Goal: Task Accomplishment & Management: Manage account settings

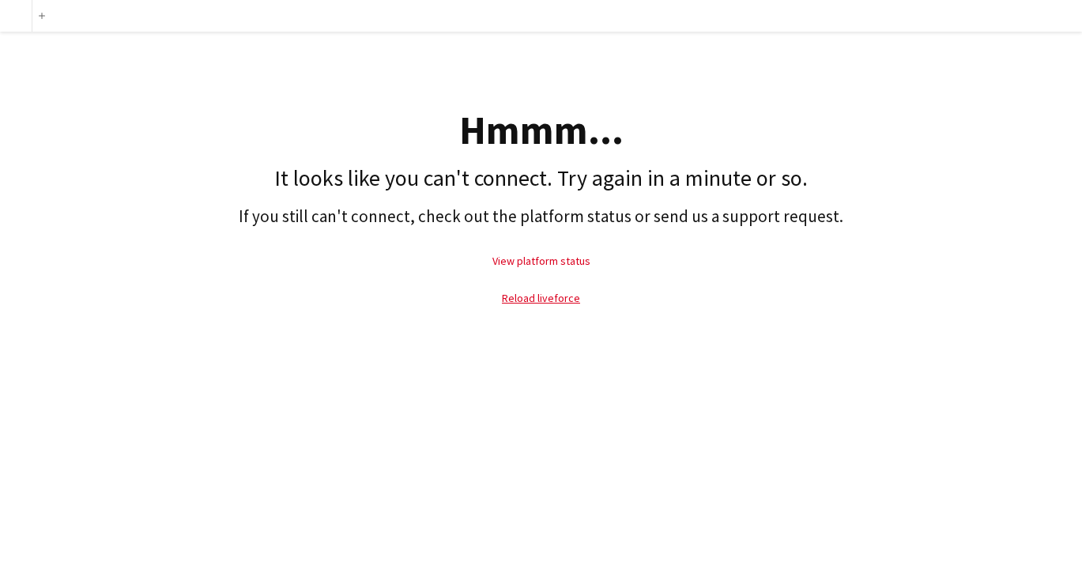
click at [552, 259] on link "View platform status" at bounding box center [541, 261] width 98 height 14
click at [527, 296] on link "Reload liveforce" at bounding box center [541, 298] width 78 height 14
click at [539, 296] on link "Reload liveforce" at bounding box center [541, 298] width 78 height 14
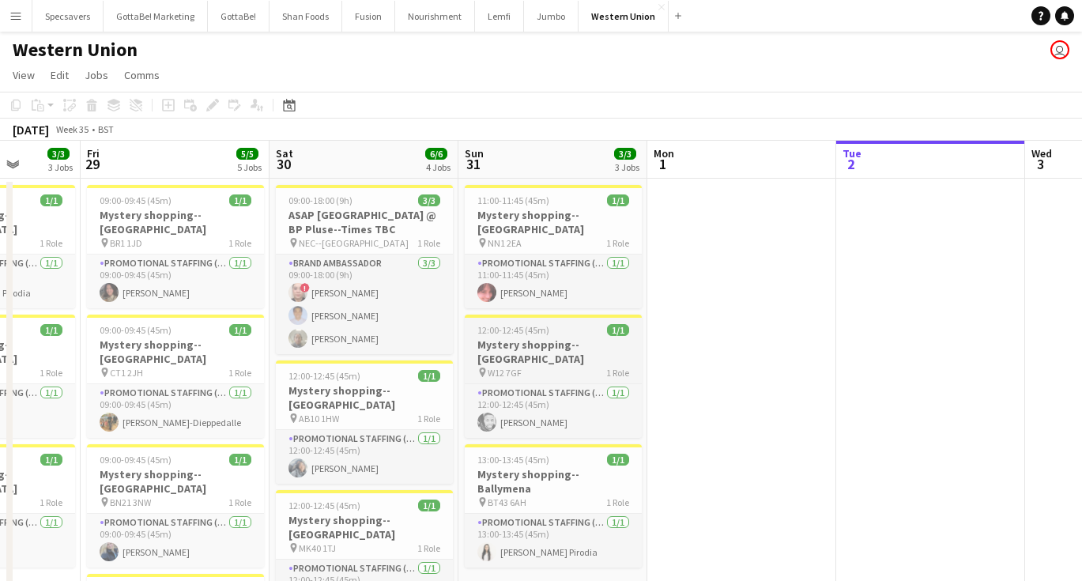
scroll to position [0, 677]
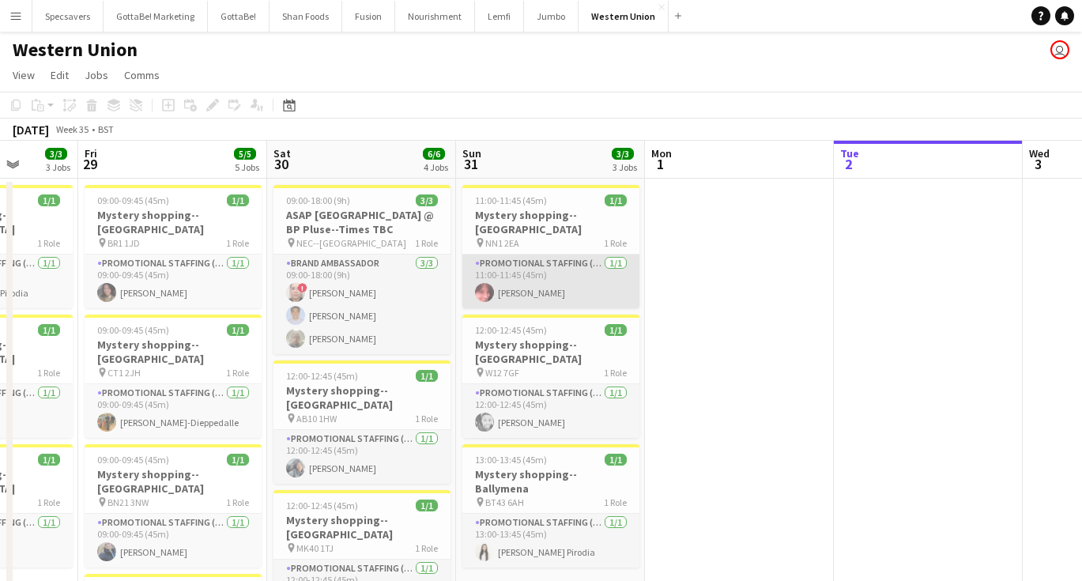
click at [524, 285] on app-card-role "Promotional Staffing (Mystery Shopper) [DATE] 11:00-11:45 (45m) [PERSON_NAME]" at bounding box center [550, 281] width 177 height 54
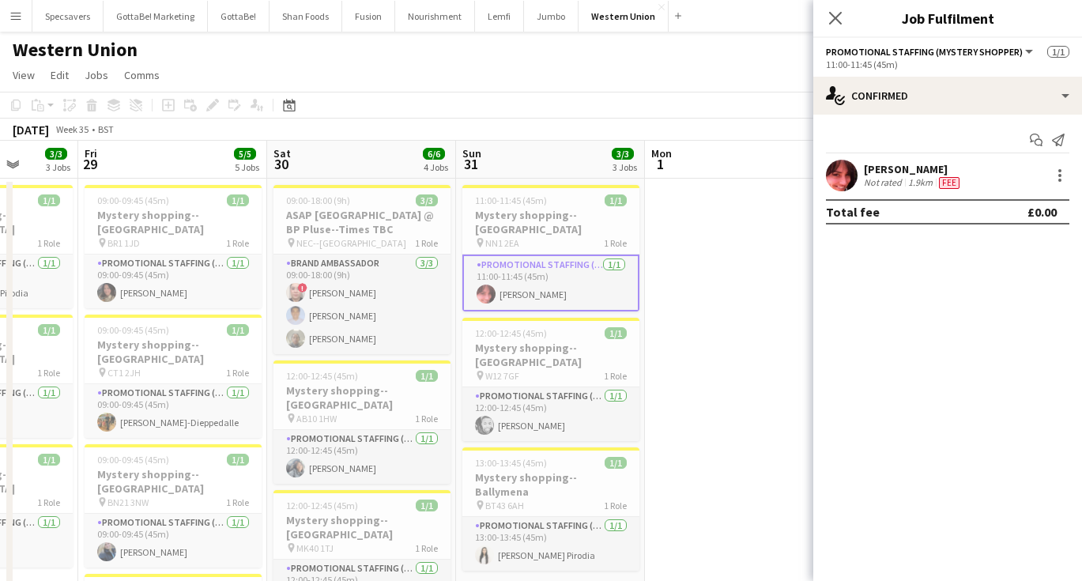
click at [8, 27] on button "Menu" at bounding box center [16, 16] width 32 height 32
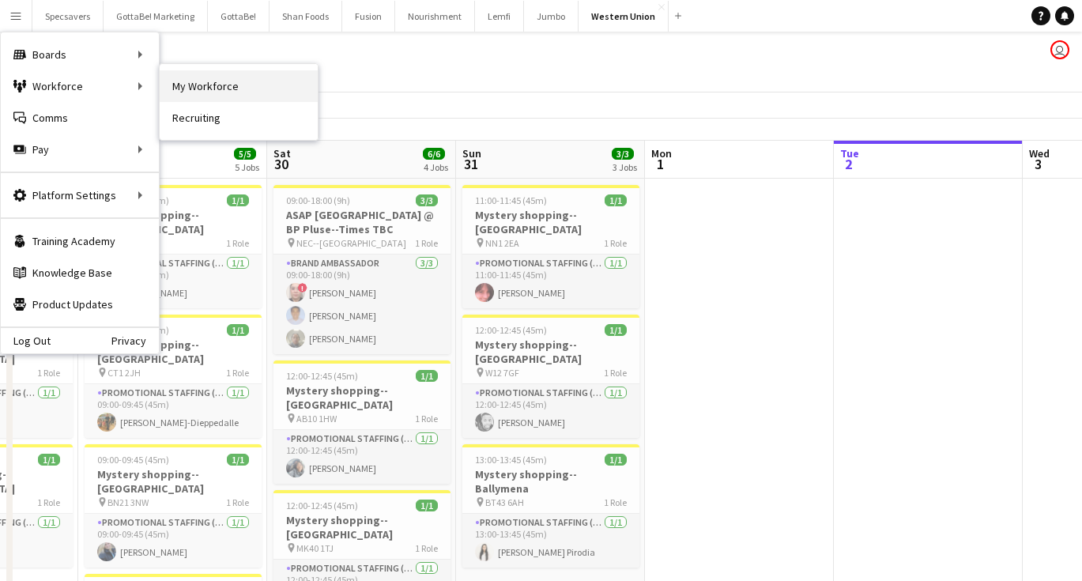
click at [207, 90] on link "My Workforce" at bounding box center [239, 86] width 158 height 32
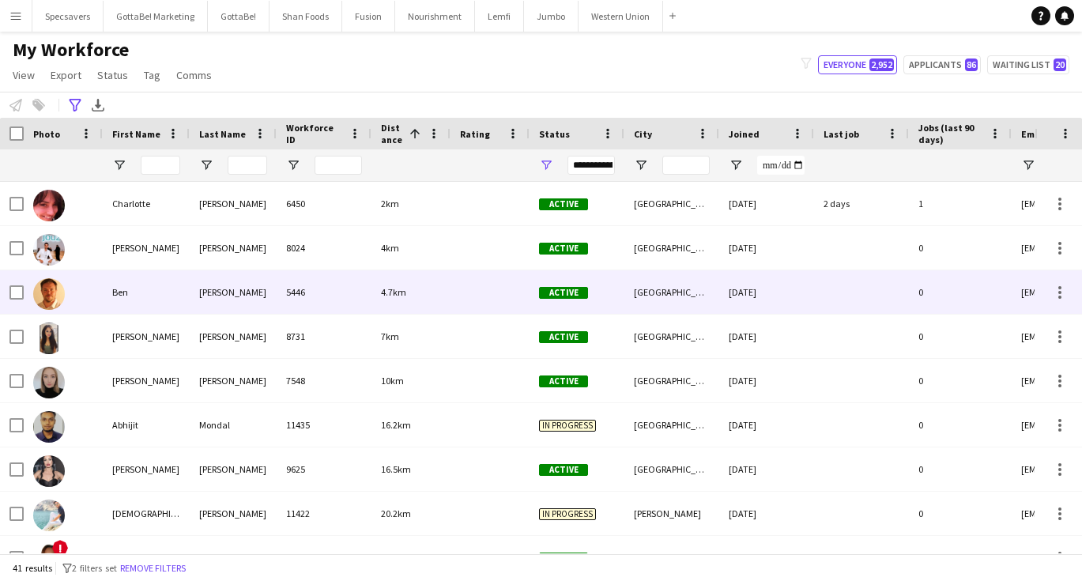
click at [208, 282] on div "[PERSON_NAME]" at bounding box center [233, 291] width 87 height 43
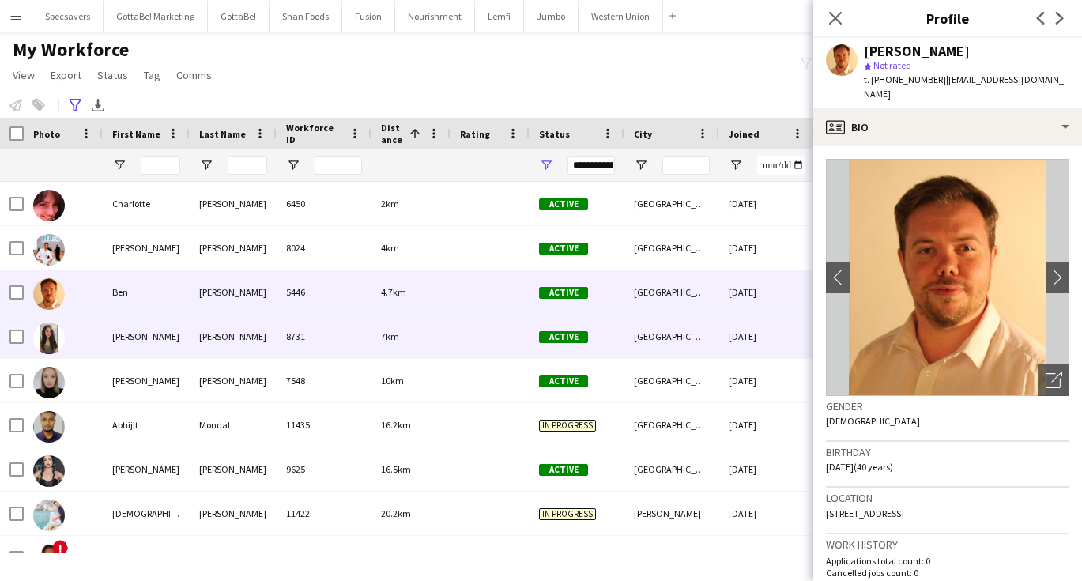
click at [352, 343] on div "8731" at bounding box center [324, 335] width 95 height 43
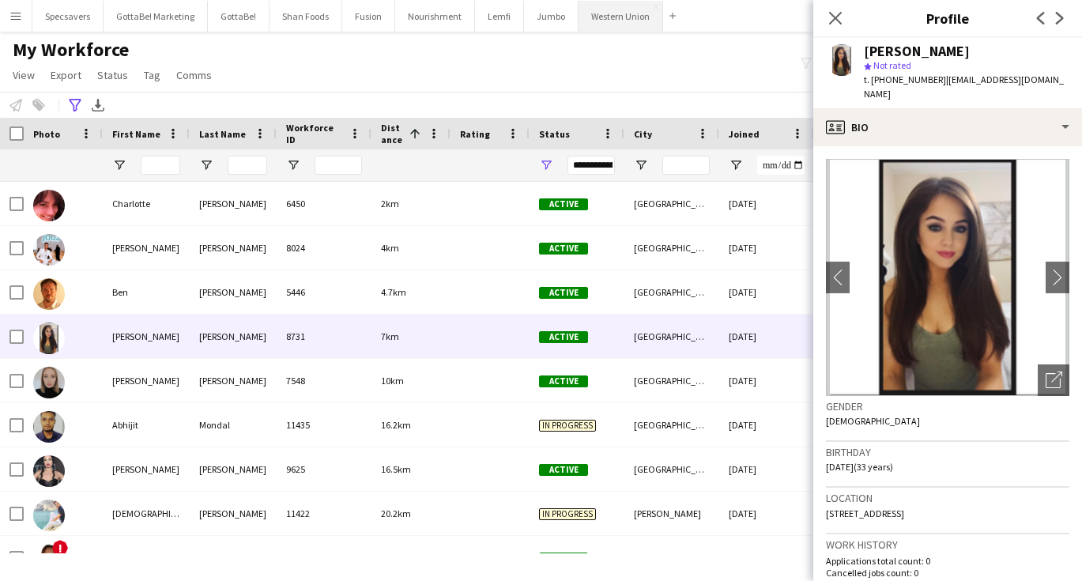
click at [613, 11] on button "Western Union Close" at bounding box center [620, 16] width 85 height 31
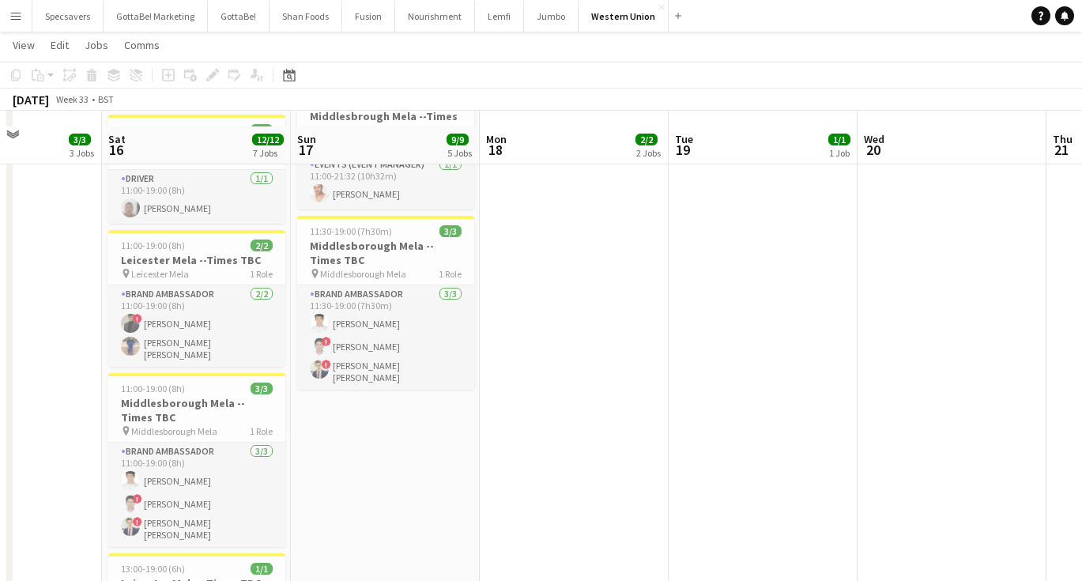
scroll to position [524, 0]
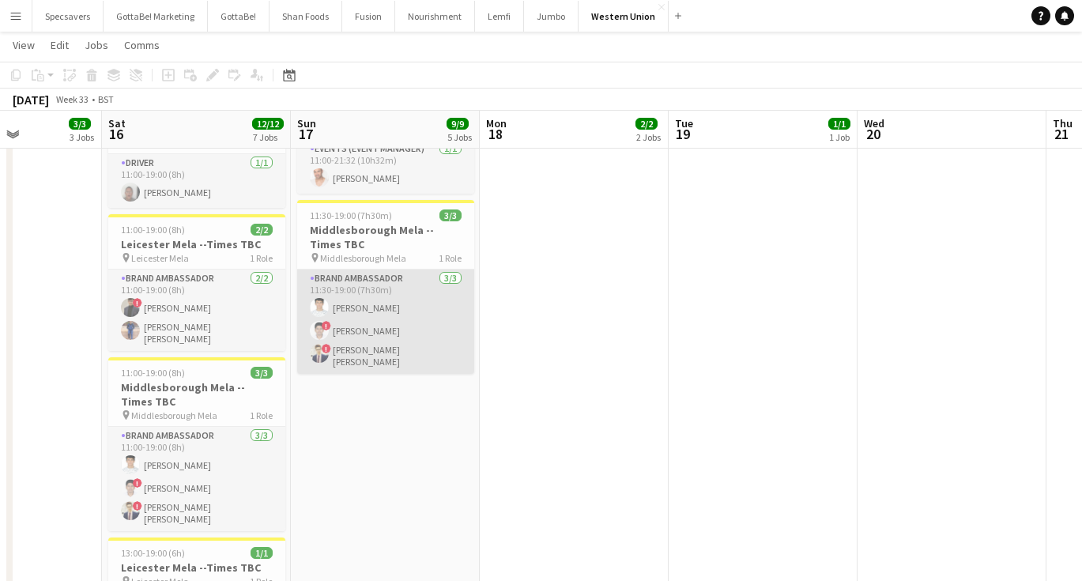
click at [381, 313] on app-card-role "Brand Ambassador [DATE] 11:30-19:00 (7h30m) [PERSON_NAME] ! [PERSON_NAME] ! [PE…" at bounding box center [385, 321] width 177 height 104
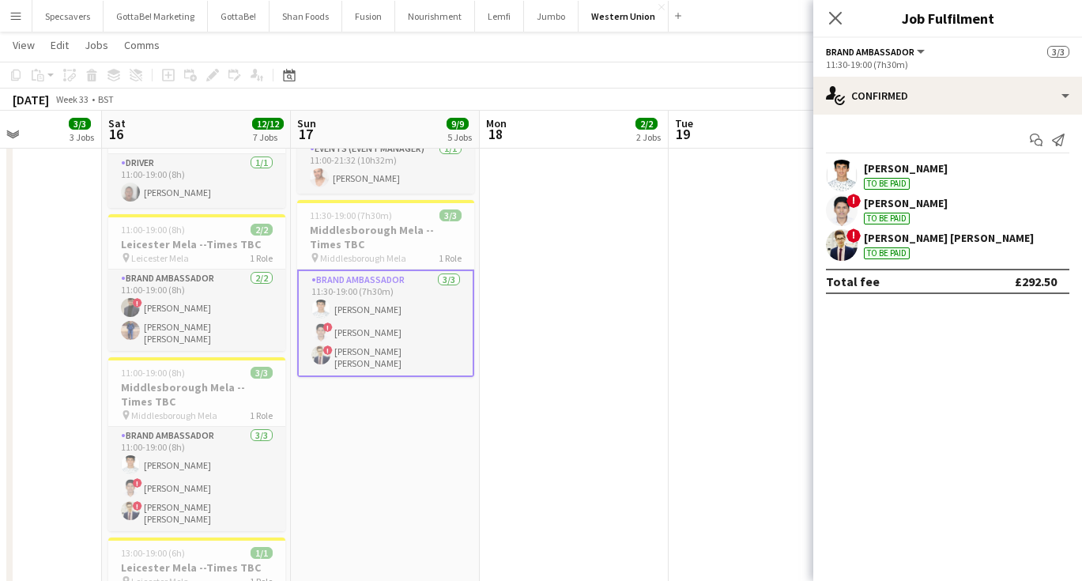
click at [928, 243] on div "[PERSON_NAME] [PERSON_NAME]" at bounding box center [949, 238] width 170 height 14
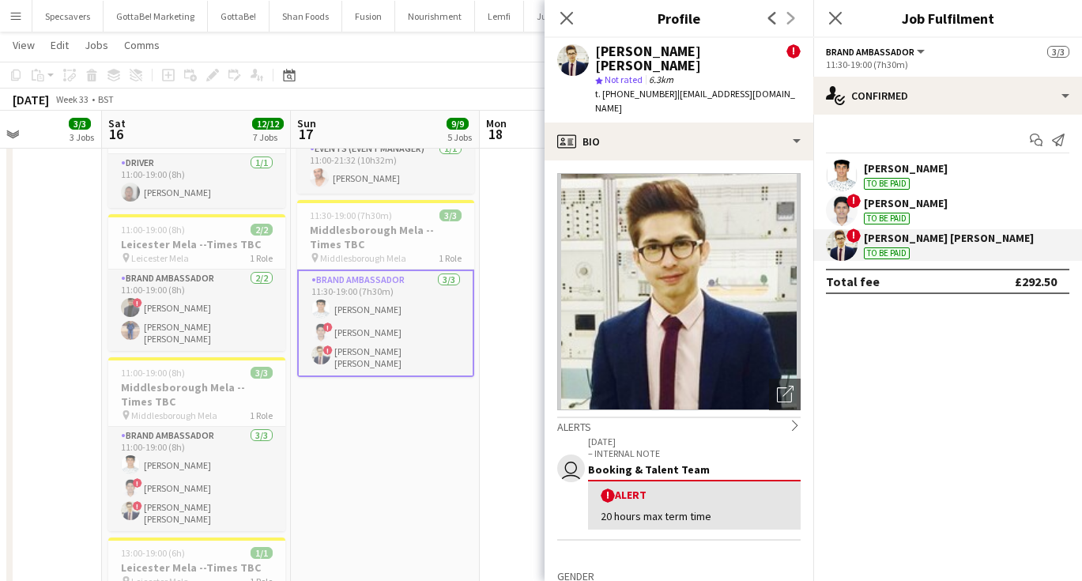
drag, startPoint x: 614, startPoint y: 64, endPoint x: 597, endPoint y: 49, distance: 23.0
click at [597, 49] on div "[PERSON_NAME] [PERSON_NAME]" at bounding box center [690, 58] width 191 height 28
copy div "[PERSON_NAME] [PERSON_NAME]"
click at [427, 503] on app-date-cell "09:00-14:00 (5h) 1/1 Afri Fest Norwich --Times TBC pin [GEOGRAPHIC_DATA] 1 Role…" at bounding box center [385, 184] width 189 height 1062
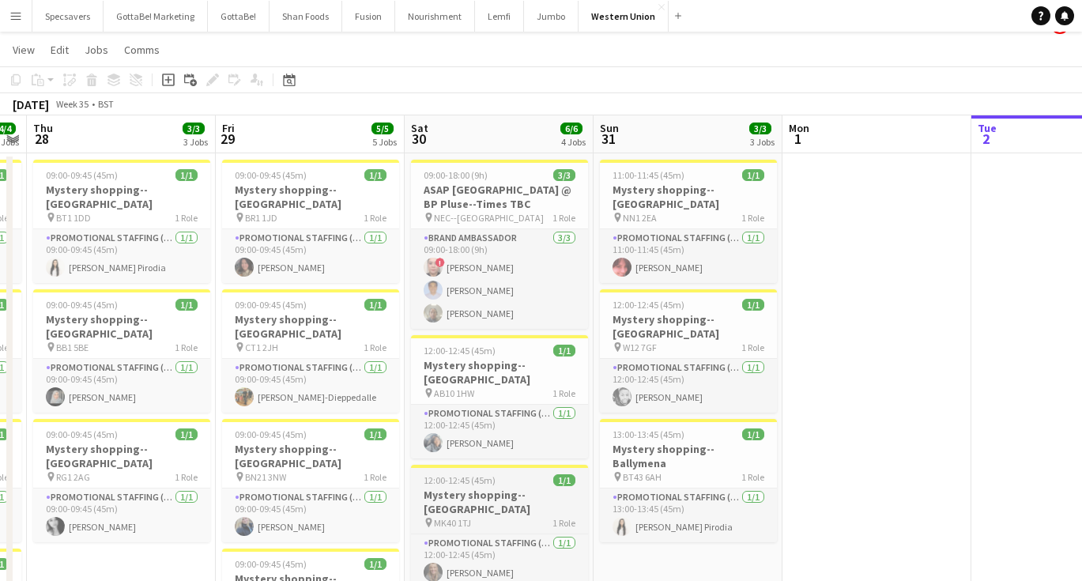
scroll to position [0, 0]
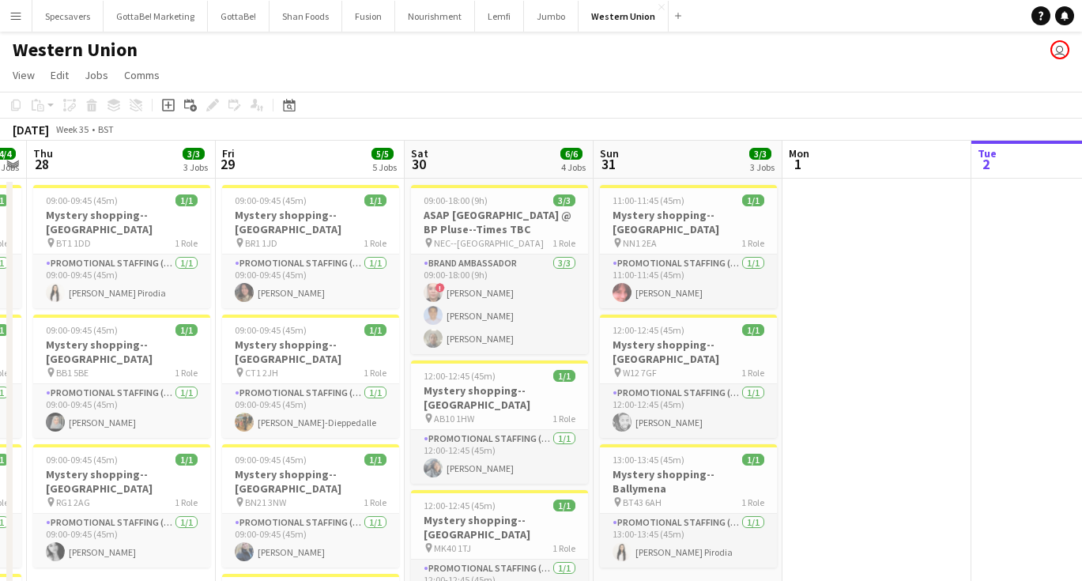
click at [11, 19] on app-icon "Menu" at bounding box center [15, 15] width 13 height 13
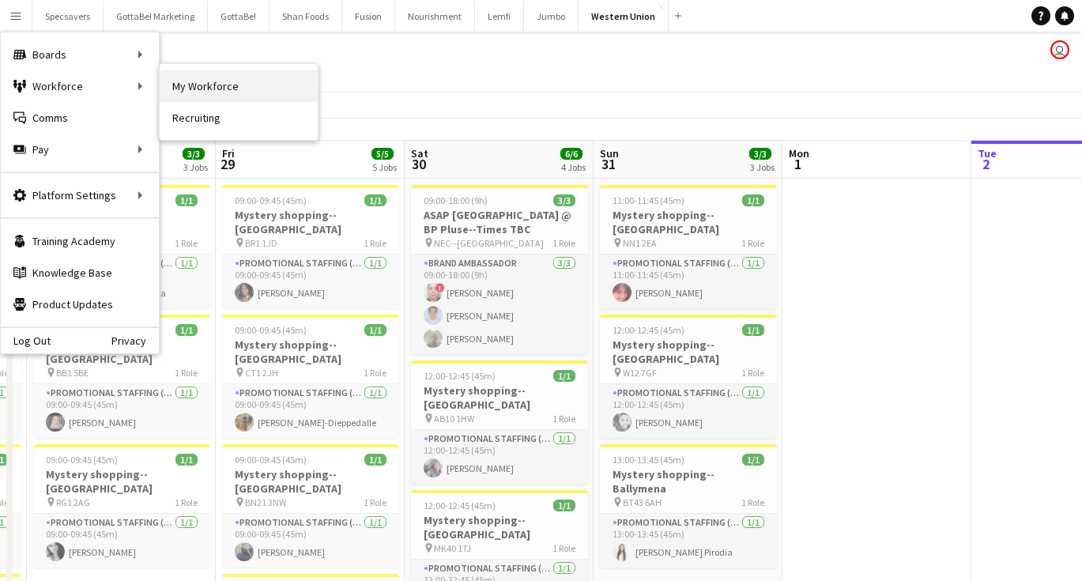
click at [194, 85] on link "My Workforce" at bounding box center [239, 86] width 158 height 32
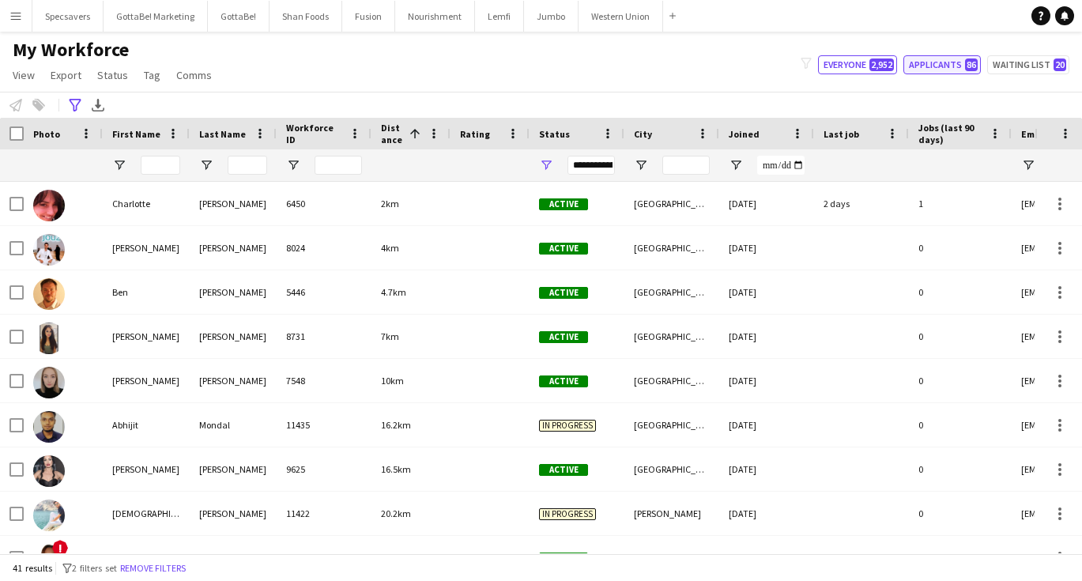
click at [959, 66] on button "Applicants 86" at bounding box center [941, 64] width 77 height 19
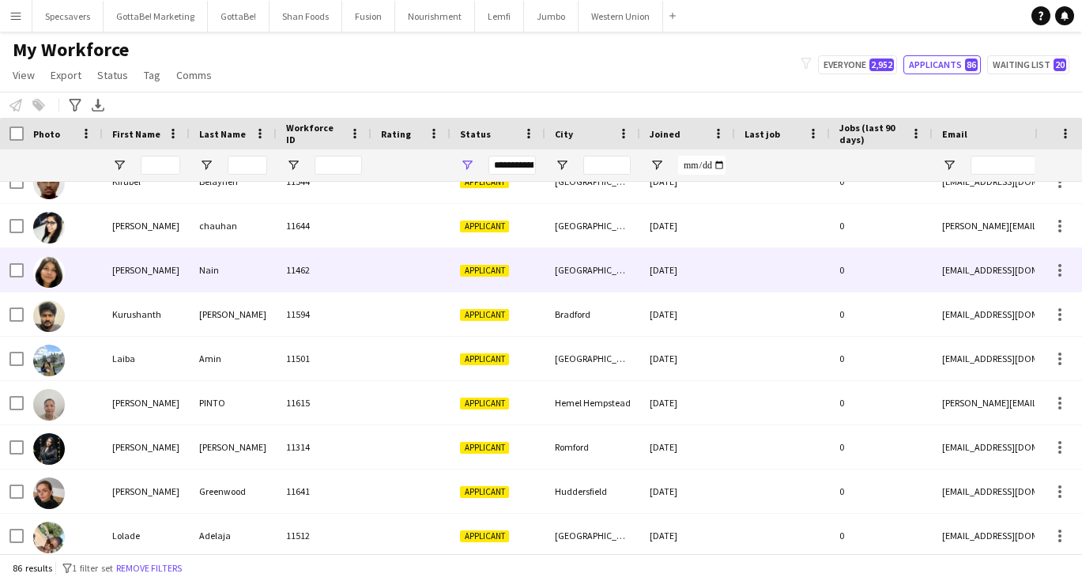
scroll to position [563, 0]
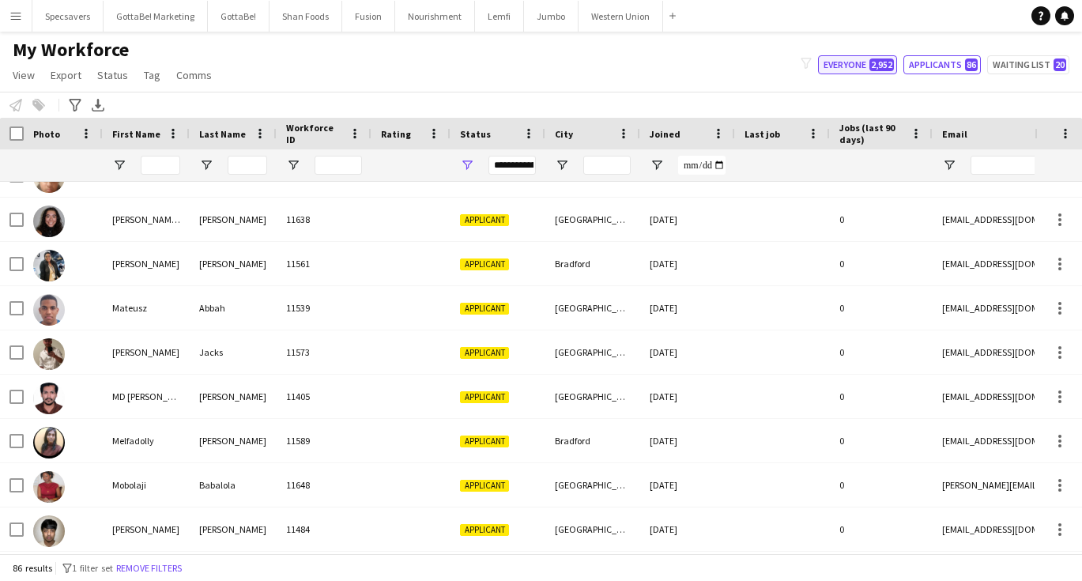
click at [861, 62] on button "Everyone 2,952" at bounding box center [857, 64] width 79 height 19
type input "**********"
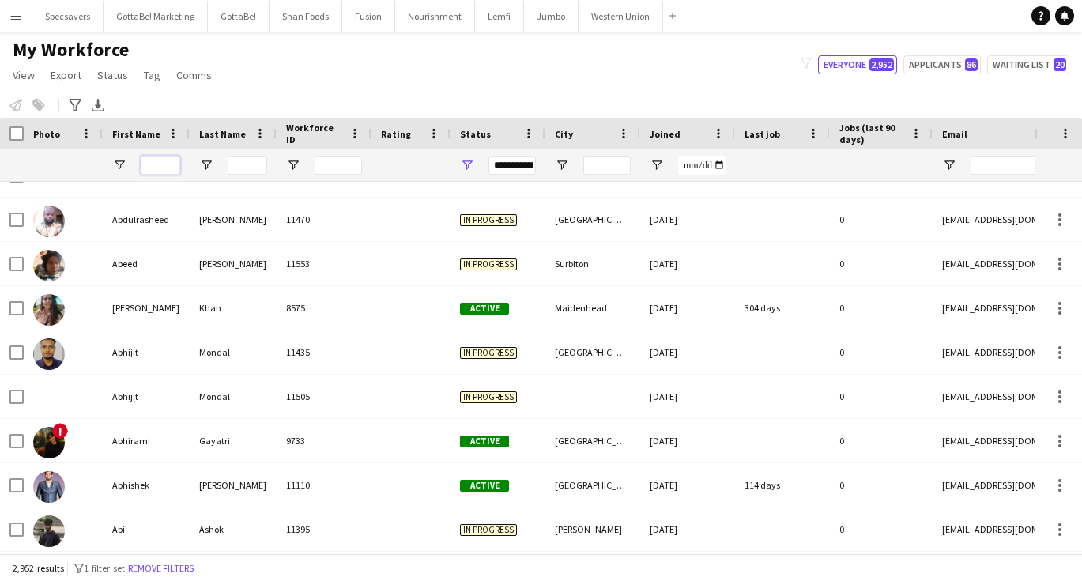
click at [148, 160] on input "First Name Filter Input" at bounding box center [161, 165] width 40 height 19
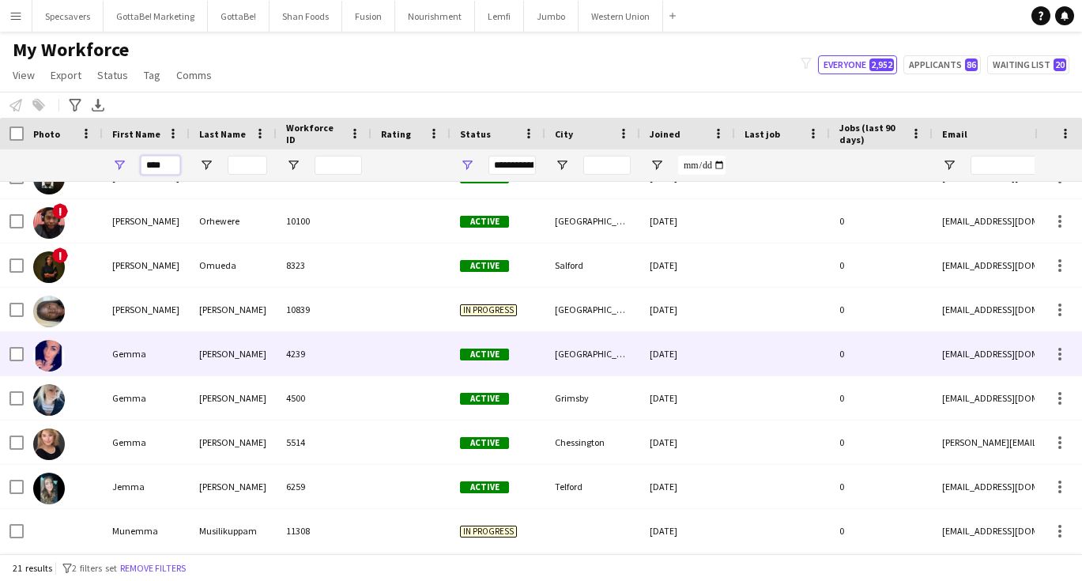
scroll to position [0, 0]
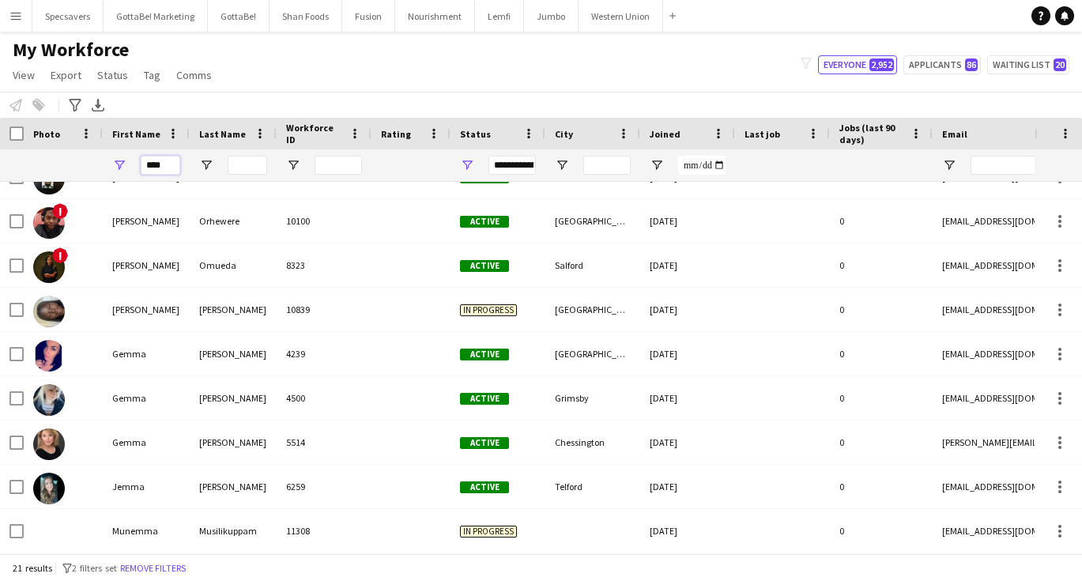
type input "****"
click at [467, 164] on span "Open Filter Menu" at bounding box center [467, 165] width 14 height 14
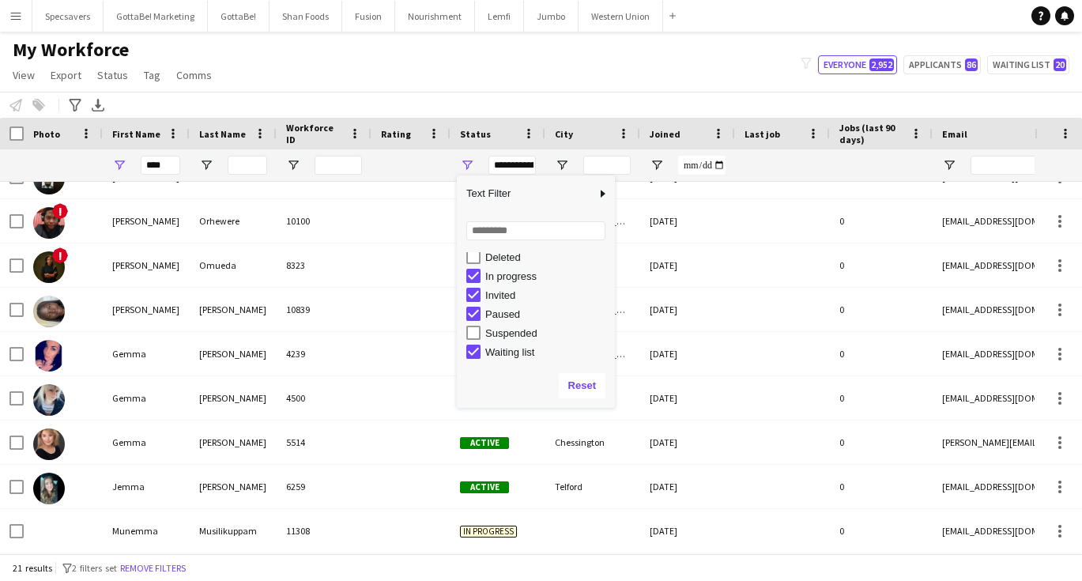
scroll to position [100, 0]
click at [504, 337] on div "Suspended" at bounding box center [547, 333] width 125 height 12
type input "**********"
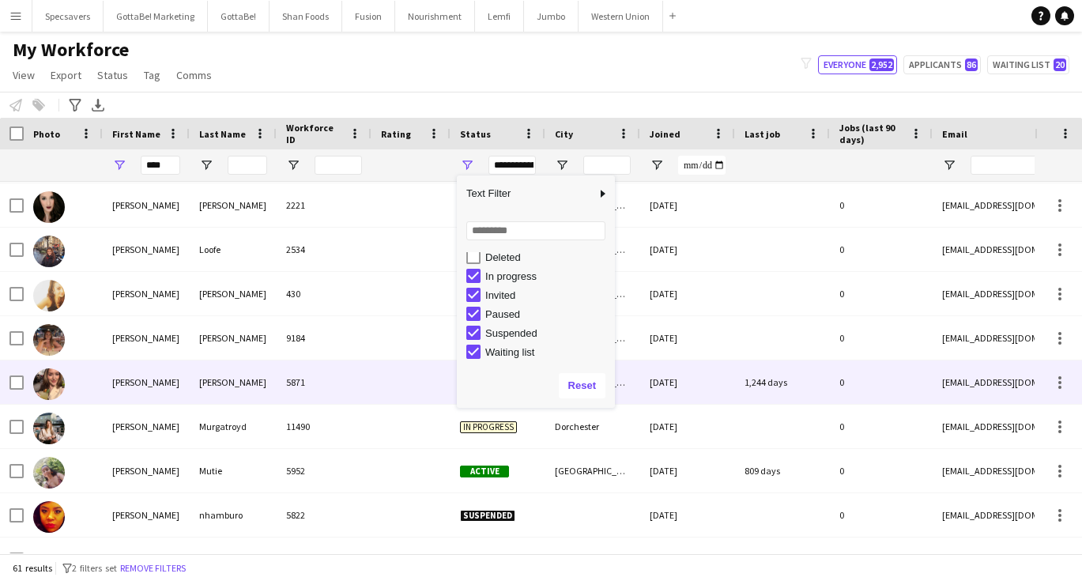
scroll to position [665, 0]
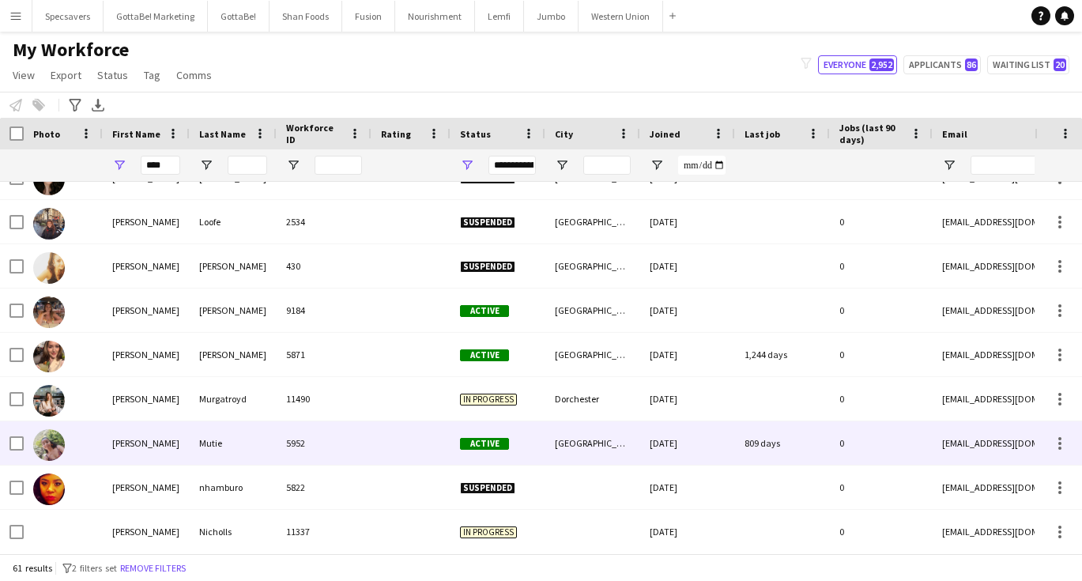
click at [334, 454] on div "5952" at bounding box center [324, 442] width 95 height 43
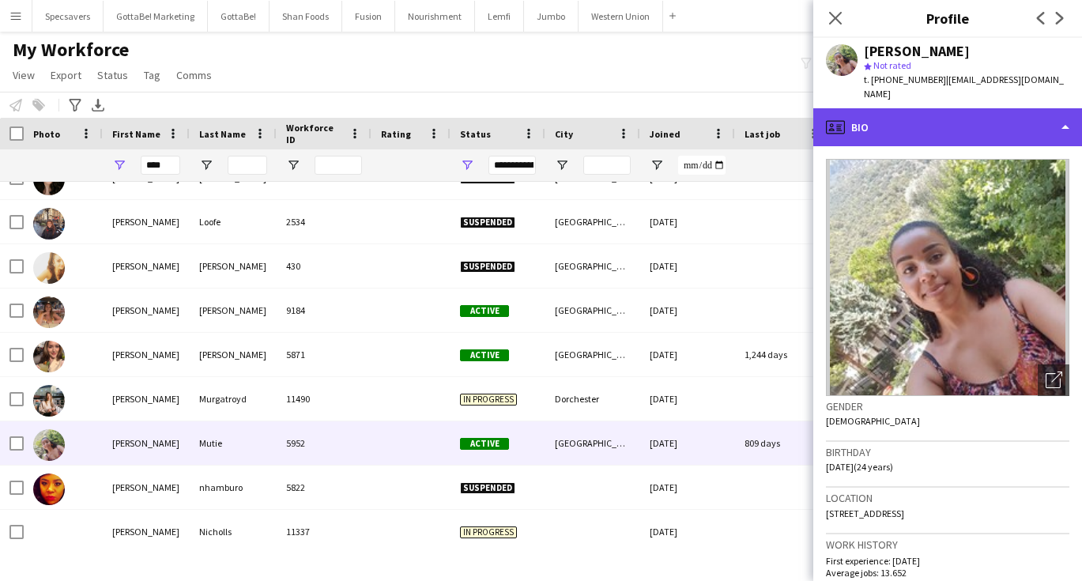
click at [962, 108] on div "profile Bio" at bounding box center [947, 127] width 269 height 38
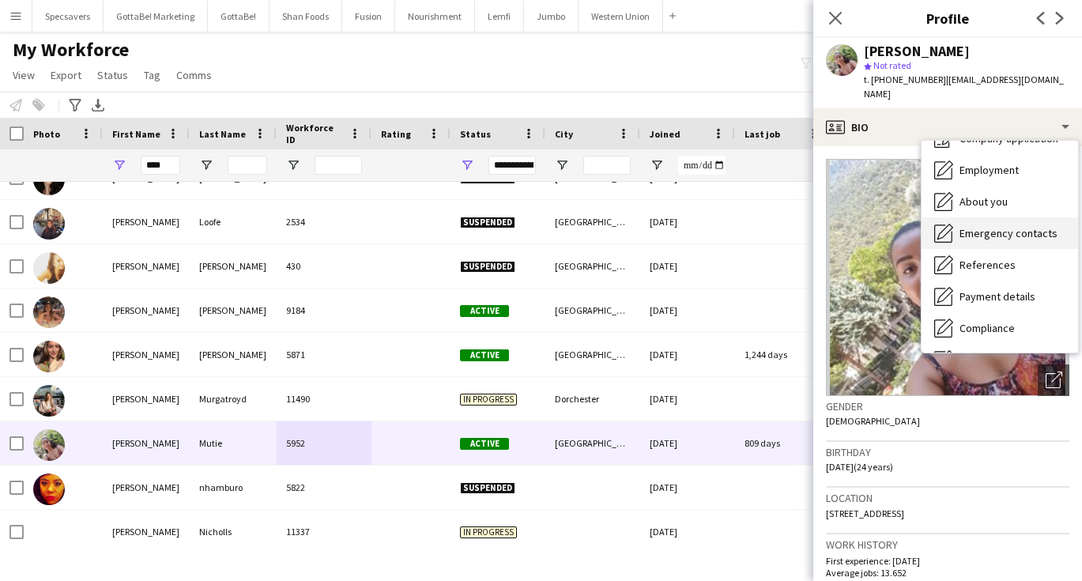
click at [987, 226] on span "Emergency contacts" at bounding box center [1008, 233] width 98 height 14
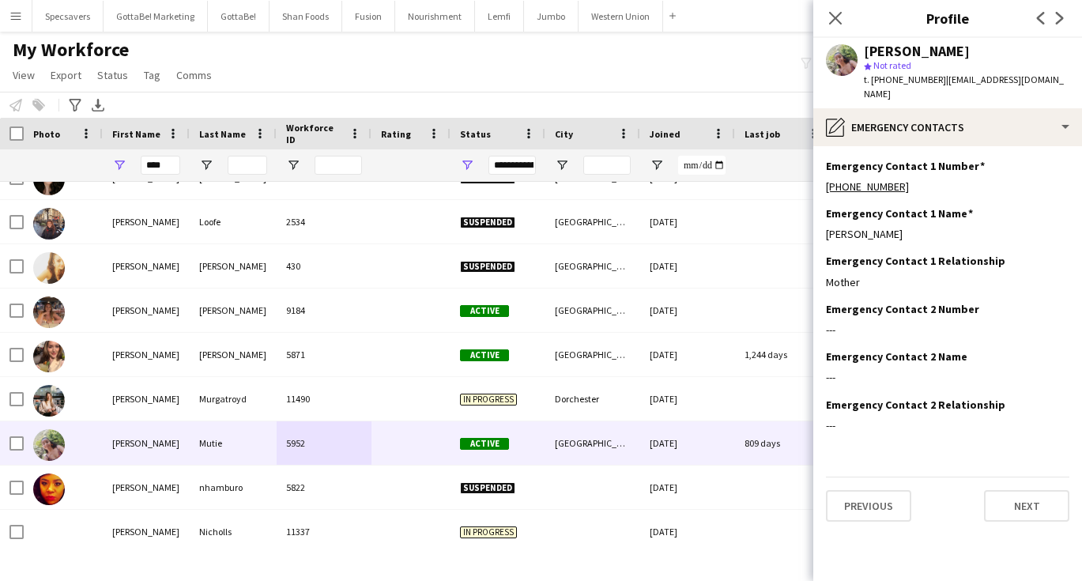
click at [676, 74] on div "My Workforce View Views Default view New view Update view Delete view Edit name…" at bounding box center [541, 65] width 1082 height 54
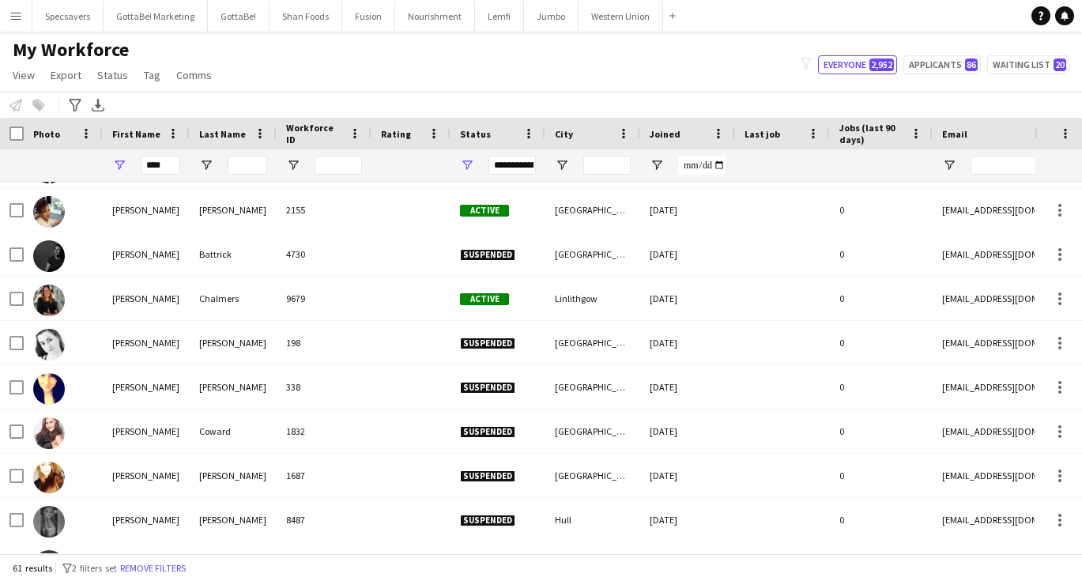
scroll to position [36, 0]
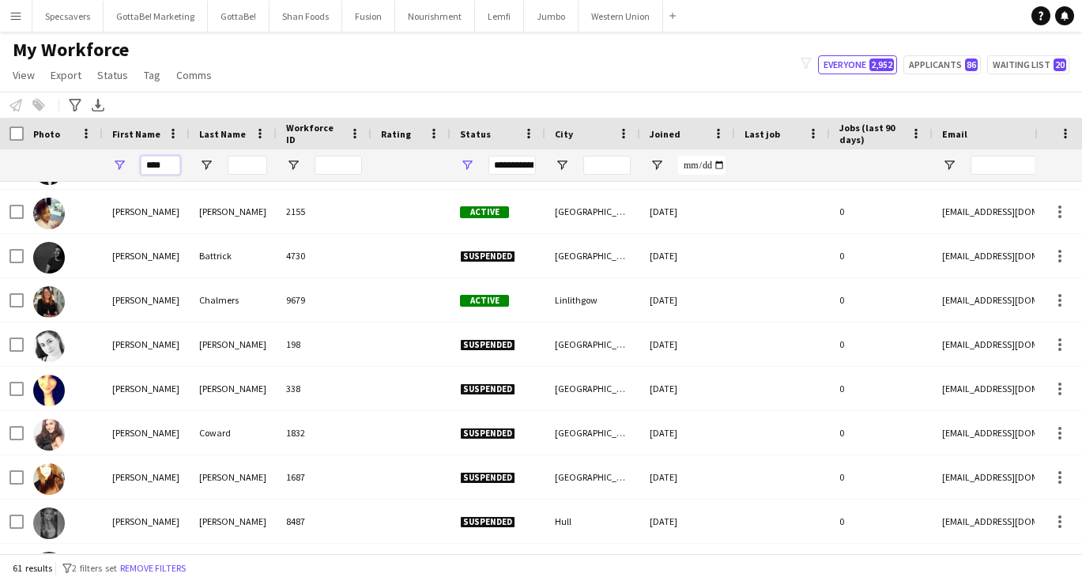
click at [150, 169] on input "****" at bounding box center [161, 165] width 40 height 19
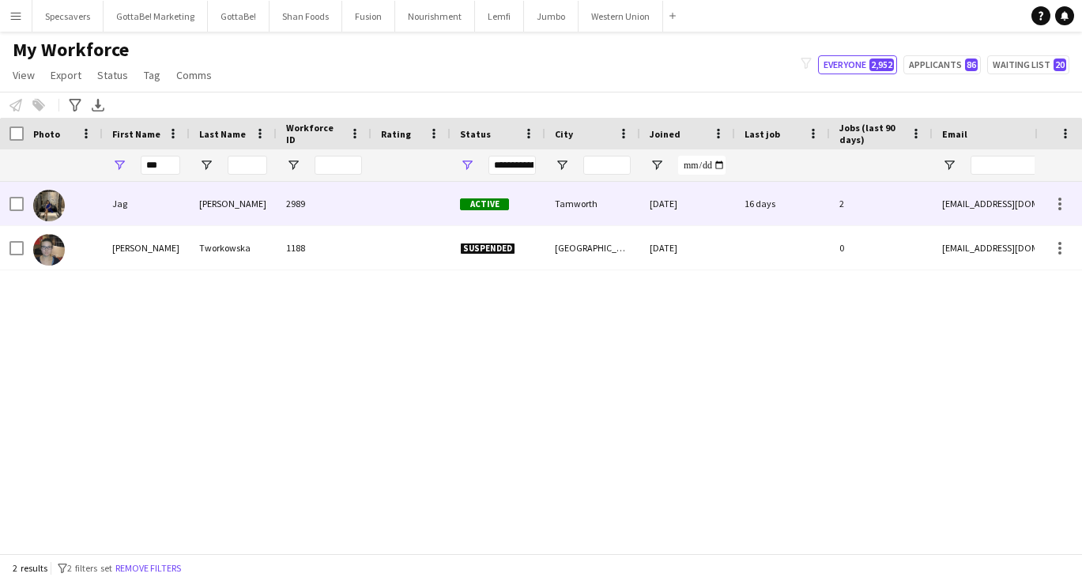
click at [178, 209] on div "Jag" at bounding box center [146, 203] width 87 height 43
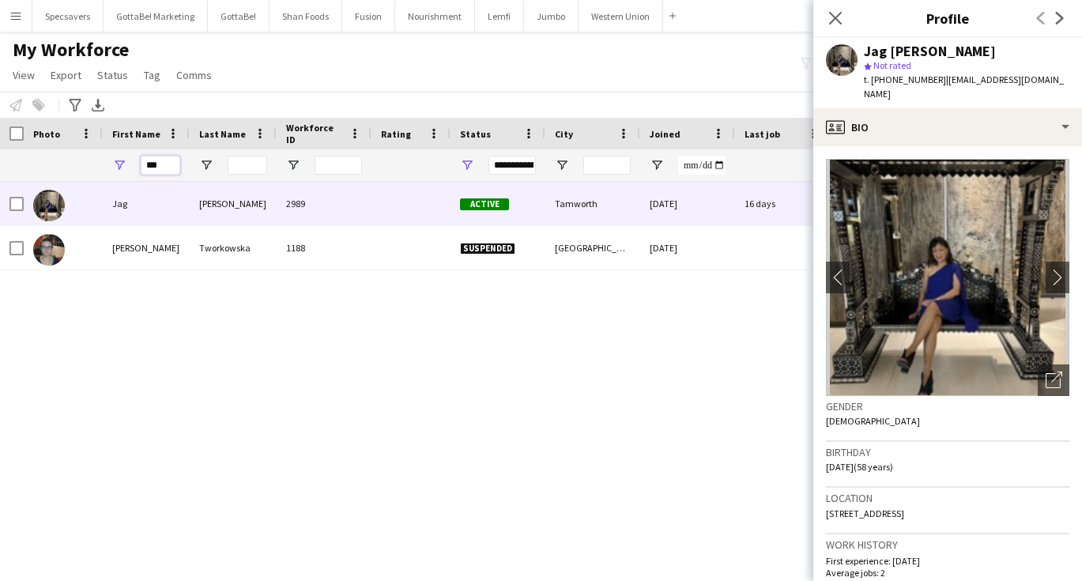
click at [160, 165] on input "***" at bounding box center [161, 165] width 40 height 19
type input "*"
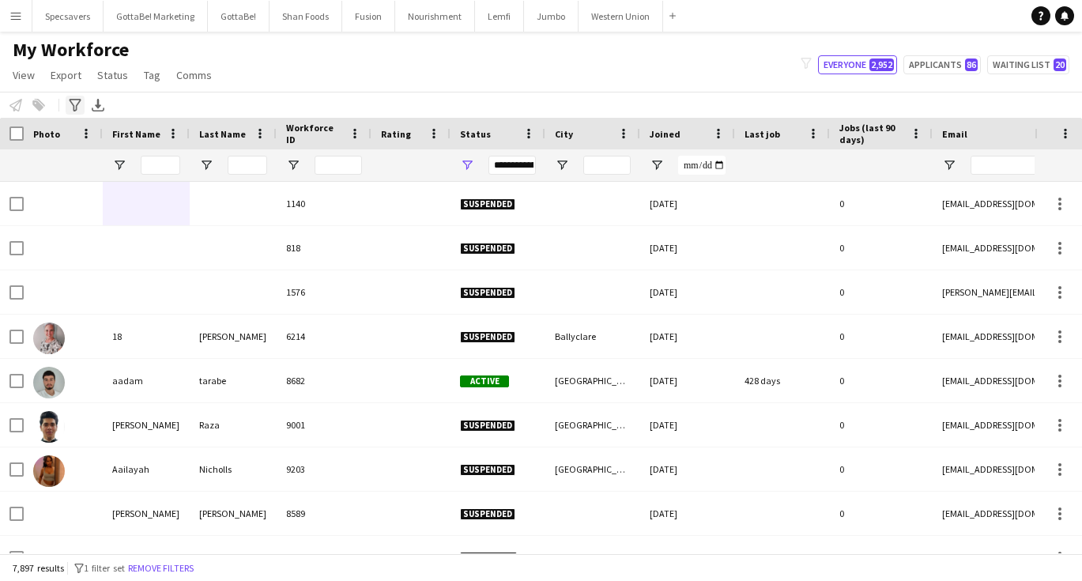
click at [76, 104] on icon "Advanced filters" at bounding box center [75, 105] width 13 height 13
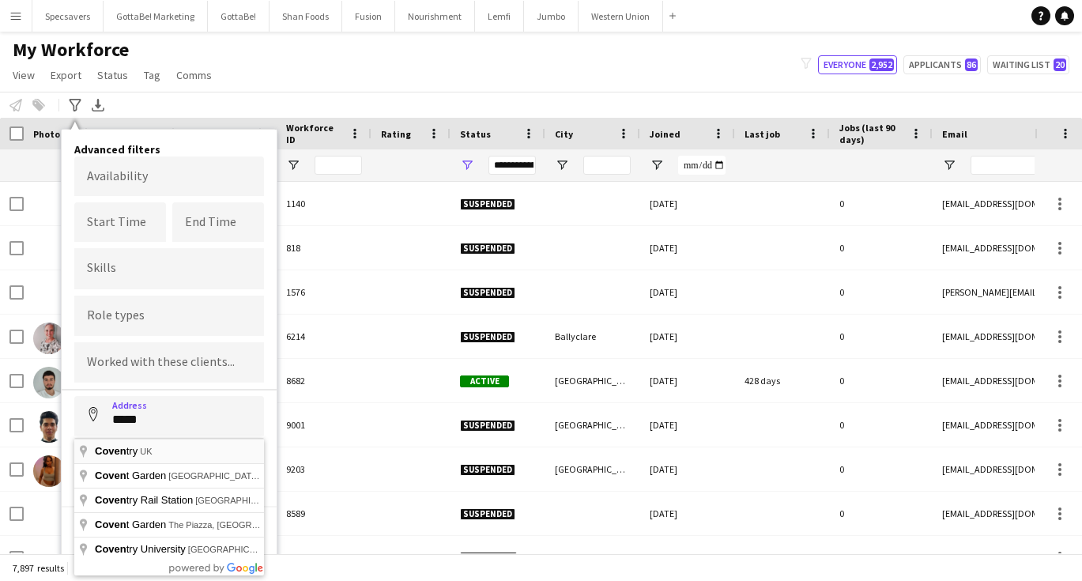
type input "**********"
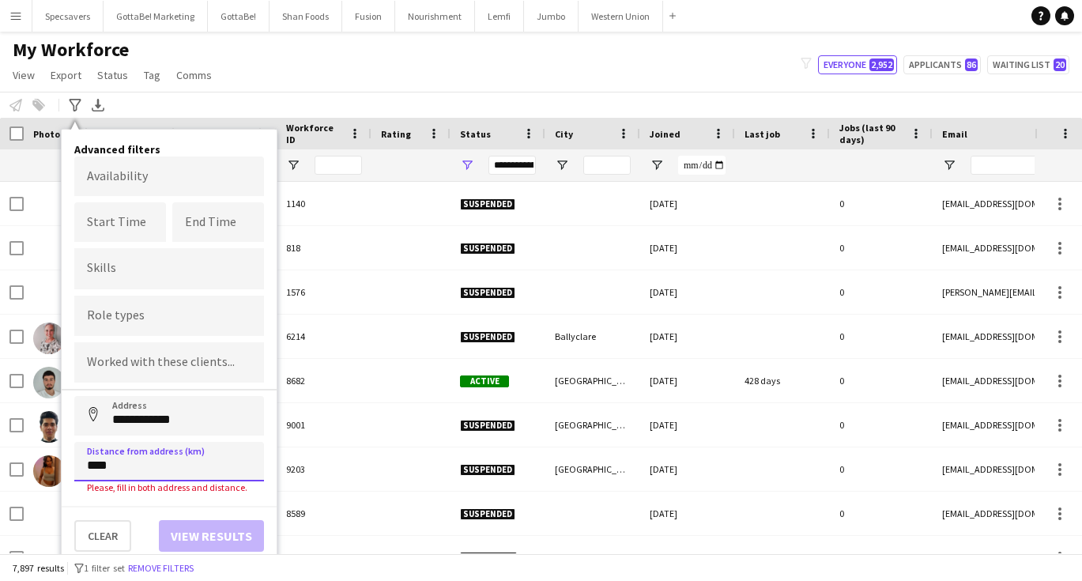
type input "*****"
click at [93, 416] on button "Address" at bounding box center [93, 415] width 38 height 38
type input "**********"
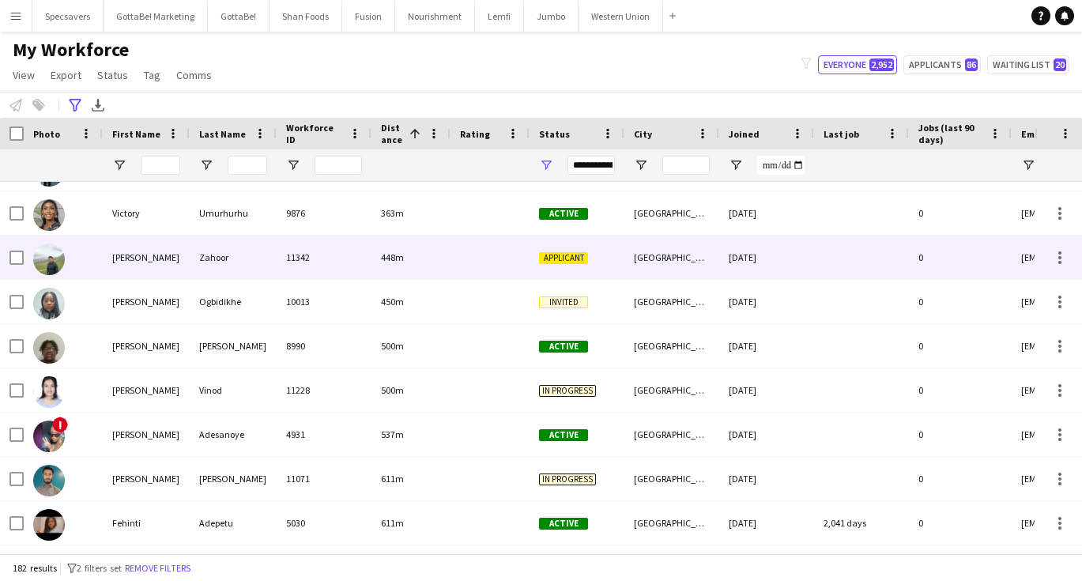
scroll to position [87, 0]
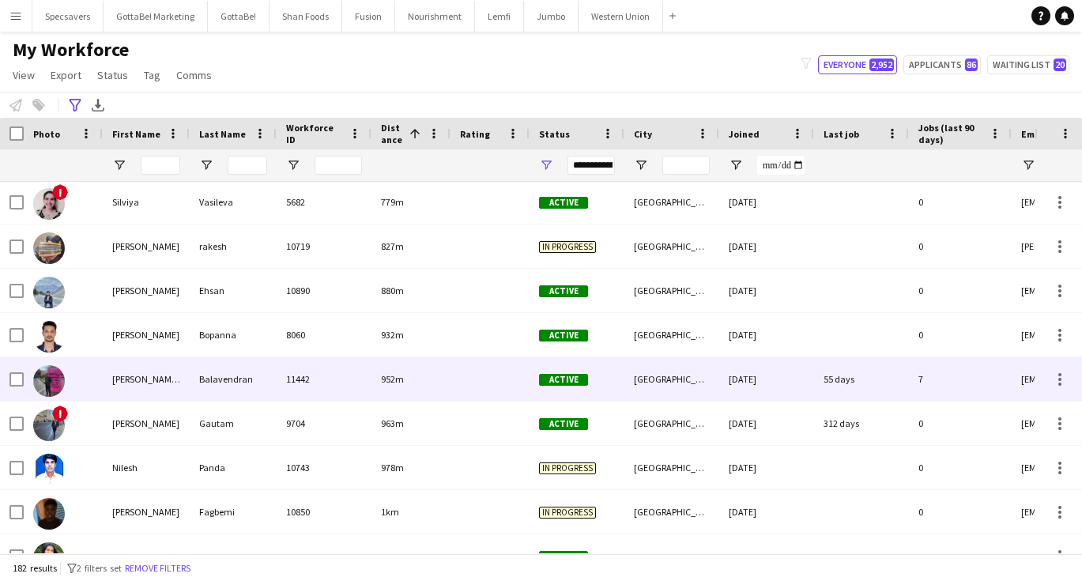
click at [367, 389] on div "11442" at bounding box center [324, 378] width 95 height 43
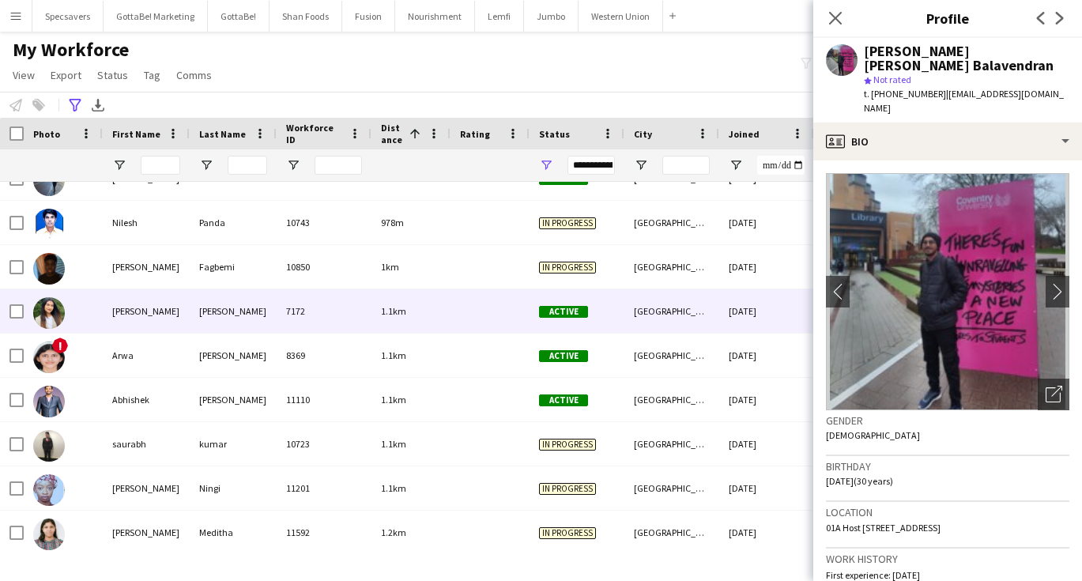
scroll to position [0, 0]
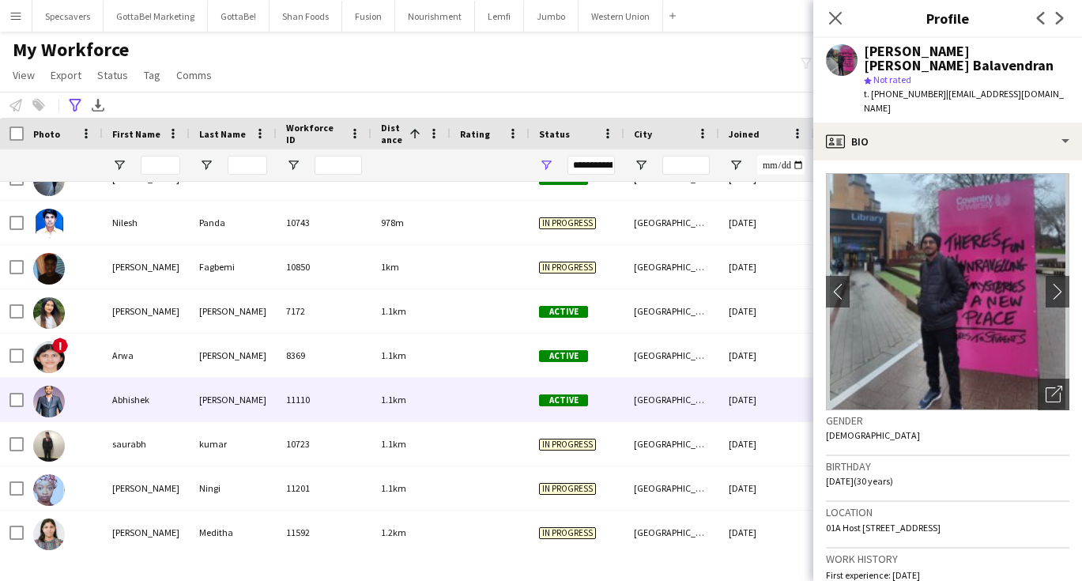
click at [499, 394] on div at bounding box center [489, 399] width 79 height 43
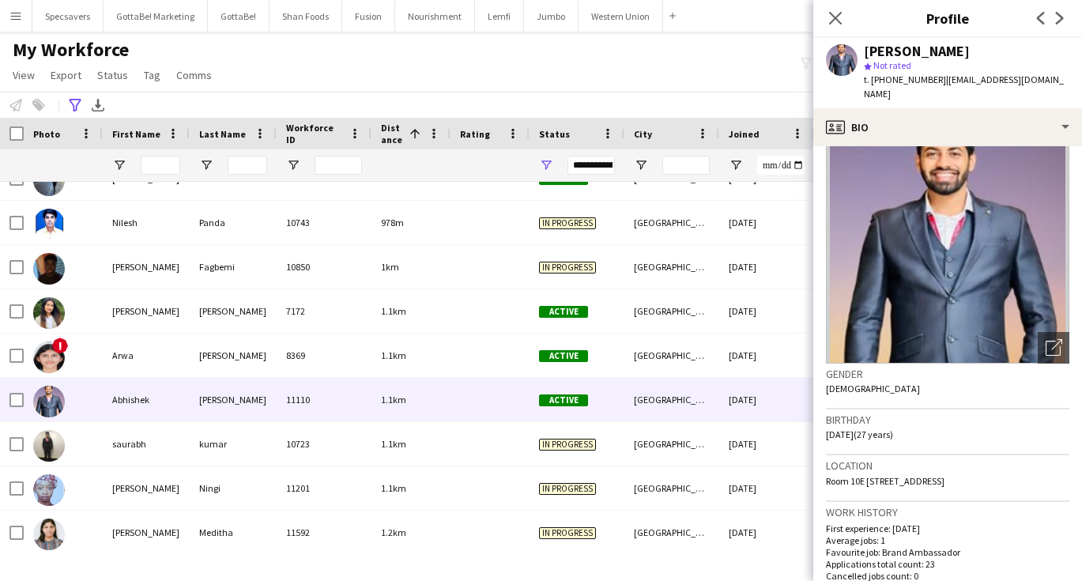
scroll to position [35, 0]
click at [73, 99] on icon "Advanced filters" at bounding box center [75, 105] width 13 height 13
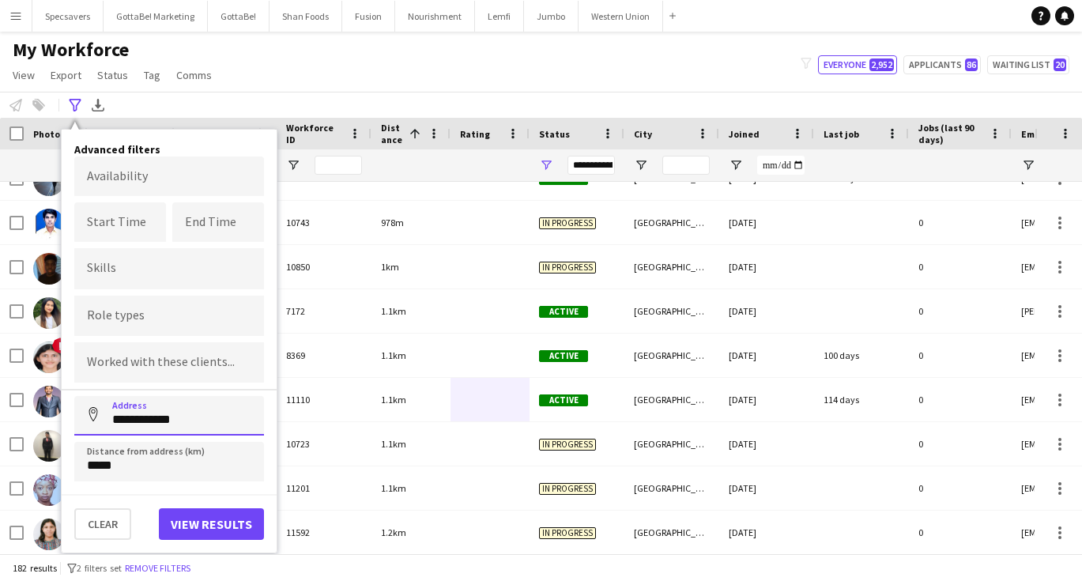
click at [149, 427] on input "**********" at bounding box center [169, 416] width 190 height 40
click at [215, 528] on button "View results" at bounding box center [211, 524] width 105 height 32
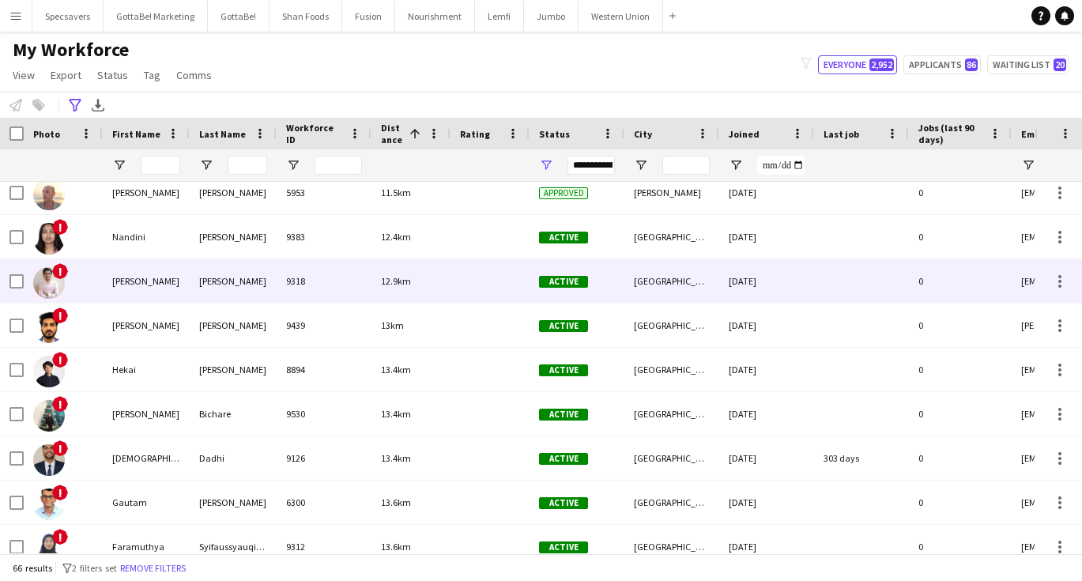
scroll to position [190, 0]
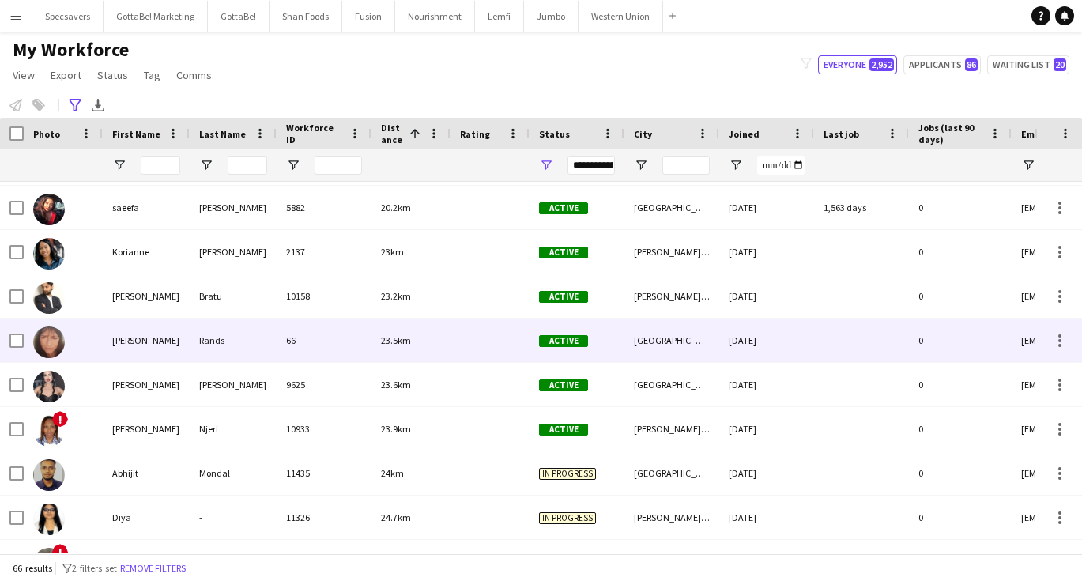
click at [506, 350] on div at bounding box center [489, 339] width 79 height 43
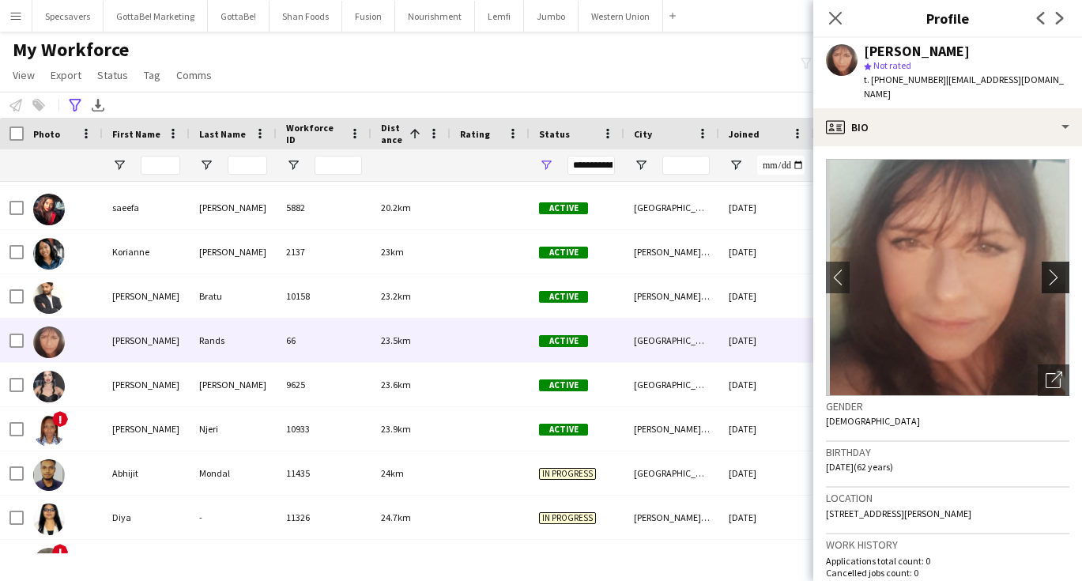
click at [1061, 279] on app-icon "chevron-right" at bounding box center [1057, 277] width 24 height 17
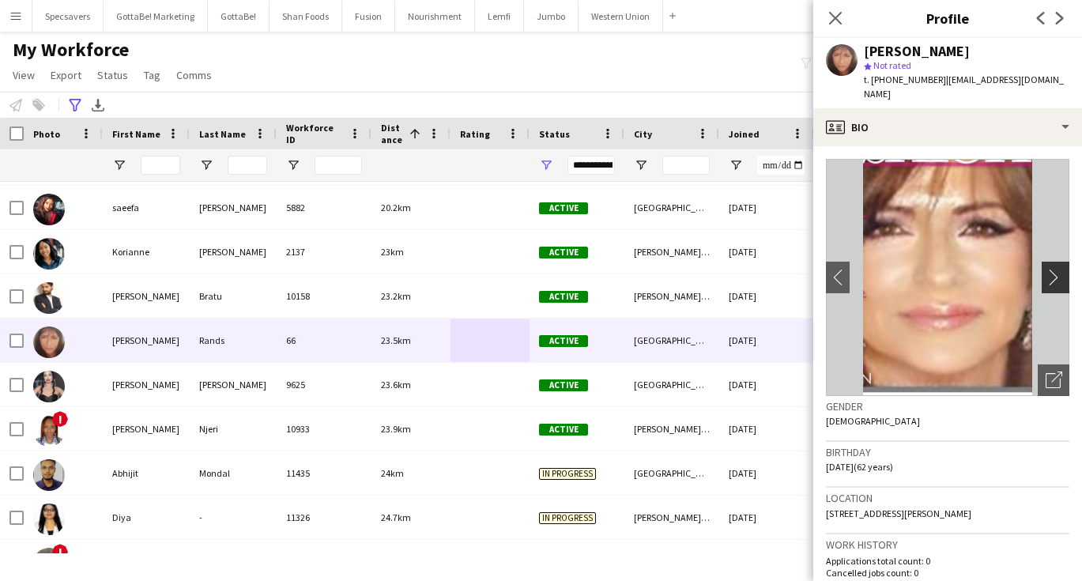
click at [1061, 279] on app-icon "chevron-right" at bounding box center [1057, 277] width 24 height 17
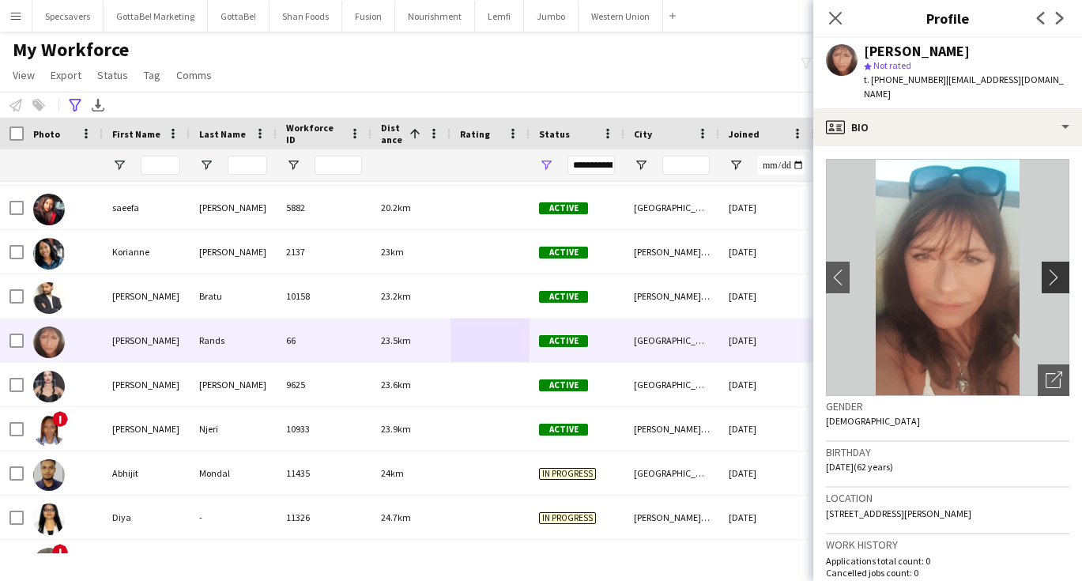
click at [1061, 279] on app-icon "chevron-right" at bounding box center [1057, 277] width 24 height 17
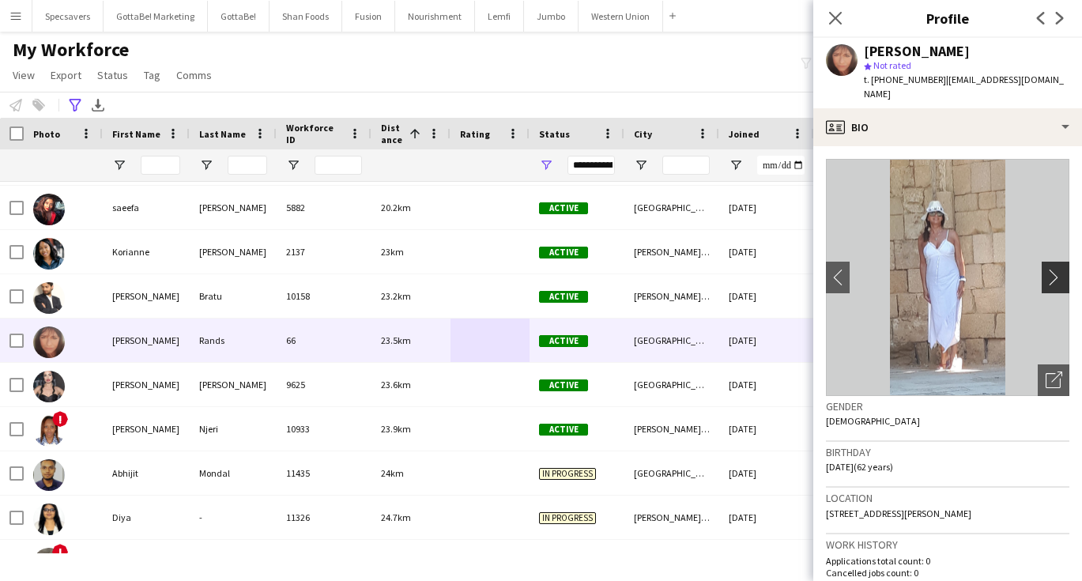
click at [1061, 279] on app-icon "chevron-right" at bounding box center [1057, 277] width 24 height 17
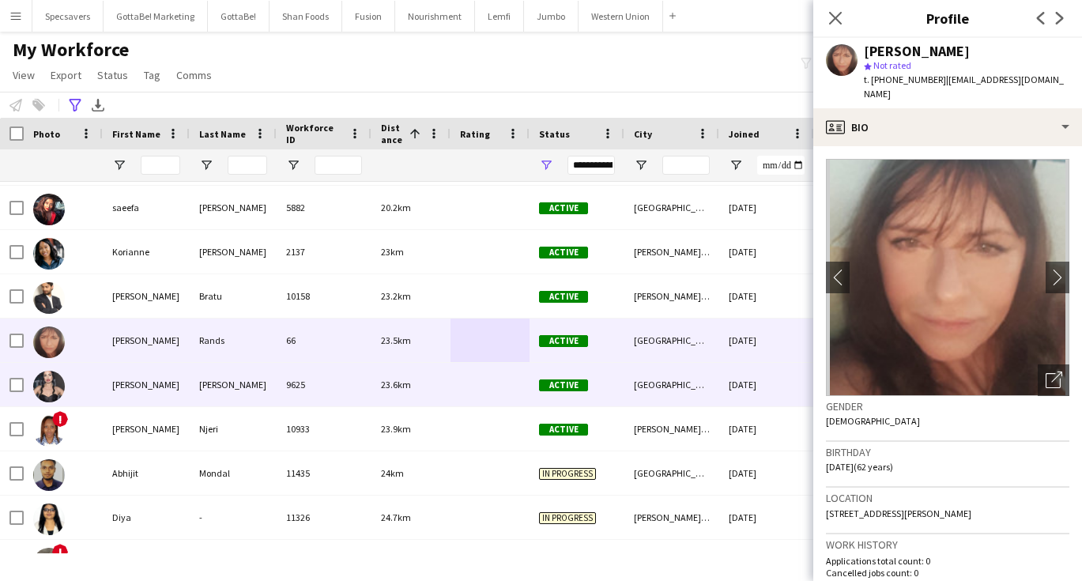
click at [331, 385] on div "9625" at bounding box center [324, 384] width 95 height 43
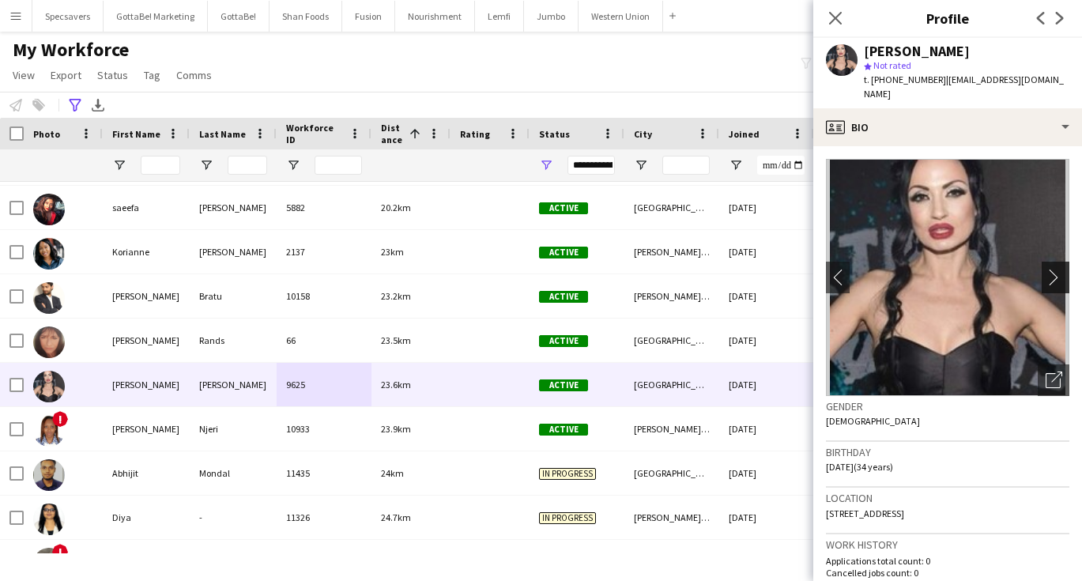
click at [1060, 269] on app-icon "chevron-right" at bounding box center [1057, 277] width 24 height 17
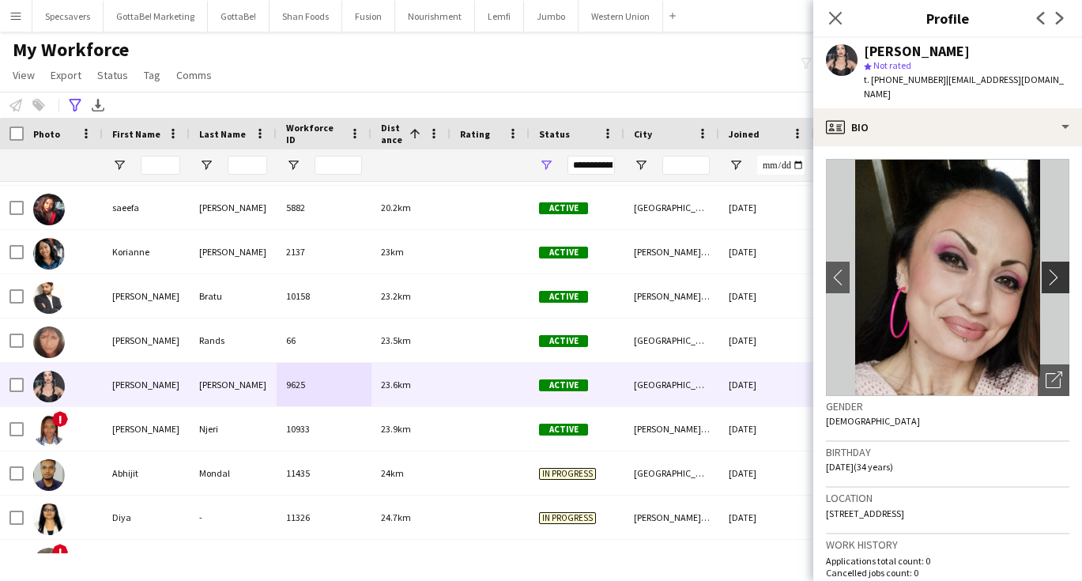
click at [1060, 269] on app-icon "chevron-right" at bounding box center [1057, 277] width 24 height 17
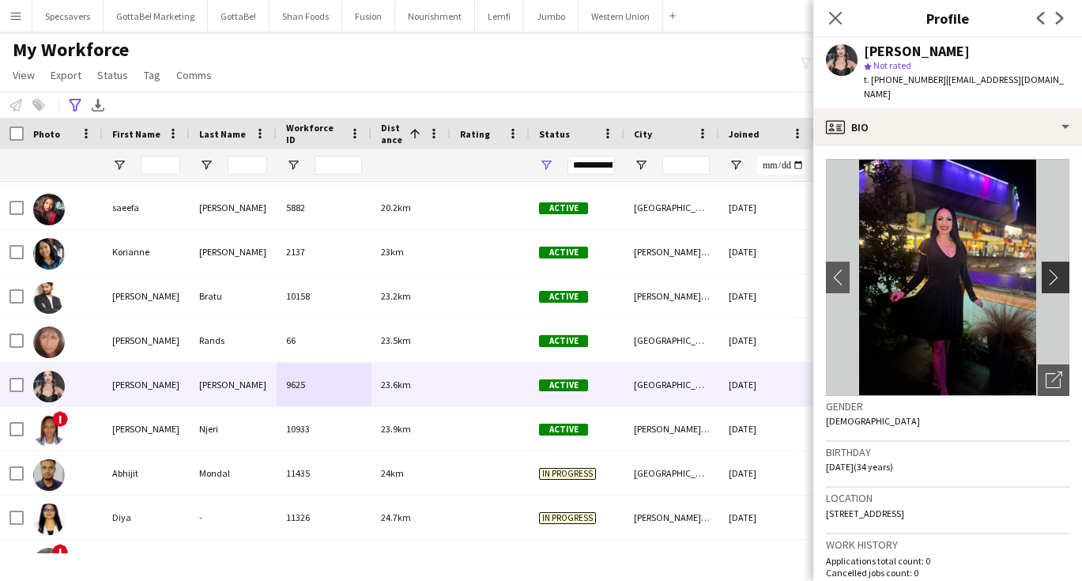
scroll to position [0, 0]
click at [1052, 262] on button "chevron-right" at bounding box center [1057, 278] width 32 height 32
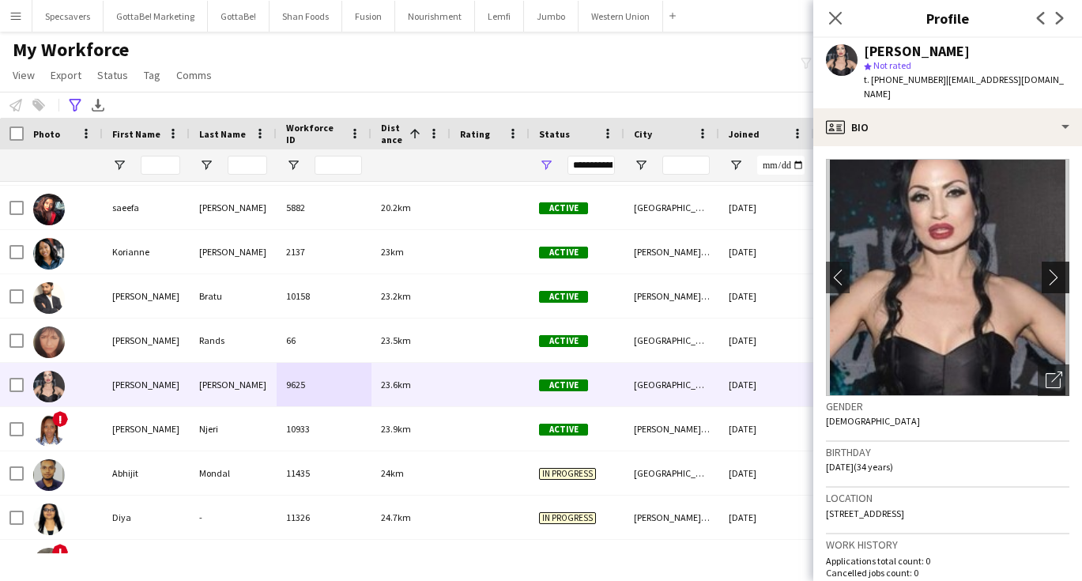
click at [1059, 269] on app-icon "chevron-right" at bounding box center [1057, 277] width 24 height 17
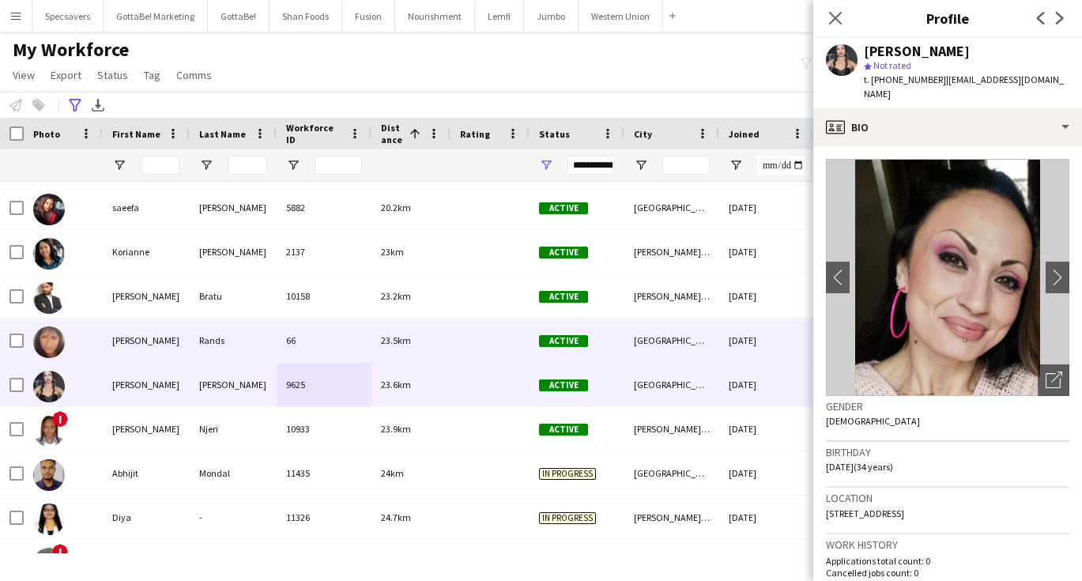
click at [306, 342] on div "66" at bounding box center [324, 339] width 95 height 43
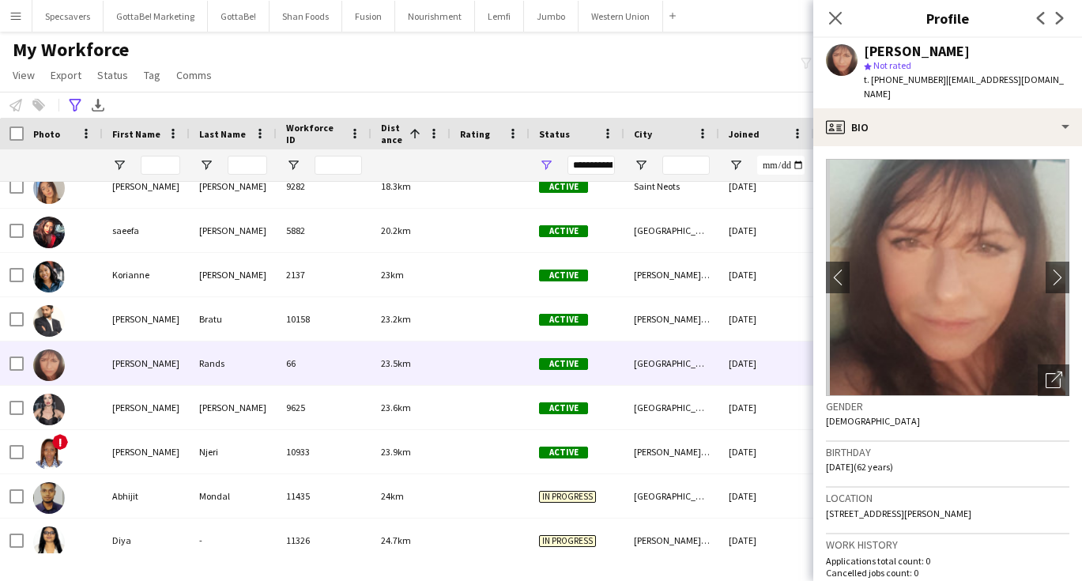
scroll to position [615, 0]
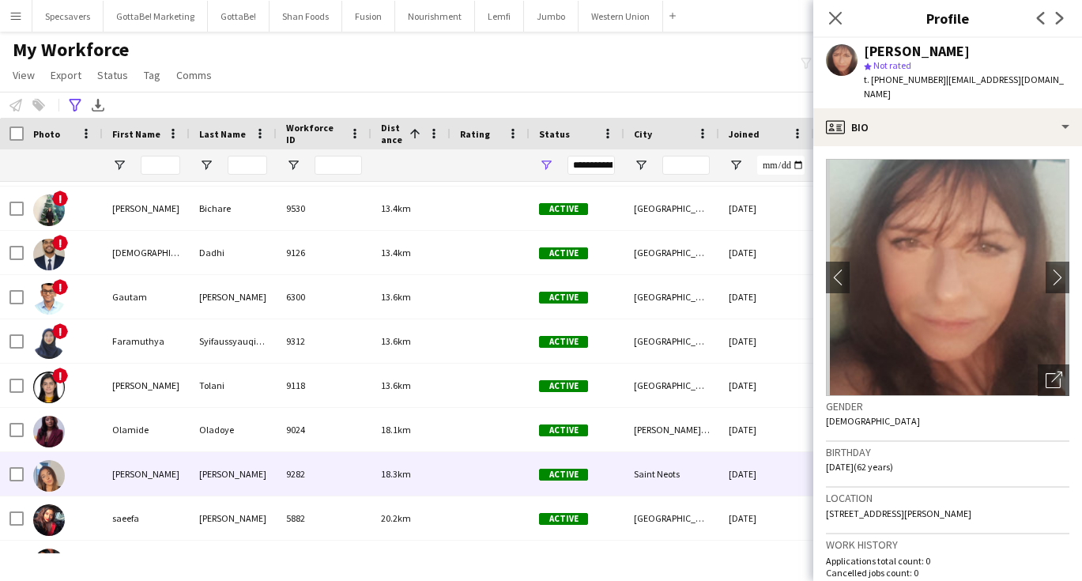
click at [528, 481] on div at bounding box center [489, 473] width 79 height 43
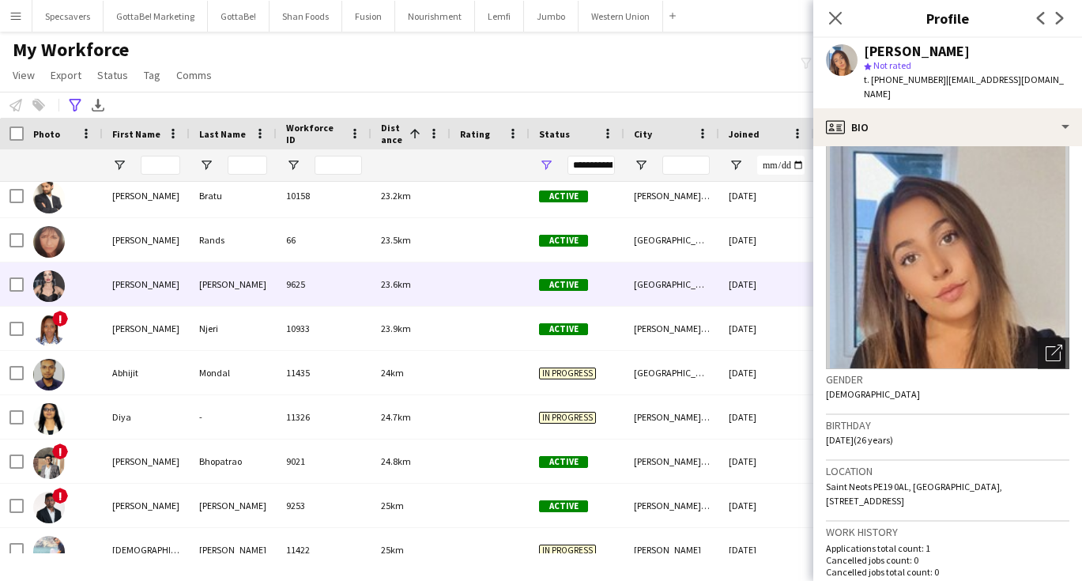
click at [132, 304] on div "[PERSON_NAME]" at bounding box center [146, 283] width 87 height 43
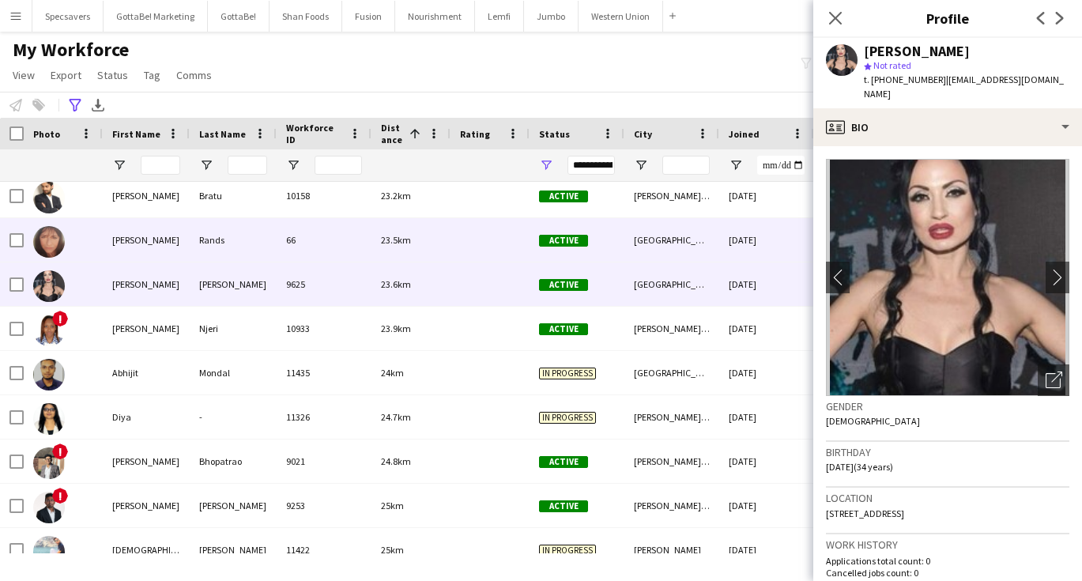
click at [126, 232] on div "[PERSON_NAME]" at bounding box center [146, 239] width 87 height 43
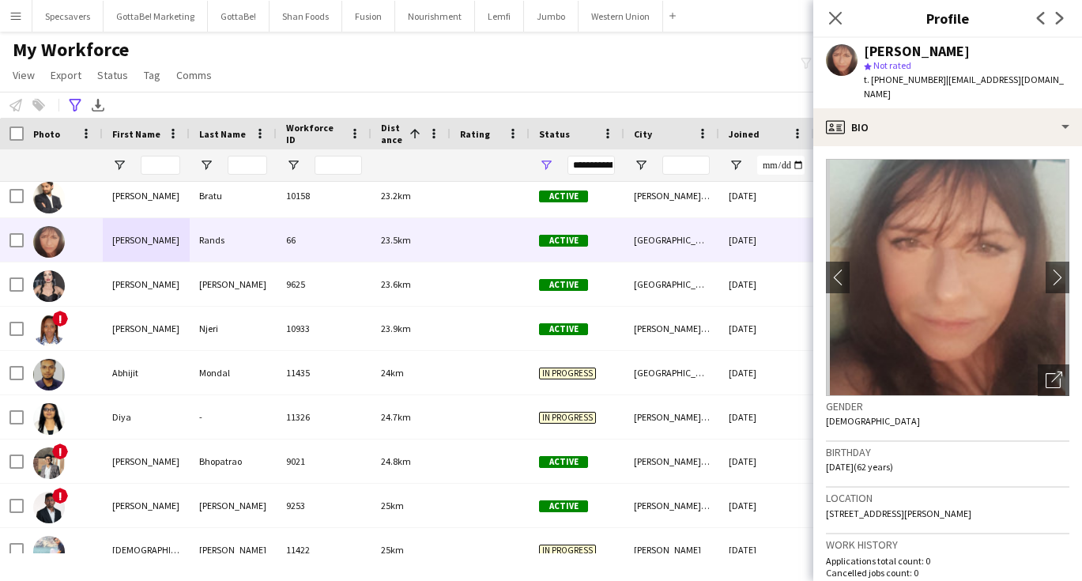
drag, startPoint x: 1035, startPoint y: 509, endPoint x: 816, endPoint y: 514, distance: 218.9
click at [816, 514] on app-crew-profile-bio "chevron-left chevron-right Open photos pop-in Gender [DEMOGRAPHIC_DATA] Birthda…" at bounding box center [947, 363] width 269 height 435
copy span "[STREET_ADDRESS][PERSON_NAME]"
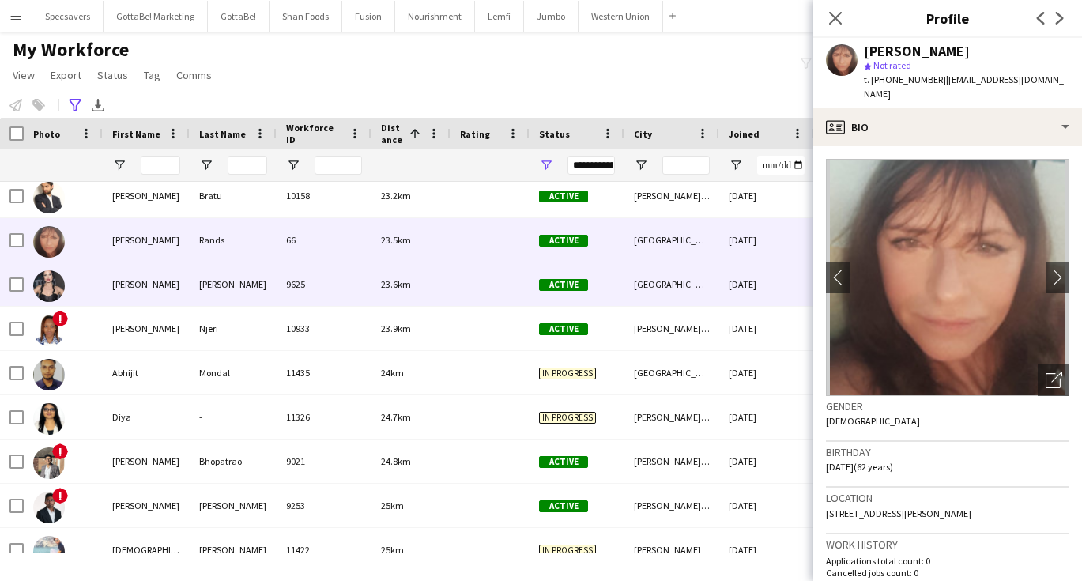
click at [174, 283] on div "[PERSON_NAME]" at bounding box center [146, 283] width 87 height 43
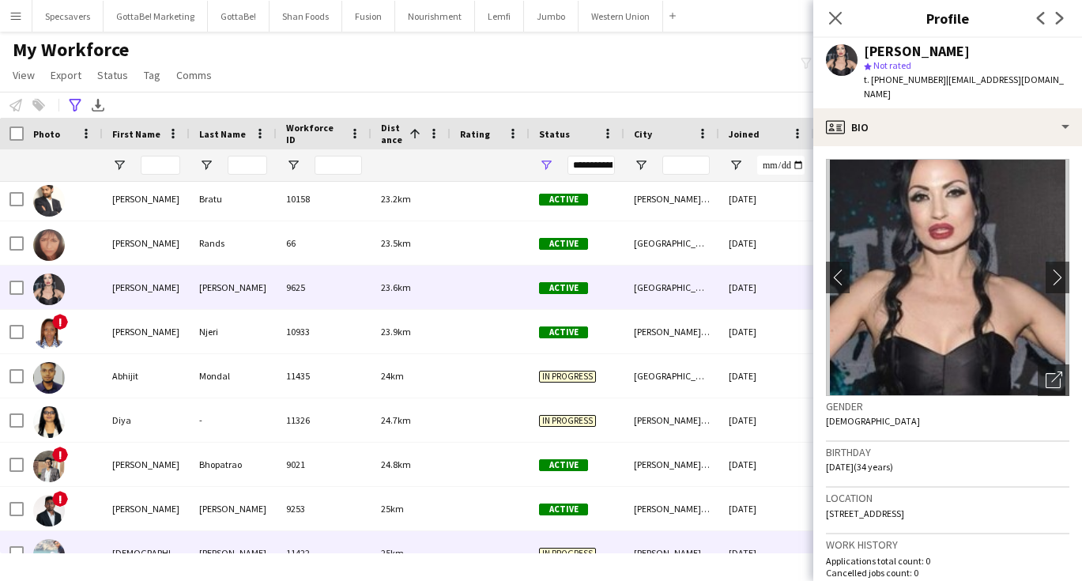
scroll to position [760, 0]
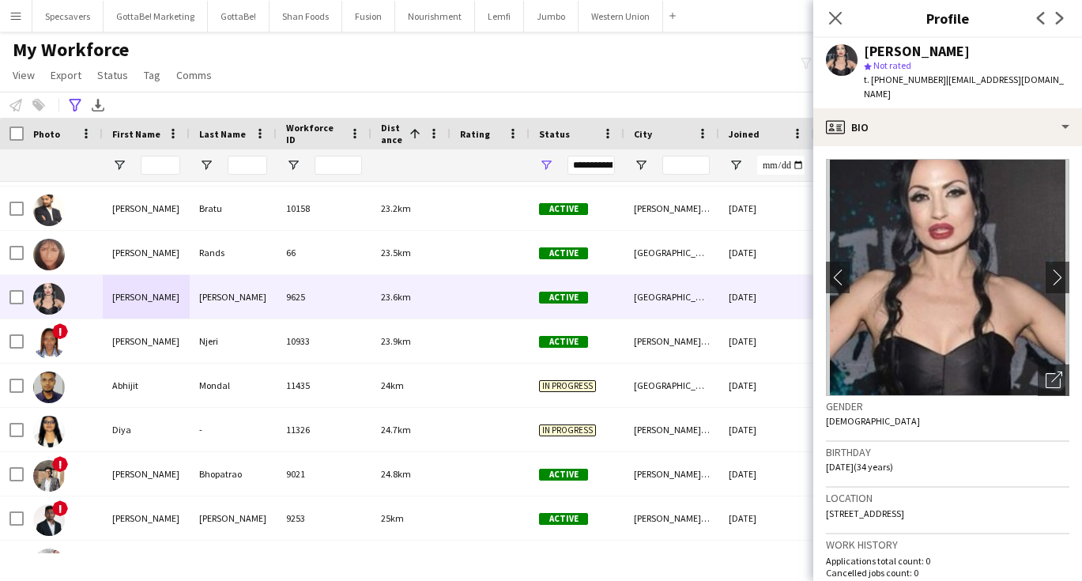
drag, startPoint x: 828, startPoint y: 495, endPoint x: 992, endPoint y: 494, distance: 164.4
click at [992, 494] on div "Location [STREET_ADDRESS]" at bounding box center [947, 511] width 243 height 46
copy span "[STREET_ADDRESS]"
click at [75, 101] on icon "Advanced filters" at bounding box center [75, 105] width 13 height 13
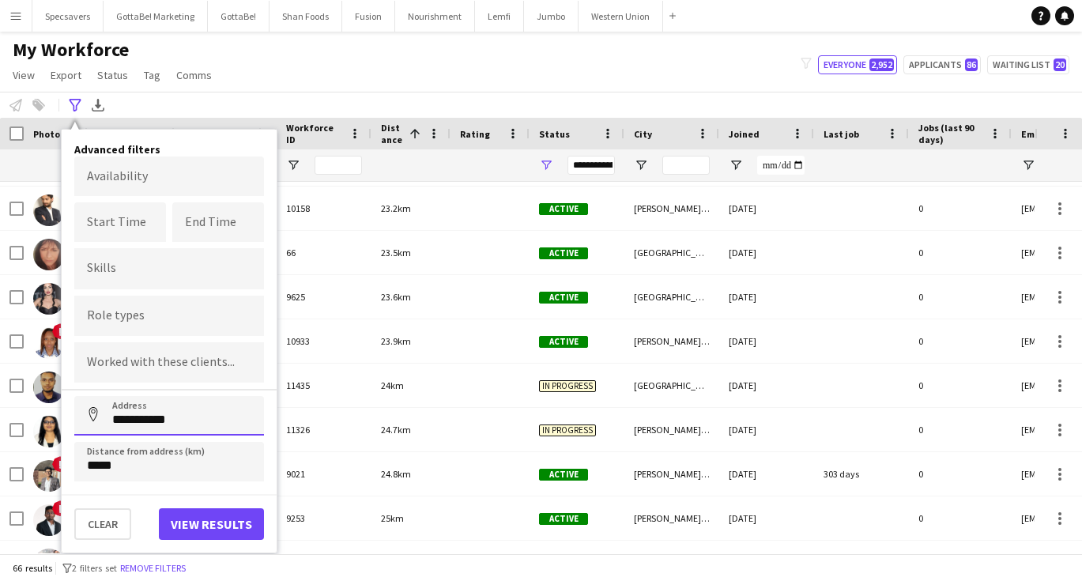
click at [145, 422] on input "**********" at bounding box center [169, 416] width 190 height 40
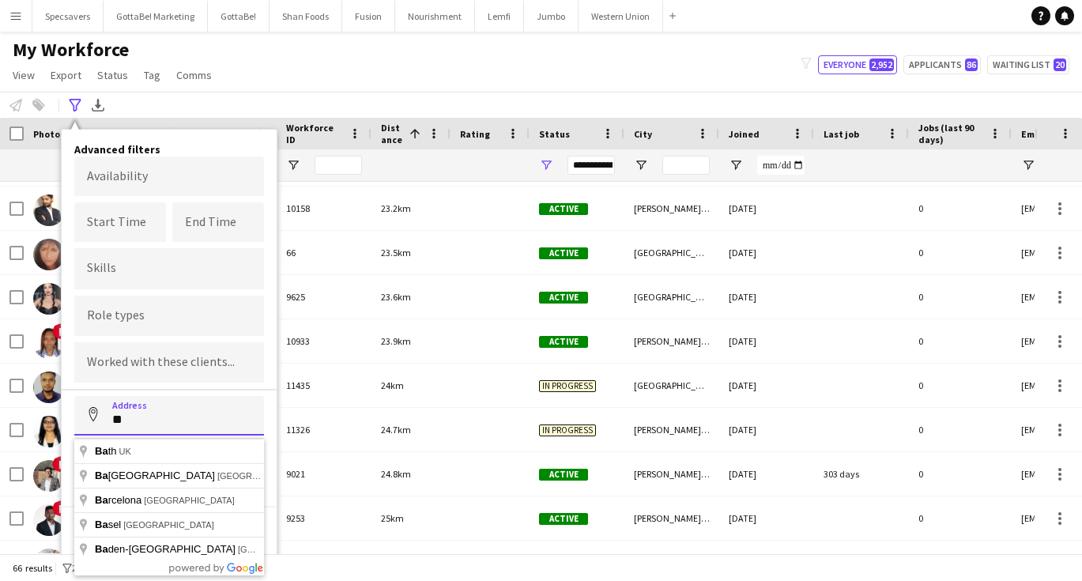
type input "*"
type input "**********"
click at [93, 416] on button "Address" at bounding box center [93, 415] width 38 height 38
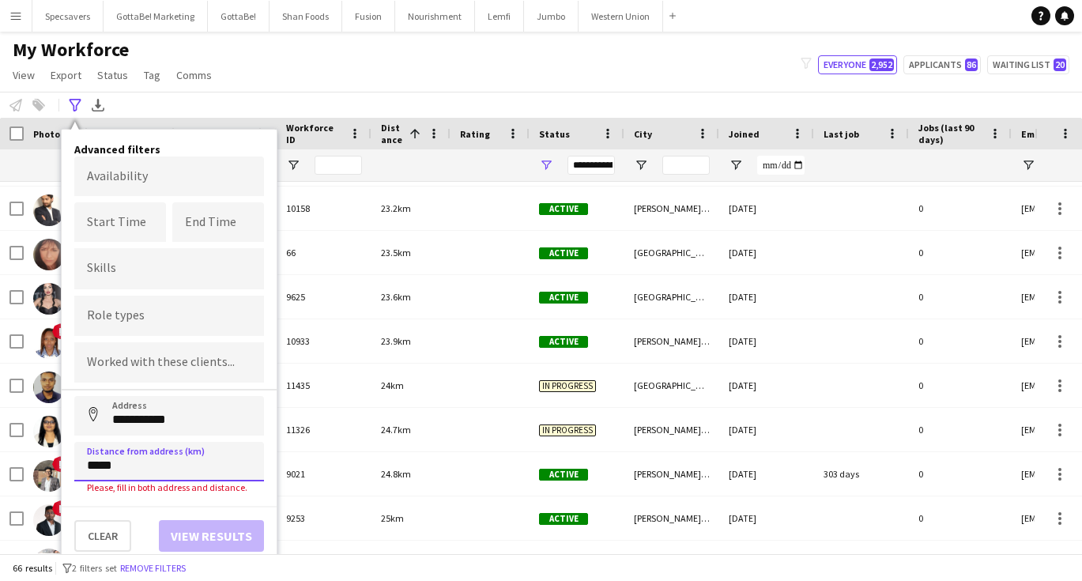
click at [145, 469] on input "*****" at bounding box center [169, 462] width 190 height 40
click at [137, 511] on div "Clear View results" at bounding box center [169, 529] width 215 height 46
click at [254, 43] on div "My Workforce View Views Default view New view Update view Delete view Edit name…" at bounding box center [541, 65] width 1082 height 54
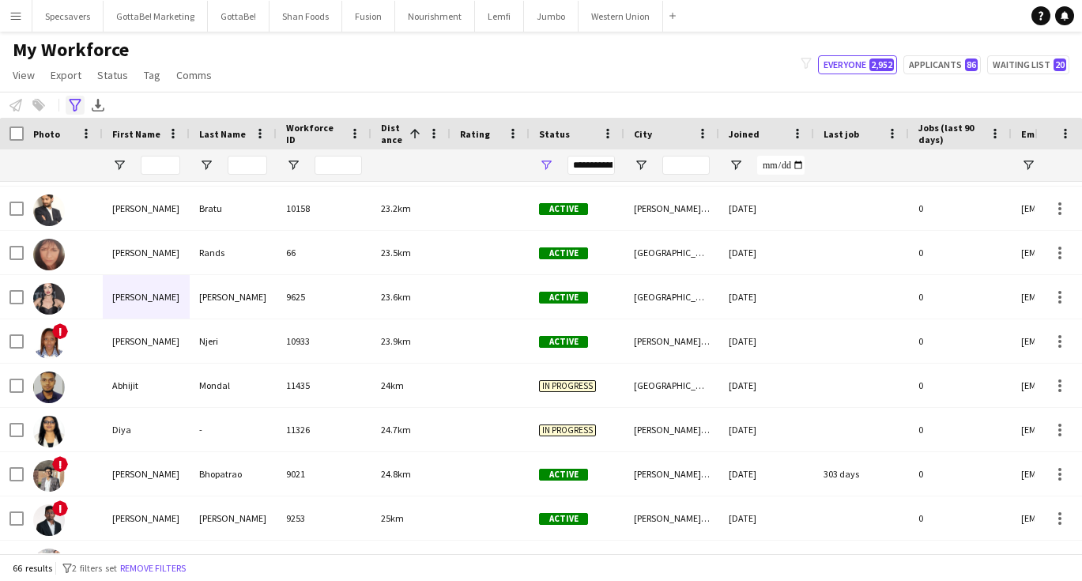
click at [76, 98] on div "Advanced filters" at bounding box center [75, 105] width 19 height 19
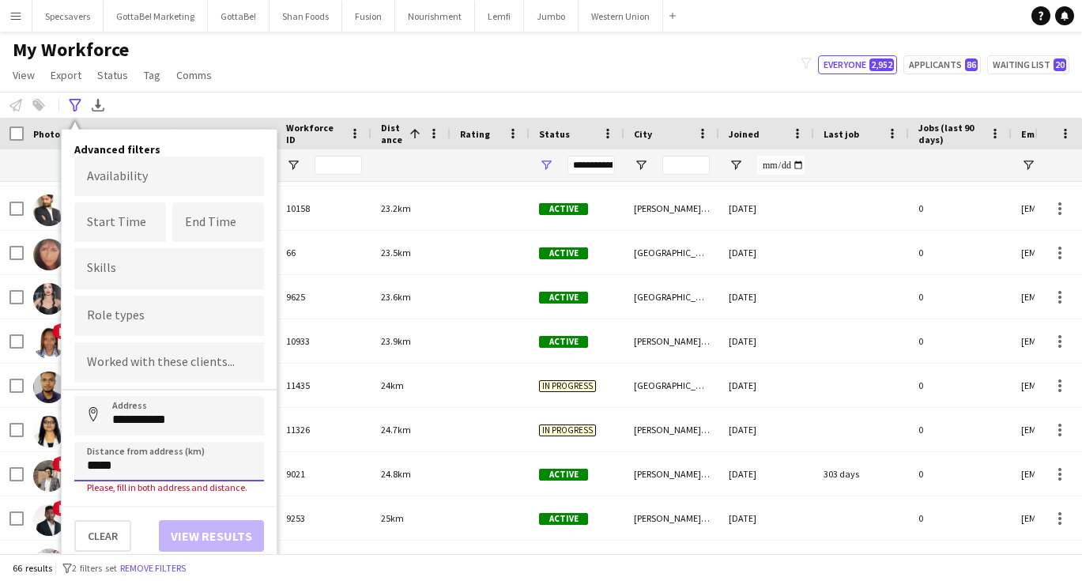
click at [145, 473] on input "*****" at bounding box center [169, 462] width 190 height 40
click at [93, 416] on button "Address" at bounding box center [93, 415] width 38 height 38
click at [108, 535] on button "Clear" at bounding box center [102, 536] width 57 height 32
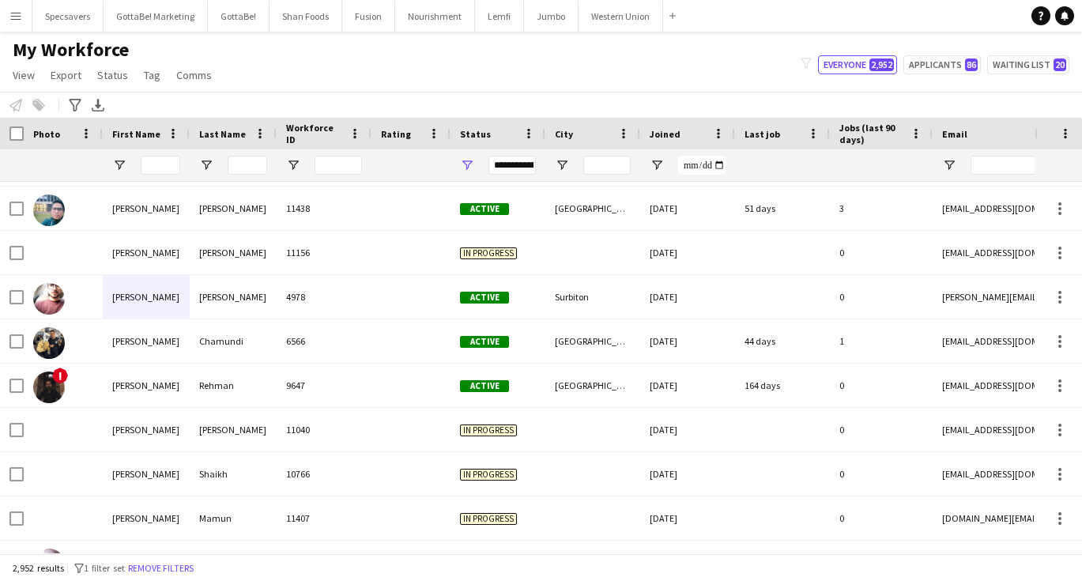
click at [336, 70] on div "My Workforce View Views Default view New view Update view Delete view Edit name…" at bounding box center [541, 65] width 1082 height 54
click at [157, 165] on input "First Name Filter Input" at bounding box center [161, 165] width 40 height 19
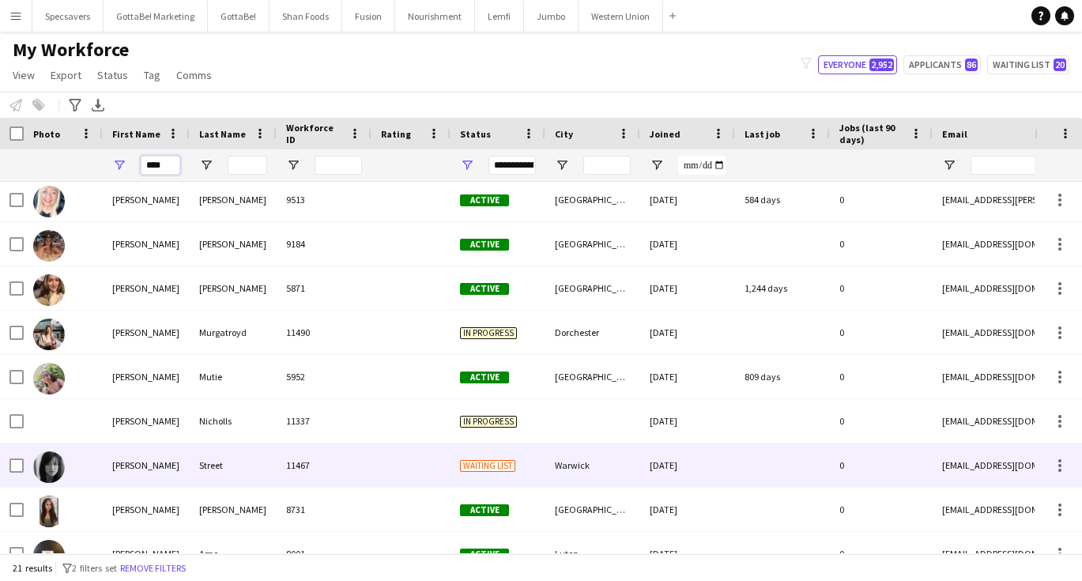
scroll to position [214, 0]
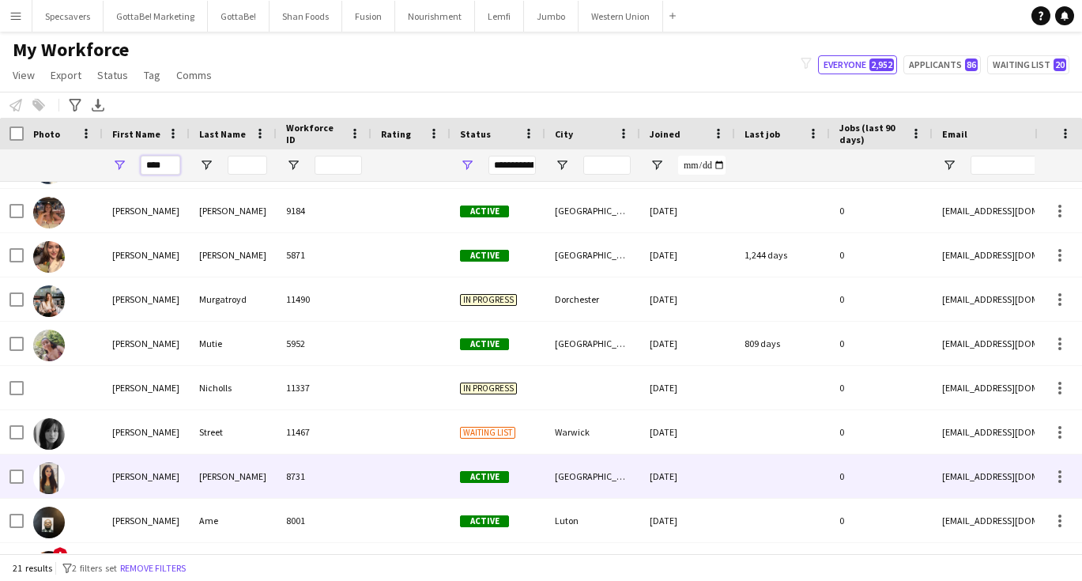
type input "****"
click at [250, 473] on div "[PERSON_NAME]" at bounding box center [233, 475] width 87 height 43
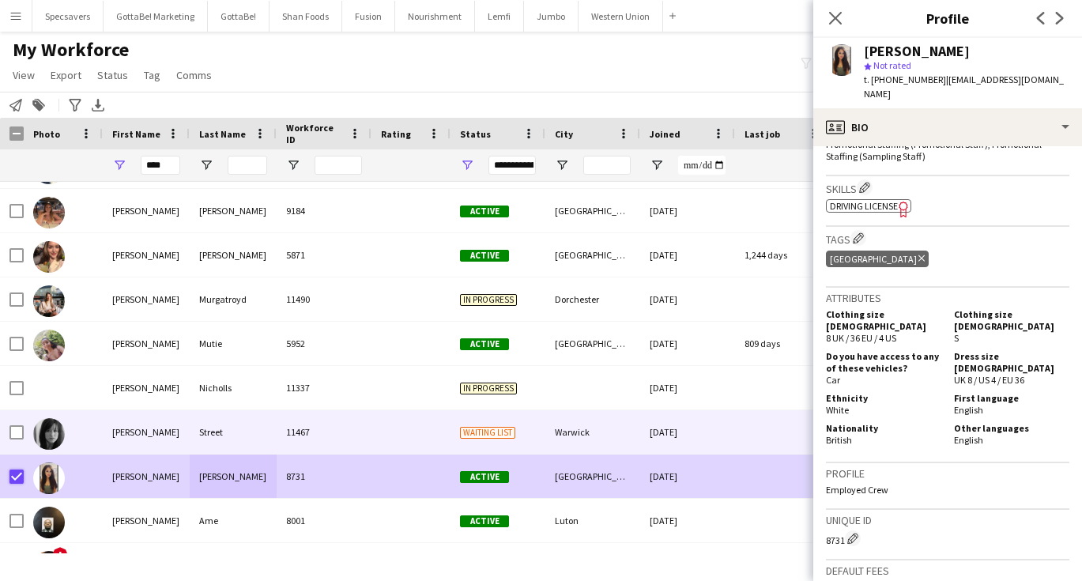
scroll to position [0, 88]
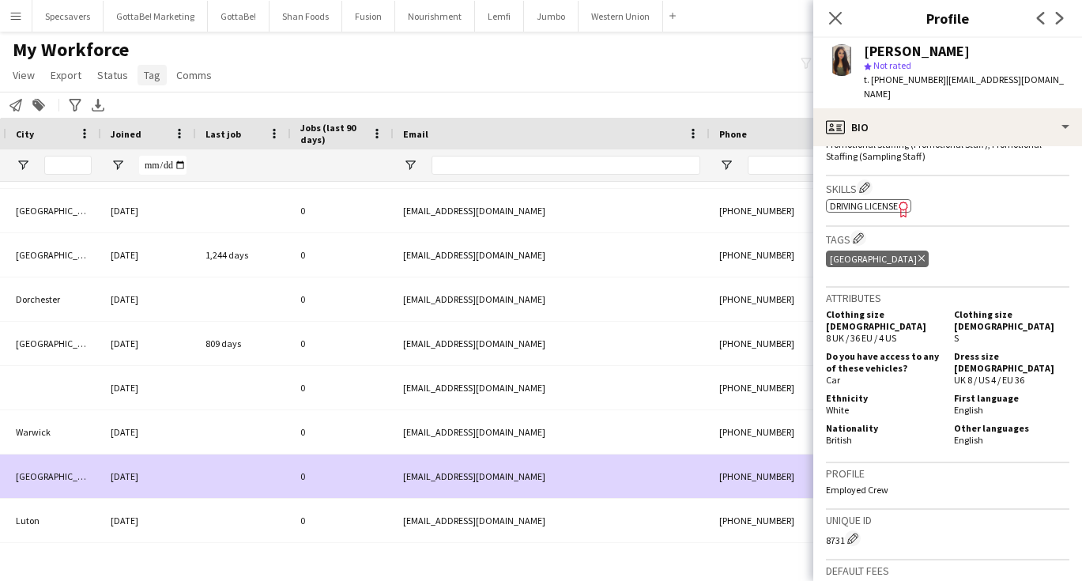
click at [156, 77] on span "Tag" at bounding box center [152, 75] width 17 height 14
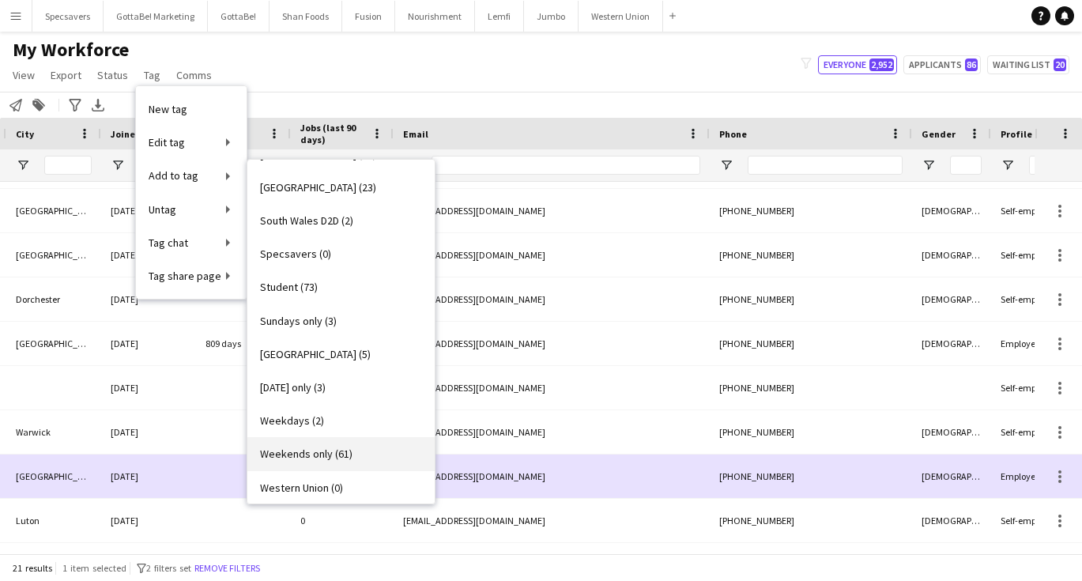
click at [345, 438] on link "Weekends only (61)" at bounding box center [340, 453] width 187 height 33
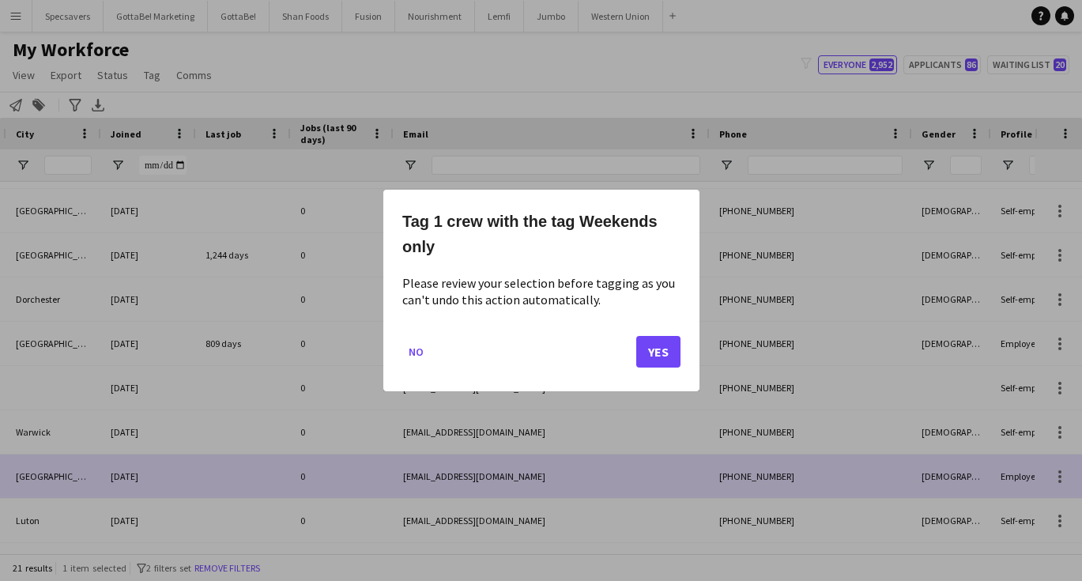
click at [658, 344] on button "Yes" at bounding box center [658, 352] width 44 height 32
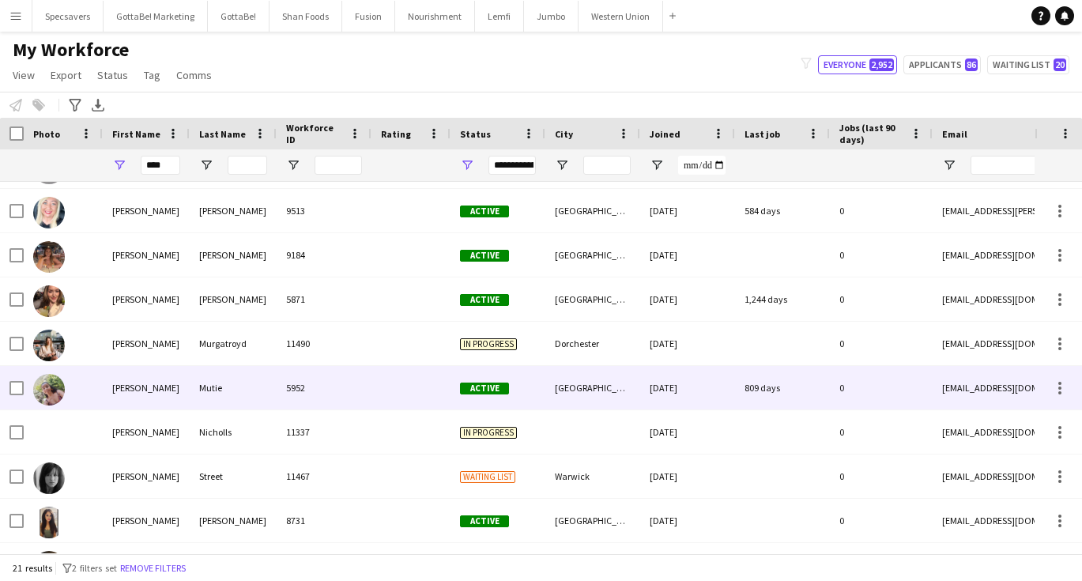
click at [511, 383] on div "Active" at bounding box center [497, 387] width 95 height 43
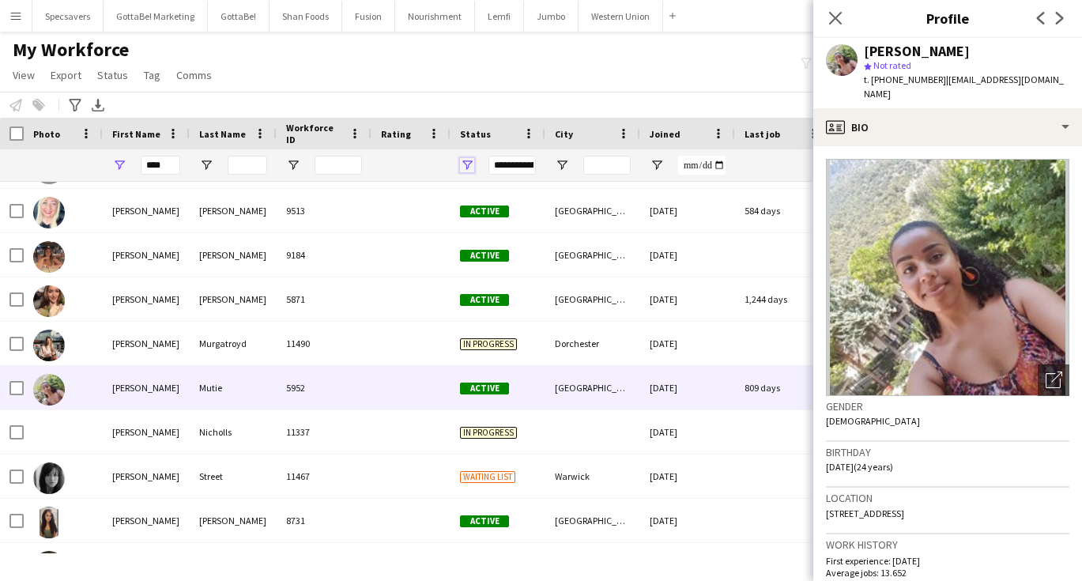
click at [469, 161] on span "Open Filter Menu" at bounding box center [467, 165] width 14 height 14
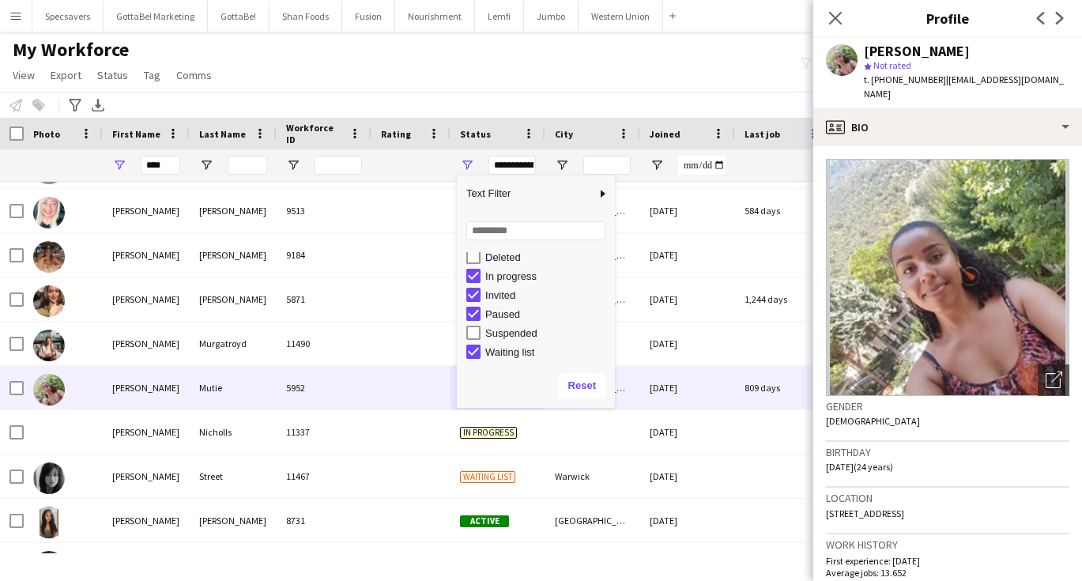
click at [541, 90] on div "My Workforce View Views Default view New view Update view Delete view Edit name…" at bounding box center [541, 65] width 1082 height 54
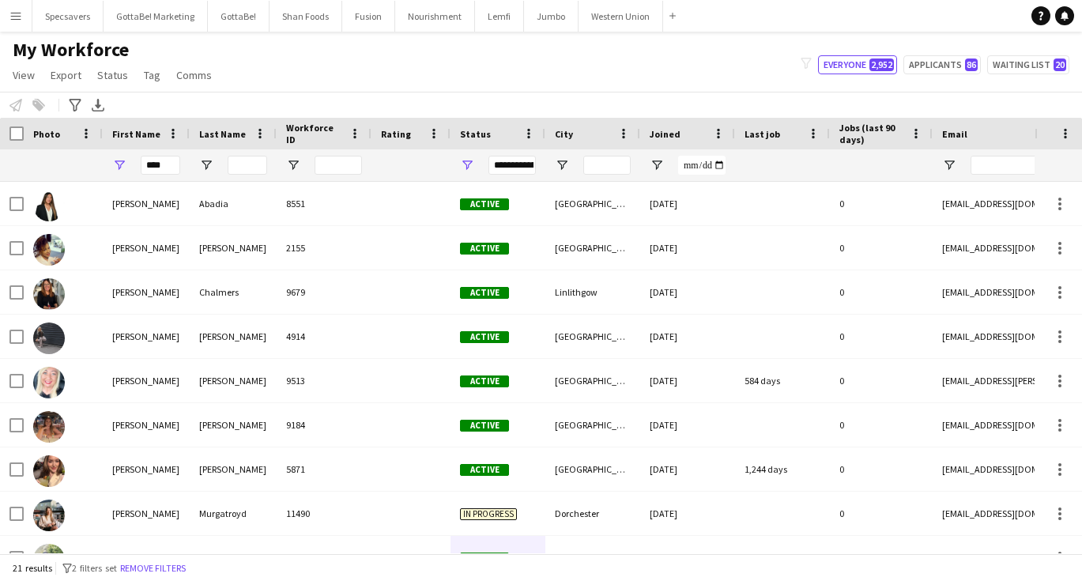
scroll to position [0, 0]
click at [618, 22] on button "Western Union Close" at bounding box center [620, 16] width 85 height 31
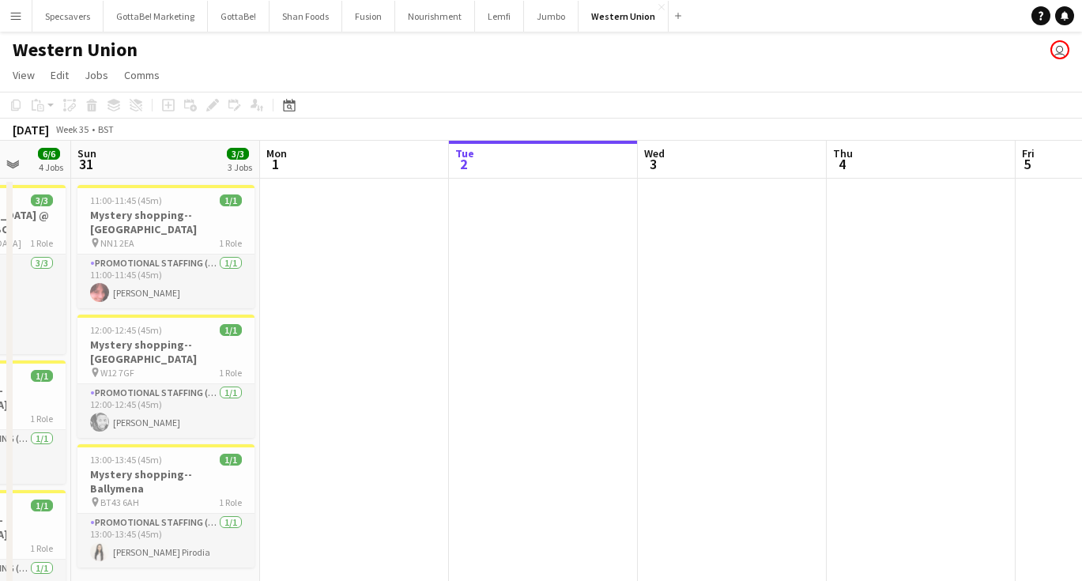
scroll to position [0, 503]
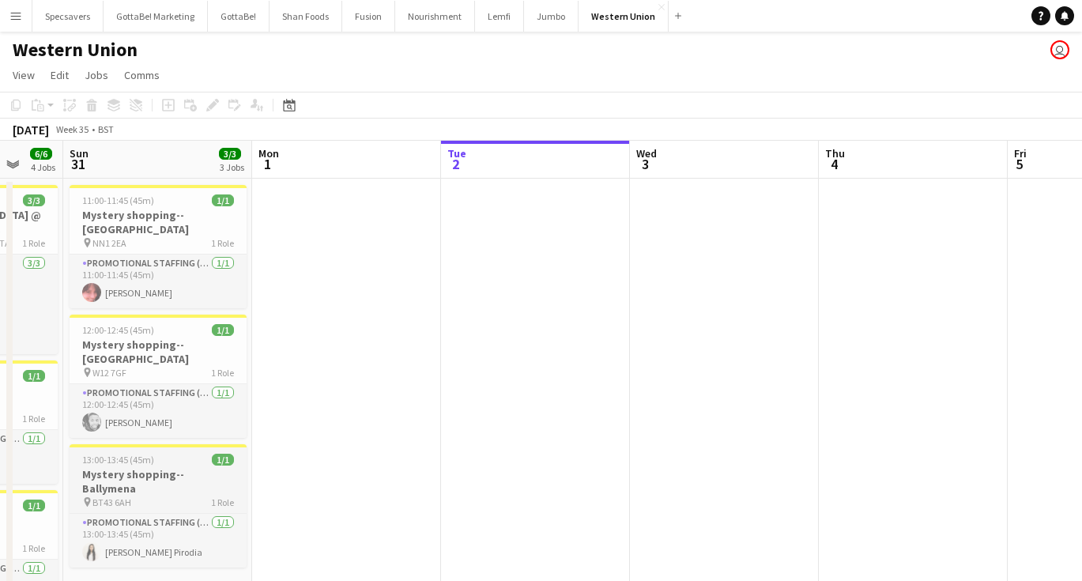
click at [152, 467] on h3 "Mystery shopping--Ballymena" at bounding box center [158, 481] width 177 height 28
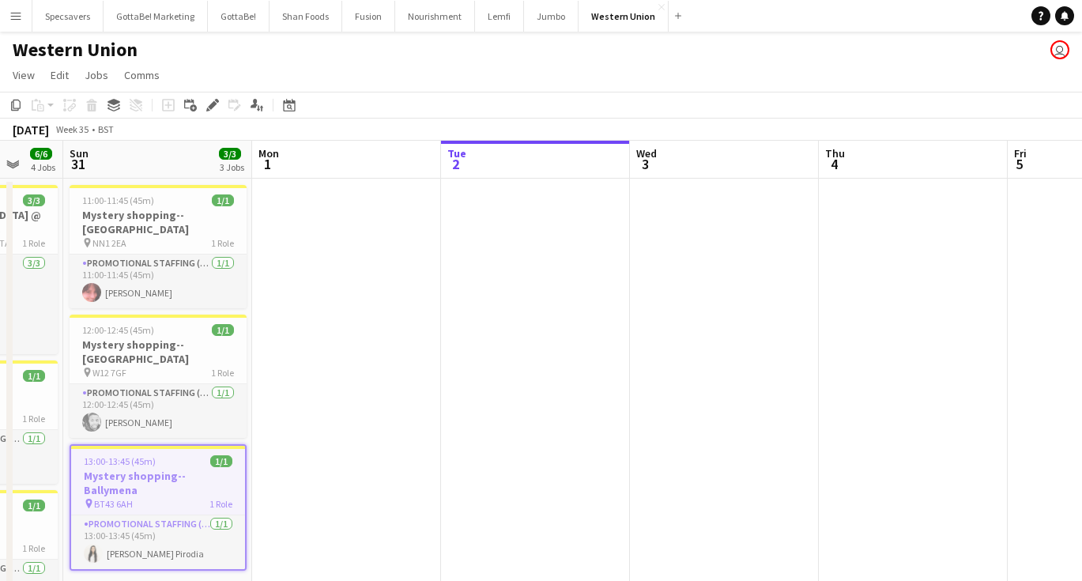
click at [672, 320] on app-date-cell at bounding box center [724, 522] width 189 height 686
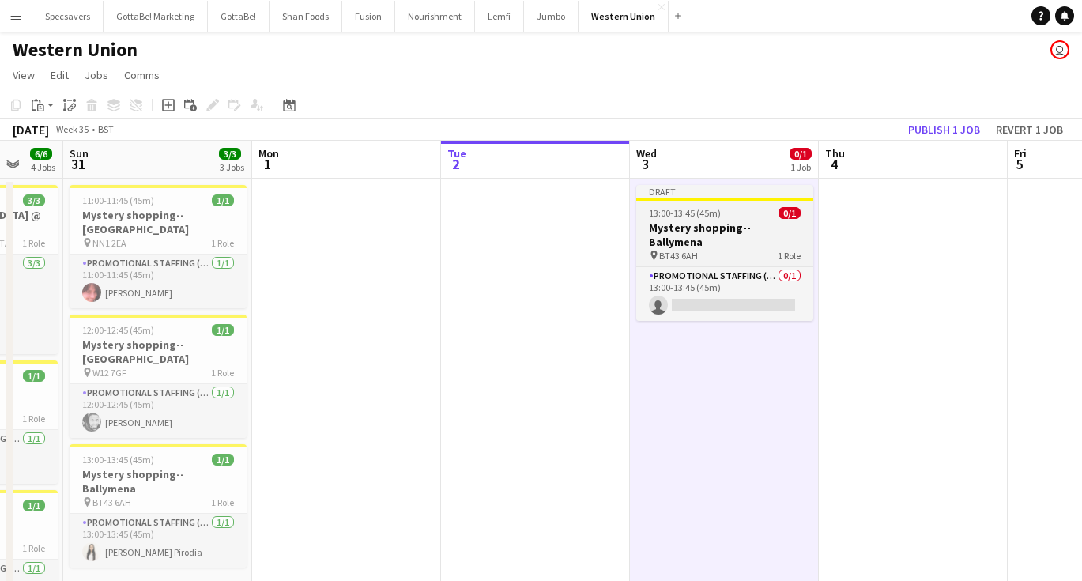
click at [718, 249] on div "pin BT43 6AH 1 Role" at bounding box center [724, 255] width 177 height 13
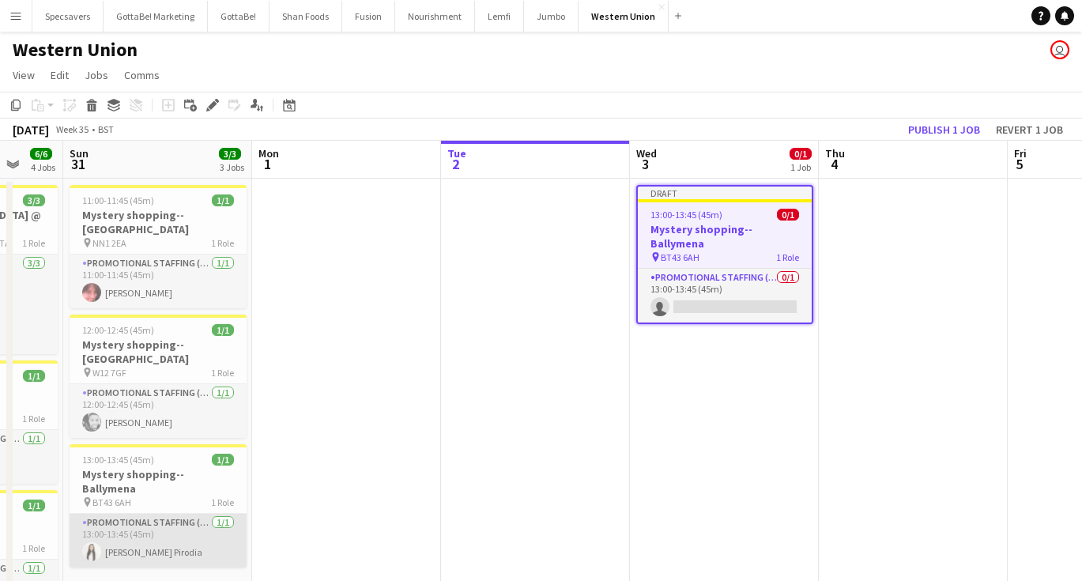
click at [135, 529] on app-card-role "Promotional Staffing (Mystery Shopper) [DATE] 13:00-13:45 (45m) [PERSON_NAME]" at bounding box center [158, 541] width 177 height 54
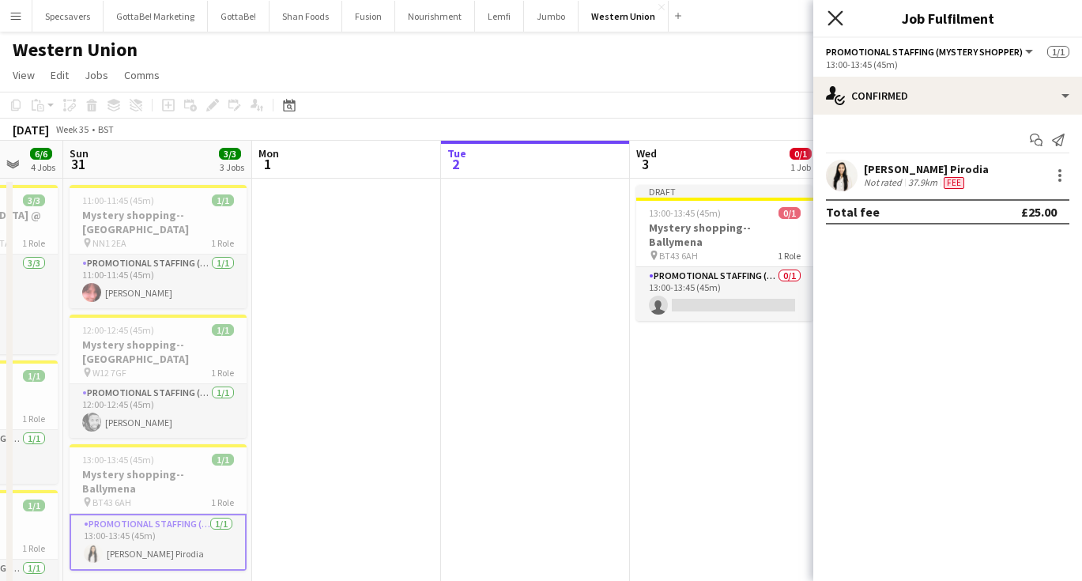
click at [834, 15] on icon "Close pop-in" at bounding box center [834, 17] width 15 height 15
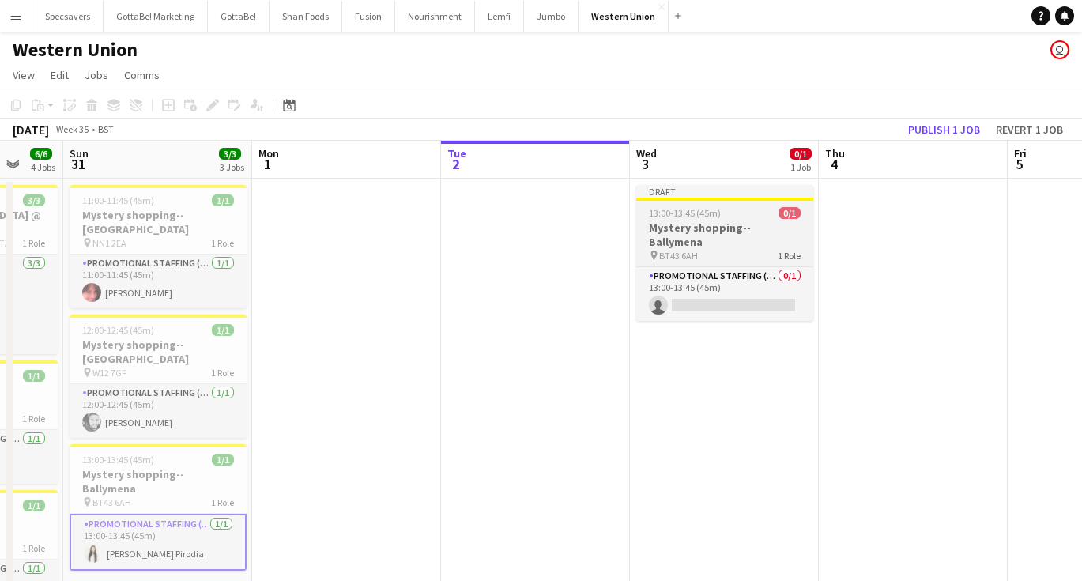
click at [736, 216] on div "13:00-13:45 (45m) 0/1" at bounding box center [724, 213] width 177 height 12
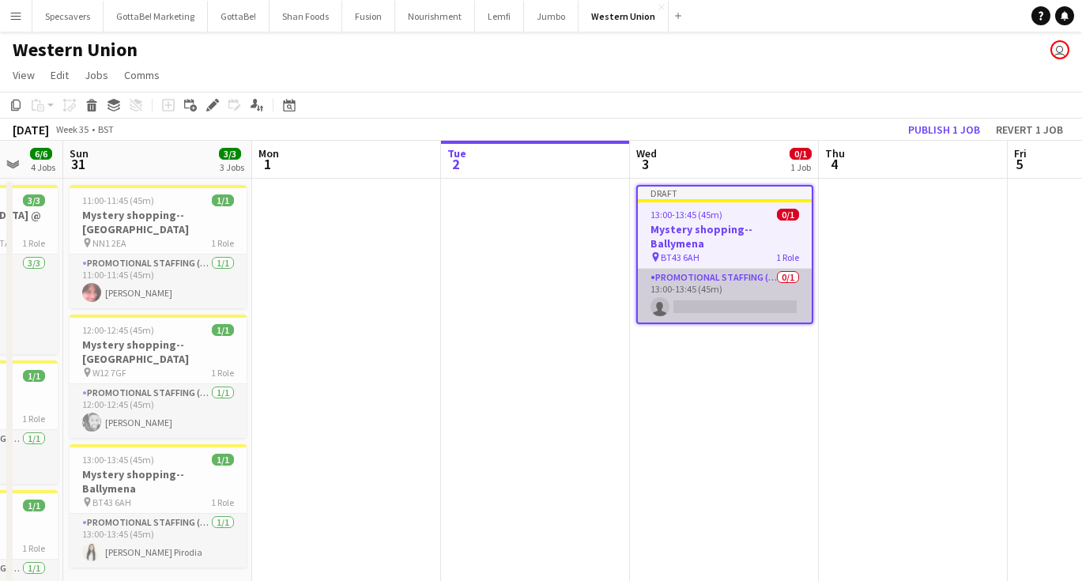
click at [733, 275] on app-card-role "Promotional Staffing (Mystery Shopper) 0/1 13:00-13:45 (45m) single-neutral-act…" at bounding box center [725, 296] width 174 height 54
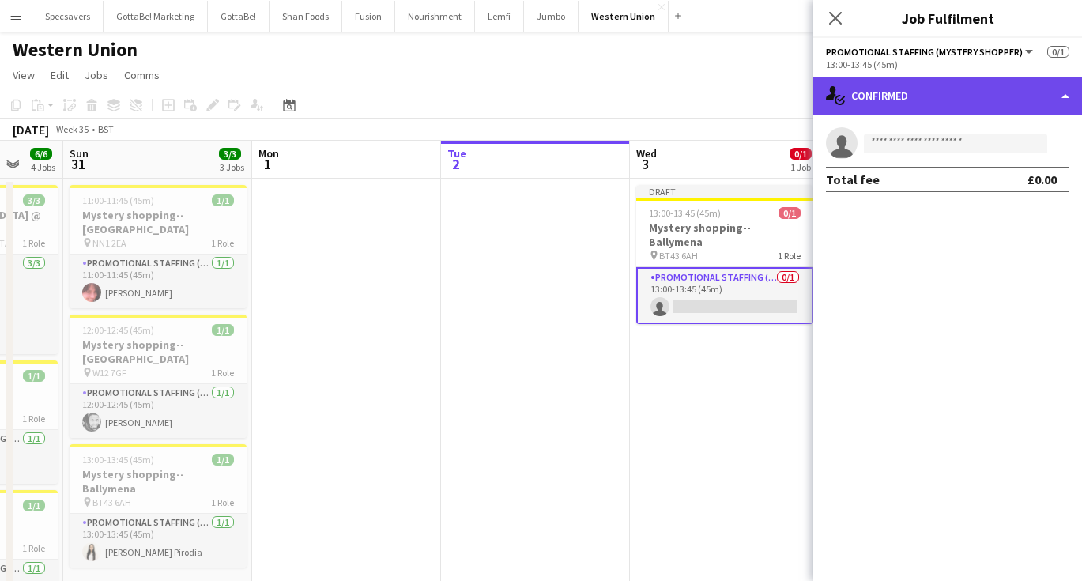
click at [957, 92] on div "single-neutral-actions-check-2 Confirmed" at bounding box center [947, 96] width 269 height 38
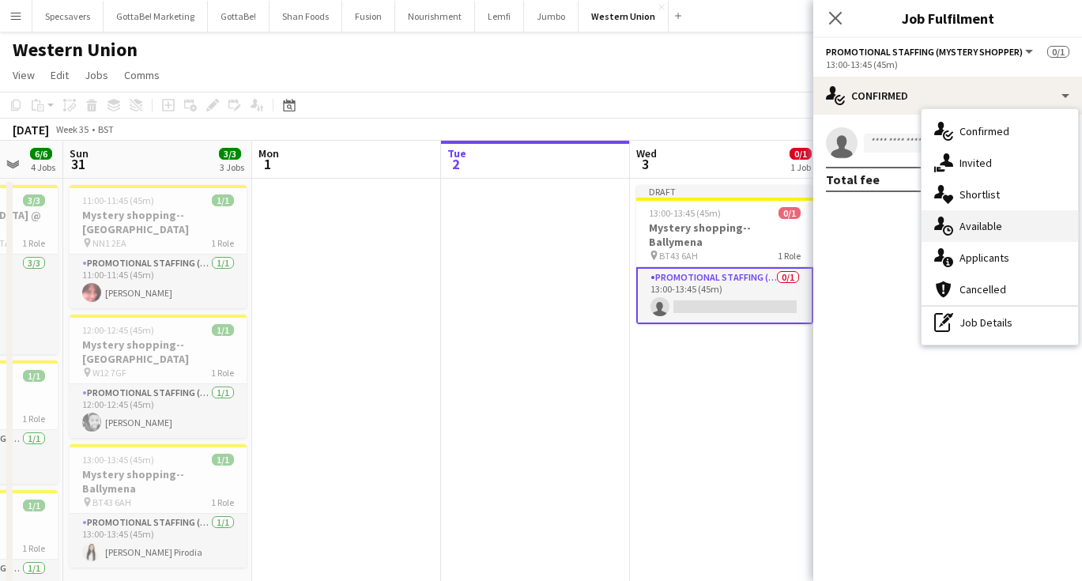
click at [984, 227] on span "Available" at bounding box center [980, 226] width 43 height 14
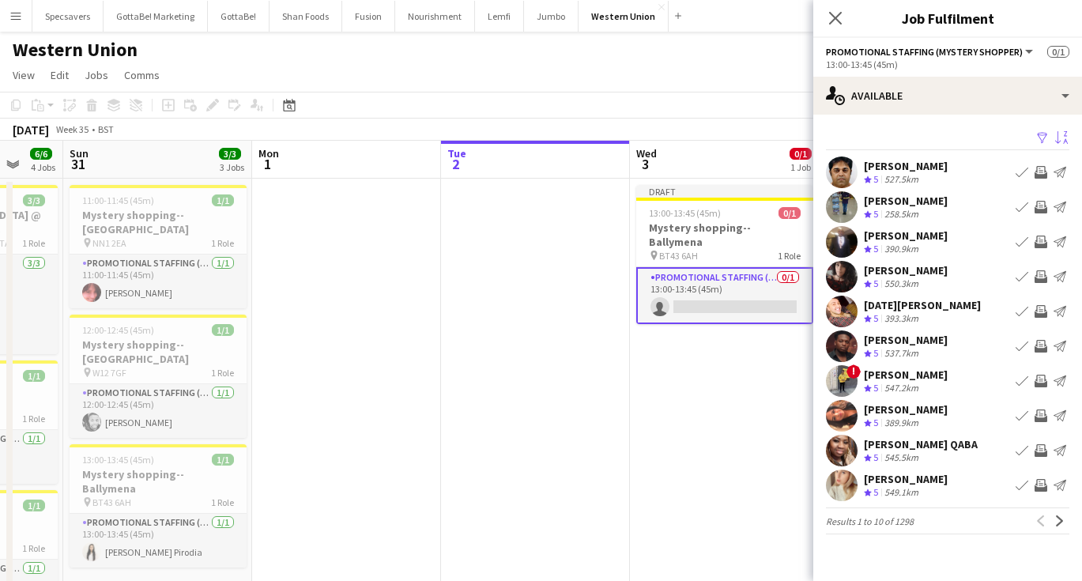
click at [1062, 136] on app-icon "Sort asc" at bounding box center [1061, 138] width 13 height 15
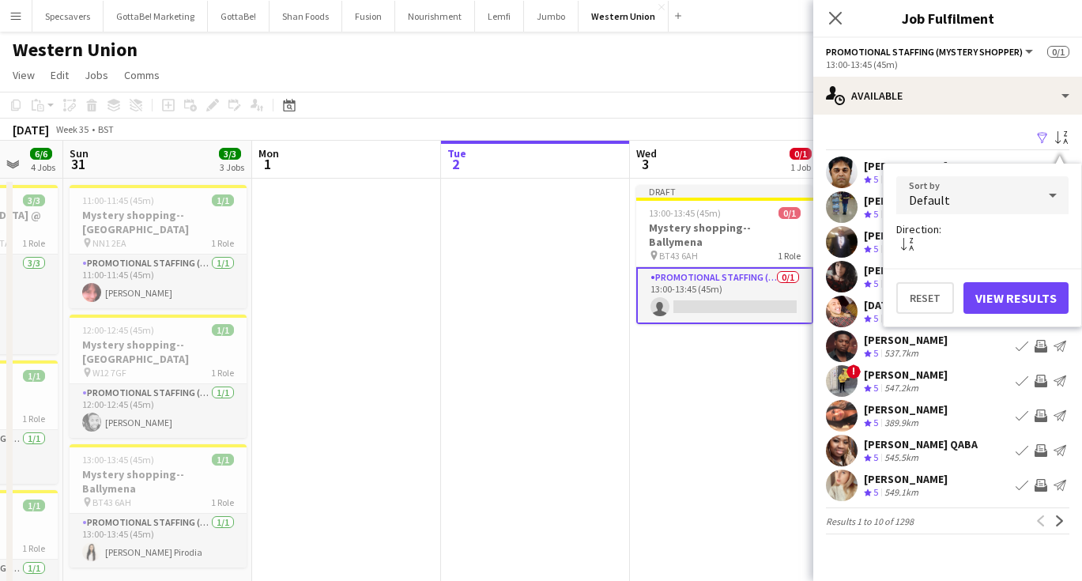
click at [1007, 209] on div "Default" at bounding box center [966, 195] width 141 height 38
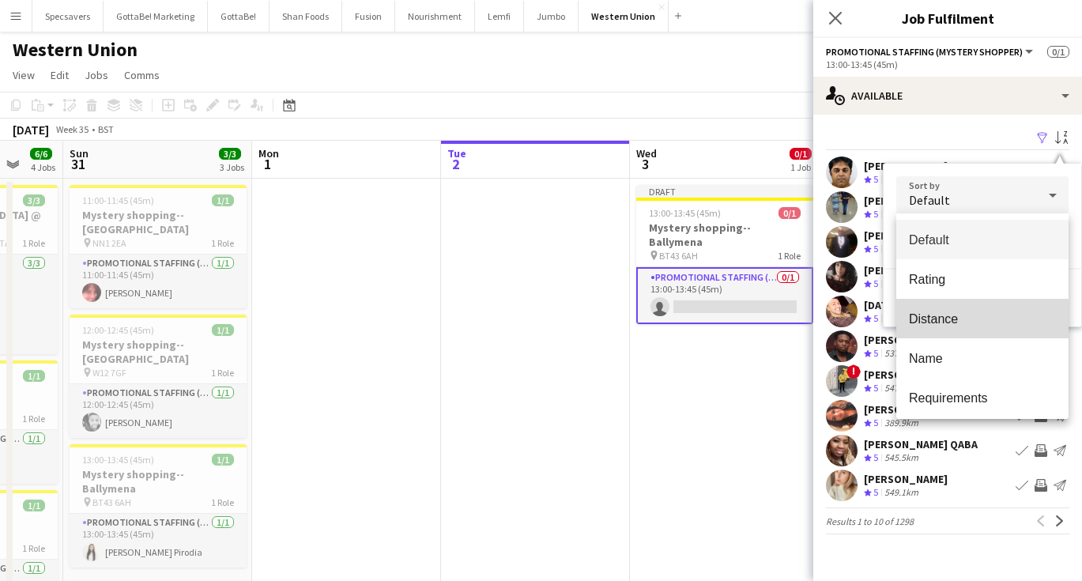
click at [977, 321] on span "Distance" at bounding box center [982, 318] width 147 height 15
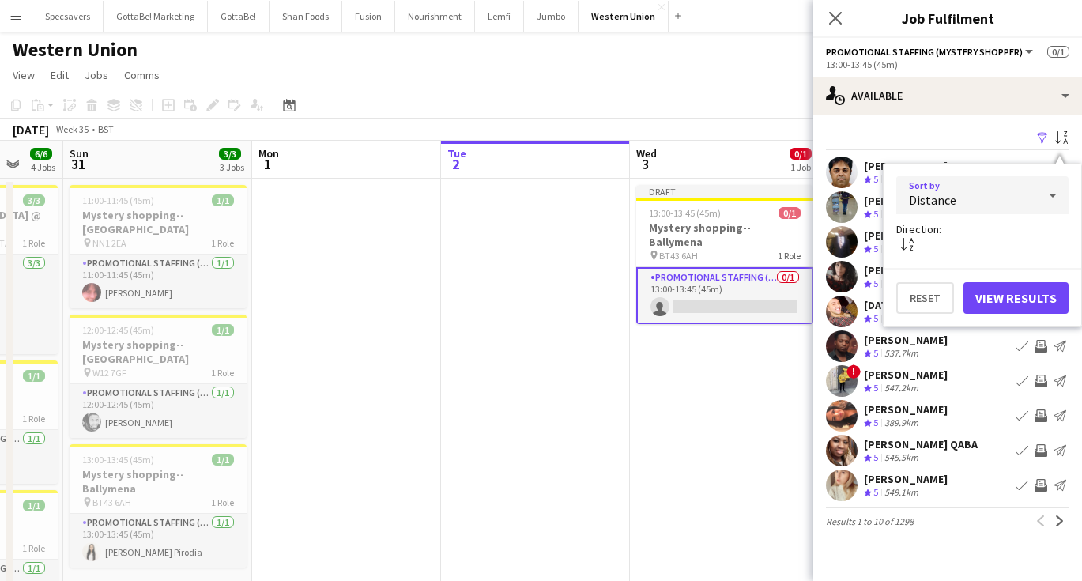
click at [1011, 299] on button "View Results" at bounding box center [1015, 298] width 105 height 32
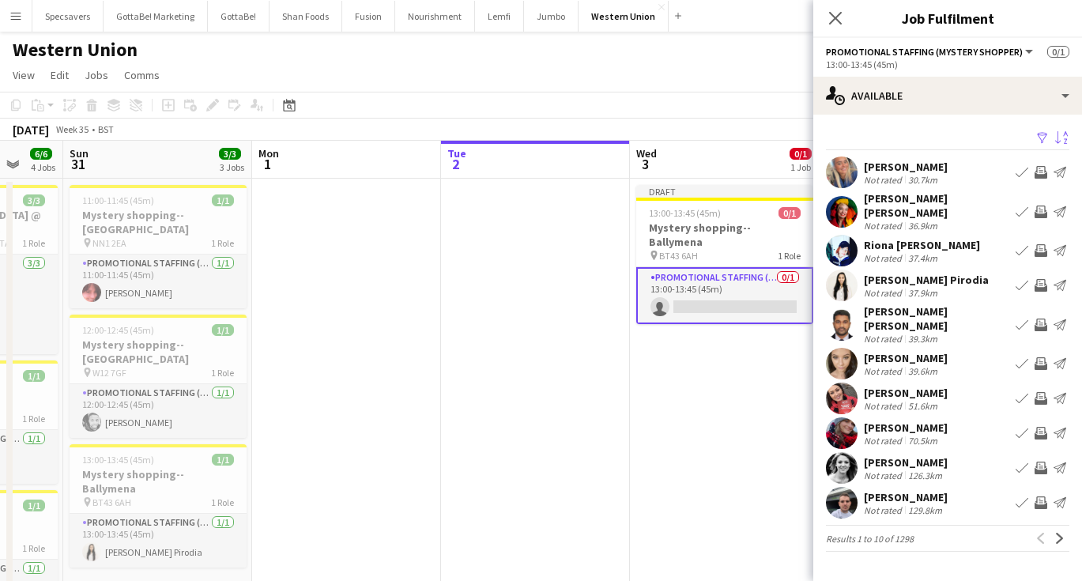
click at [945, 167] on div "[PERSON_NAME]" at bounding box center [906, 167] width 84 height 14
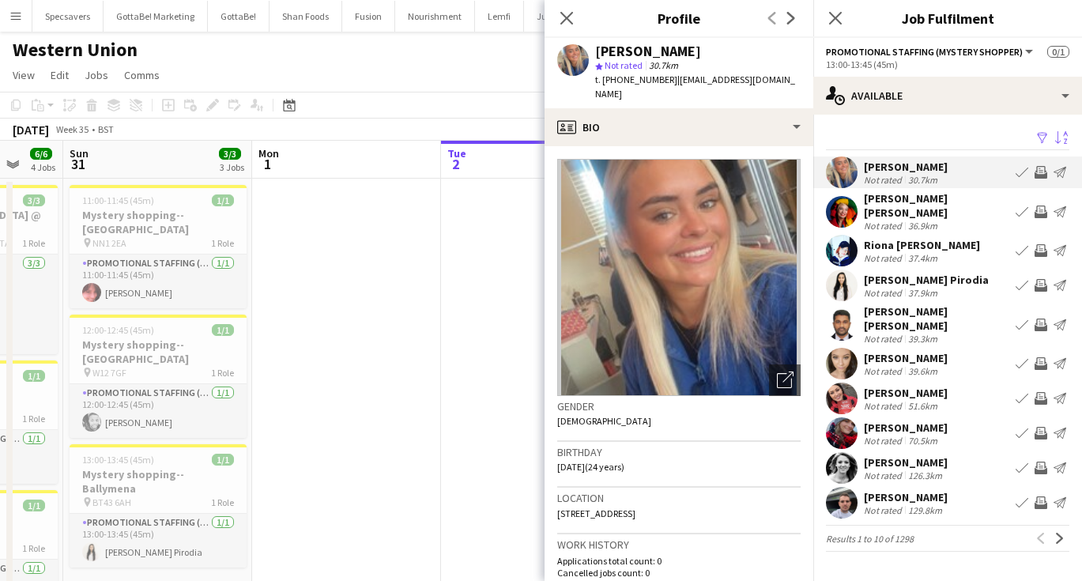
click at [431, 307] on app-date-cell at bounding box center [346, 522] width 189 height 686
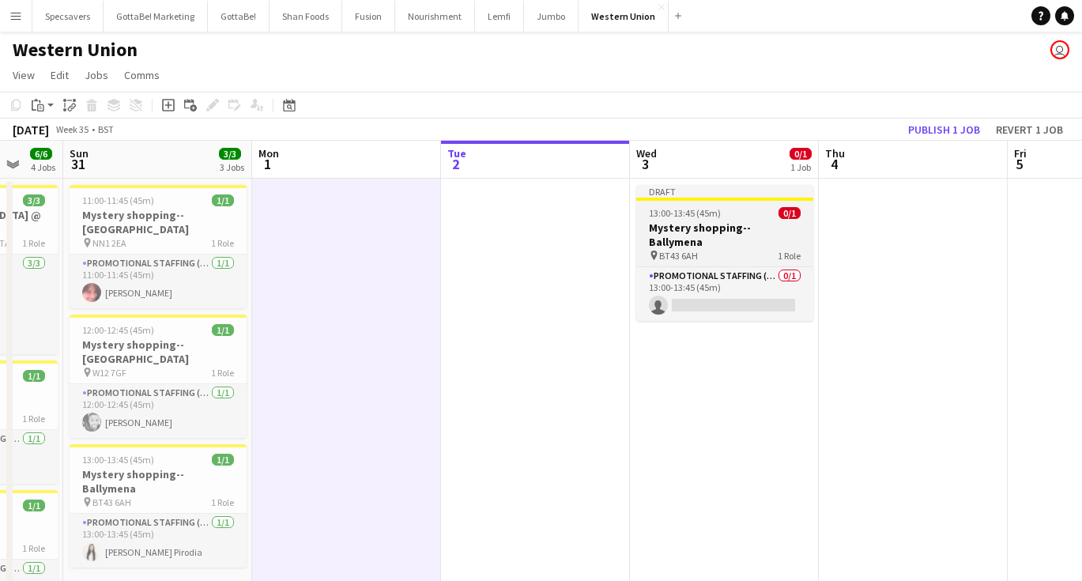
click at [690, 208] on span "13:00-13:45 (45m)" at bounding box center [685, 213] width 72 height 12
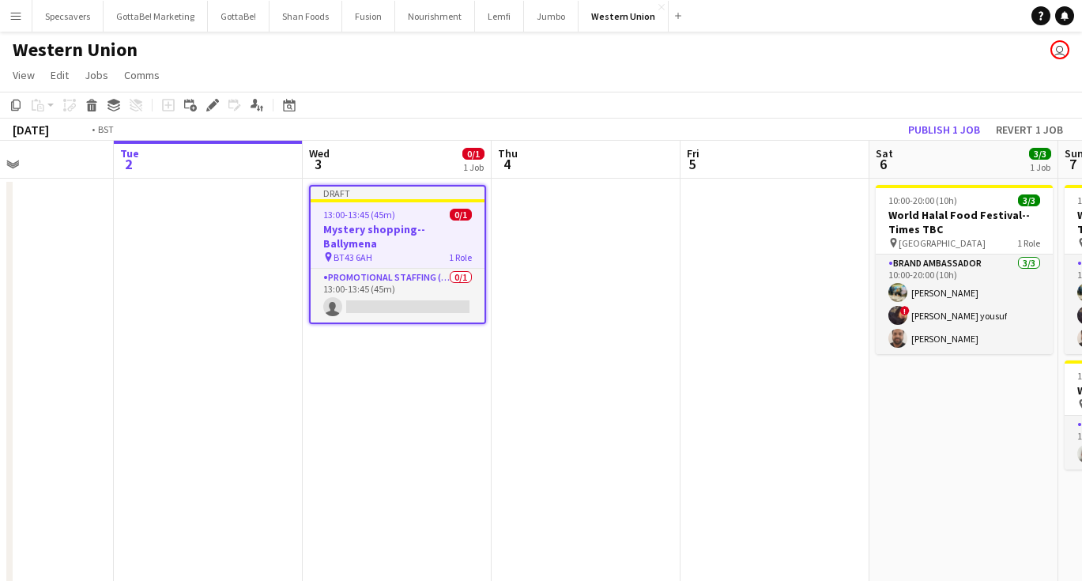
scroll to position [0, 569]
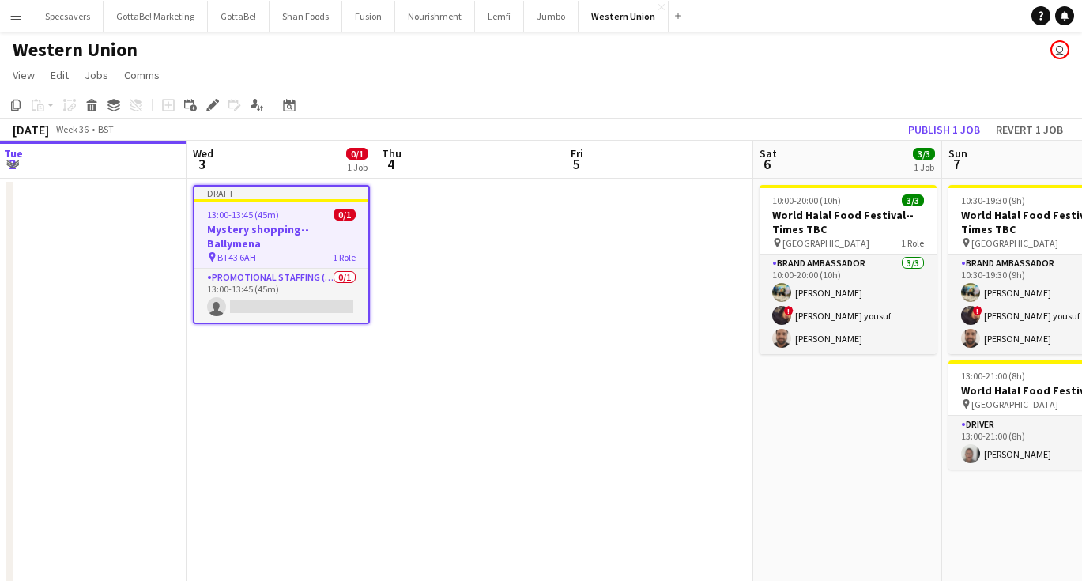
click at [602, 254] on app-date-cell at bounding box center [658, 522] width 189 height 686
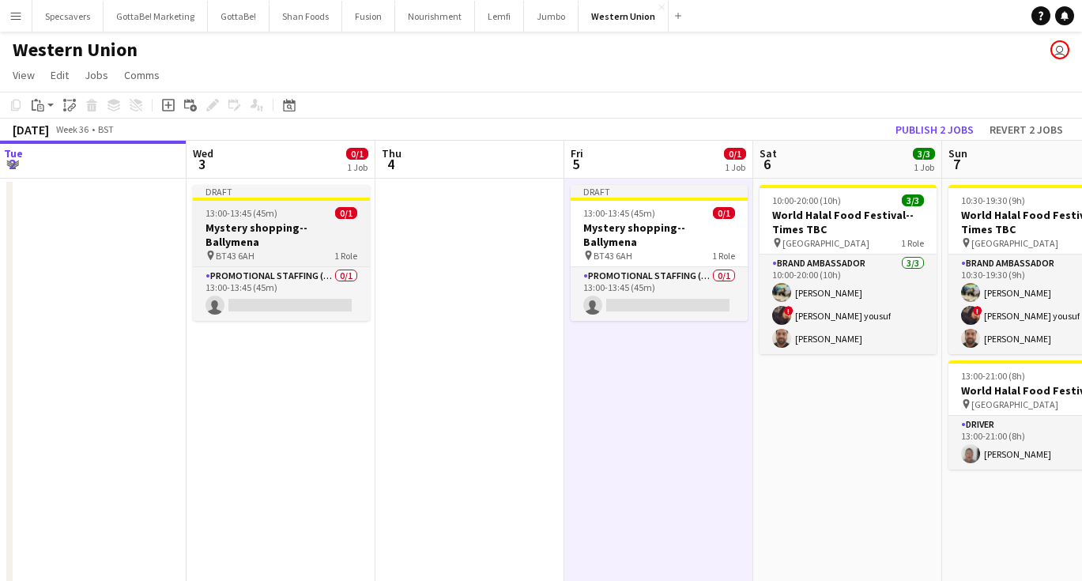
click at [265, 213] on span "13:00-13:45 (45m)" at bounding box center [241, 213] width 72 height 12
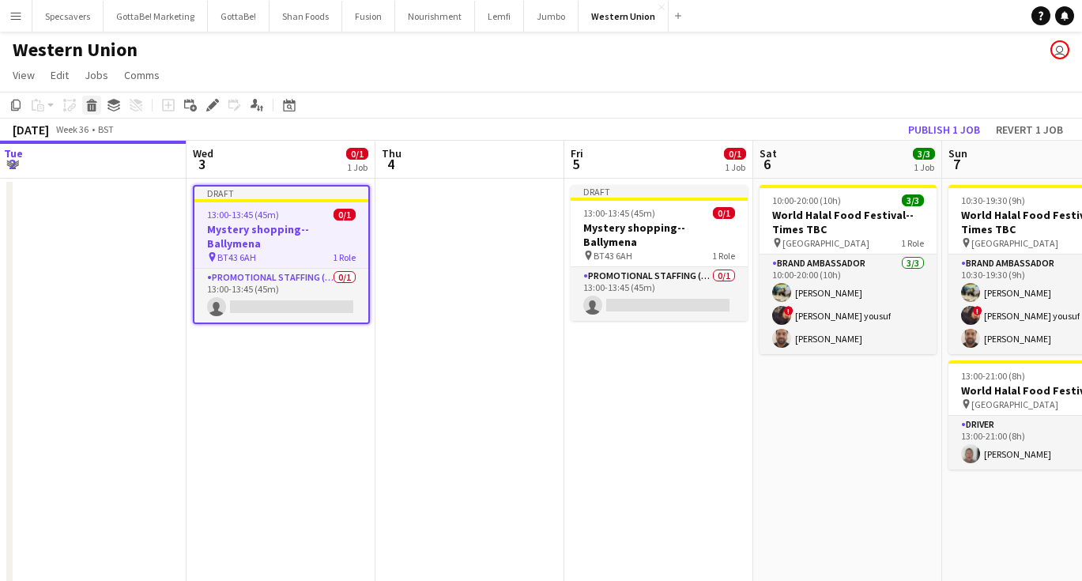
click at [89, 108] on icon at bounding box center [92, 108] width 9 height 8
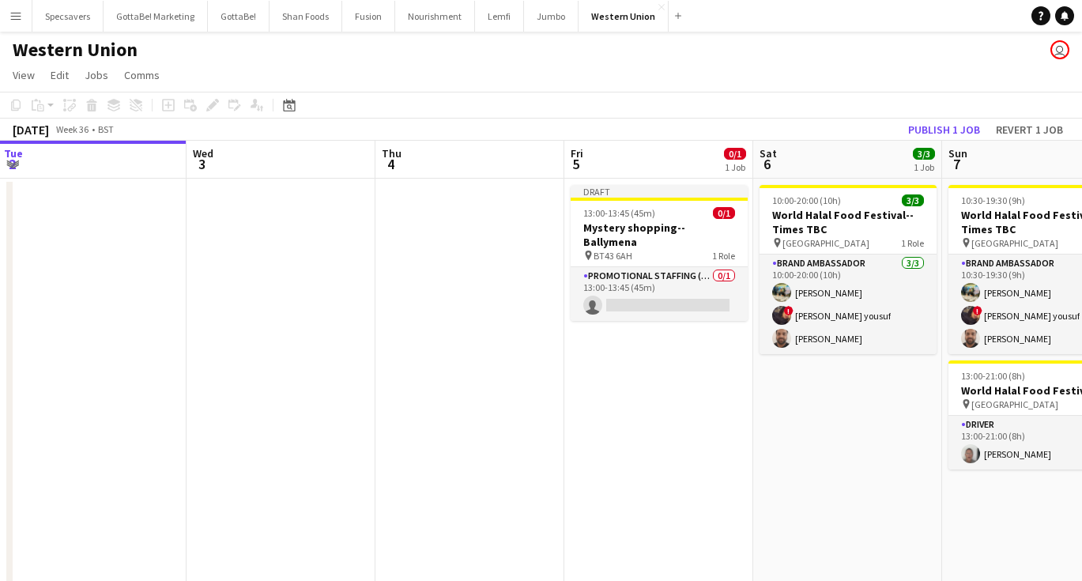
click at [566, 412] on app-date-cell "Draft 13:00-13:45 (45m) 0/1 Mystery shopping--[GEOGRAPHIC_DATA] pin BT43 6AH 1 …" at bounding box center [658, 522] width 189 height 686
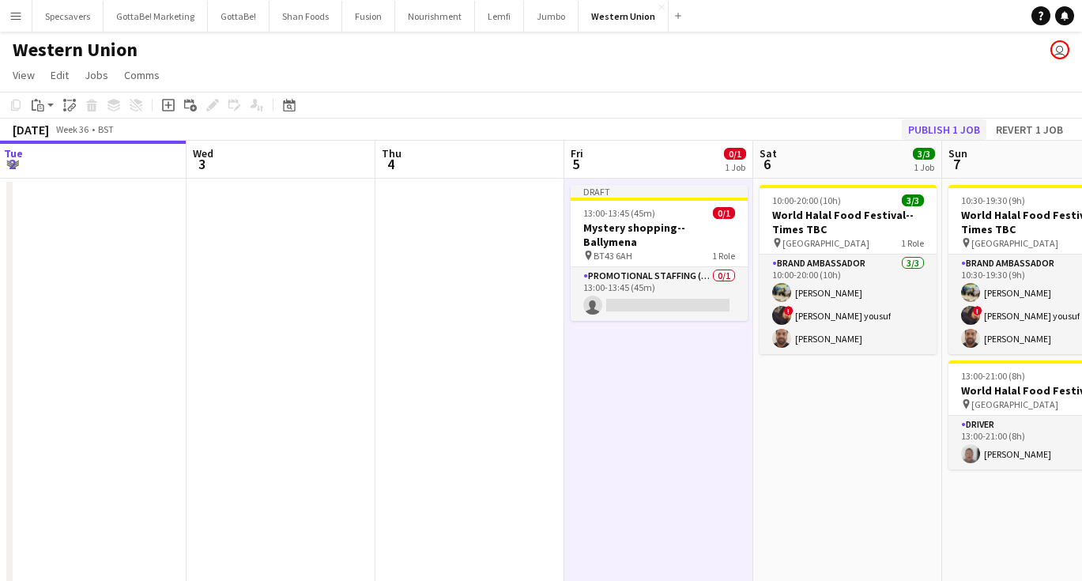
click at [973, 127] on button "Publish 1 job" at bounding box center [944, 129] width 85 height 21
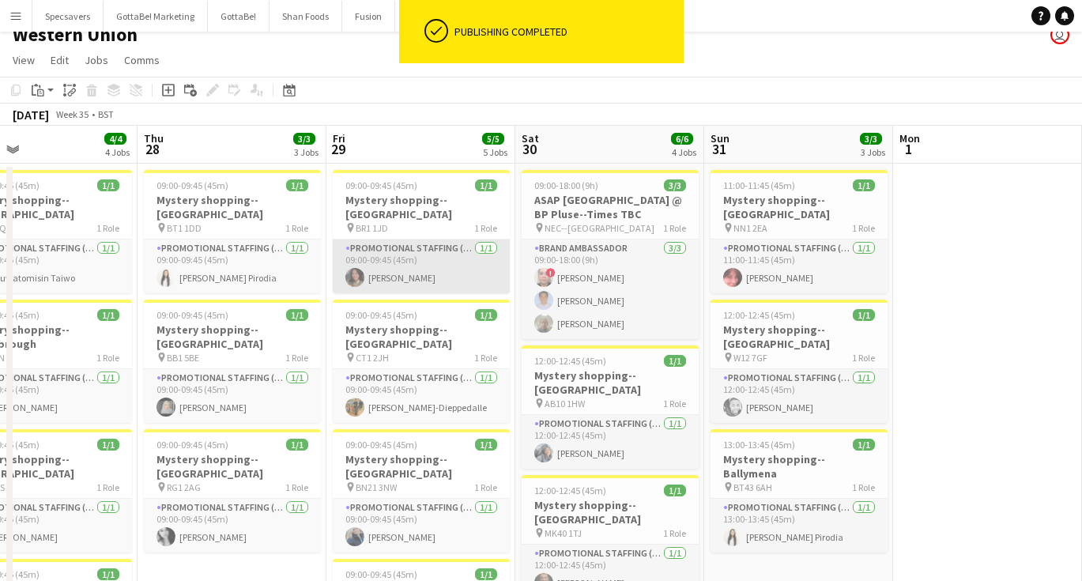
scroll to position [15, 0]
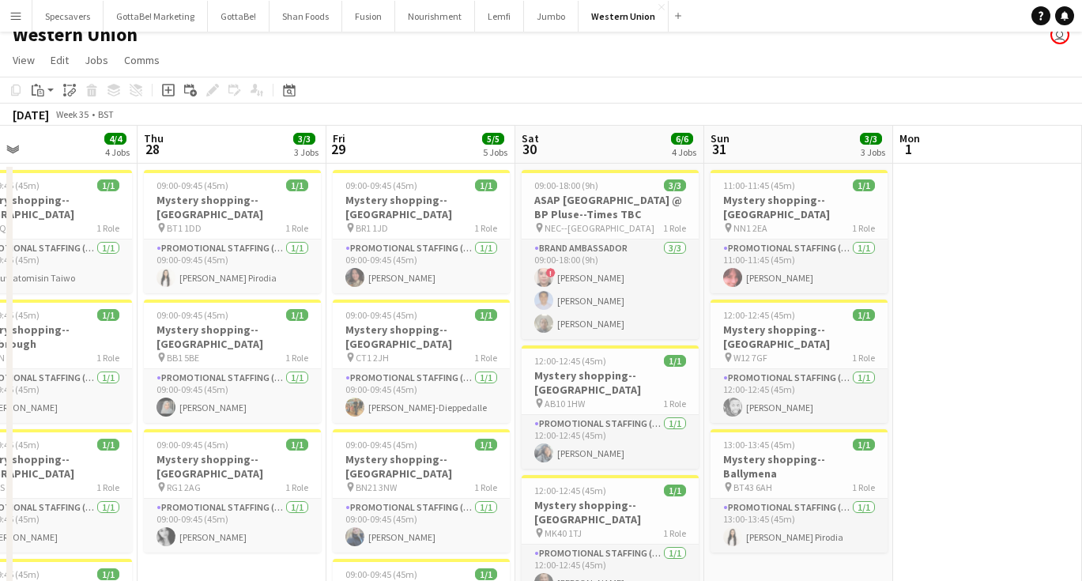
click at [13, 17] on app-icon "Menu" at bounding box center [15, 15] width 13 height 13
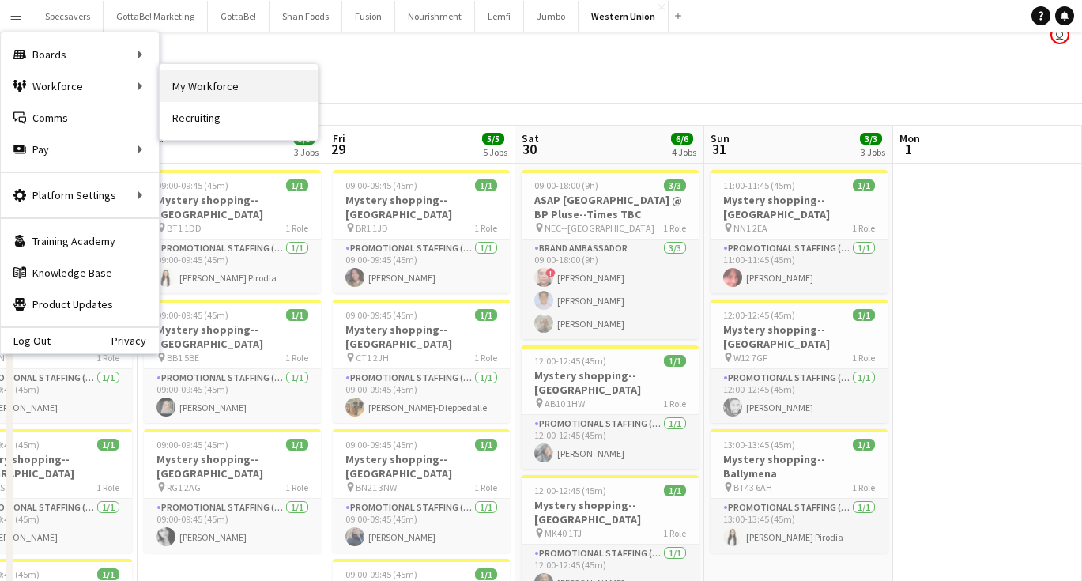
click at [236, 95] on link "My Workforce" at bounding box center [239, 86] width 158 height 32
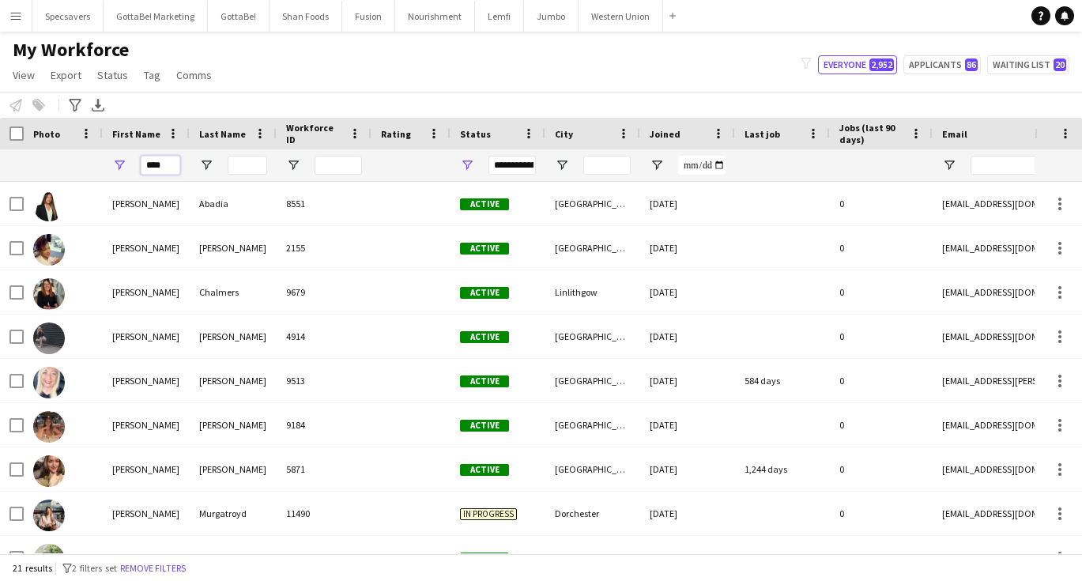
click at [166, 163] on input "****" at bounding box center [161, 165] width 40 height 19
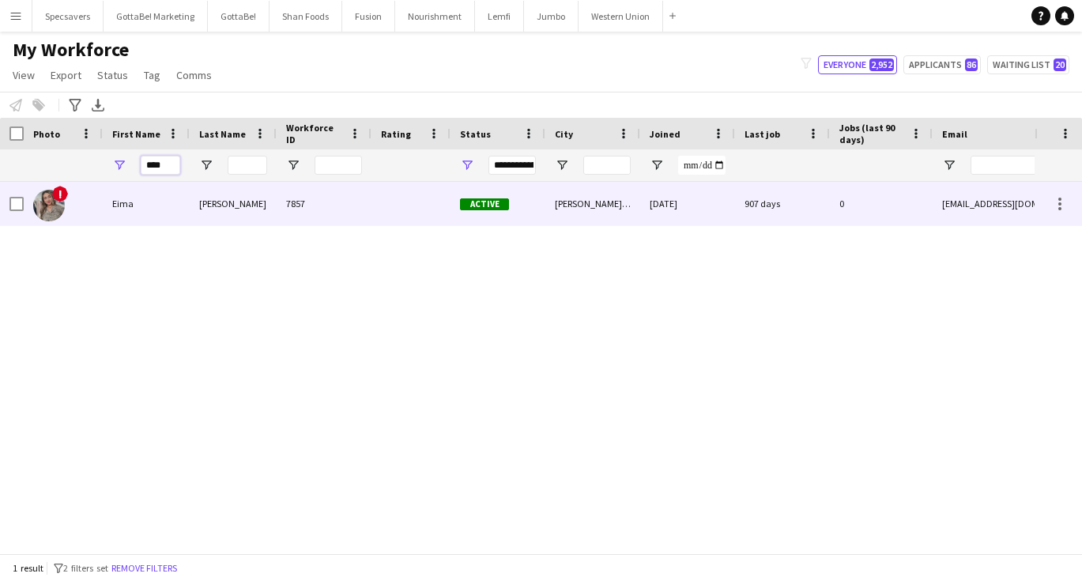
type input "****"
click at [153, 206] on div "Eima" at bounding box center [146, 203] width 87 height 43
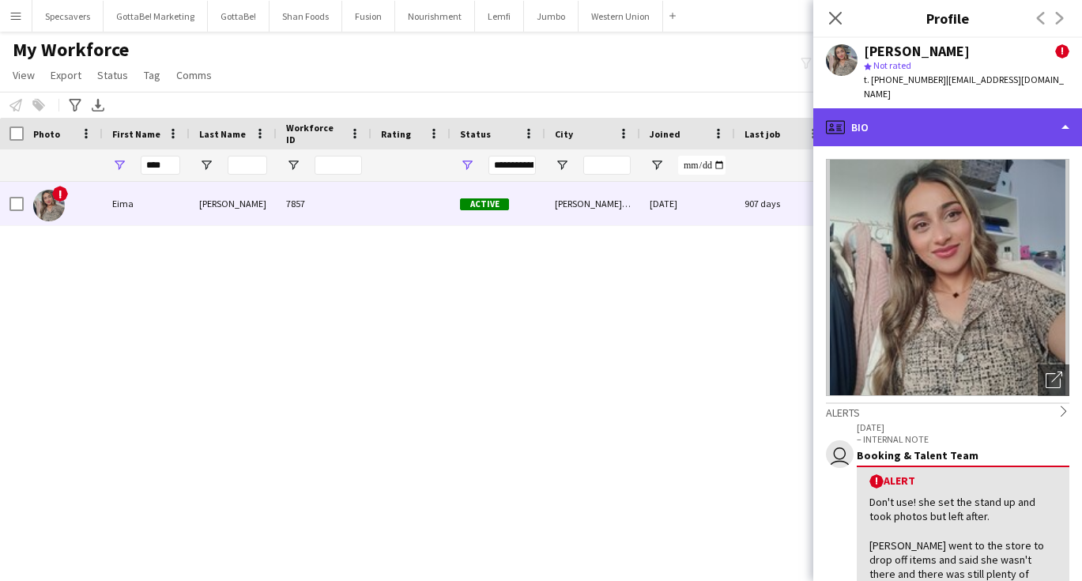
click at [960, 113] on div "profile Bio" at bounding box center [947, 127] width 269 height 38
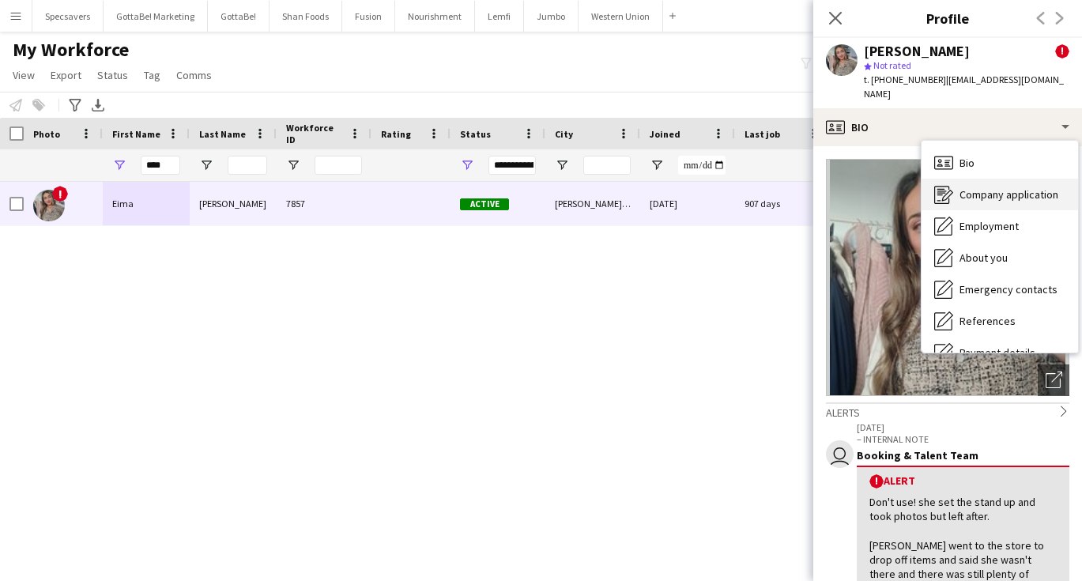
click at [981, 187] on span "Company application" at bounding box center [1008, 194] width 99 height 14
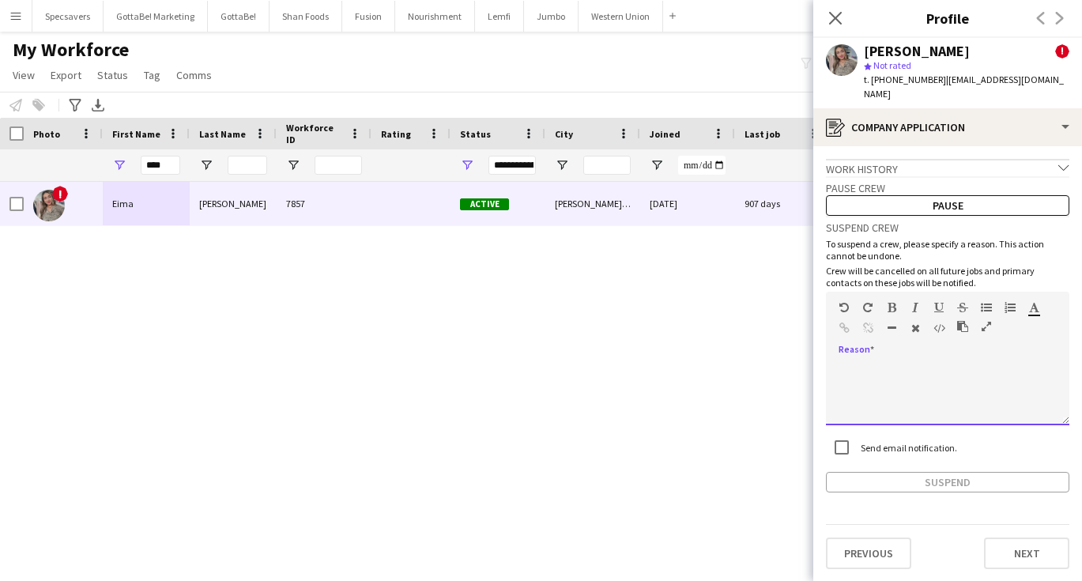
click at [895, 362] on div at bounding box center [947, 393] width 243 height 63
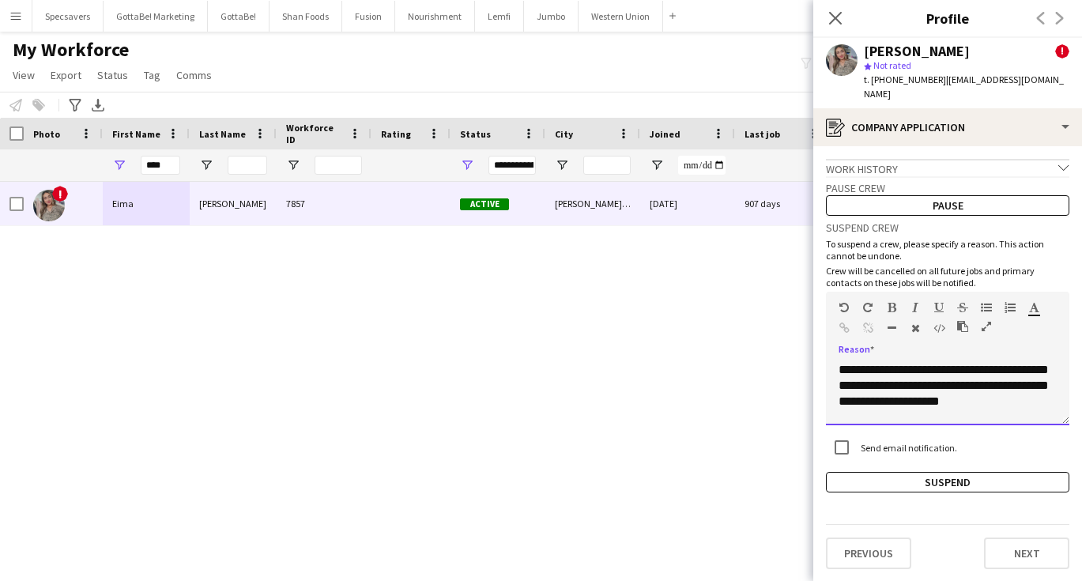
scroll to position [2, 0]
click at [941, 472] on button "Suspend" at bounding box center [947, 482] width 243 height 21
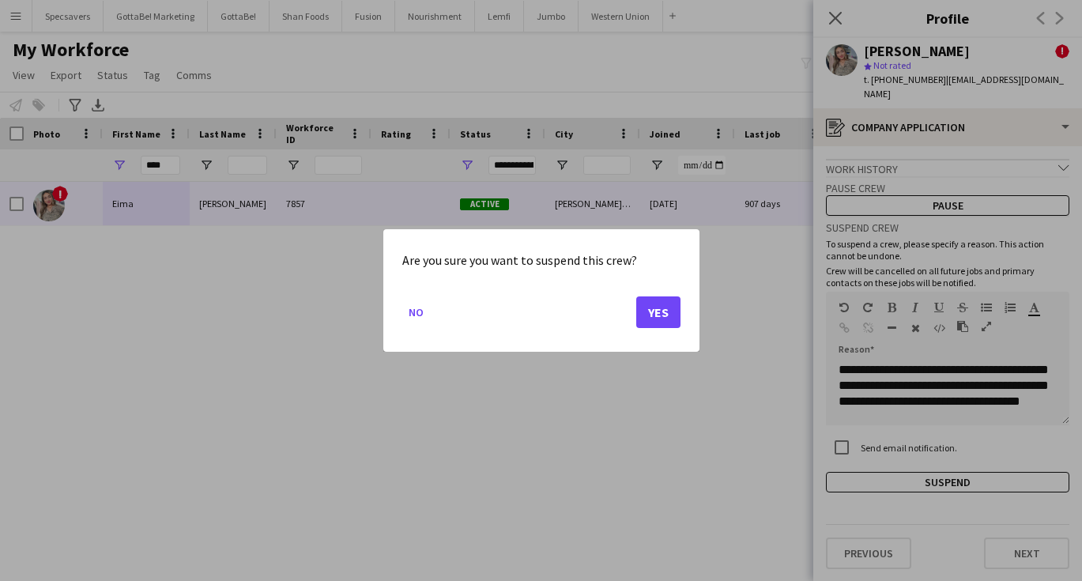
click at [653, 320] on button "Yes" at bounding box center [658, 312] width 44 height 32
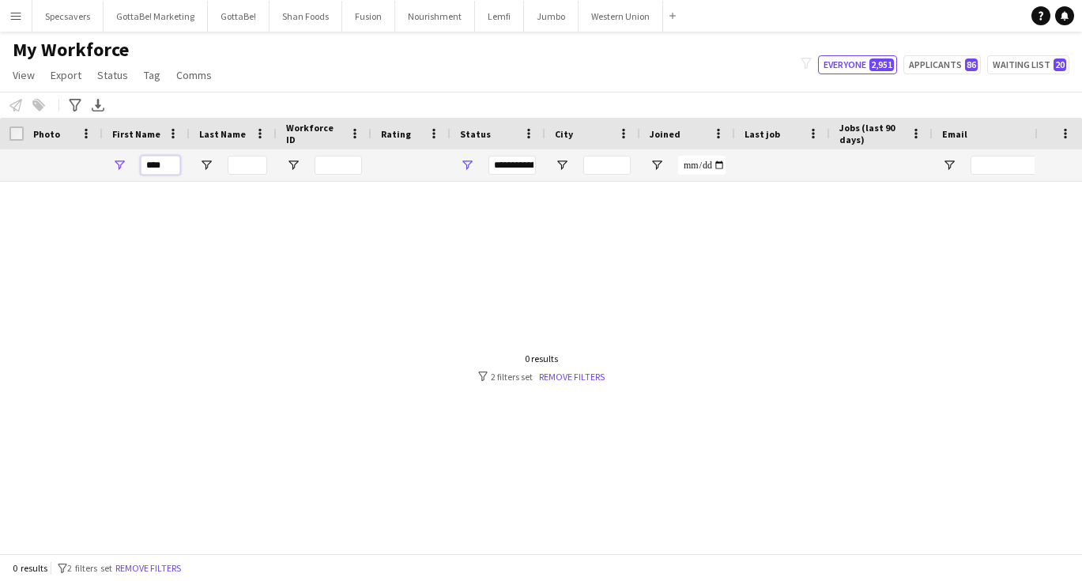
click at [161, 164] on input "****" at bounding box center [161, 165] width 40 height 19
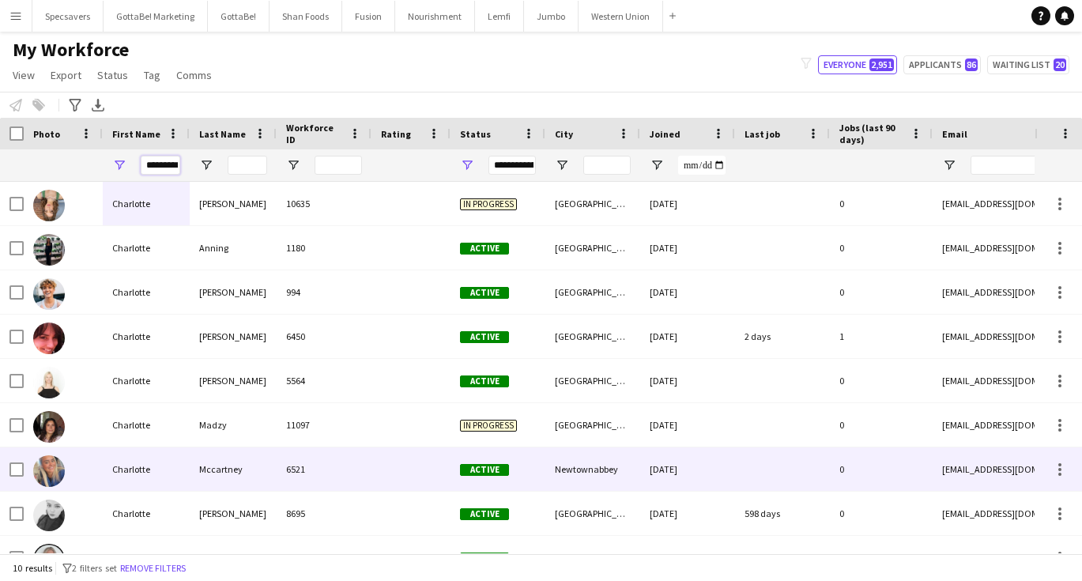
type input "*********"
click at [205, 478] on div "Mccartney" at bounding box center [233, 468] width 87 height 43
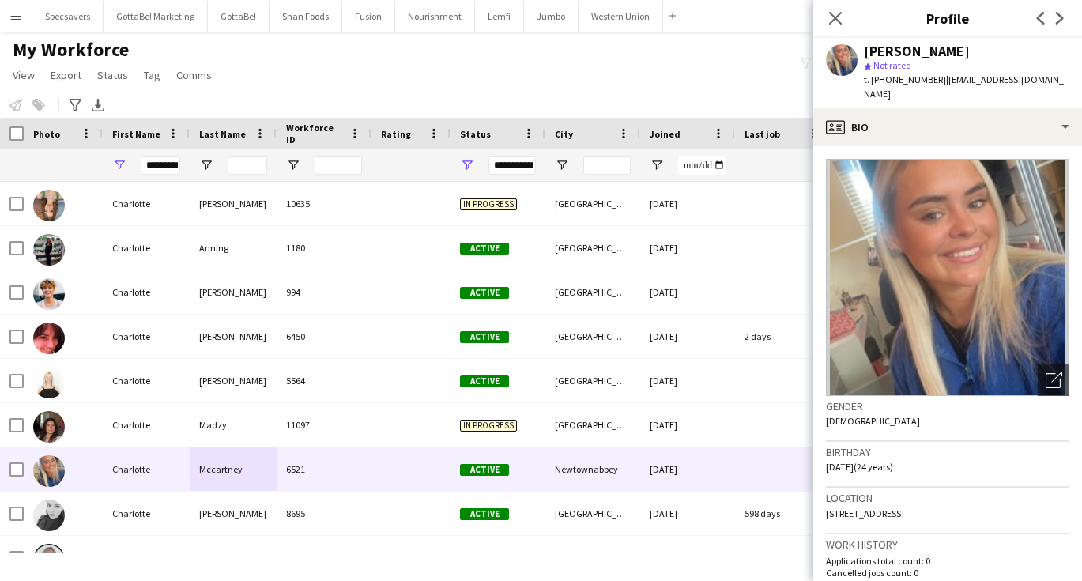
drag, startPoint x: 827, startPoint y: 513, endPoint x: 1040, endPoint y: 518, distance: 212.6
click at [1040, 518] on div "Location [STREET_ADDRESS]" at bounding box center [947, 511] width 243 height 46
copy span "[STREET_ADDRESS]"
click at [616, 23] on button "Western Union Close" at bounding box center [620, 16] width 85 height 31
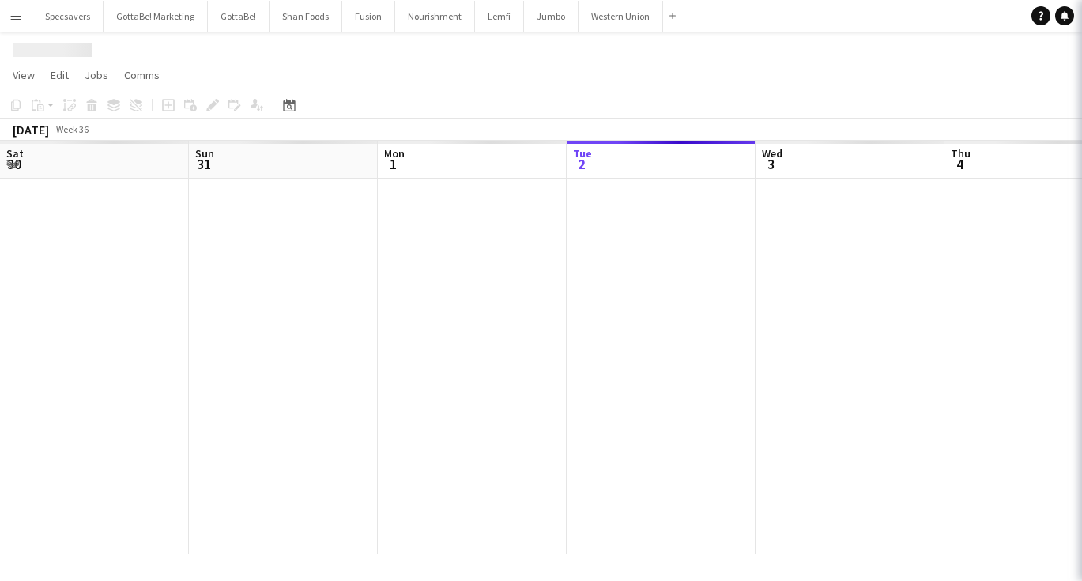
scroll to position [0, 378]
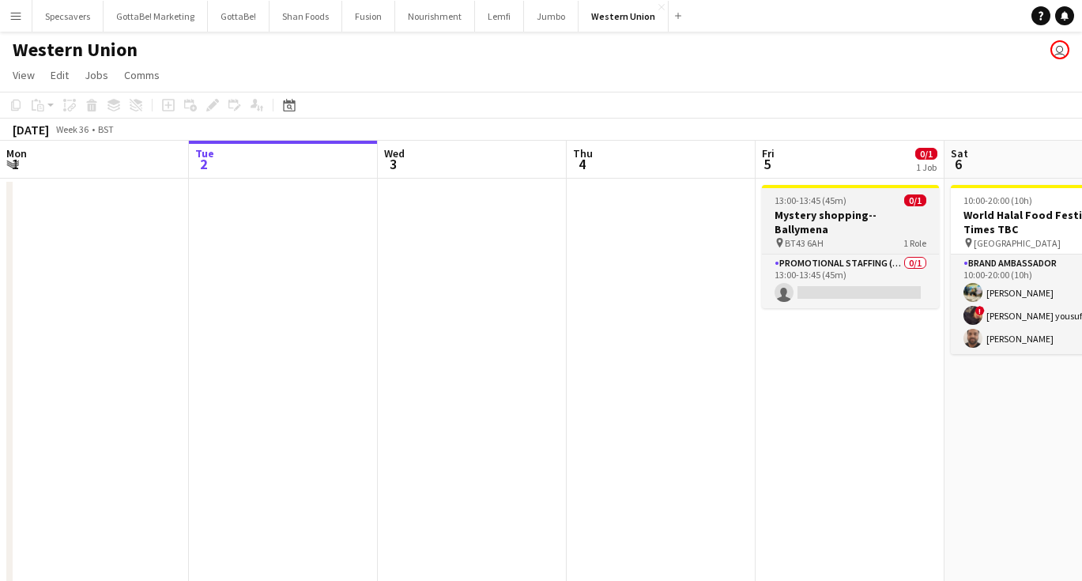
click at [819, 203] on span "13:00-13:45 (45m)" at bounding box center [810, 200] width 72 height 12
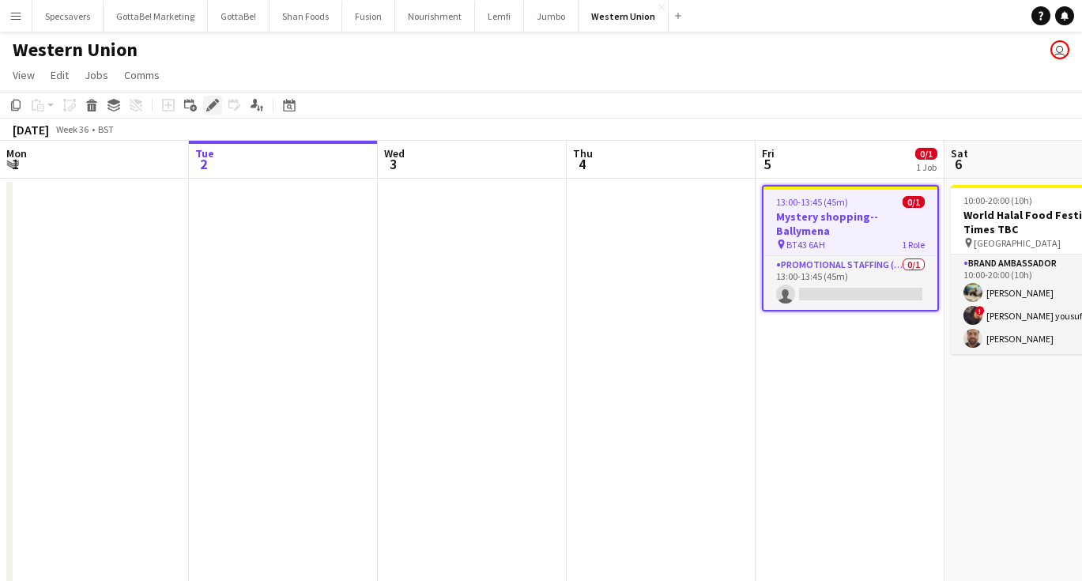
click at [211, 102] on icon "Edit" at bounding box center [212, 105] width 13 height 13
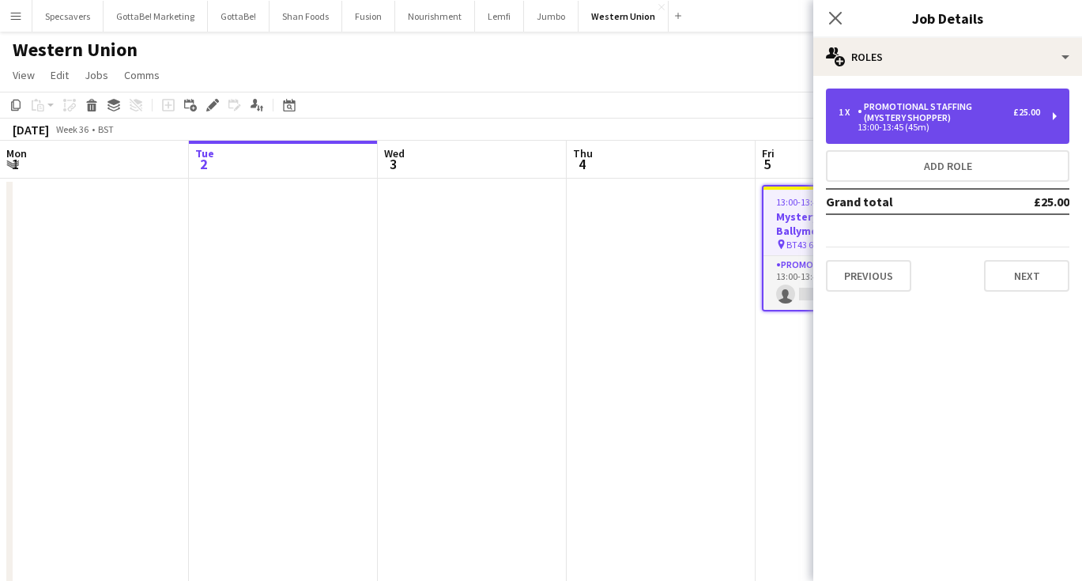
click at [896, 120] on div "Promotional Staffing (Mystery Shopper)" at bounding box center [935, 112] width 156 height 22
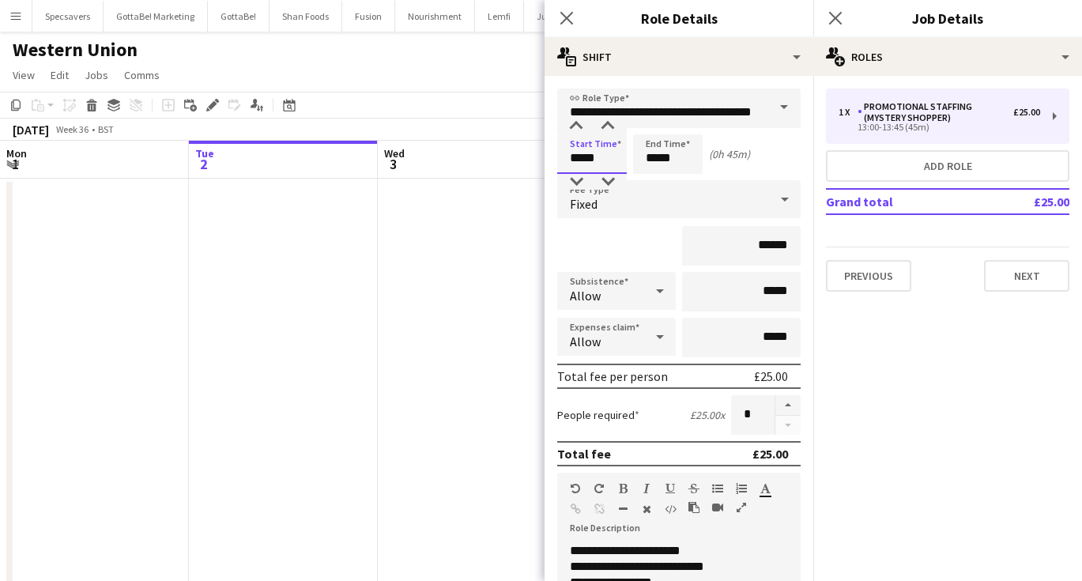
click at [578, 155] on input "*****" at bounding box center [592, 154] width 70 height 40
type input "*****"
click at [657, 158] on input "*****" at bounding box center [668, 154] width 70 height 40
type input "*****"
click at [830, 10] on app-icon "Close pop-in" at bounding box center [835, 18] width 23 height 23
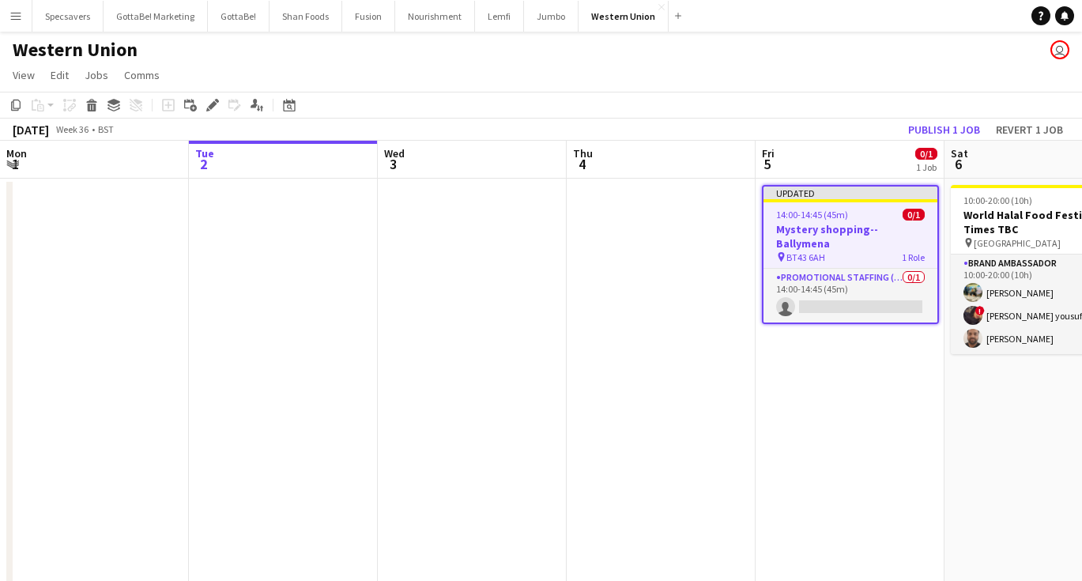
click at [819, 364] on app-date-cell "Updated 14:00-14:45 (45m) 0/1 Mystery shopping--[GEOGRAPHIC_DATA] pin BT43 6AH …" at bounding box center [849, 479] width 189 height 601
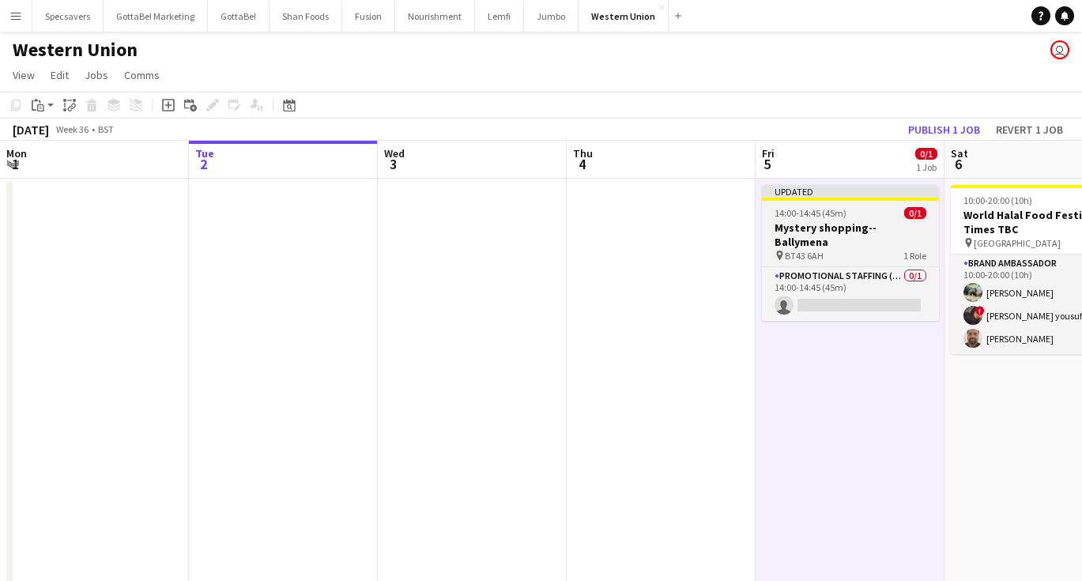
click at [832, 224] on h3 "Mystery shopping--Ballymena" at bounding box center [850, 234] width 177 height 28
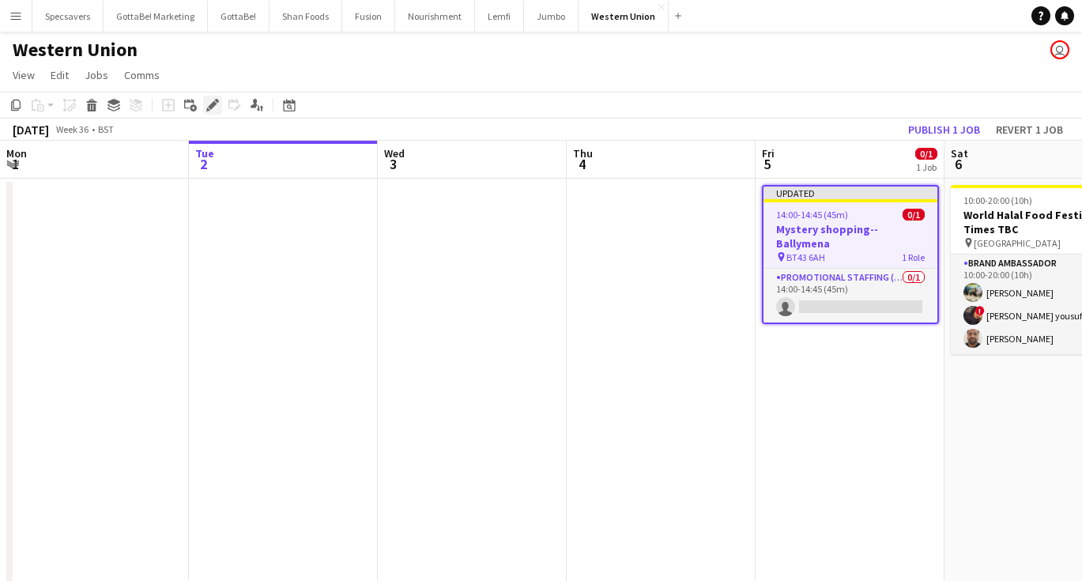
click at [213, 108] on icon "Edit" at bounding box center [212, 105] width 13 height 13
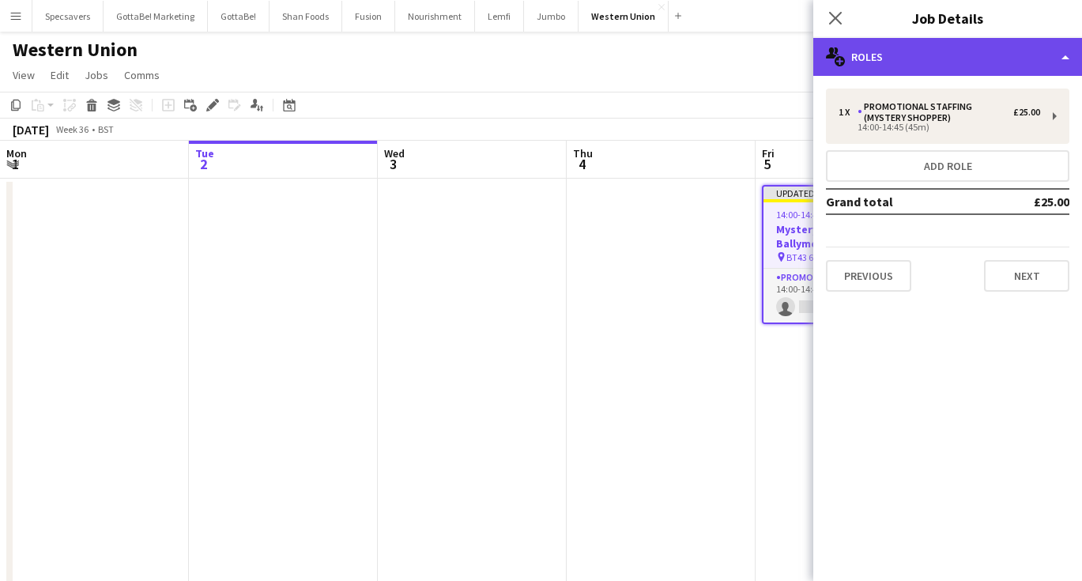
click at [953, 55] on div "multiple-users-add Roles" at bounding box center [947, 57] width 269 height 38
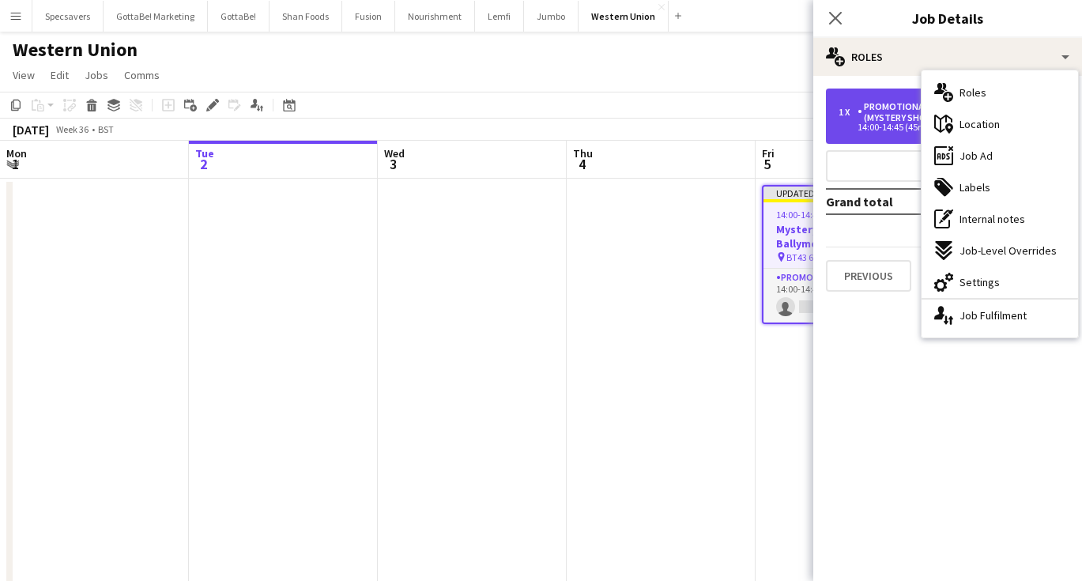
click at [887, 125] on div "14:00-14:45 (45m)" at bounding box center [938, 127] width 201 height 8
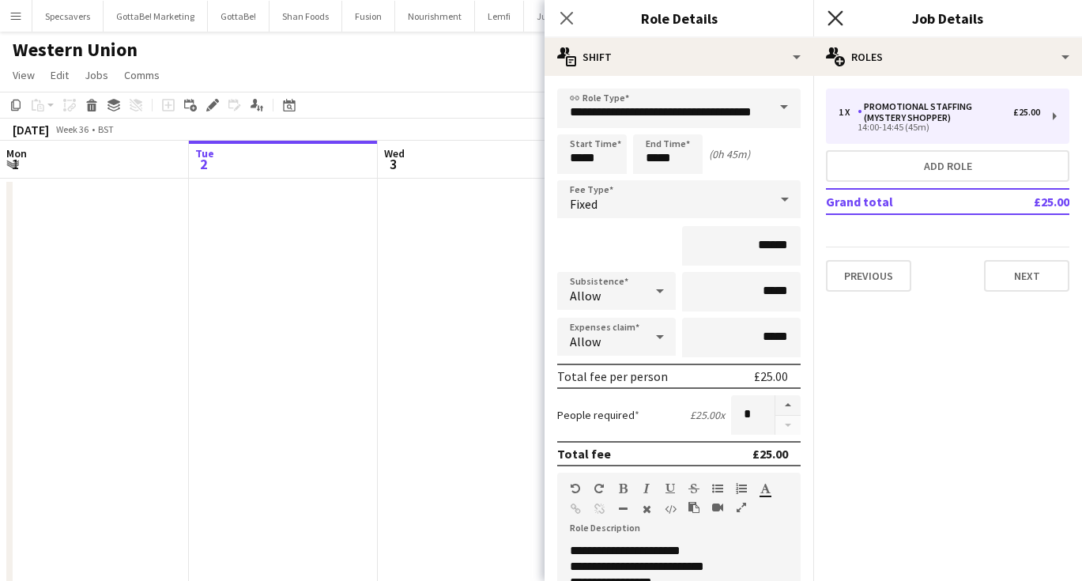
click at [833, 18] on icon "Close pop-in" at bounding box center [834, 17] width 15 height 15
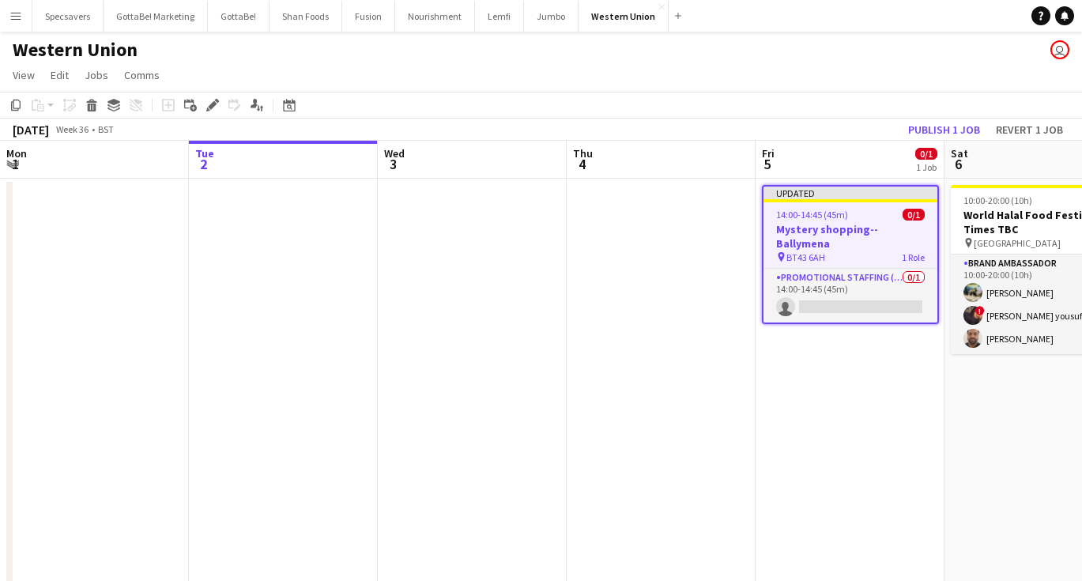
click at [831, 364] on app-date-cell "Updated 14:00-14:45 (45m) 0/1 Mystery shopping--[GEOGRAPHIC_DATA] pin BT43 6AH …" at bounding box center [849, 479] width 189 height 601
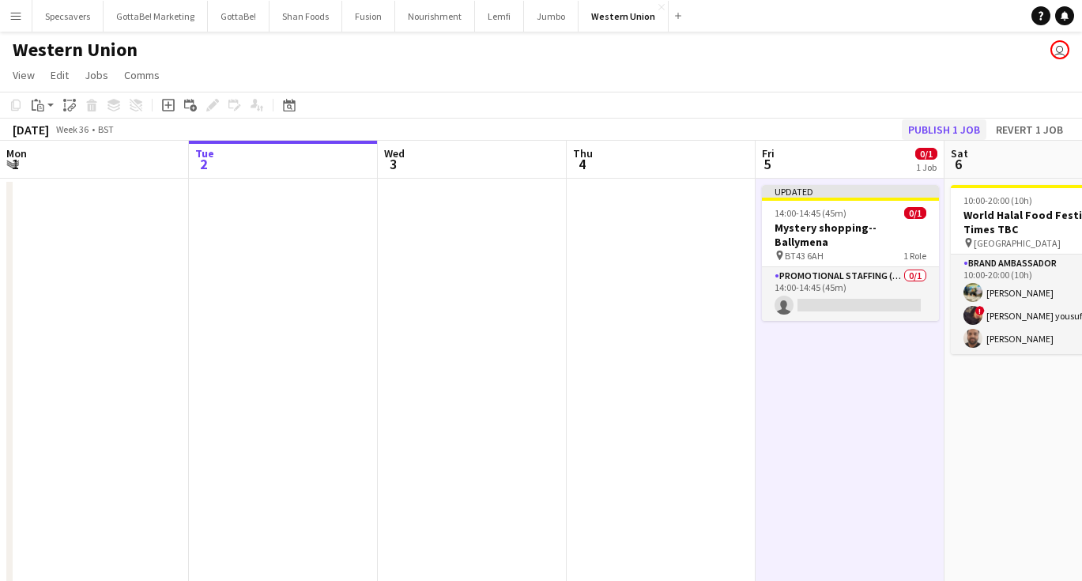
click at [951, 127] on button "Publish 1 job" at bounding box center [944, 129] width 85 height 21
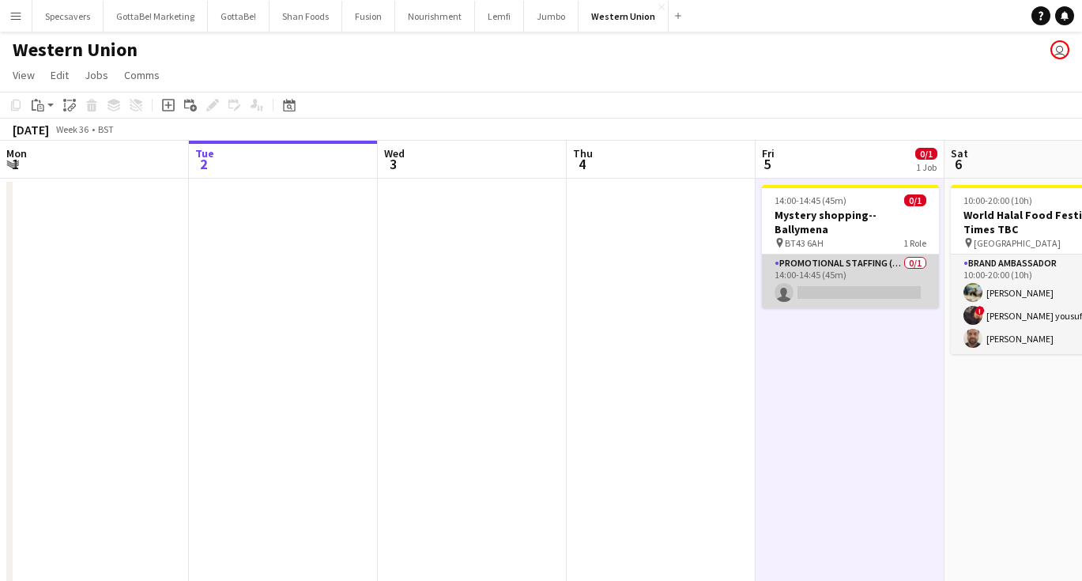
click at [815, 270] on app-card-role "Promotional Staffing (Mystery Shopper) 0/1 14:00-14:45 (45m) single-neutral-act…" at bounding box center [850, 281] width 177 height 54
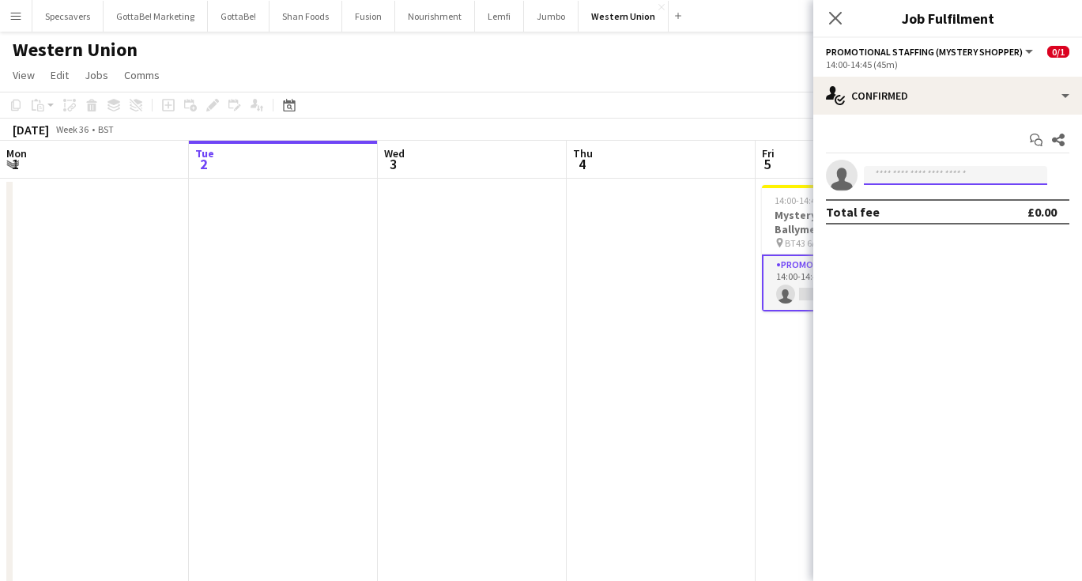
click at [889, 180] on input at bounding box center [955, 175] width 183 height 19
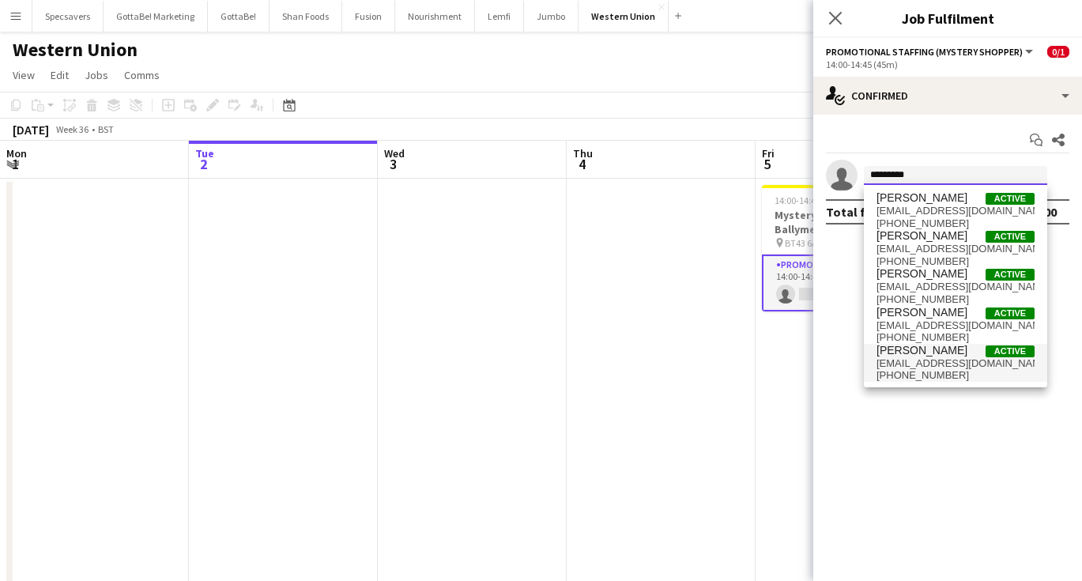
type input "*********"
click at [965, 345] on span "[PERSON_NAME]" at bounding box center [921, 350] width 91 height 13
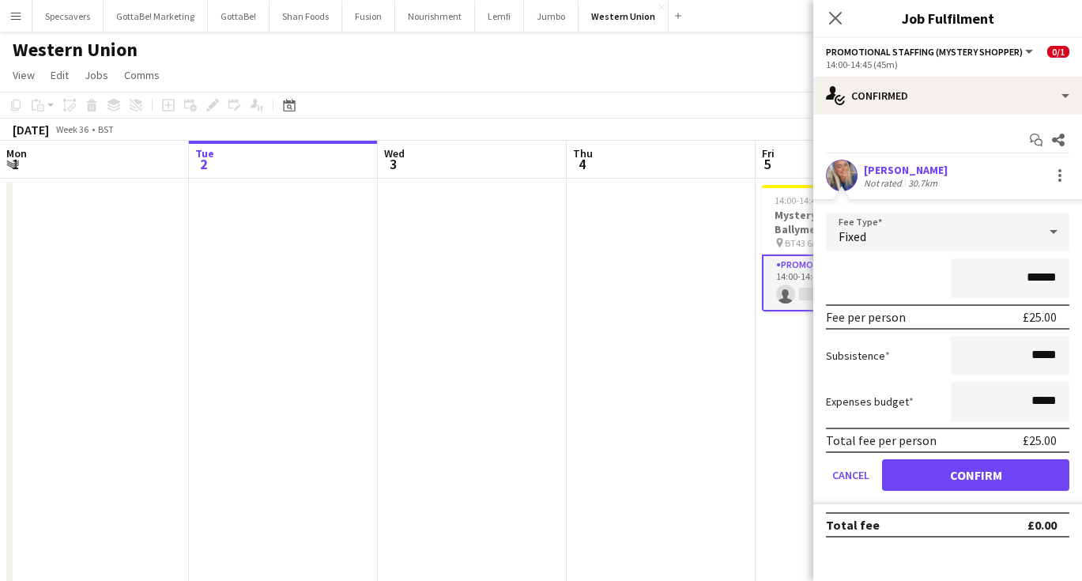
click at [967, 477] on button "Confirm" at bounding box center [975, 475] width 187 height 32
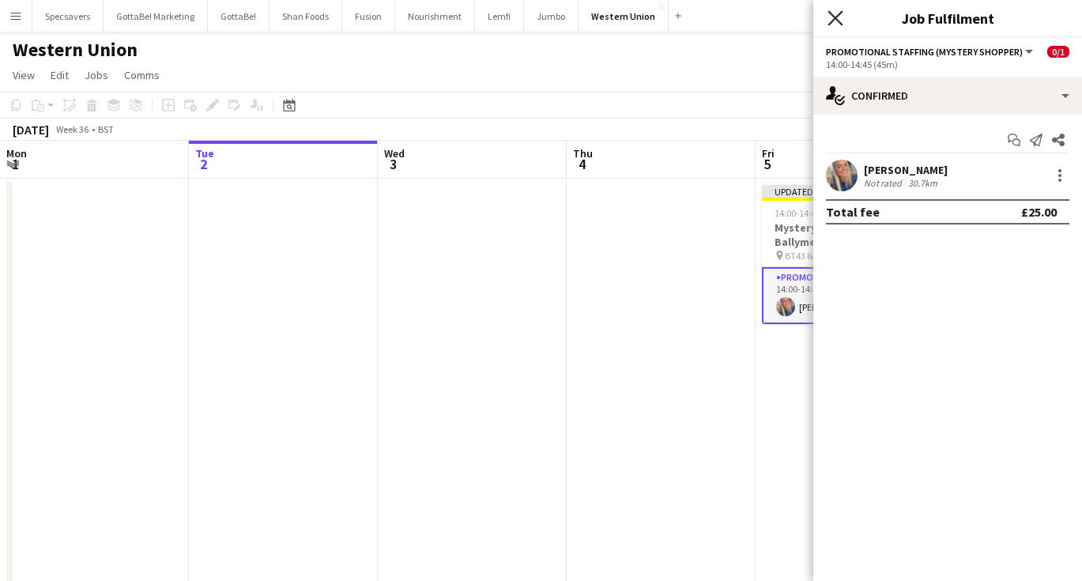
click at [841, 24] on icon at bounding box center [834, 17] width 15 height 15
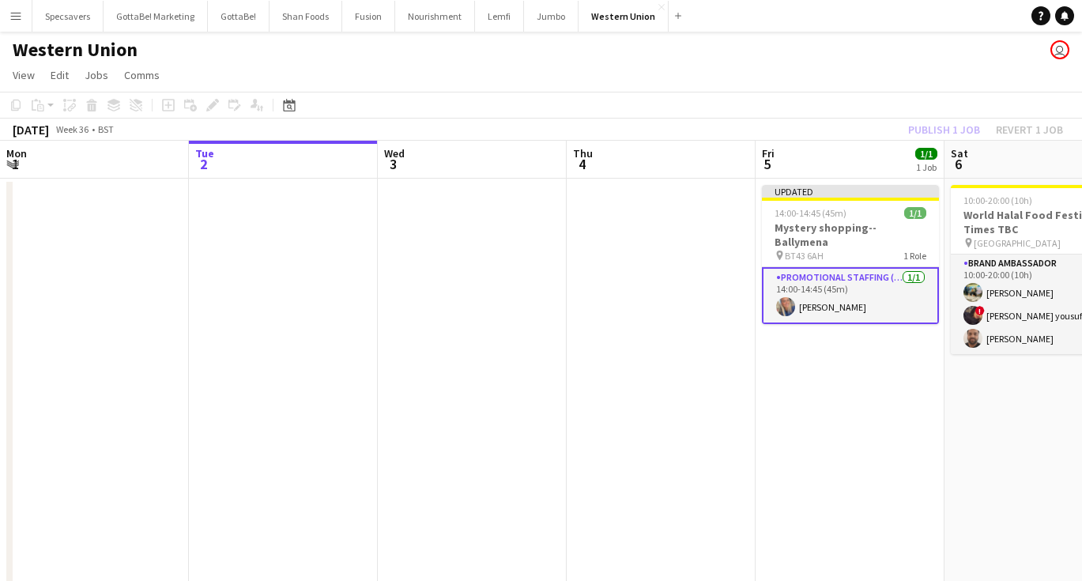
click at [856, 390] on app-date-cell "Updated 14:00-14:45 (45m) 1/1 Mystery shopping--[GEOGRAPHIC_DATA] pin BT43 6AH …" at bounding box center [849, 479] width 189 height 601
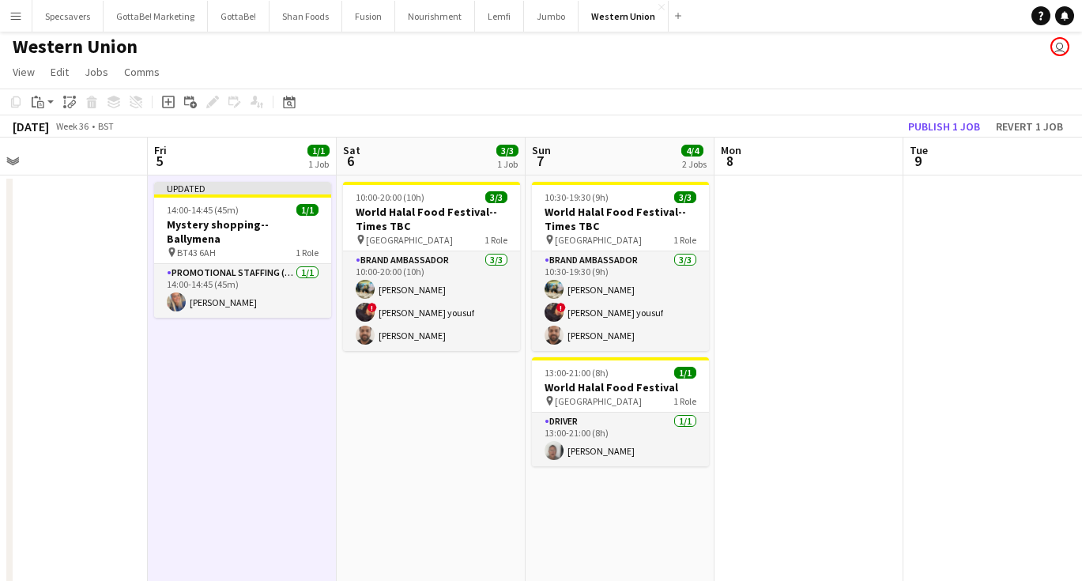
scroll to position [0, 591]
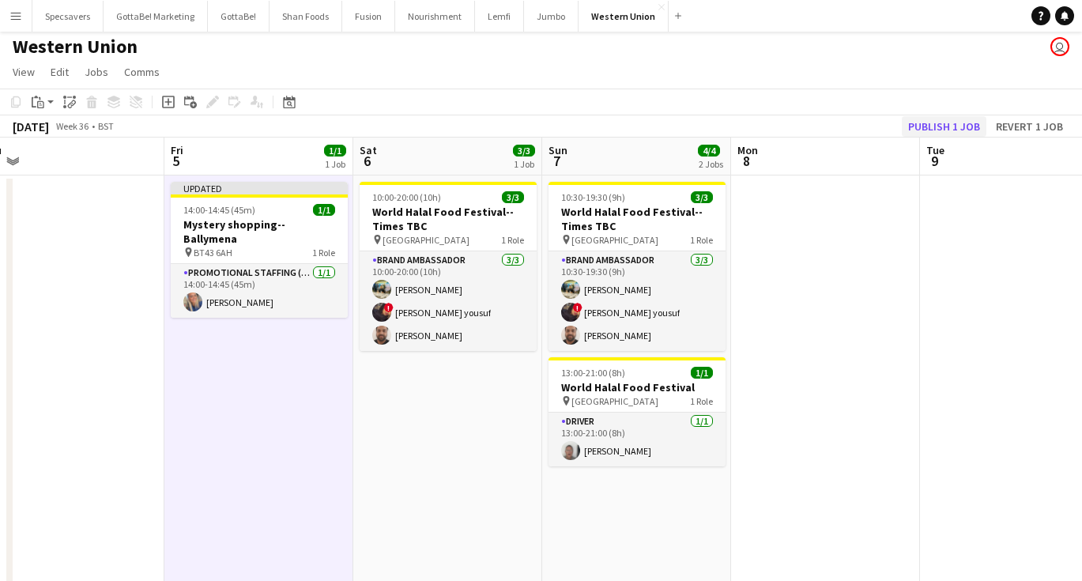
click at [939, 119] on button "Publish 1 job" at bounding box center [944, 126] width 85 height 21
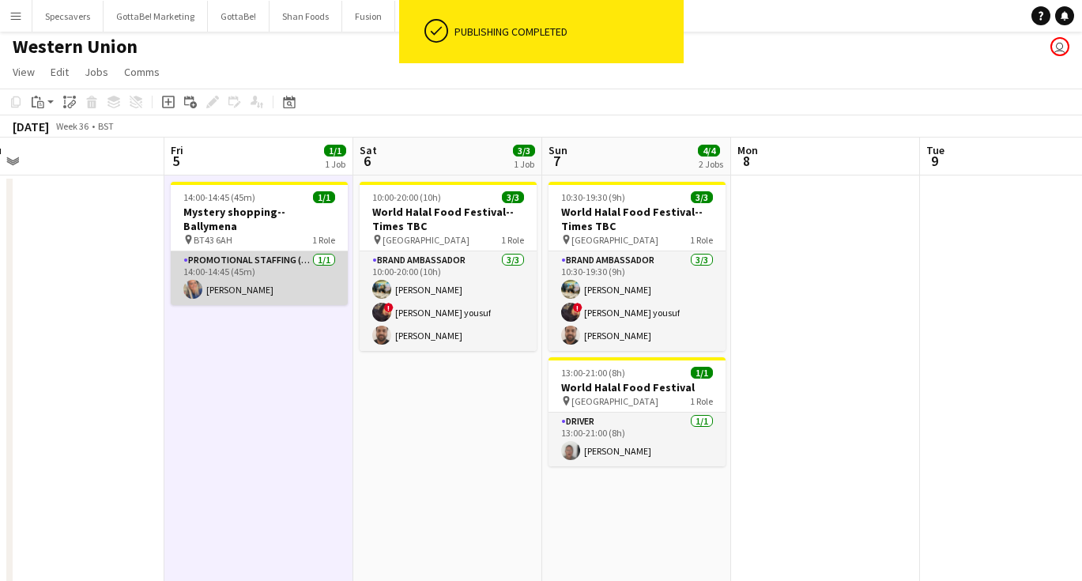
click at [247, 273] on app-card-role "Promotional Staffing (Mystery Shopper) [DATE] 14:00-14:45 (45m) [PERSON_NAME]" at bounding box center [259, 278] width 177 height 54
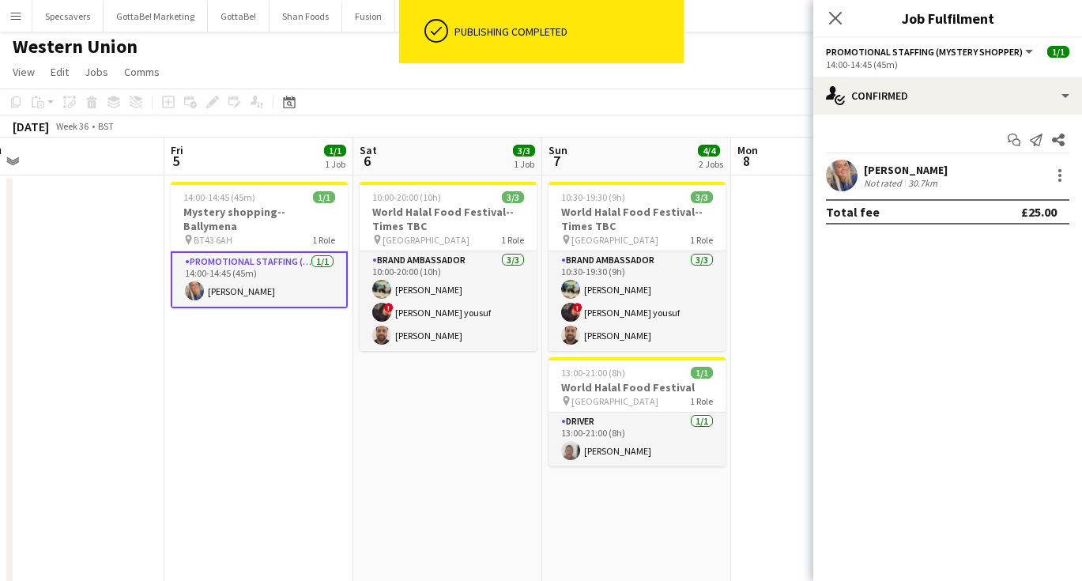
click at [921, 168] on div "[PERSON_NAME]" at bounding box center [906, 170] width 84 height 14
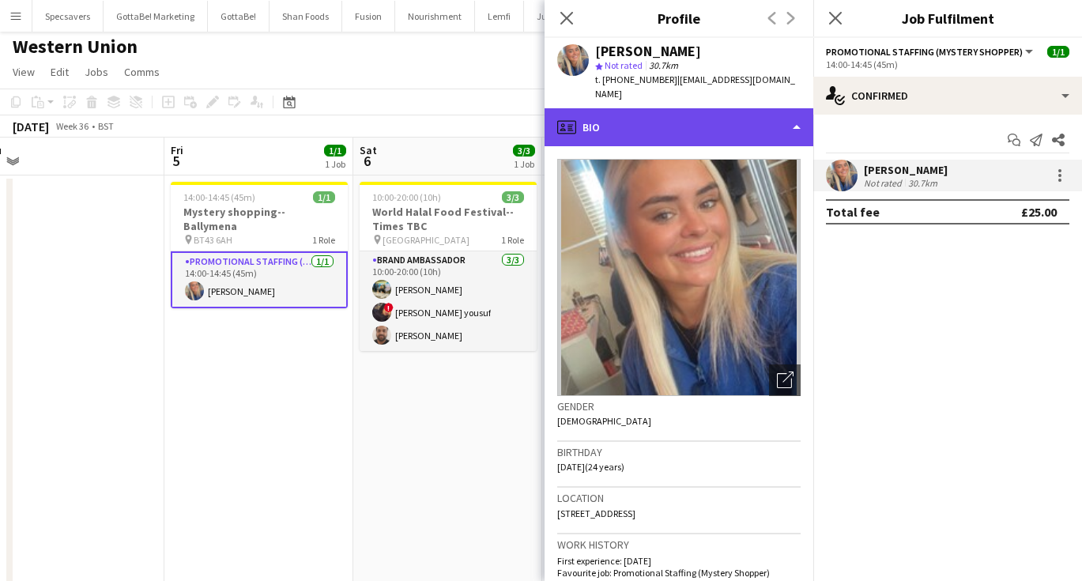
click at [741, 130] on div "profile Bio" at bounding box center [678, 127] width 269 height 38
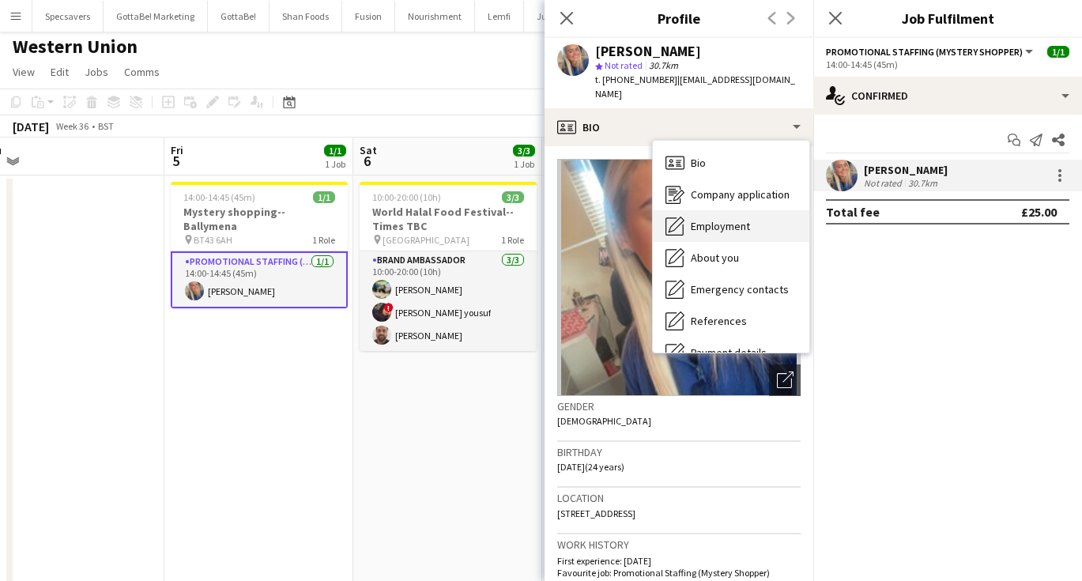
click at [738, 223] on span "Employment" at bounding box center [720, 226] width 59 height 14
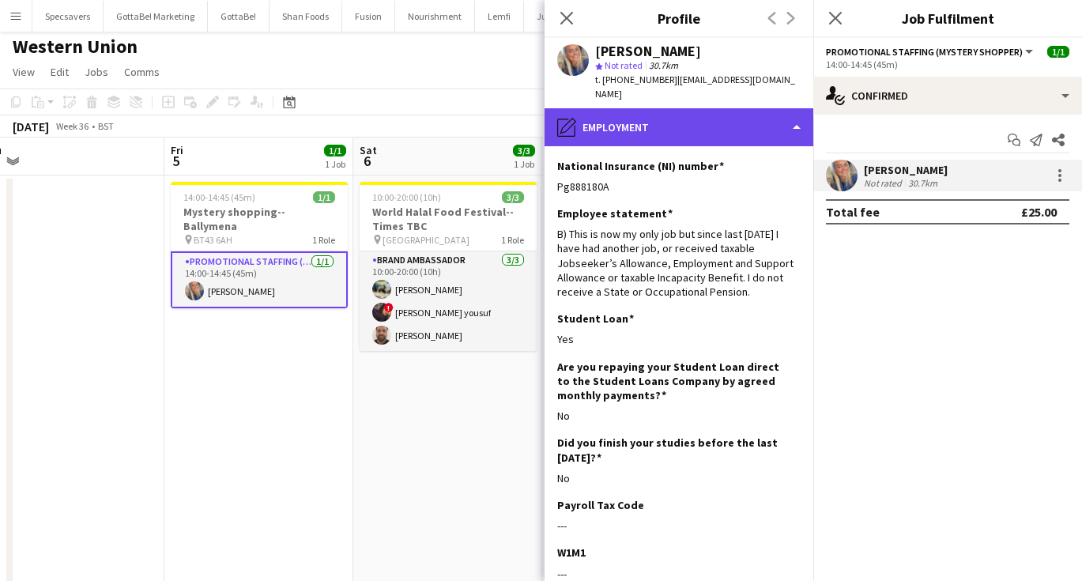
click at [653, 112] on div "pencil4 Employment" at bounding box center [678, 127] width 269 height 38
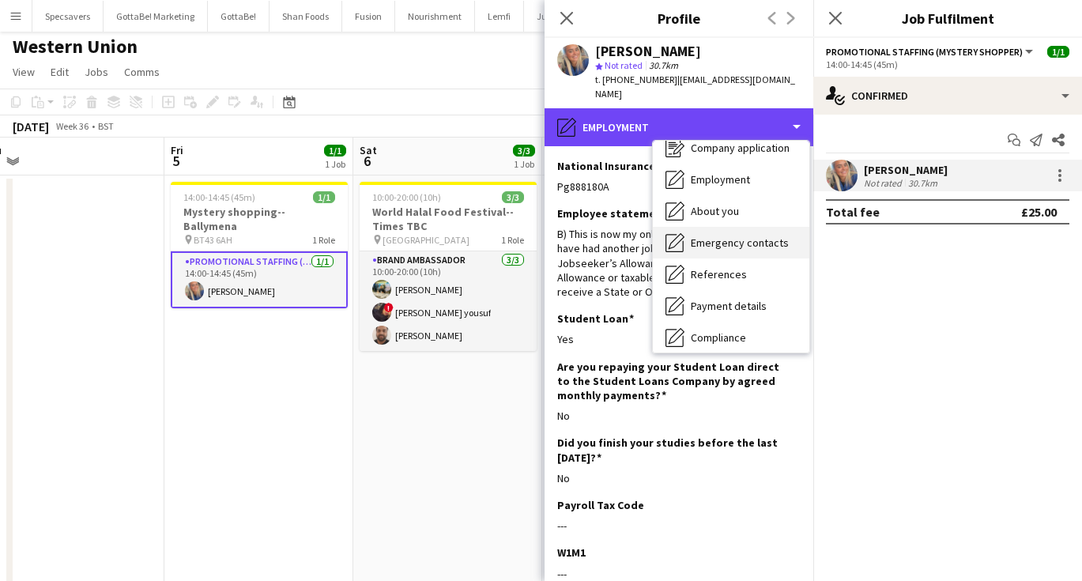
scroll to position [47, 0]
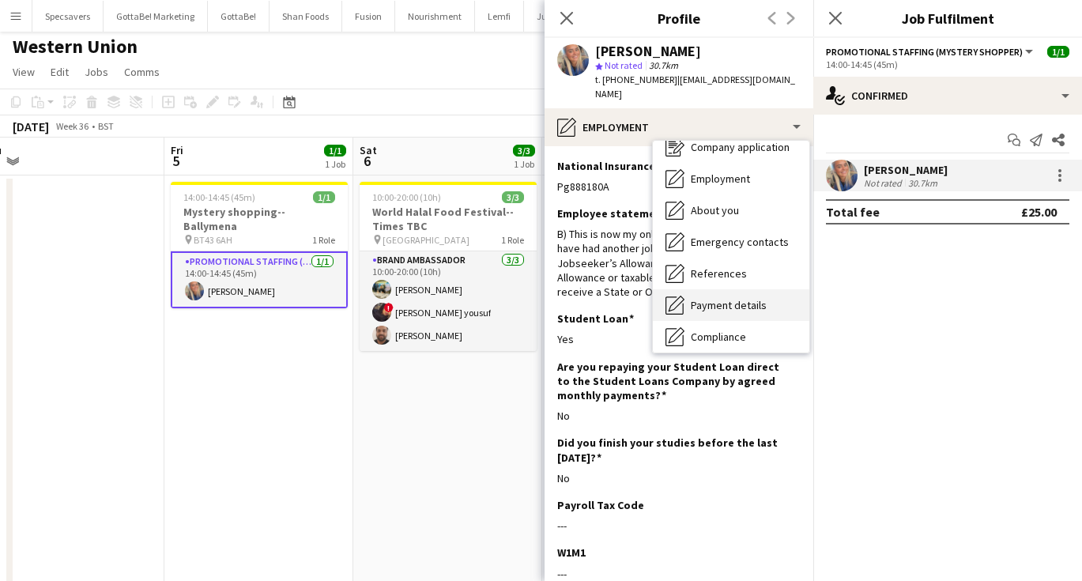
click at [698, 300] on span "Payment details" at bounding box center [729, 305] width 76 height 14
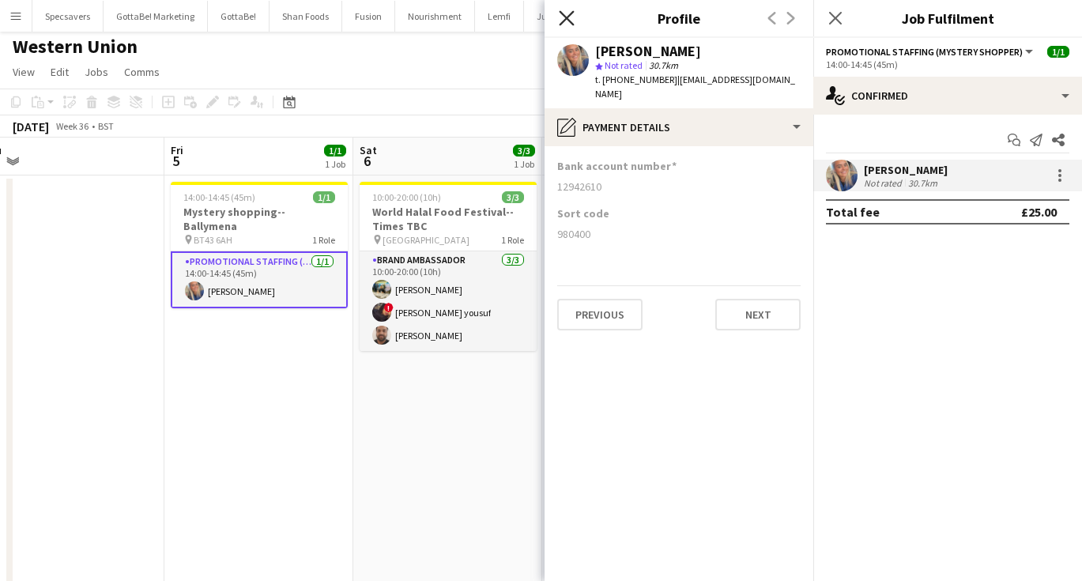
click at [565, 18] on icon "Close pop-in" at bounding box center [566, 17] width 15 height 15
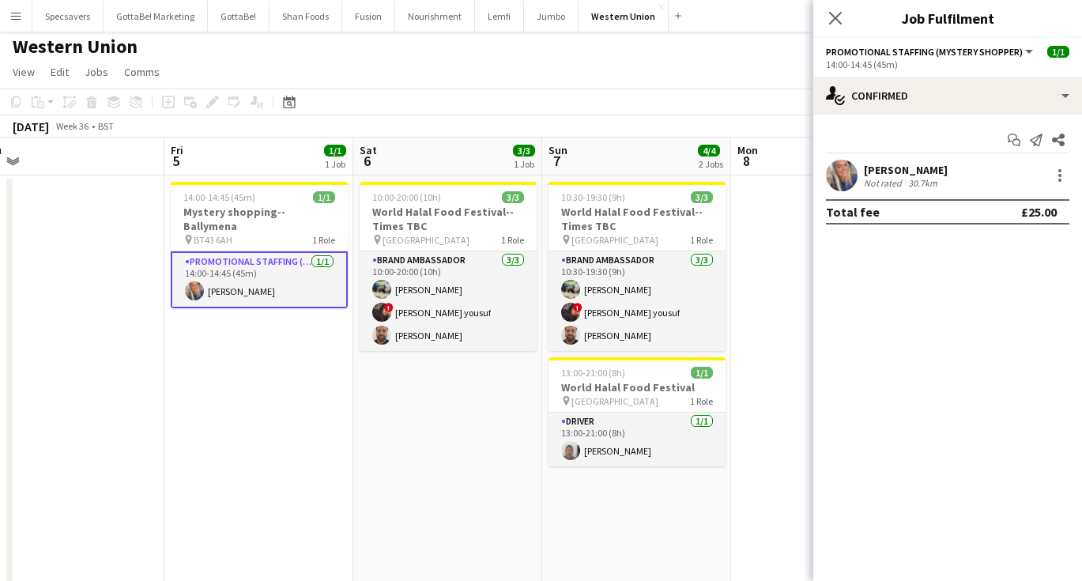
click at [743, 419] on app-date-cell at bounding box center [825, 475] width 189 height 601
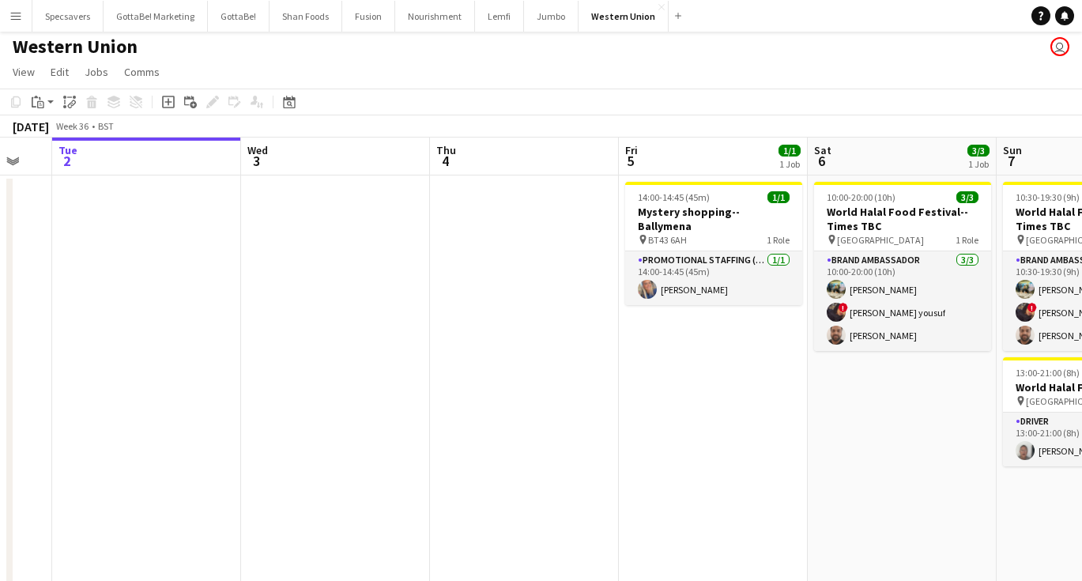
scroll to position [0, 520]
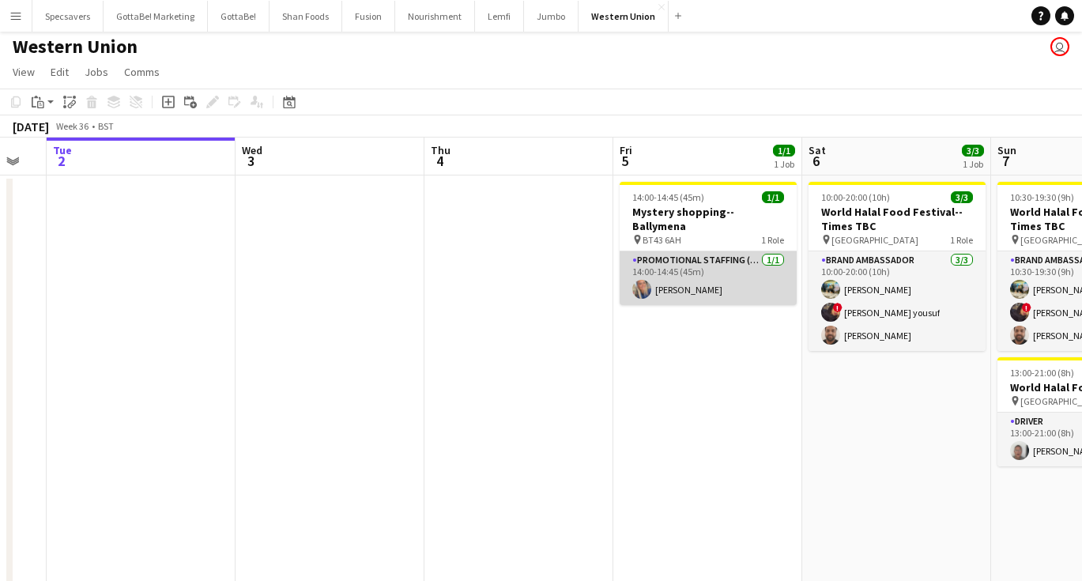
click at [691, 267] on app-card-role "Promotional Staffing (Mystery Shopper) [DATE] 14:00-14:45 (45m) [PERSON_NAME]" at bounding box center [707, 278] width 177 height 54
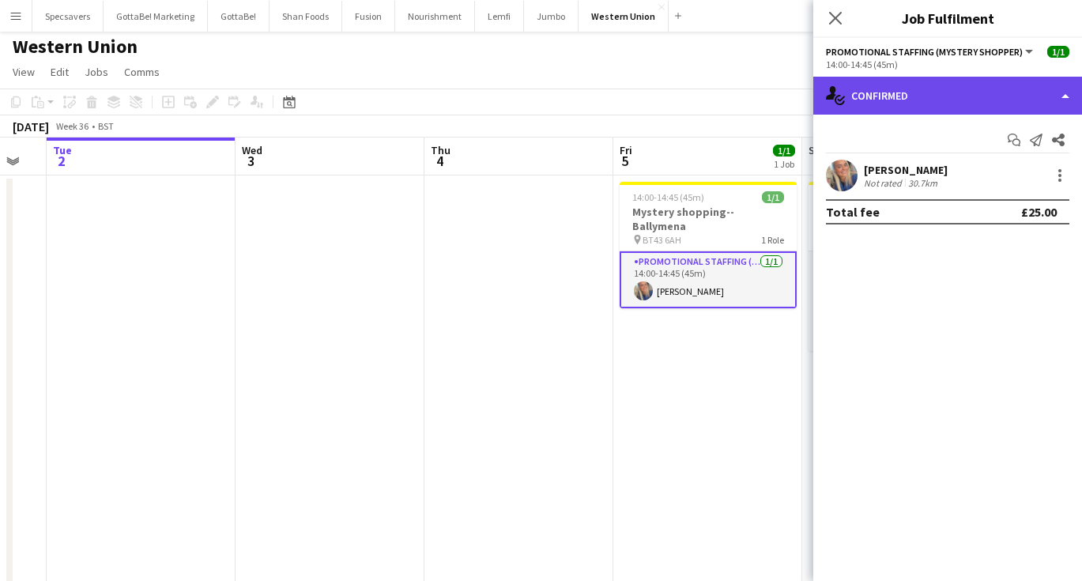
click at [903, 104] on div "single-neutral-actions-check-2 Confirmed" at bounding box center [947, 96] width 269 height 38
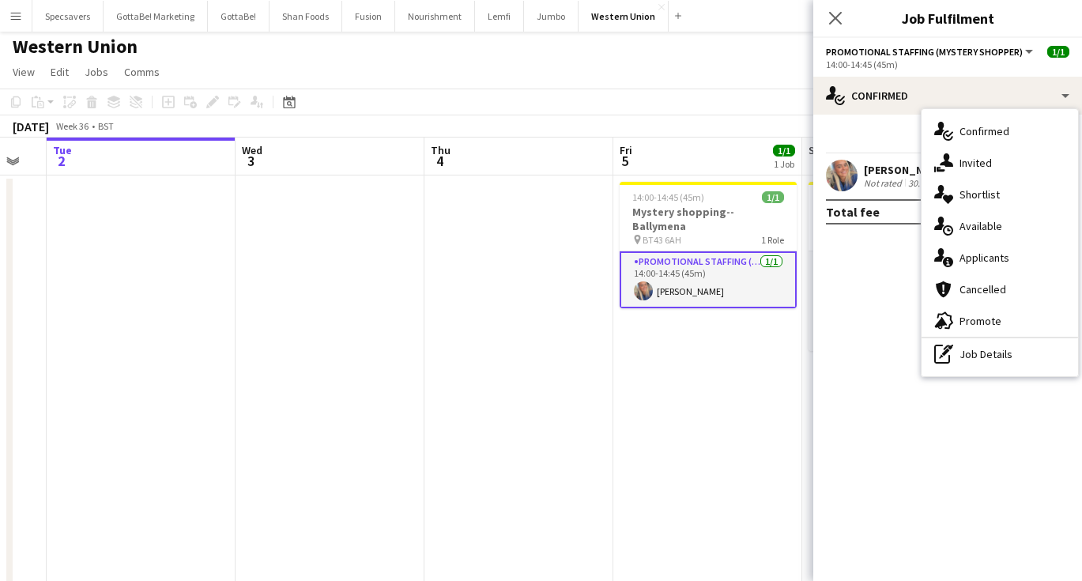
click at [908, 179] on div "30.7km" at bounding box center [923, 183] width 36 height 12
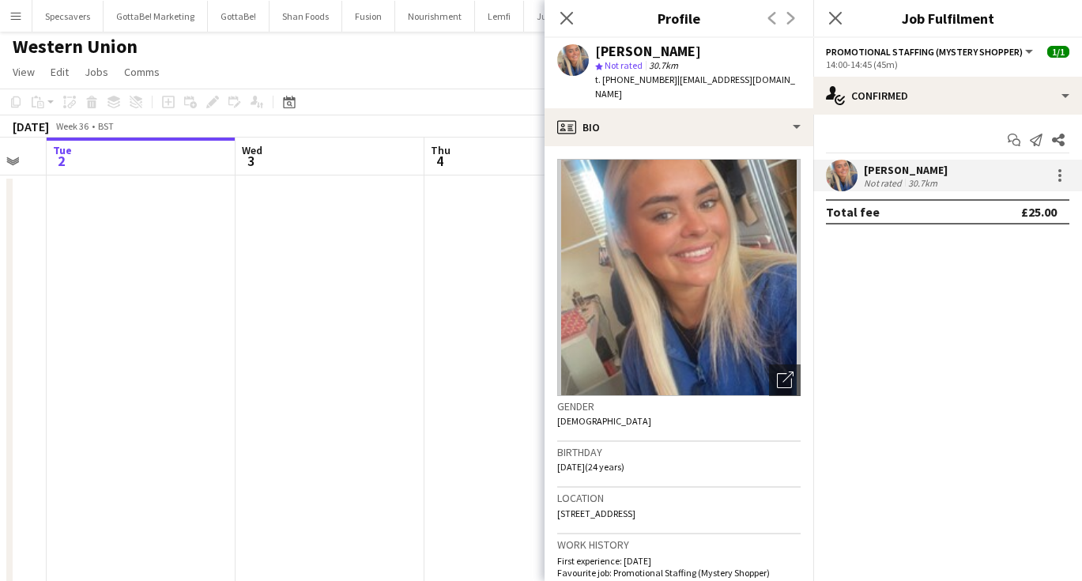
drag, startPoint x: 670, startPoint y: 77, endPoint x: 686, endPoint y: 92, distance: 21.8
click at [686, 92] on div "t. [PHONE_NUMBER] | [EMAIL_ADDRESS][DOMAIN_NAME]" at bounding box center [697, 87] width 205 height 28
copy span "[EMAIL_ADDRESS][DOMAIN_NAME]"
click at [297, 284] on app-date-cell at bounding box center [329, 518] width 189 height 686
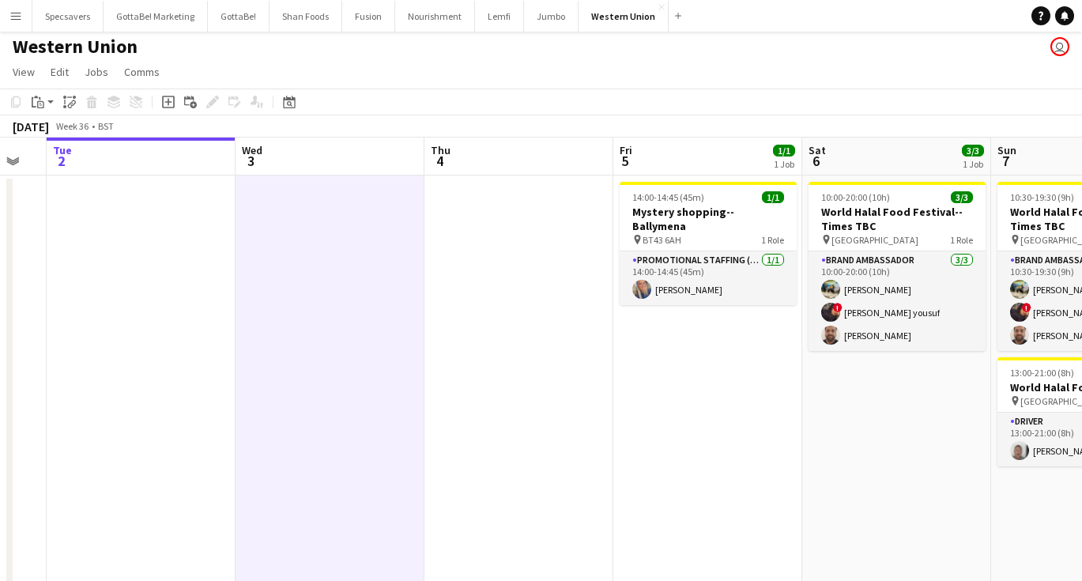
click at [698, 405] on app-date-cell "14:00-14:45 (45m) 1/1 Mystery shopping--[GEOGRAPHIC_DATA] pin BT43 6AH 1 Role P…" at bounding box center [707, 518] width 189 height 686
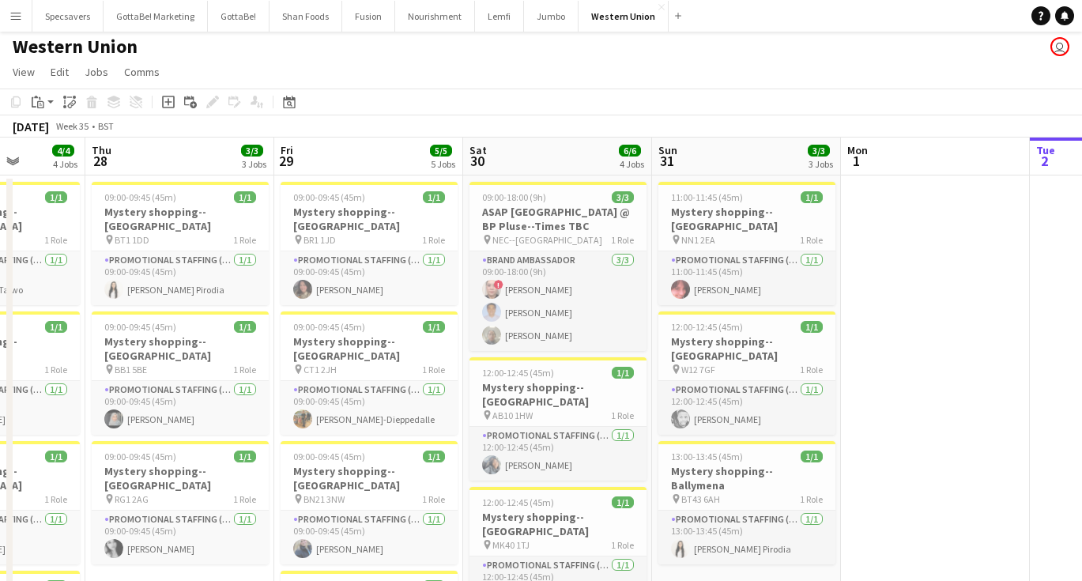
scroll to position [0, 464]
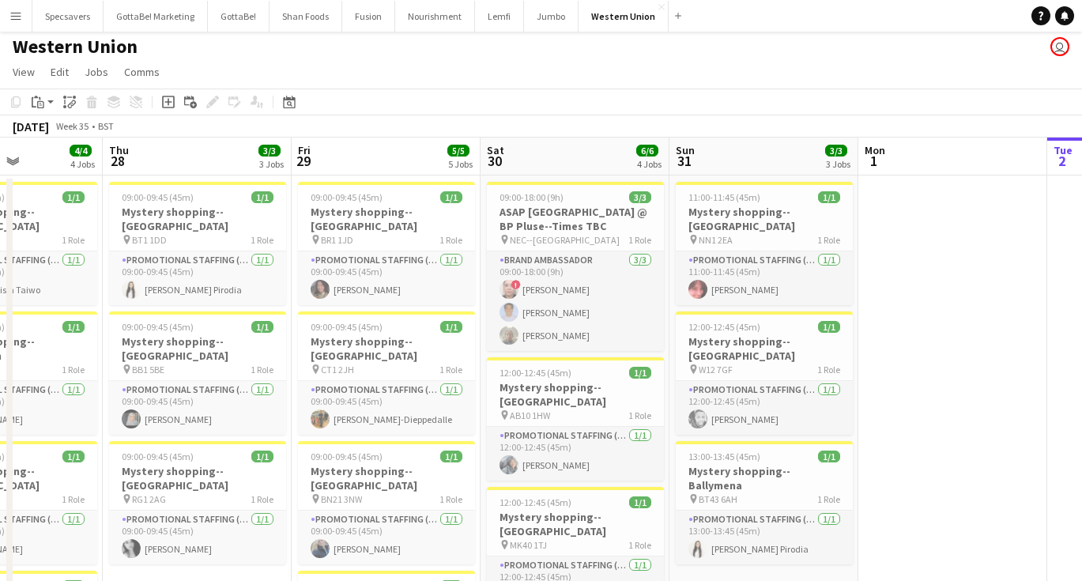
click at [19, 9] on app-icon "Menu" at bounding box center [15, 15] width 13 height 13
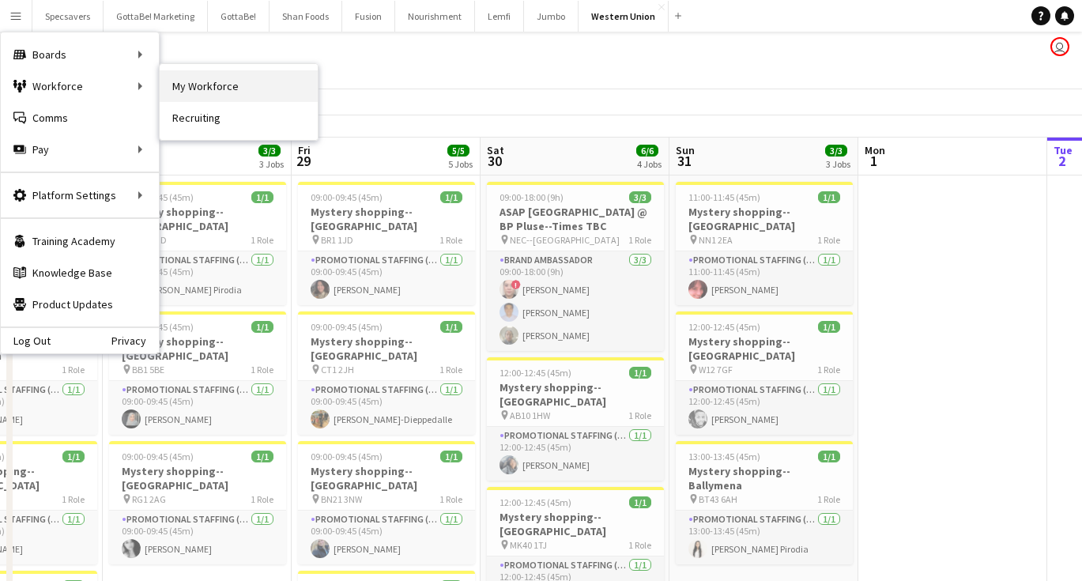
click at [171, 87] on link "My Workforce" at bounding box center [239, 86] width 158 height 32
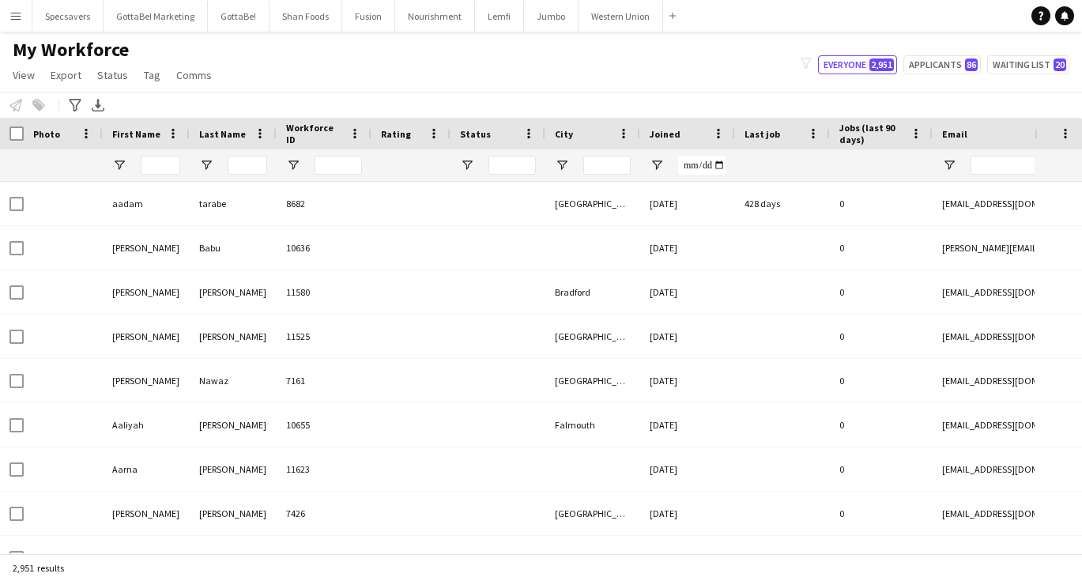
type input "*********"
type input "**********"
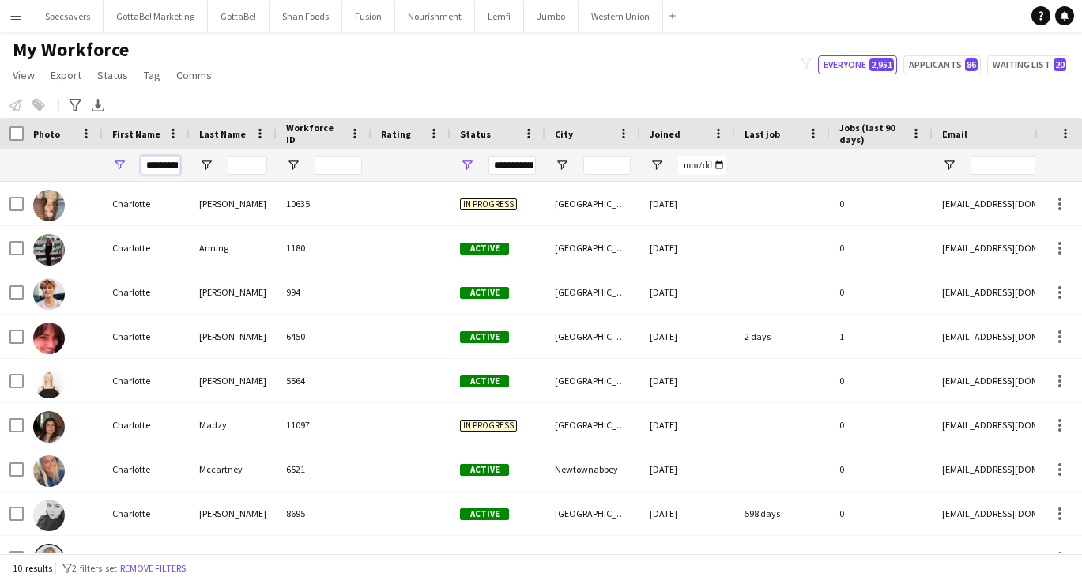
click at [171, 162] on input "*********" at bounding box center [161, 165] width 40 height 19
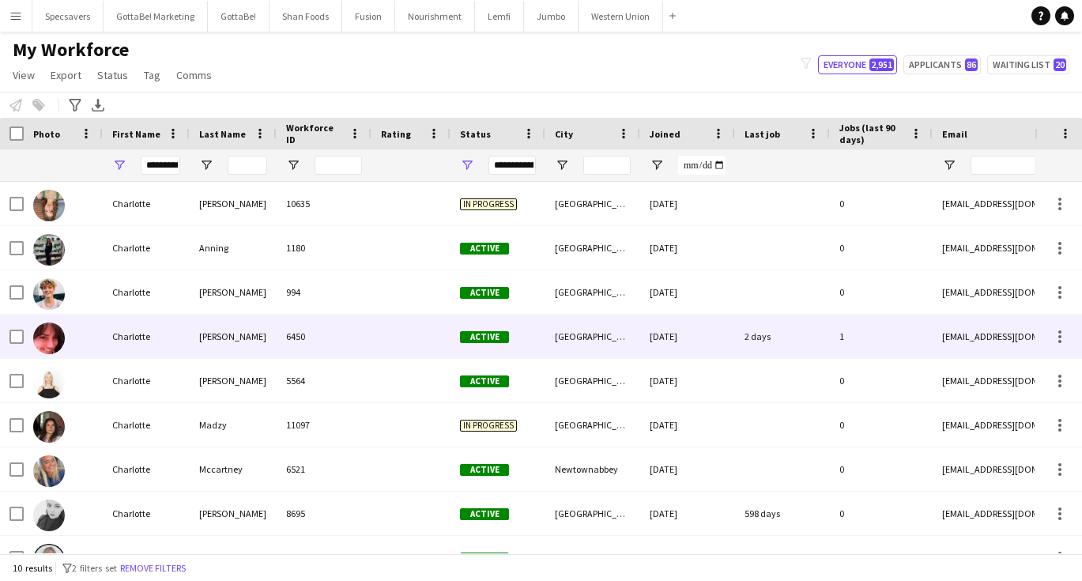
click at [170, 332] on div "Charlotte" at bounding box center [146, 335] width 87 height 43
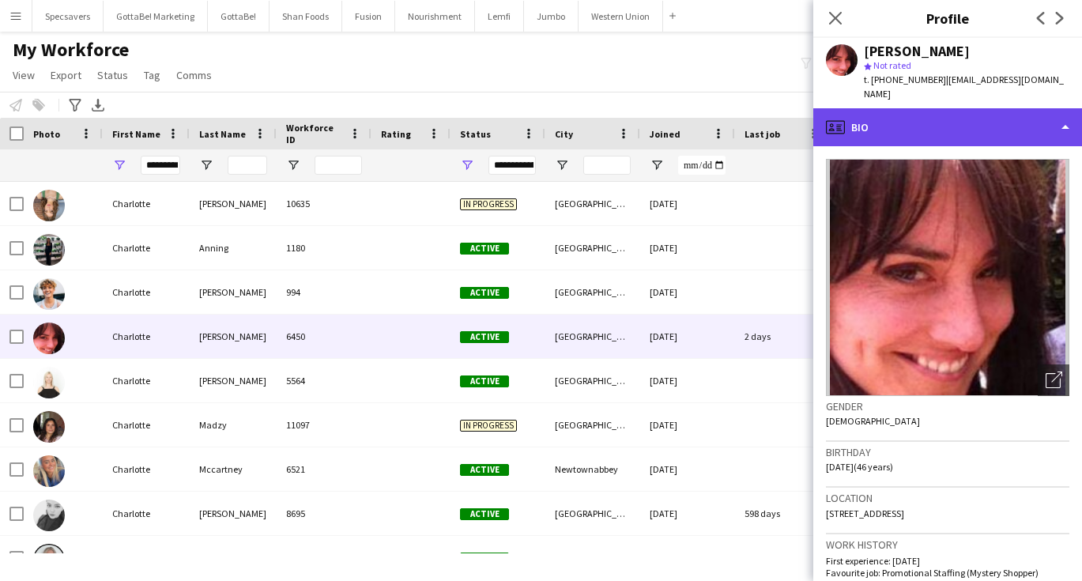
click at [940, 115] on div "profile Bio" at bounding box center [947, 127] width 269 height 38
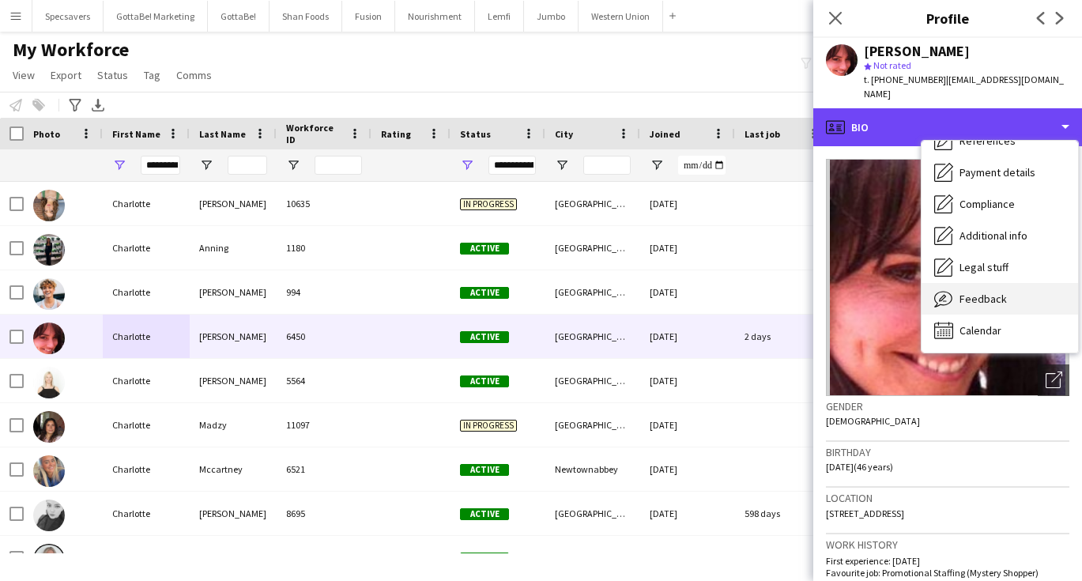
scroll to position [180, 0]
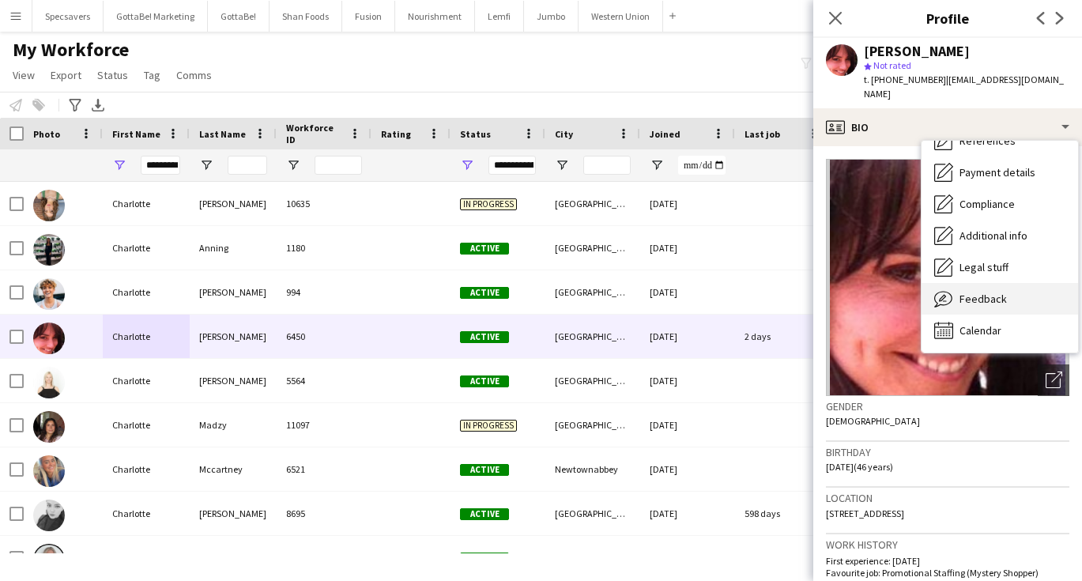
click at [984, 291] on div "Feedback Feedback" at bounding box center [999, 299] width 156 height 32
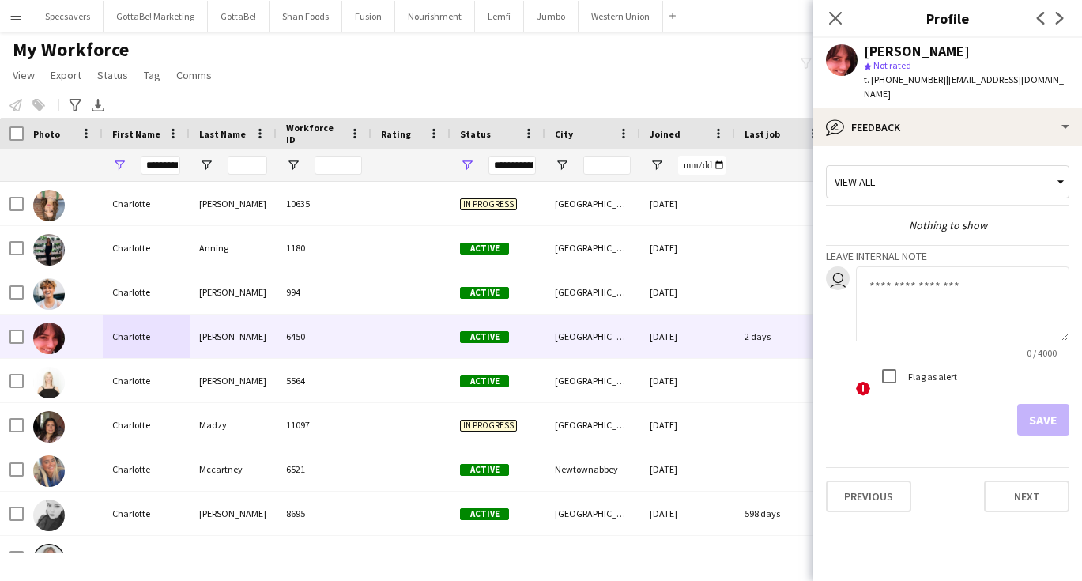
click at [903, 292] on textarea at bounding box center [962, 303] width 213 height 75
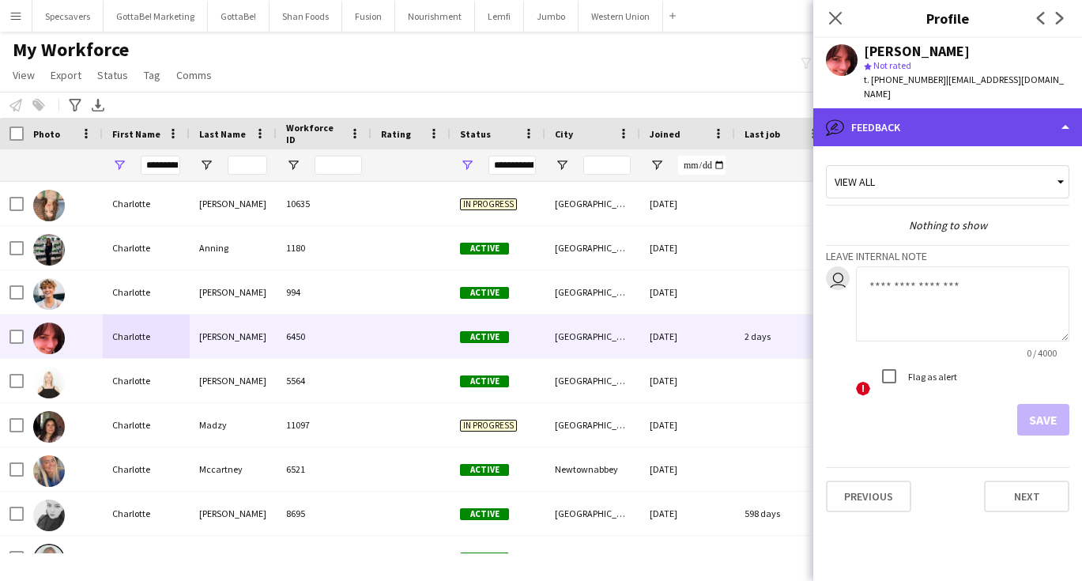
click at [930, 112] on div "bubble-pencil Feedback" at bounding box center [947, 127] width 269 height 38
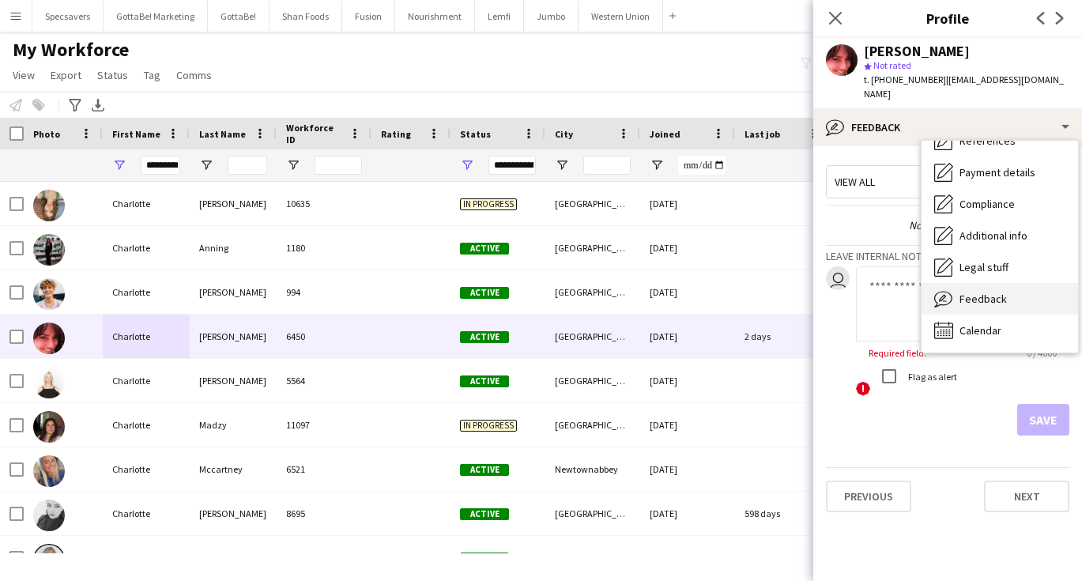
click at [974, 292] on span "Feedback" at bounding box center [982, 299] width 47 height 14
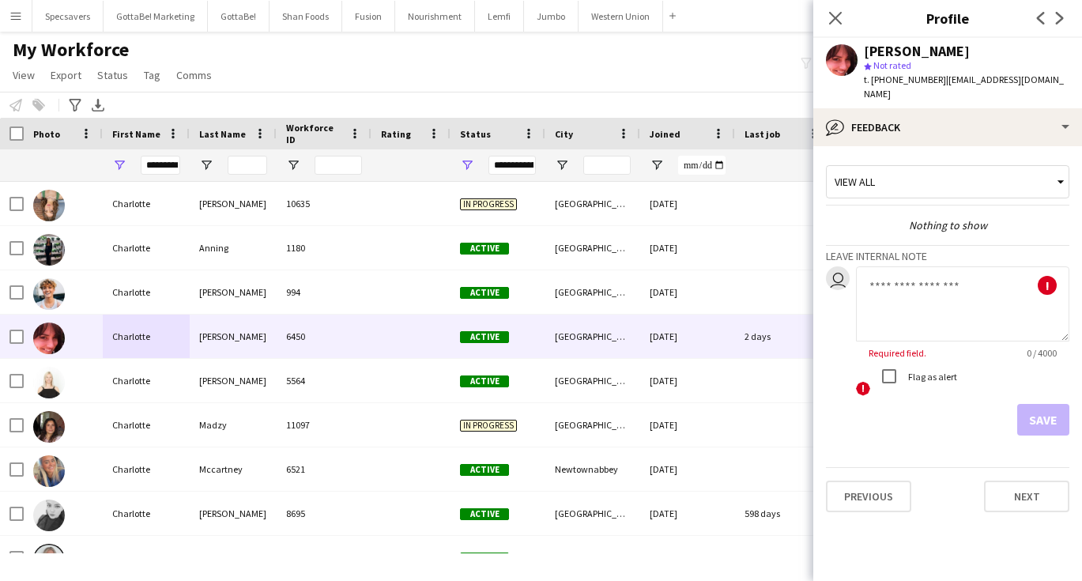
click at [935, 171] on div "View all" at bounding box center [939, 182] width 226 height 30
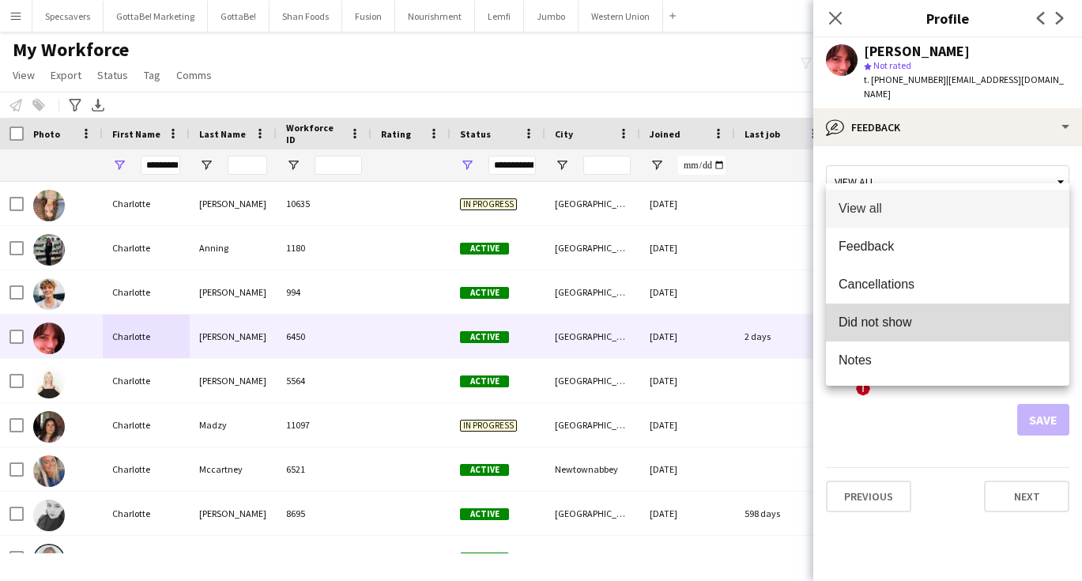
click at [921, 329] on span "Did not show" at bounding box center [947, 321] width 218 height 15
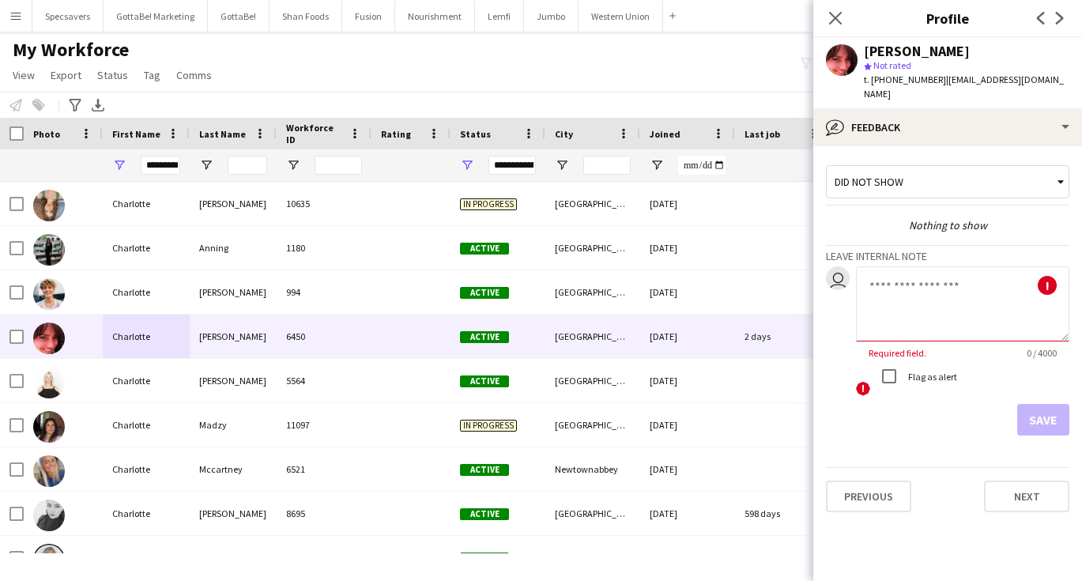
click at [915, 267] on textarea at bounding box center [962, 303] width 213 height 75
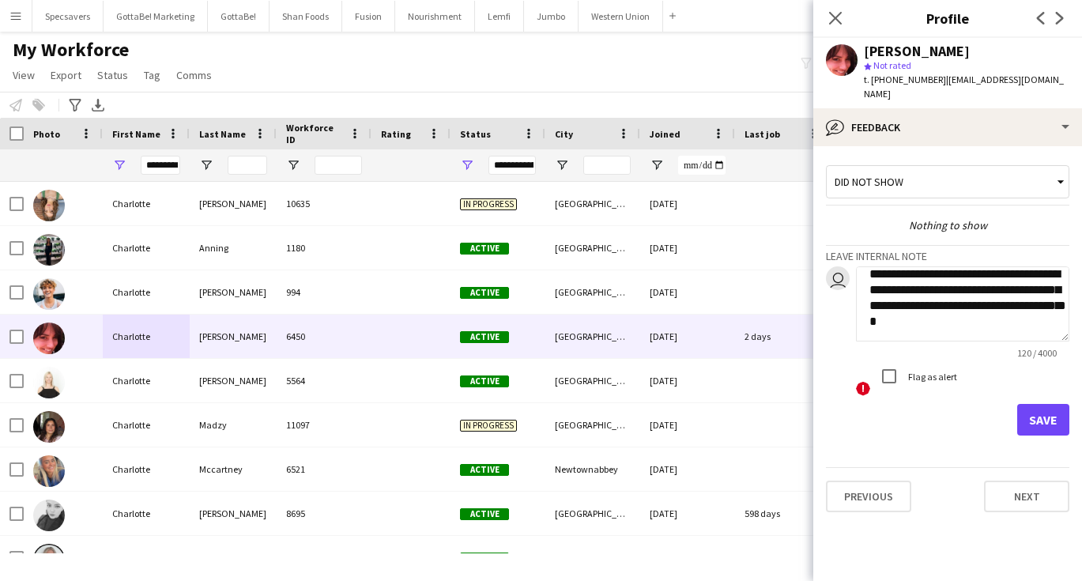
scroll to position [17, 0]
type textarea "**********"
click at [1041, 414] on button "Save" at bounding box center [1043, 420] width 52 height 32
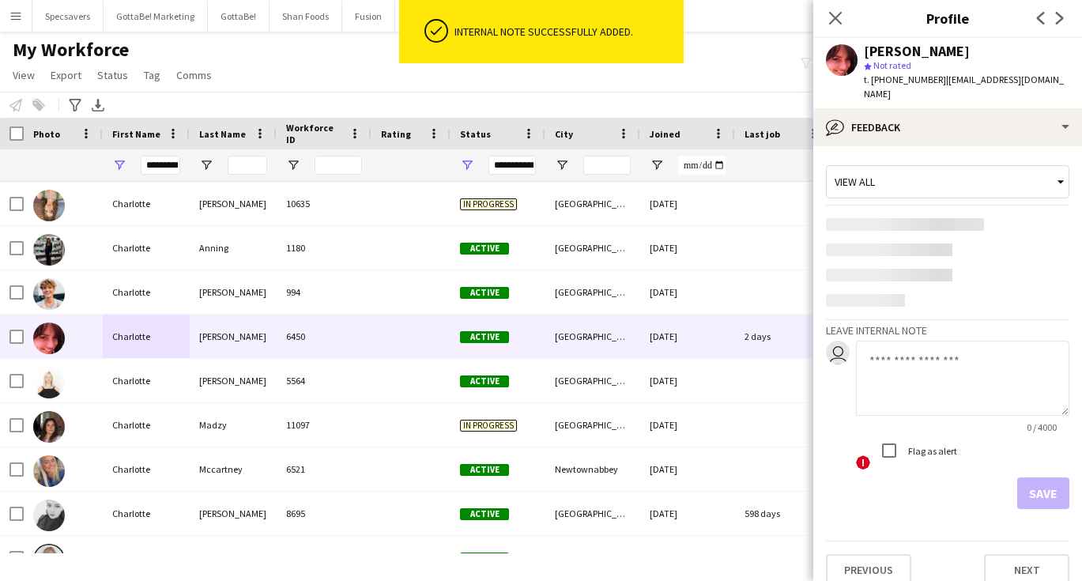
scroll to position [0, 0]
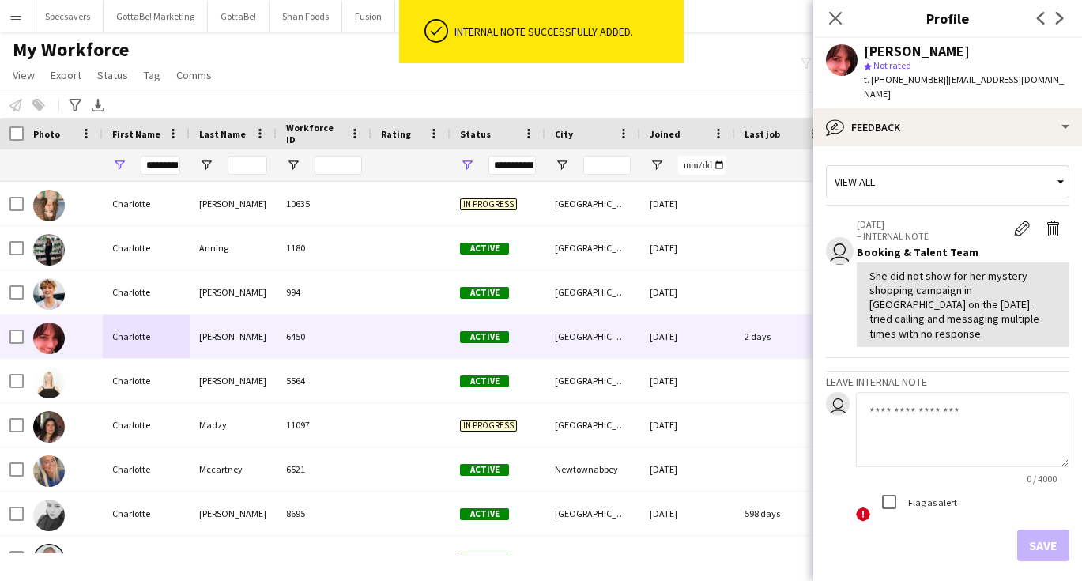
click at [965, 175] on div "View all" at bounding box center [939, 182] width 226 height 30
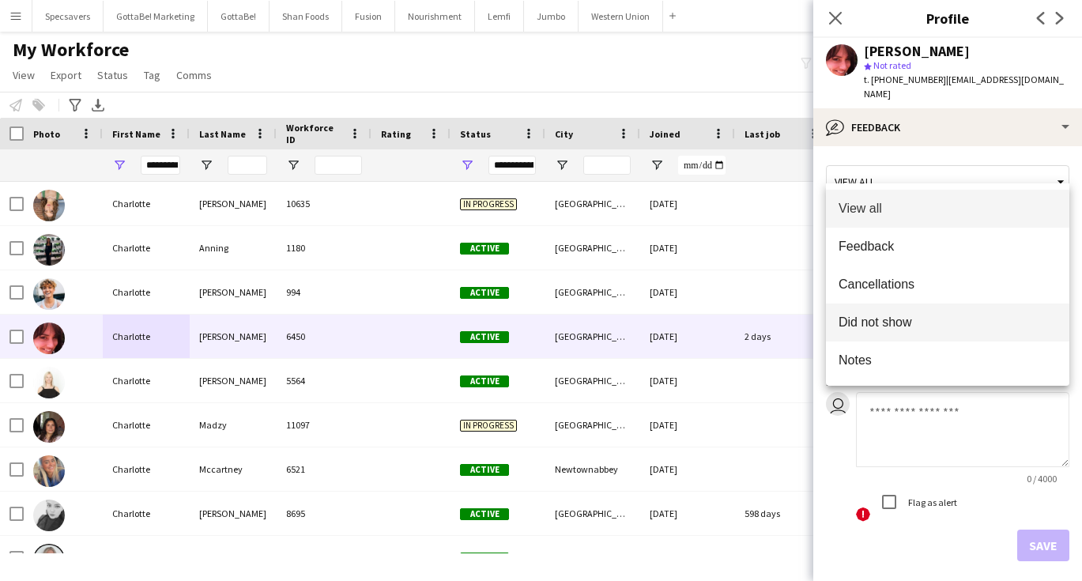
click at [908, 309] on mat-option "Did not show" at bounding box center [947, 322] width 243 height 38
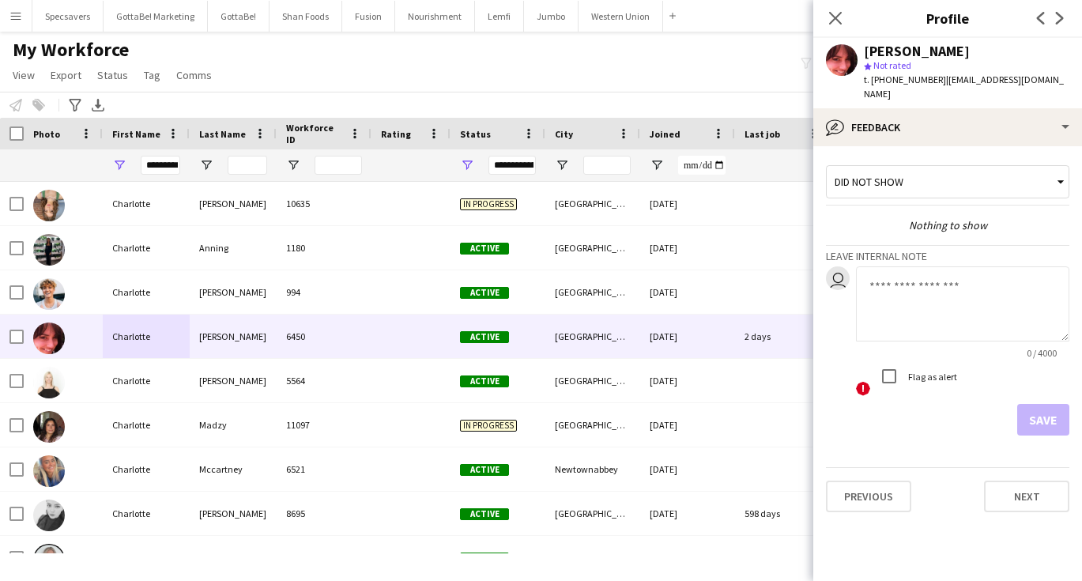
click at [955, 167] on div "Did not show" at bounding box center [939, 182] width 226 height 30
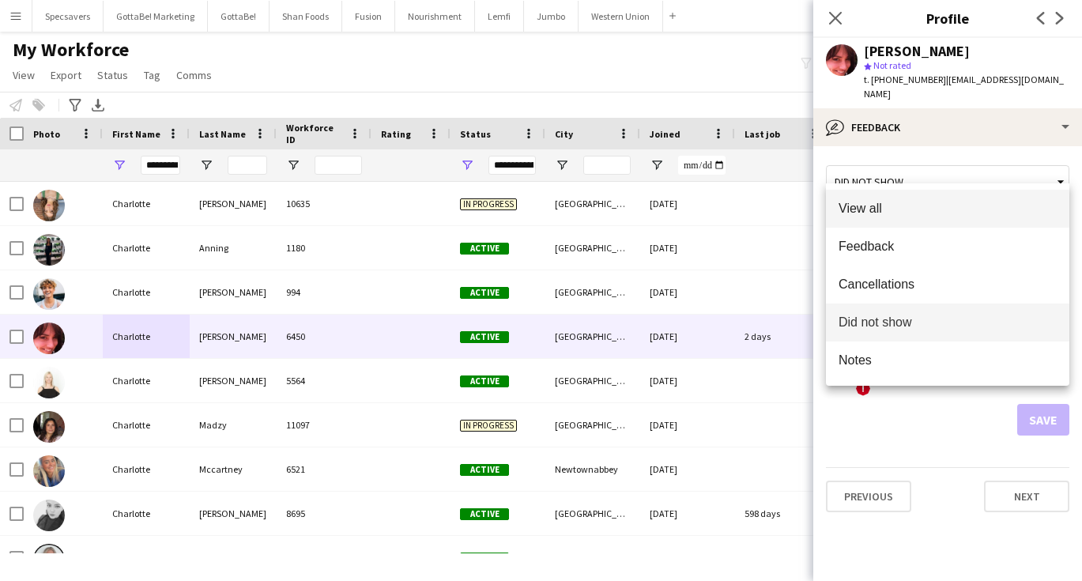
click at [931, 210] on span "View all" at bounding box center [947, 208] width 218 height 15
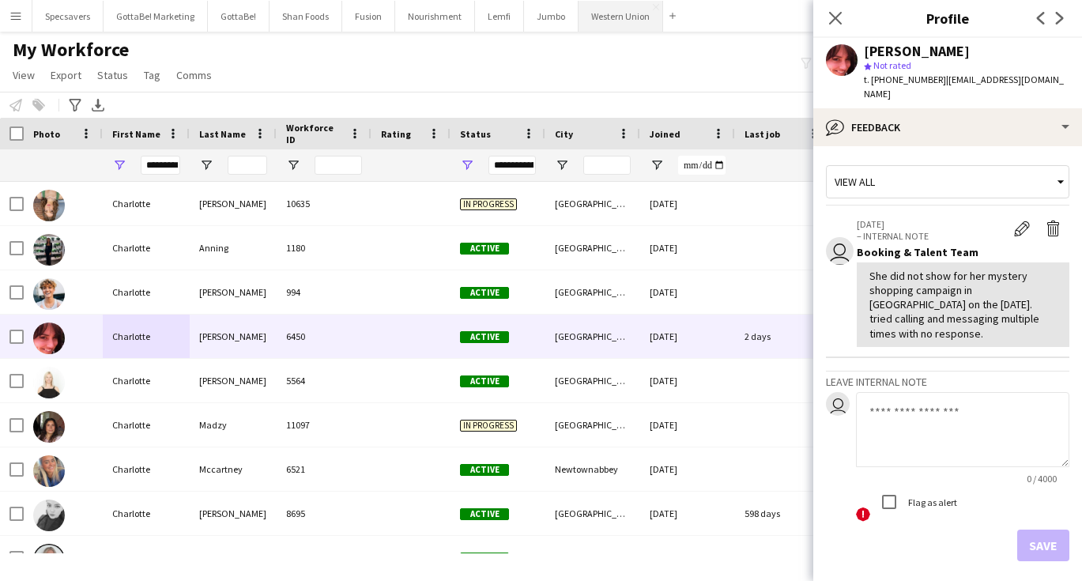
click at [604, 16] on button "Western Union Close" at bounding box center [620, 16] width 85 height 31
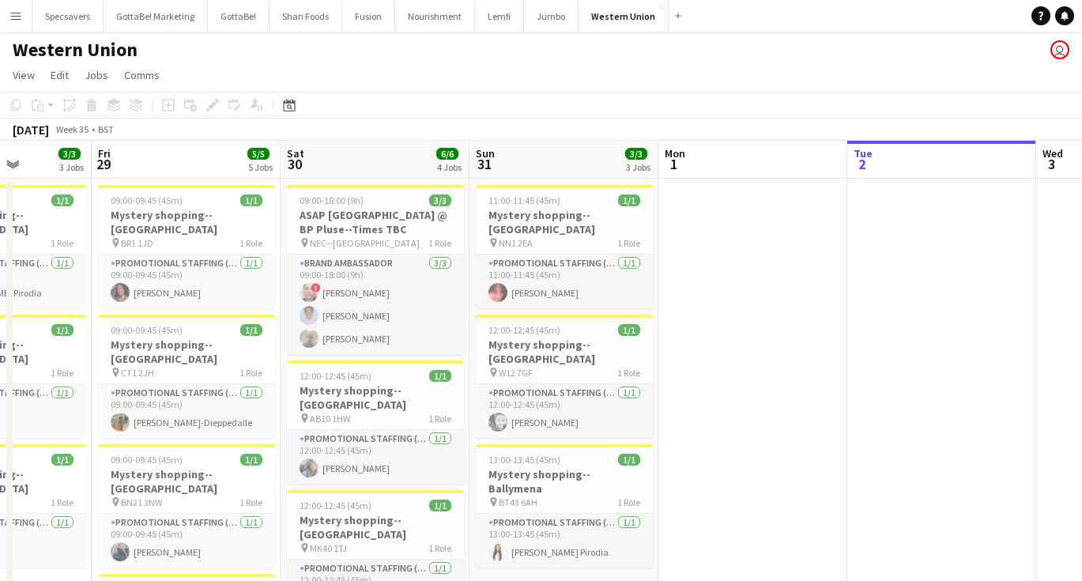
scroll to position [0, 401]
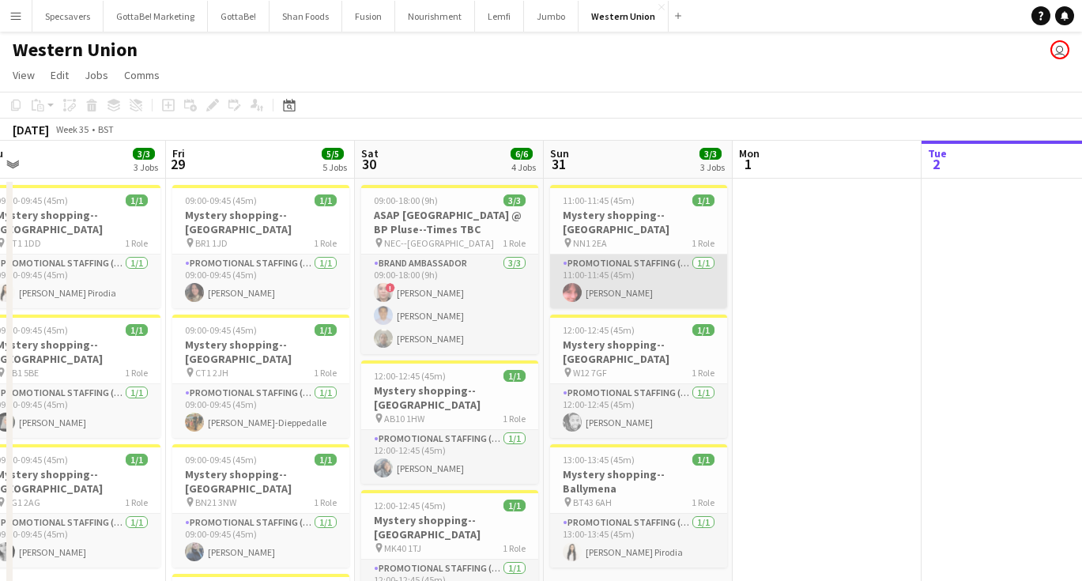
click at [639, 275] on app-card-role "Promotional Staffing (Mystery Shopper) [DATE] 11:00-11:45 (45m) [PERSON_NAME]" at bounding box center [638, 281] width 177 height 54
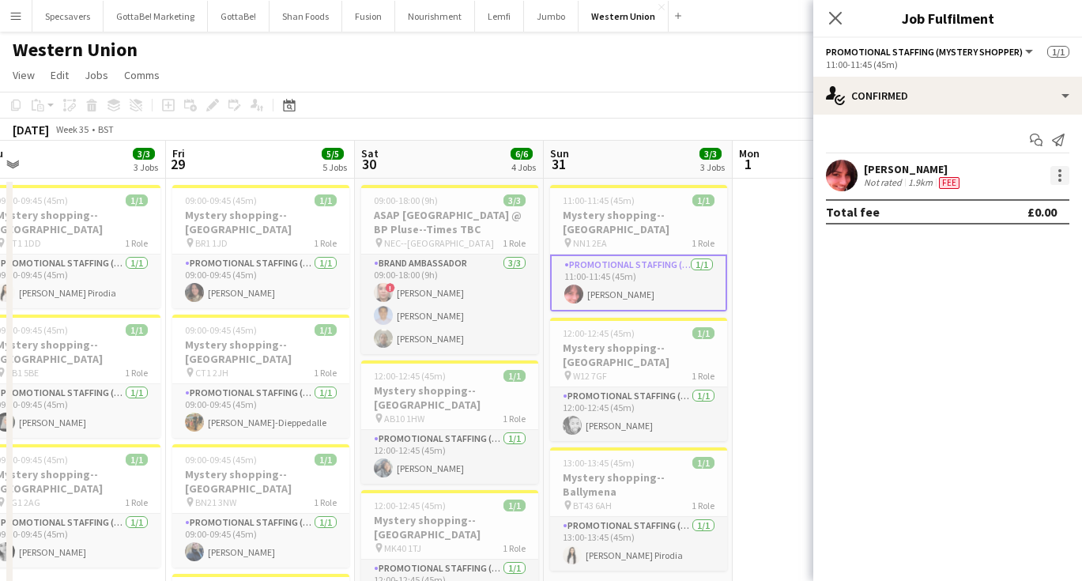
click at [1057, 171] on div at bounding box center [1059, 175] width 19 height 19
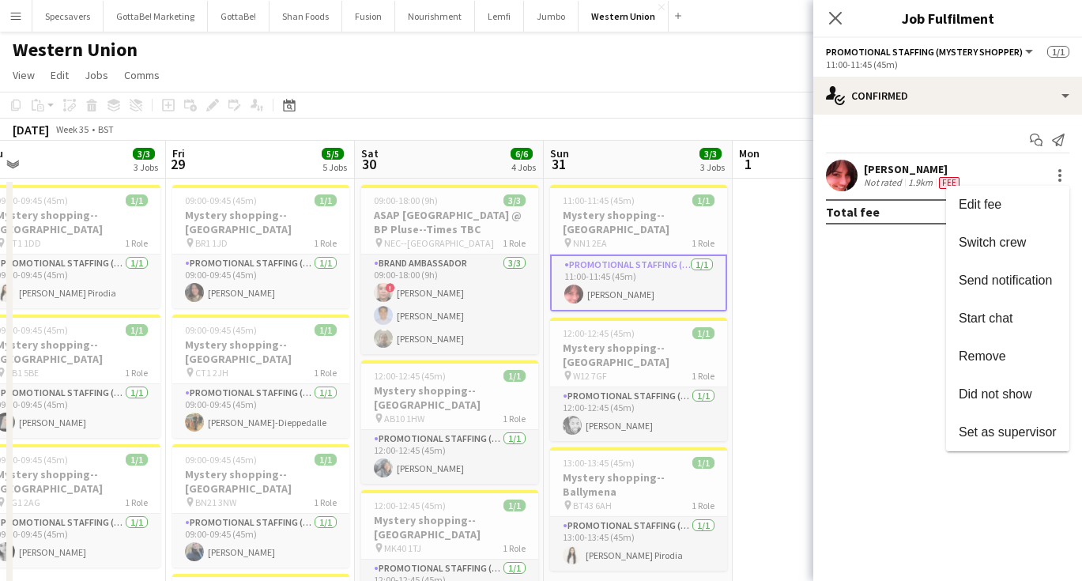
click at [754, 229] on div at bounding box center [541, 290] width 1082 height 581
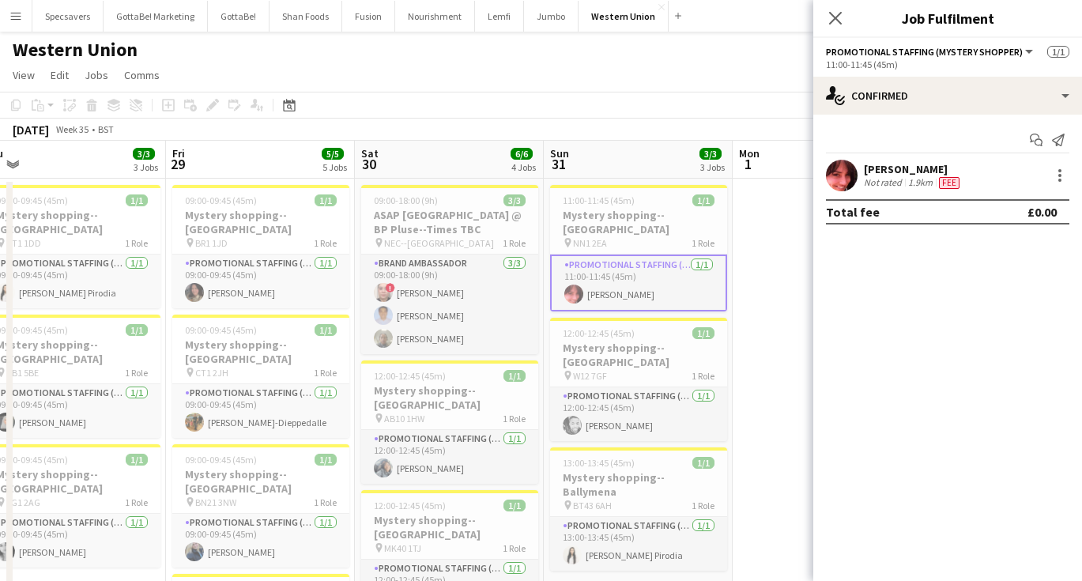
click at [758, 214] on app-date-cell at bounding box center [826, 522] width 189 height 686
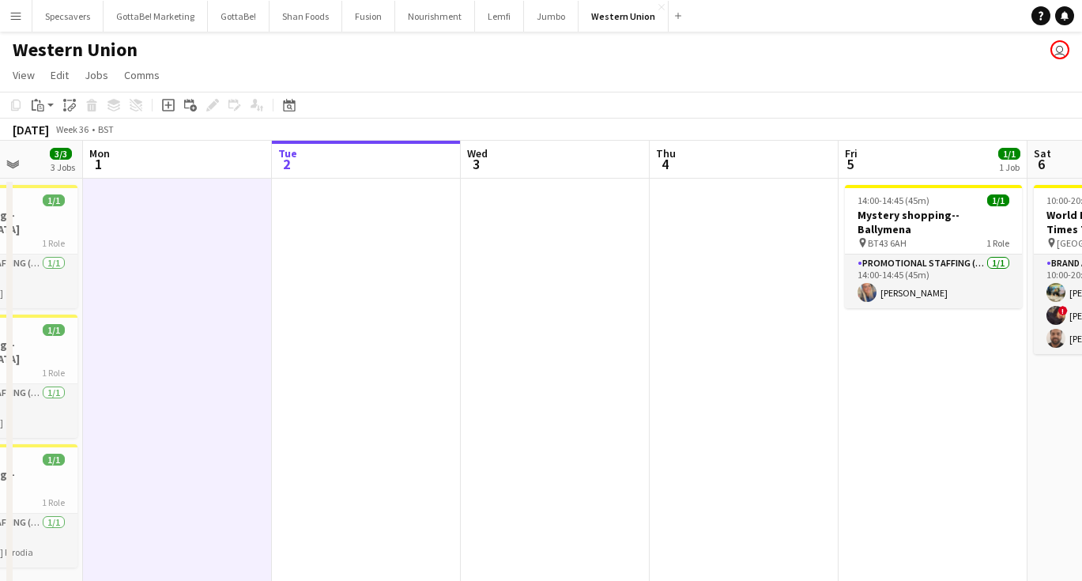
scroll to position [0, 481]
click at [13, 8] on button "Menu" at bounding box center [16, 16] width 32 height 32
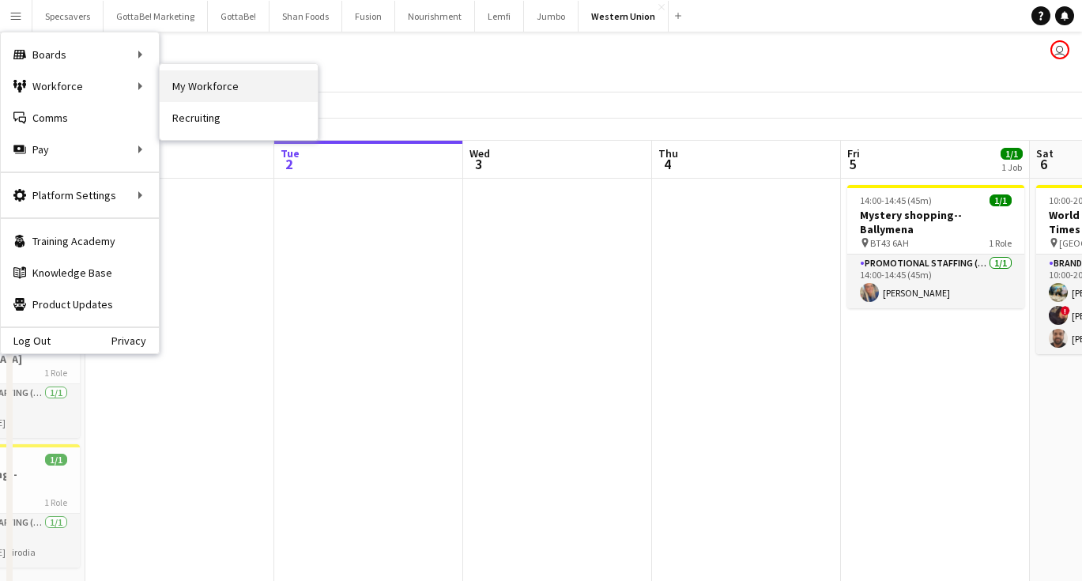
click at [193, 85] on link "My Workforce" at bounding box center [239, 86] width 158 height 32
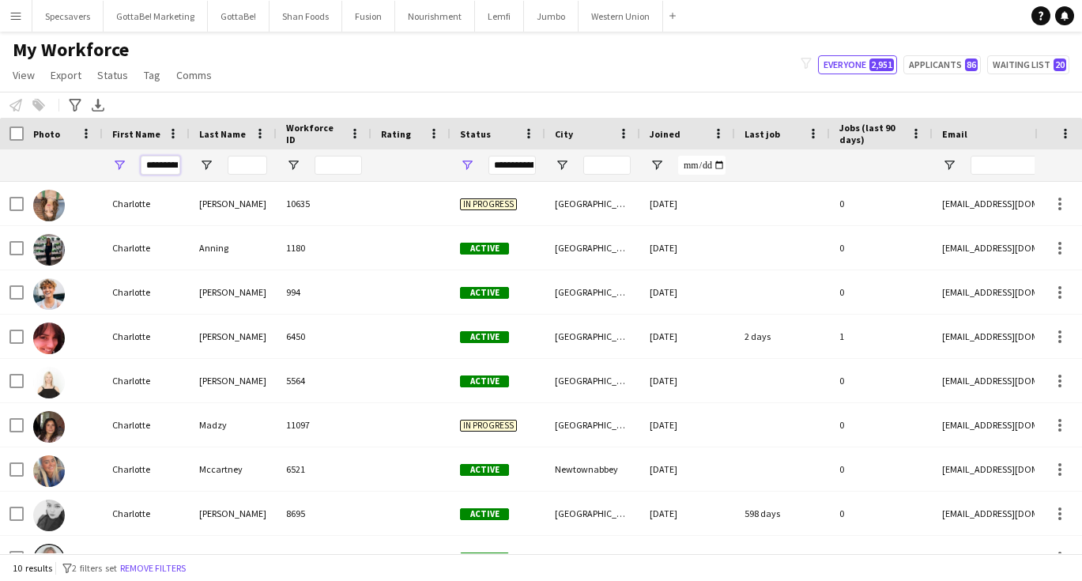
click at [162, 160] on input "*********" at bounding box center [161, 165] width 40 height 19
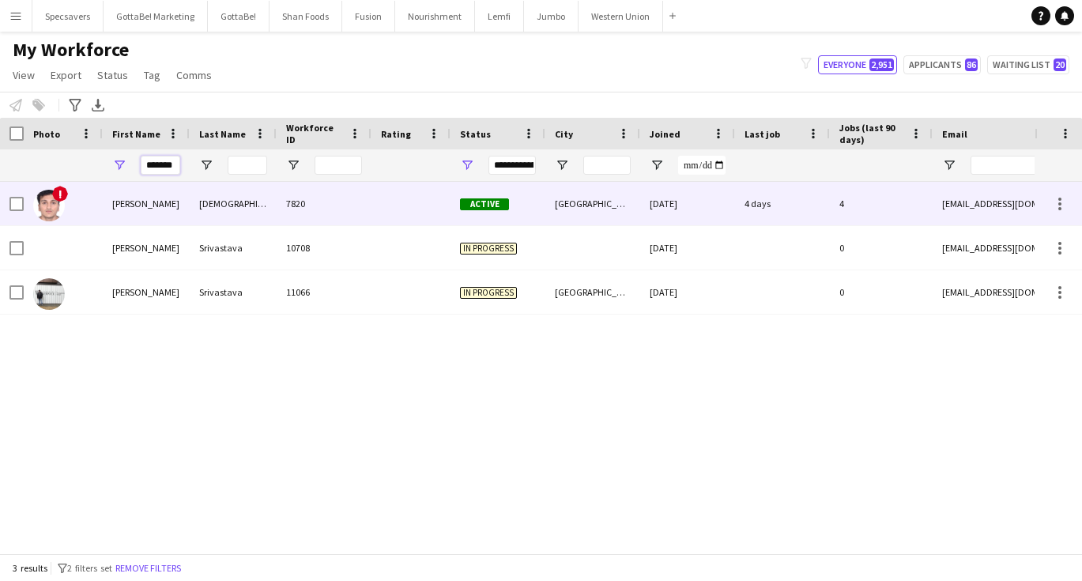
type input "*******"
click at [163, 210] on div "[PERSON_NAME]" at bounding box center [146, 203] width 87 height 43
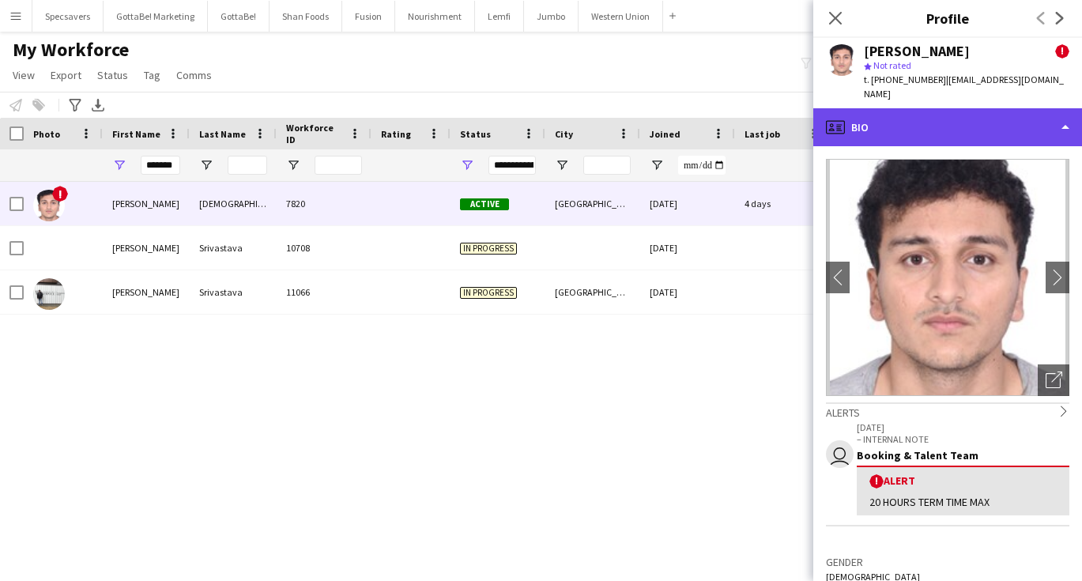
click at [947, 128] on div "profile Bio" at bounding box center [947, 127] width 269 height 38
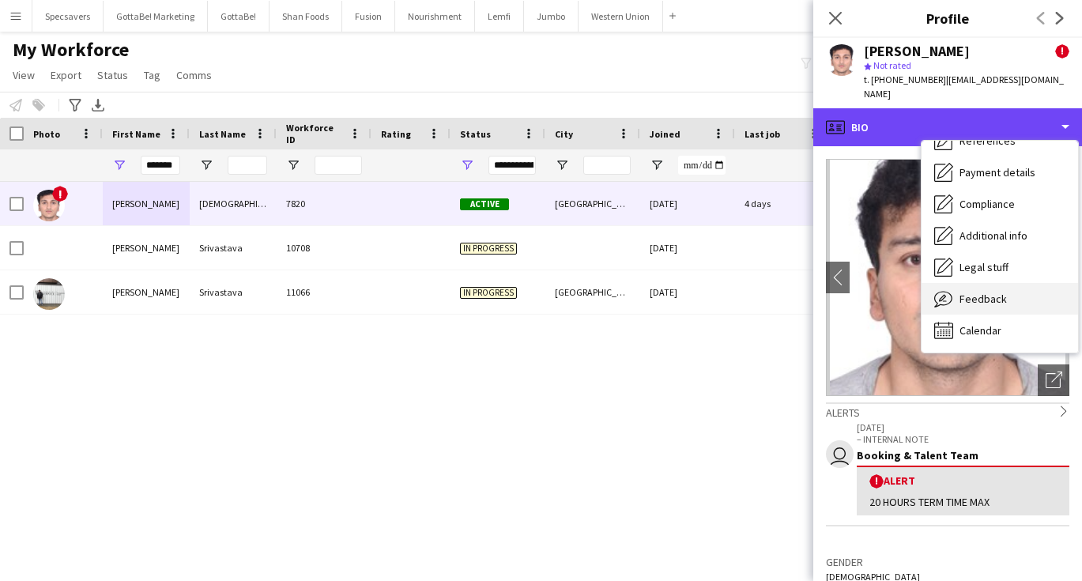
scroll to position [180, 0]
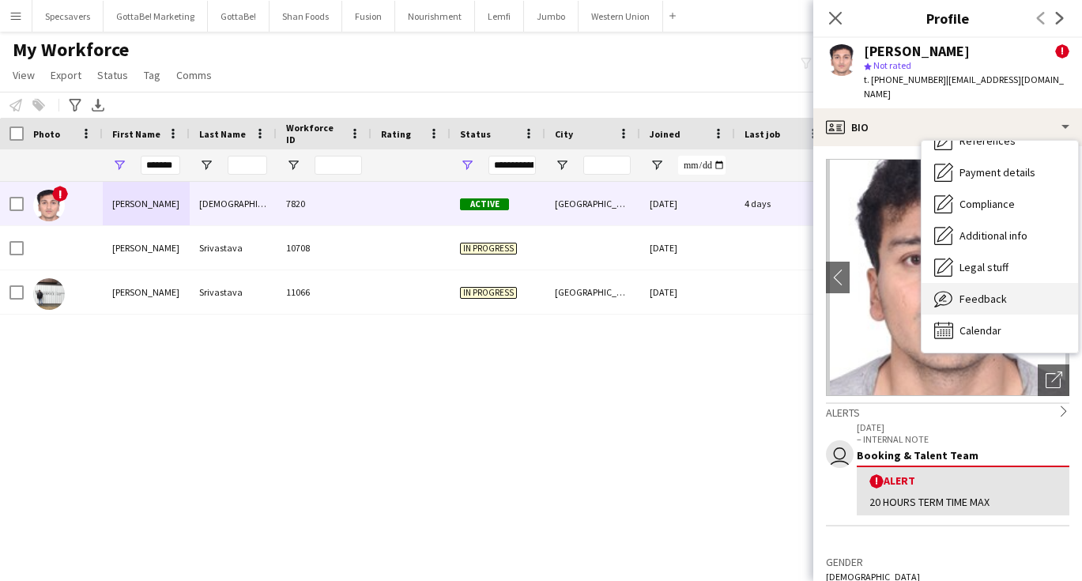
click at [997, 307] on div "Feedback Feedback" at bounding box center [999, 299] width 156 height 32
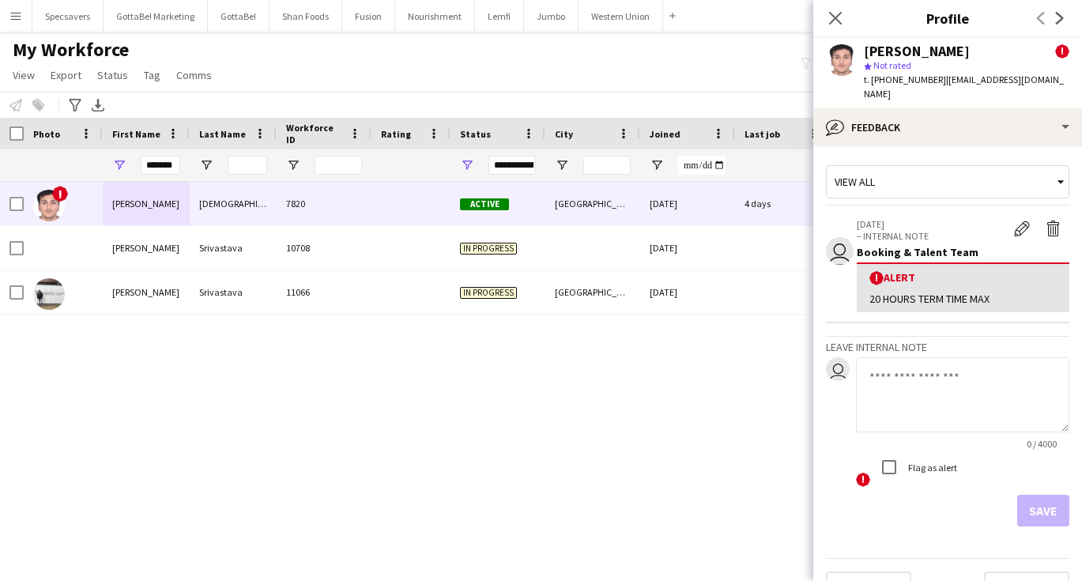
click at [921, 371] on textarea at bounding box center [962, 394] width 213 height 75
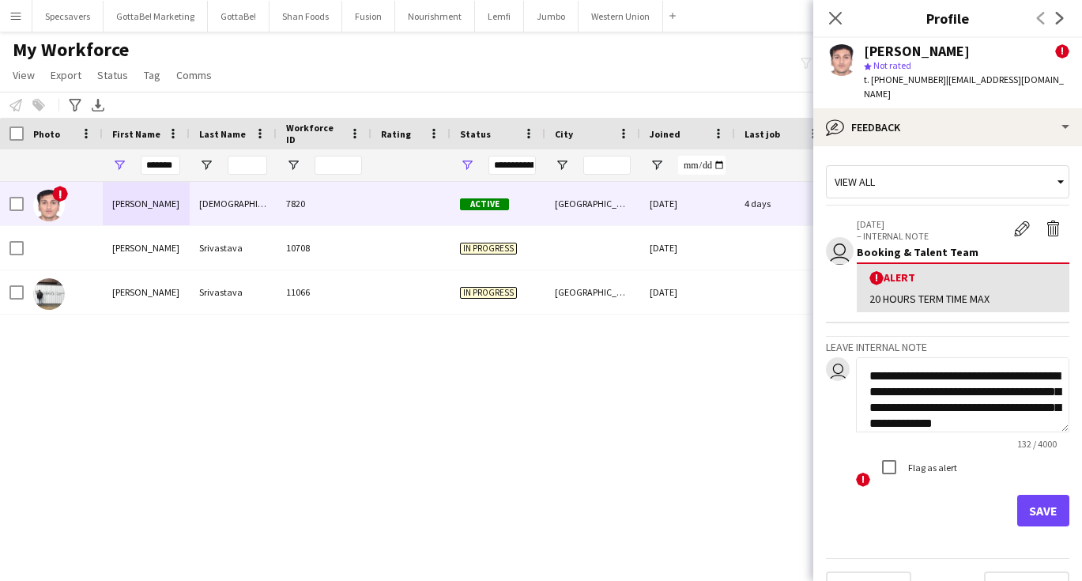
scroll to position [28, 0]
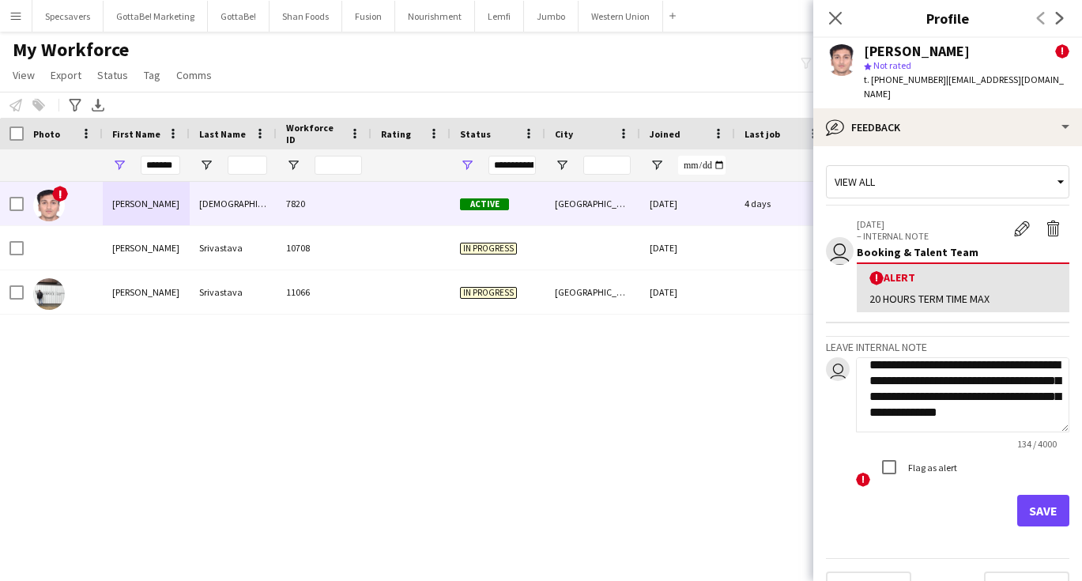
type textarea "**********"
click at [1034, 504] on button "Save" at bounding box center [1043, 511] width 52 height 32
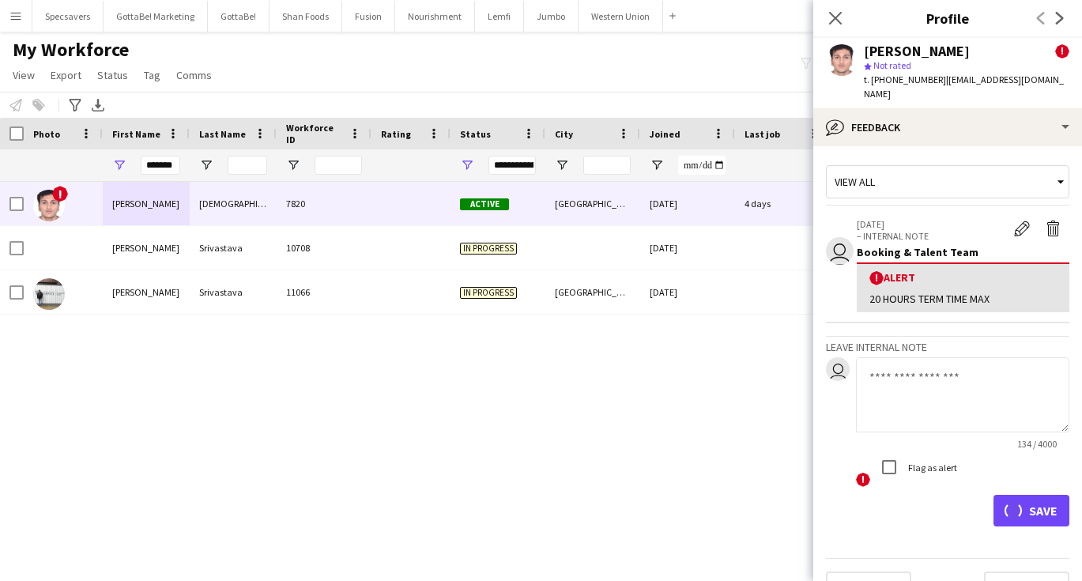
scroll to position [0, 0]
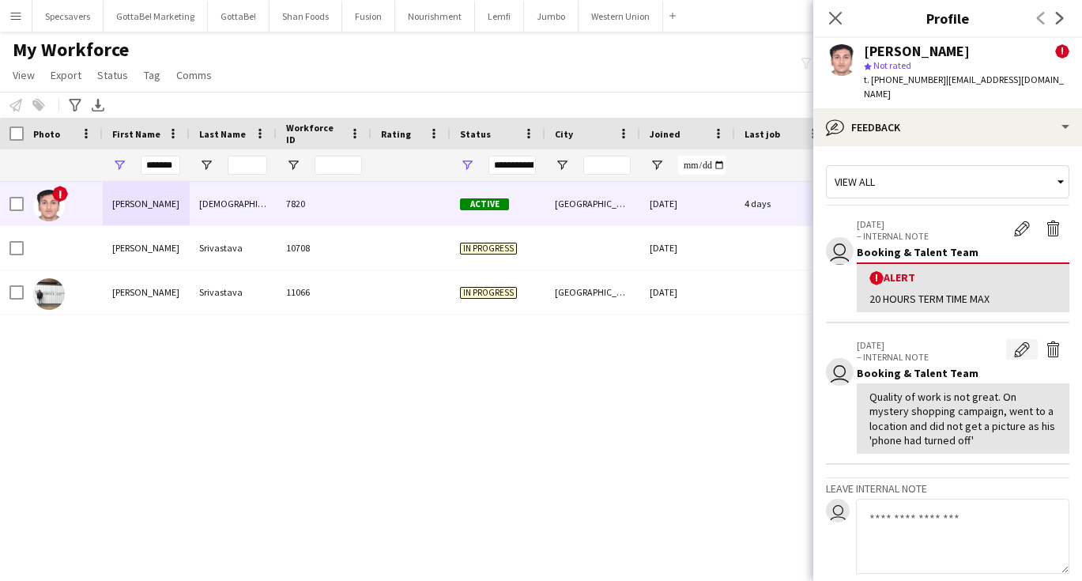
click at [1024, 346] on app-icon "Edit internal note" at bounding box center [1022, 349] width 16 height 16
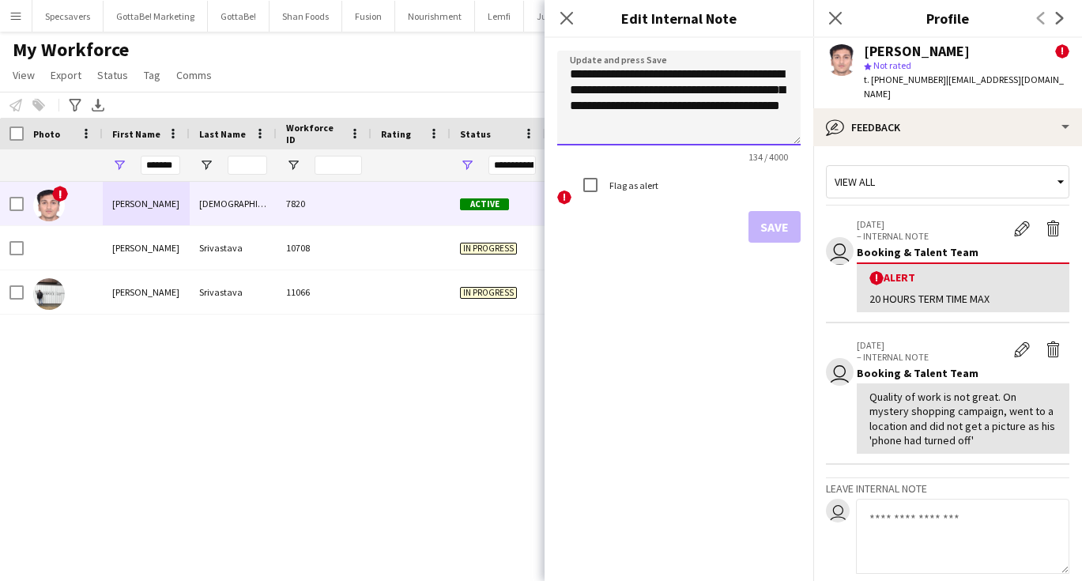
click at [673, 91] on textarea "**********" at bounding box center [678, 98] width 243 height 95
type textarea "**********"
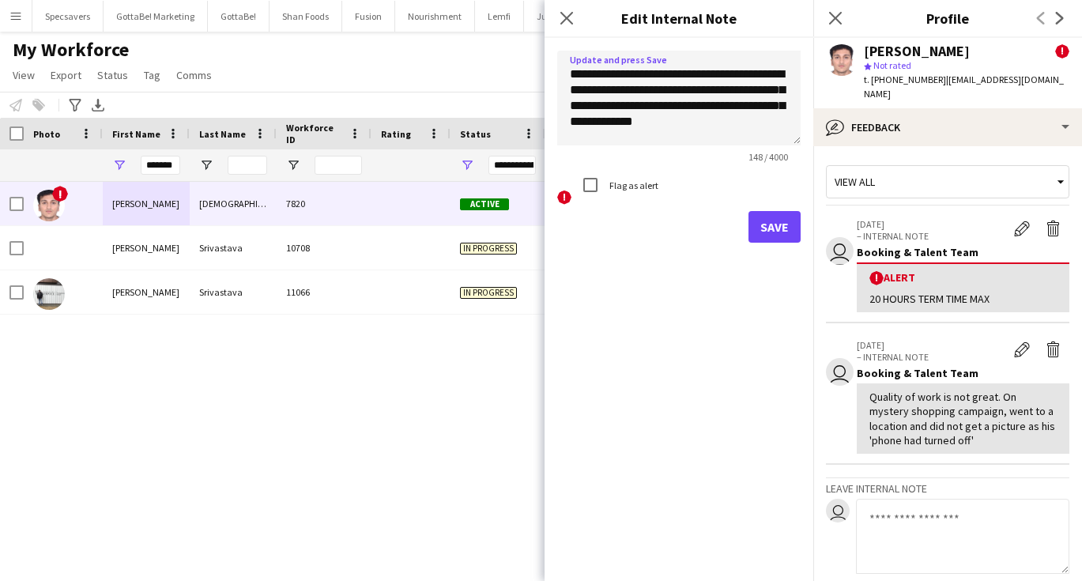
click at [782, 232] on button "Save" at bounding box center [774, 227] width 52 height 32
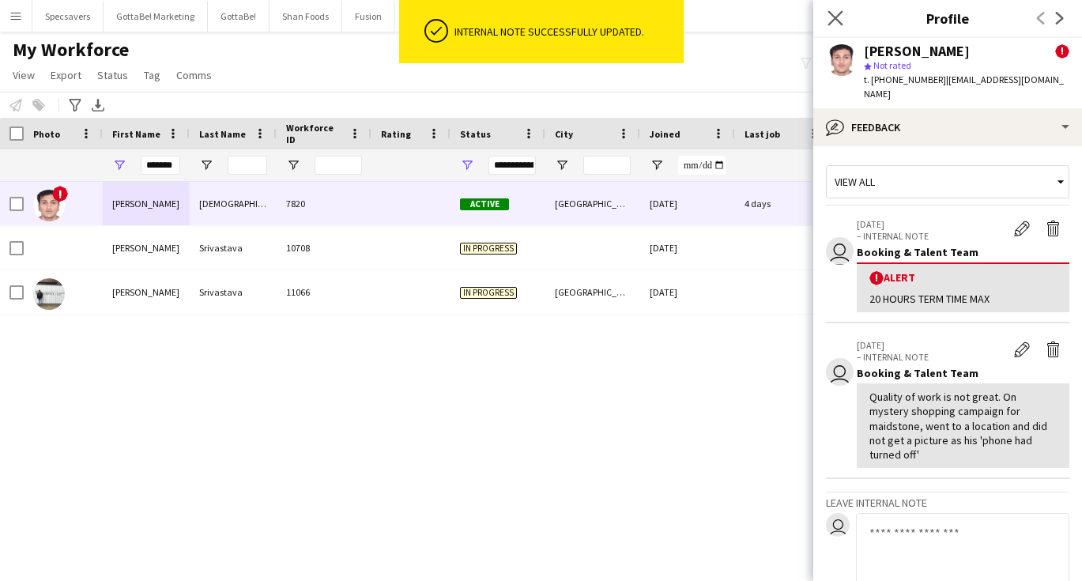
click at [844, 17] on app-icon "Close pop-in" at bounding box center [835, 18] width 23 height 23
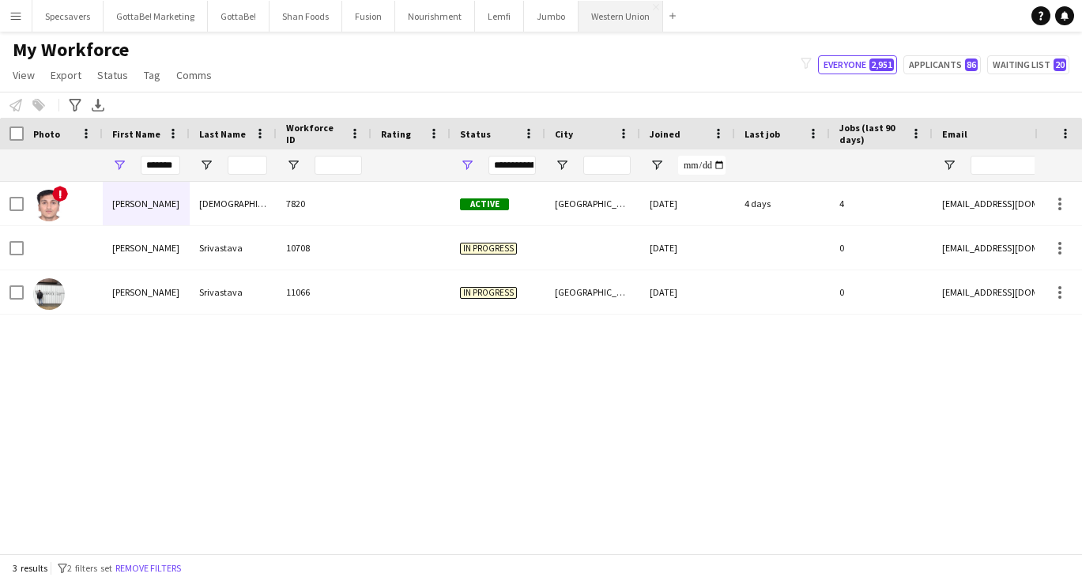
click at [624, 17] on button "Western Union Close" at bounding box center [620, 16] width 85 height 31
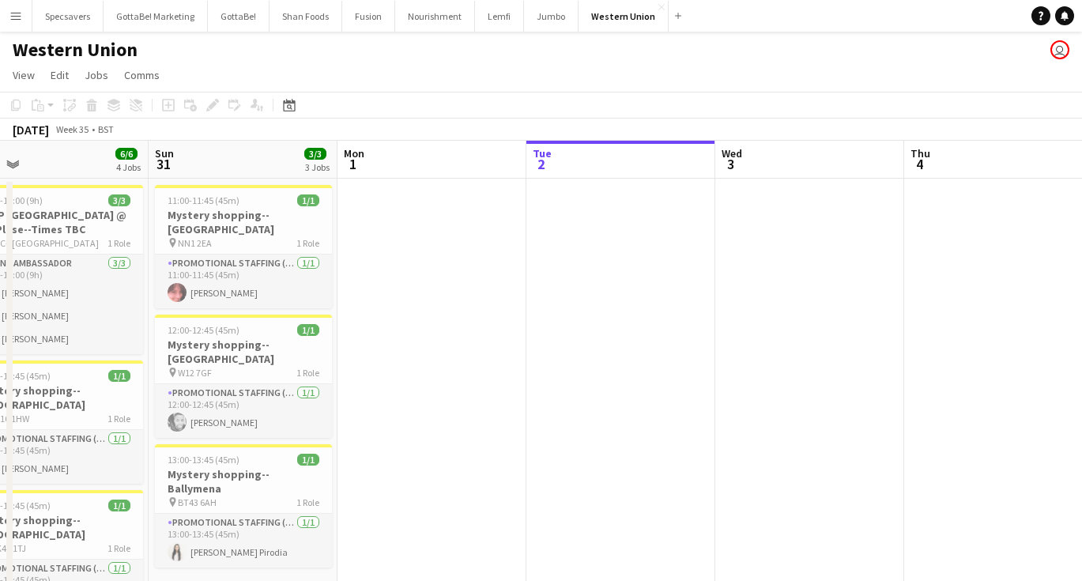
scroll to position [0, 421]
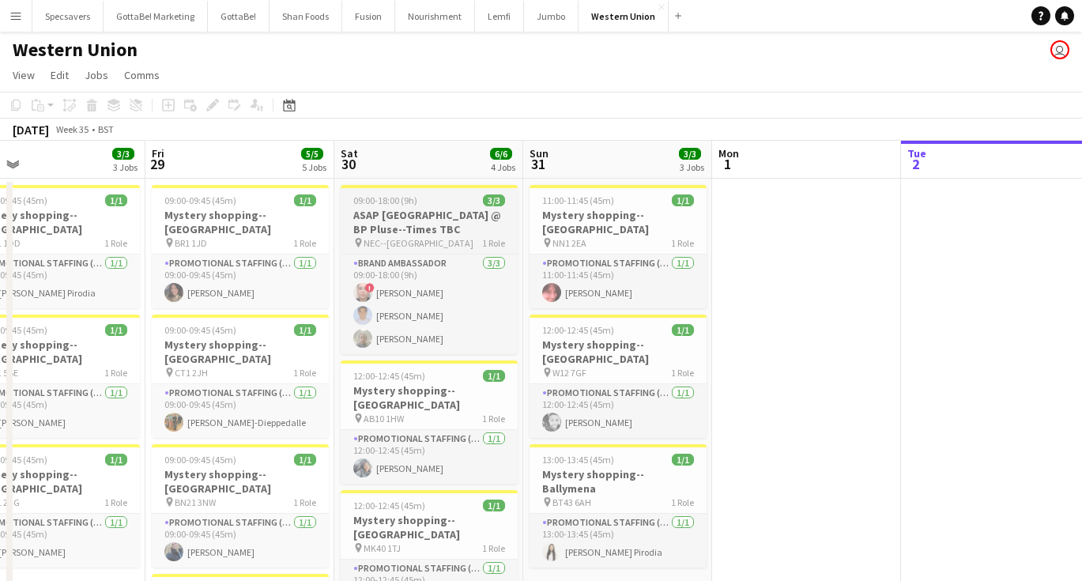
click at [447, 232] on h3 "ASAP [GEOGRAPHIC_DATA] @ BP Pluse--Times TBC" at bounding box center [429, 222] width 177 height 28
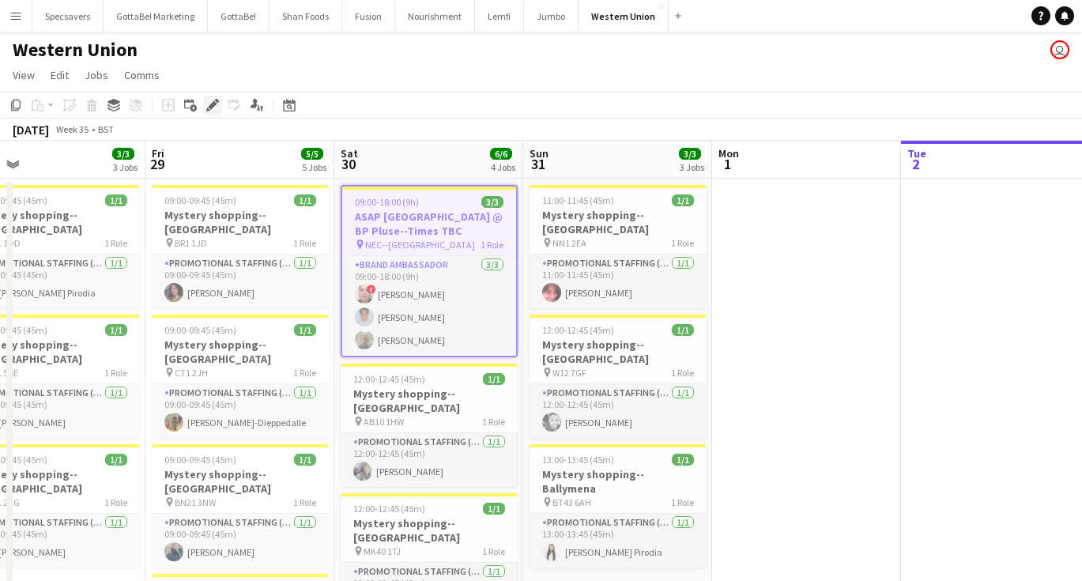
click at [208, 107] on icon "Edit" at bounding box center [212, 105] width 13 height 13
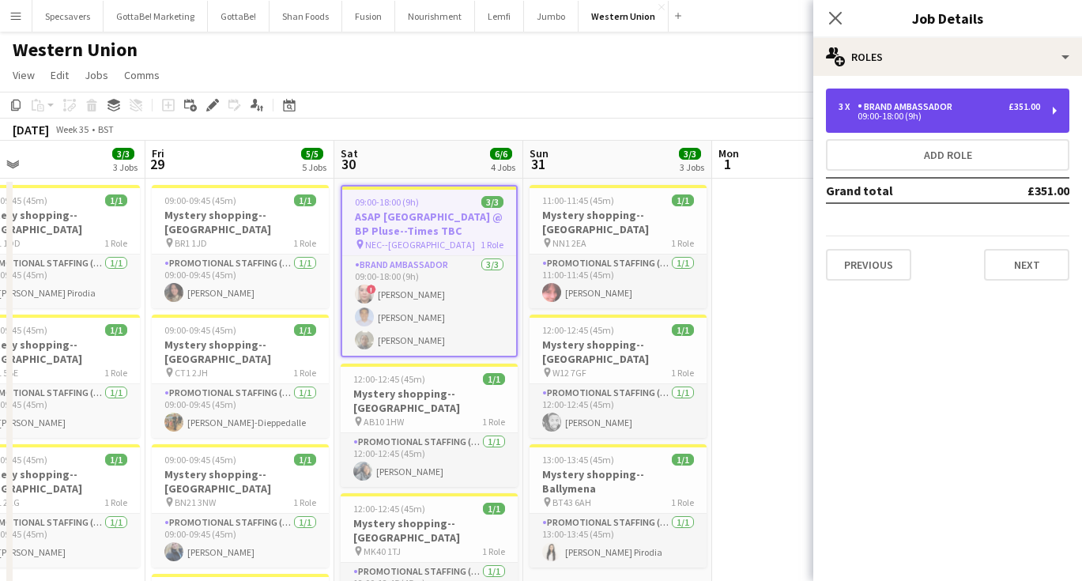
click at [942, 111] on div "Brand Ambassador" at bounding box center [907, 106] width 101 height 11
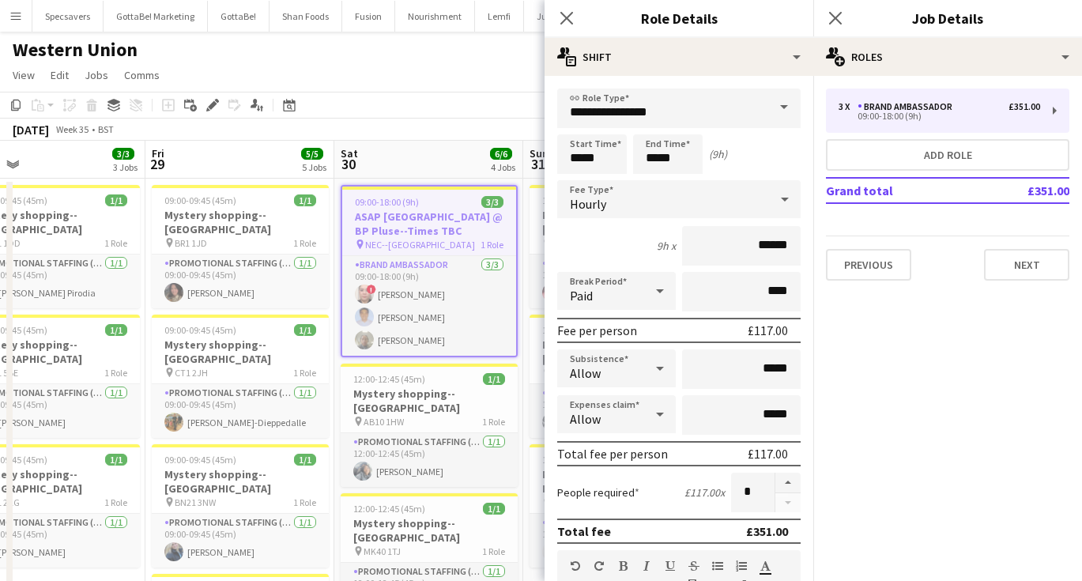
click at [379, 119] on div "[DATE] Week 35 • BST" at bounding box center [541, 130] width 1082 height 22
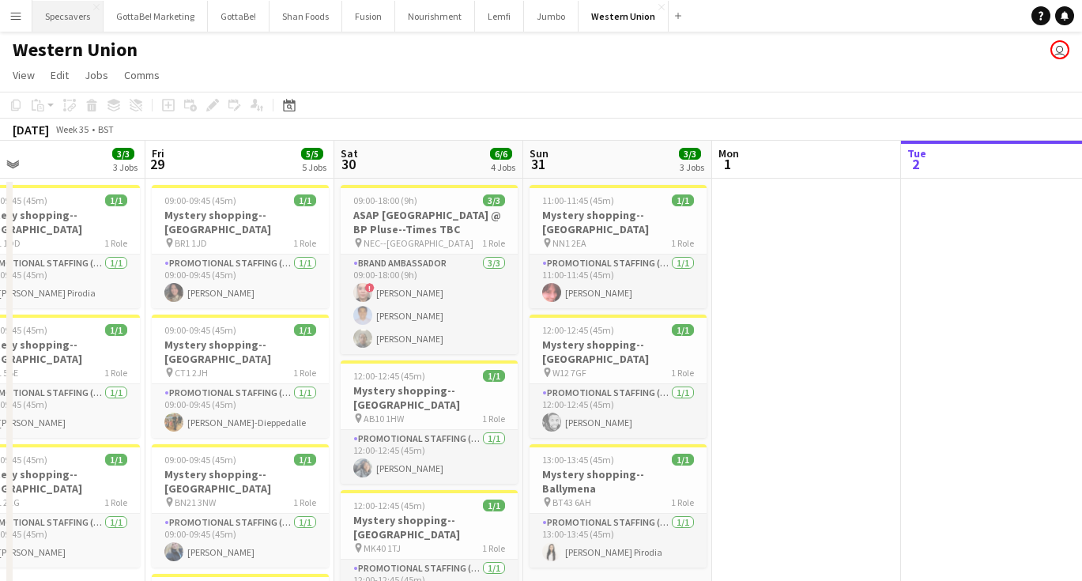
click at [70, 16] on button "Specsavers Close" at bounding box center [67, 16] width 71 height 31
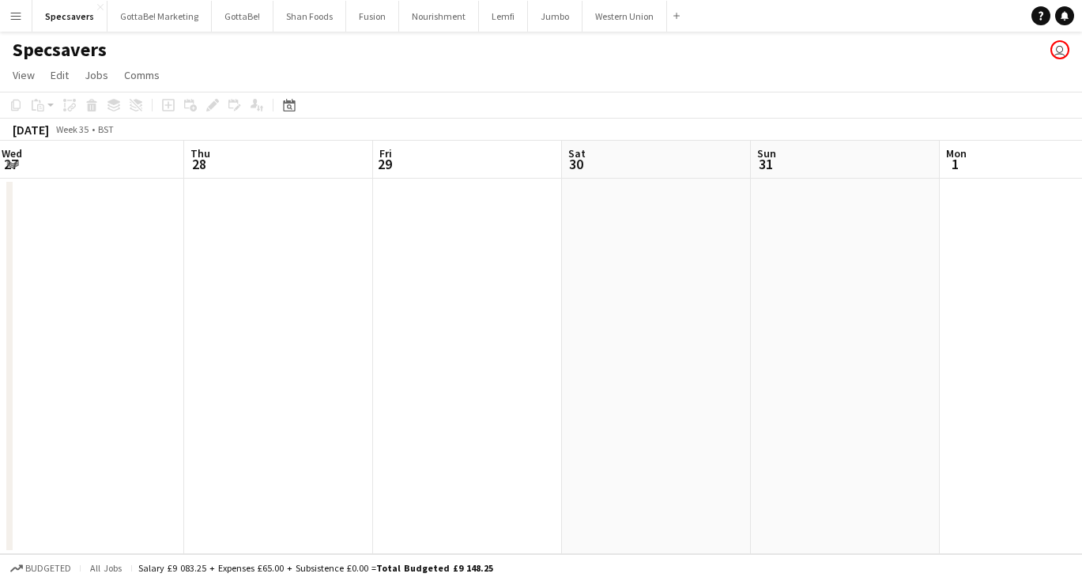
scroll to position [0, 326]
click at [21, 16] on app-icon "Menu" at bounding box center [15, 15] width 13 height 13
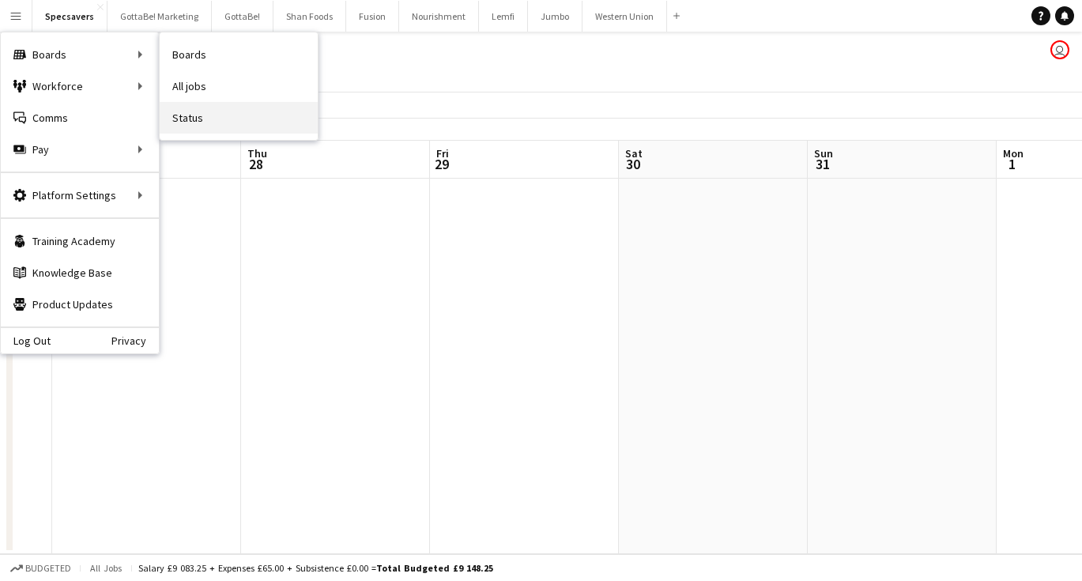
click at [214, 123] on link "Status" at bounding box center [239, 118] width 158 height 32
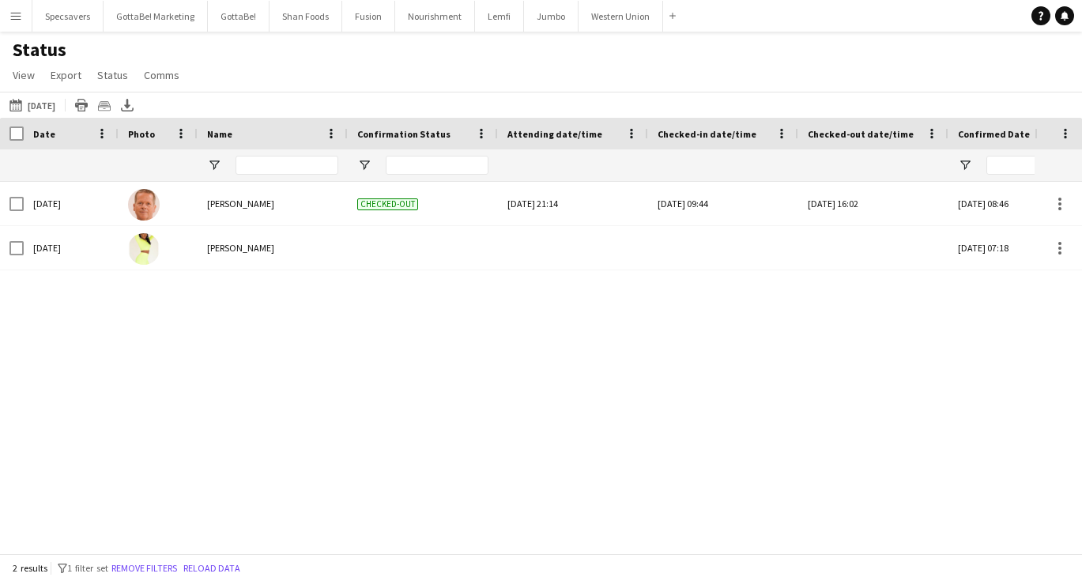
click at [13, 21] on app-icon "Menu" at bounding box center [15, 15] width 13 height 13
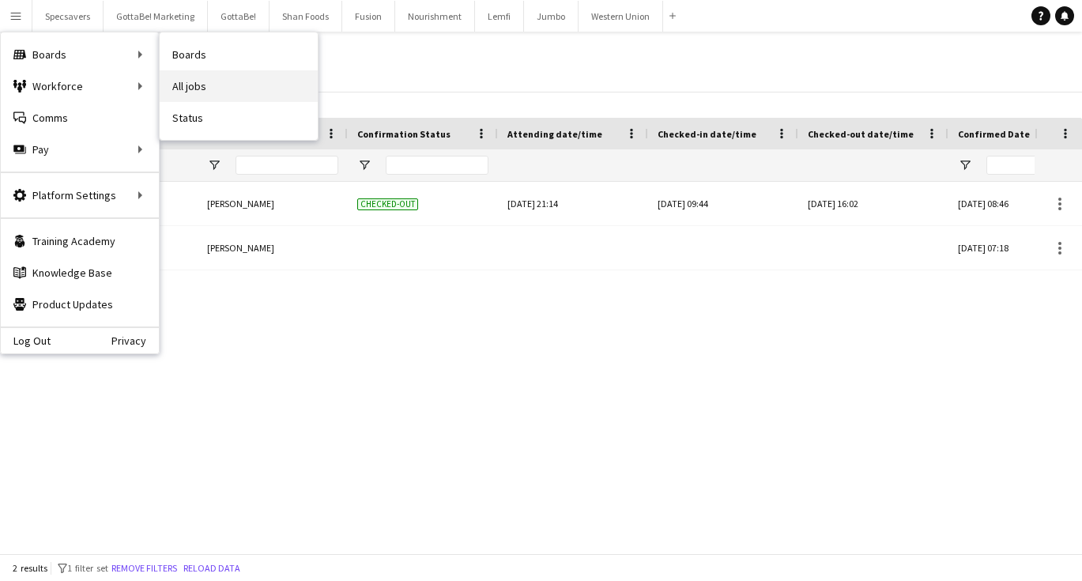
click at [200, 86] on link "All jobs" at bounding box center [239, 86] width 158 height 32
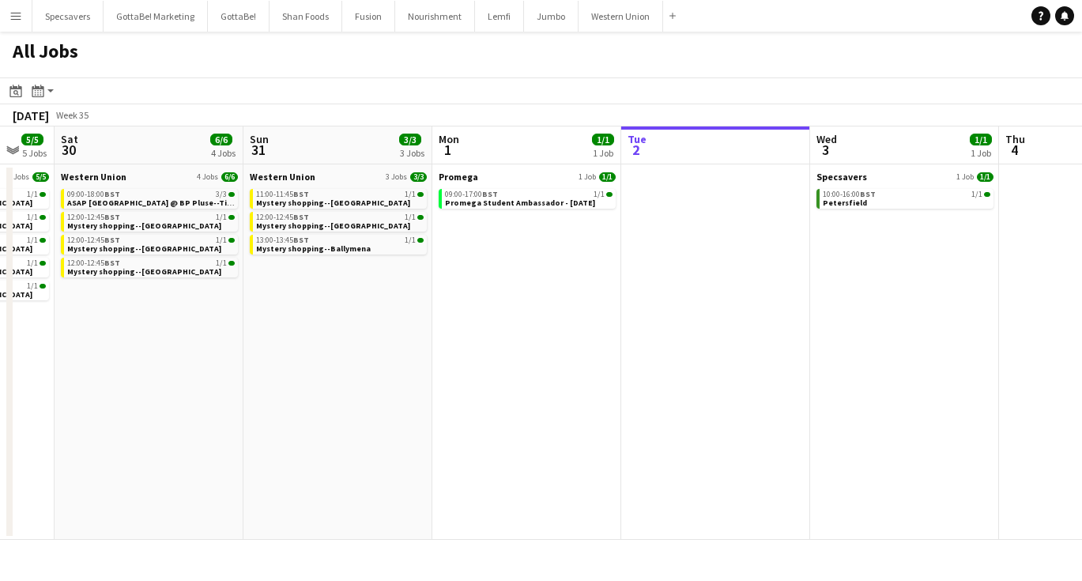
scroll to position [0, 322]
click at [332, 201] on span "Mystery shopping--[GEOGRAPHIC_DATA]" at bounding box center [334, 203] width 154 height 10
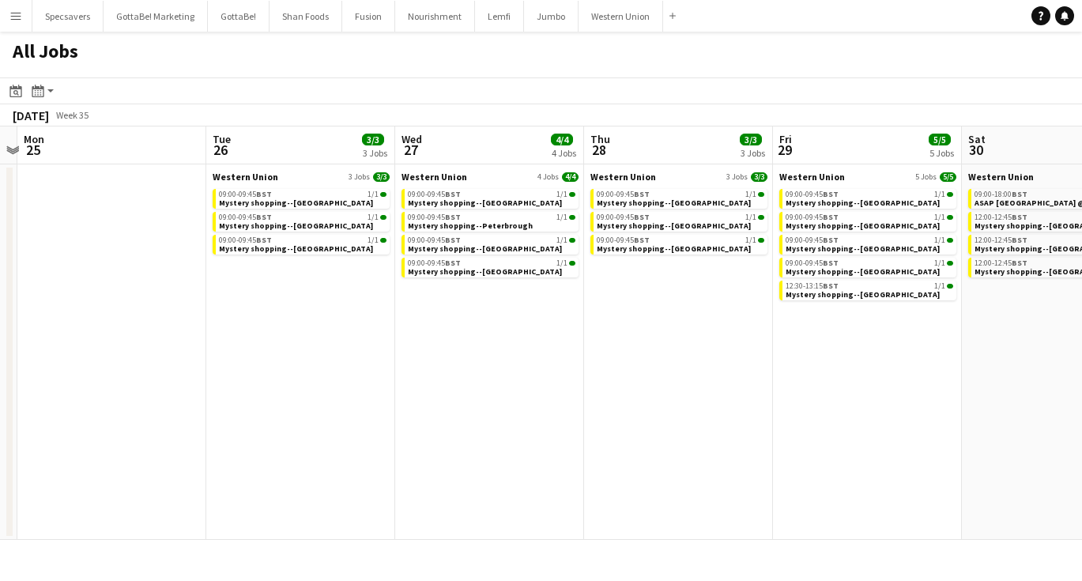
scroll to position [0, 358]
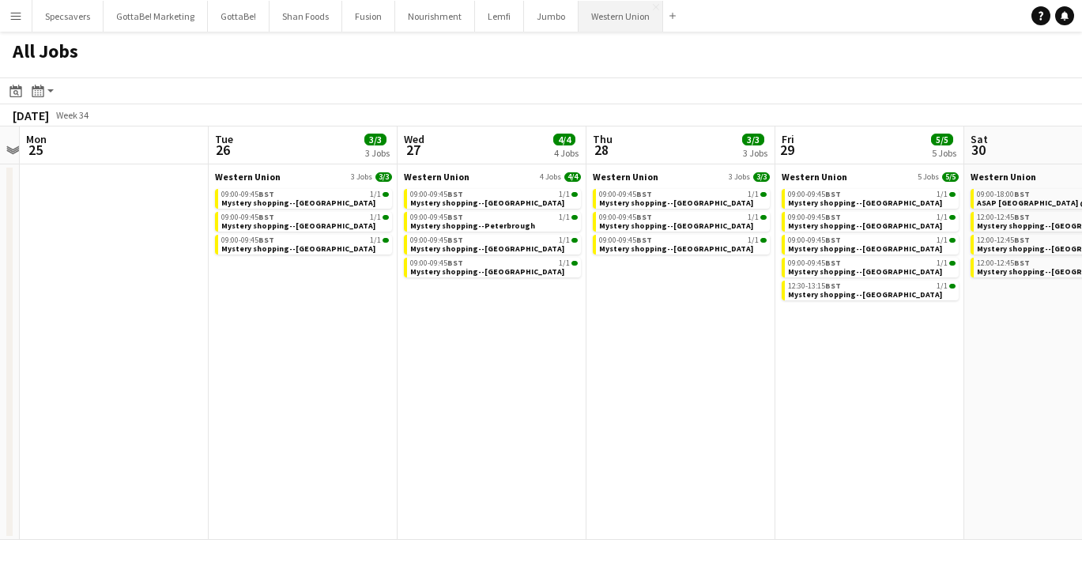
click at [619, 18] on button "Western Union Close" at bounding box center [620, 16] width 85 height 31
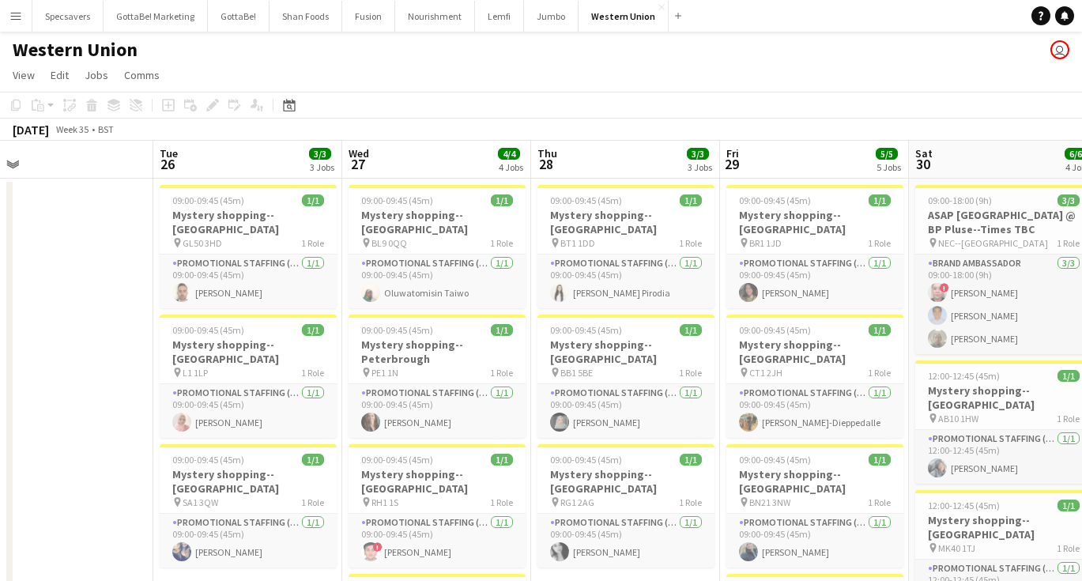
scroll to position [0, 412]
click at [20, 19] on app-icon "Menu" at bounding box center [15, 15] width 13 height 13
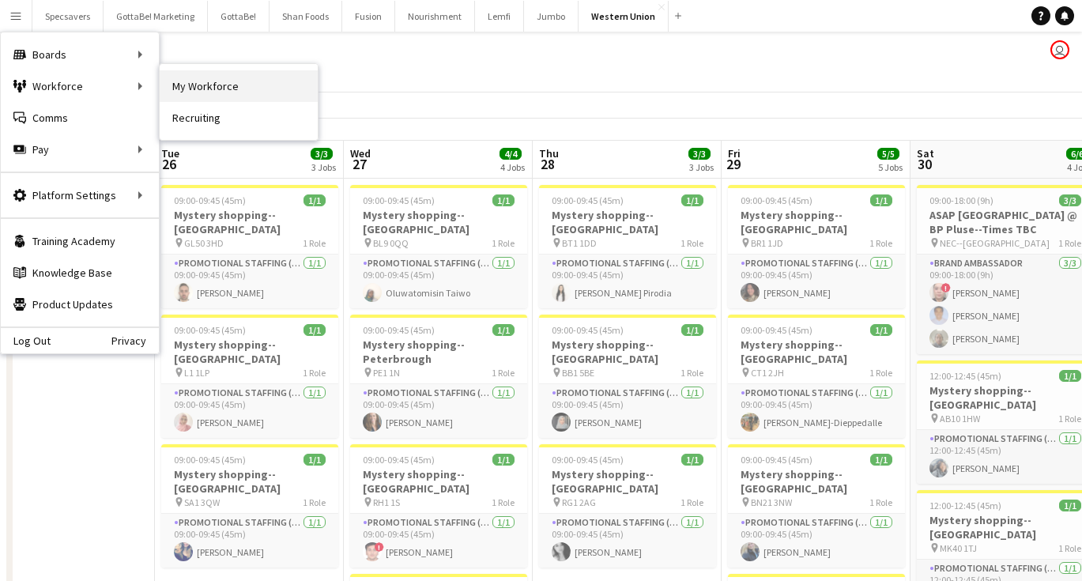
click at [232, 82] on link "My Workforce" at bounding box center [239, 86] width 158 height 32
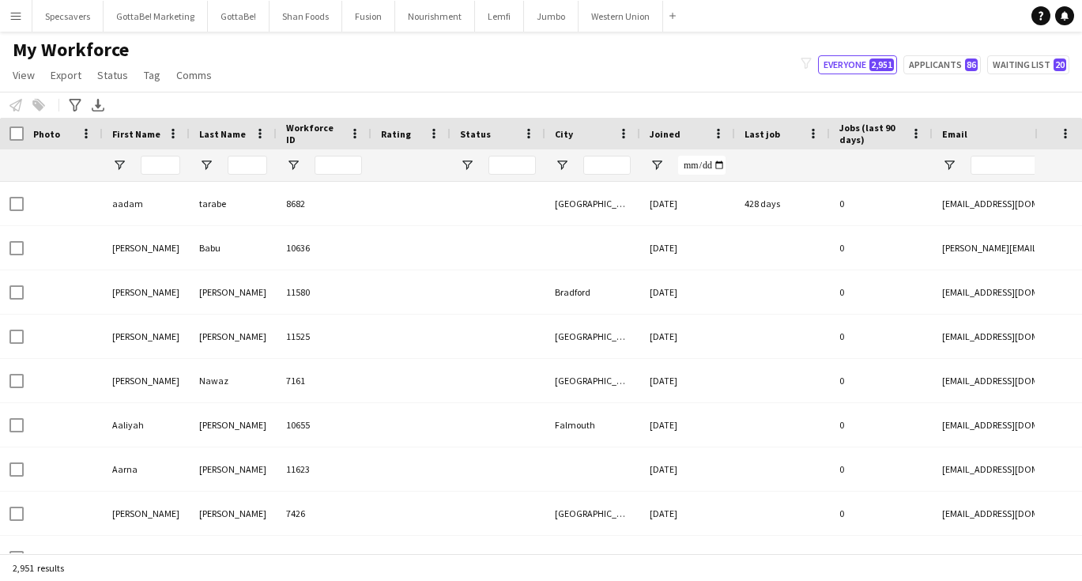
type input "*******"
type input "**********"
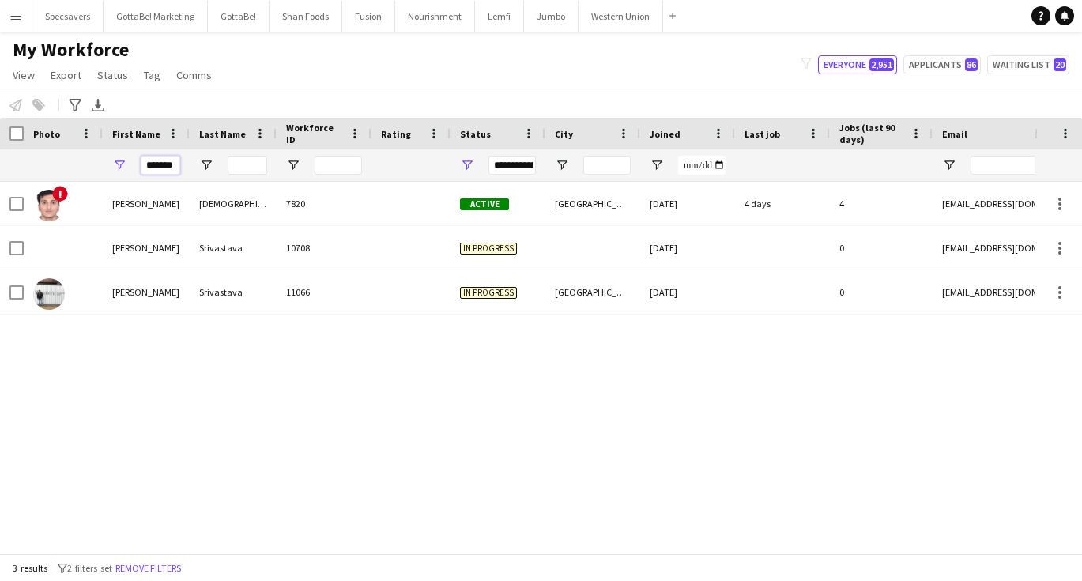
click at [164, 168] on input "*******" at bounding box center [161, 165] width 40 height 19
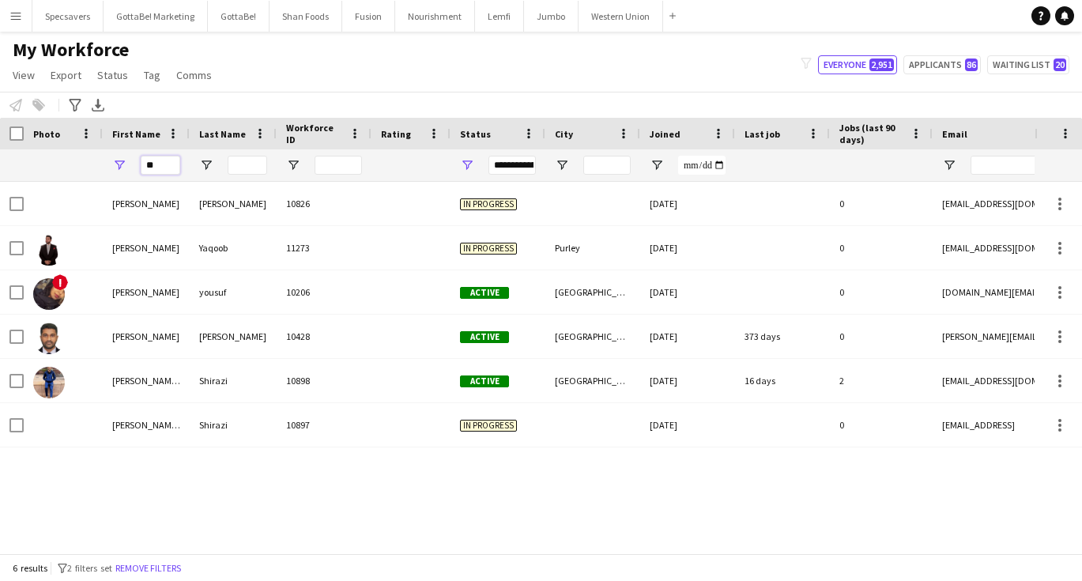
type input "*"
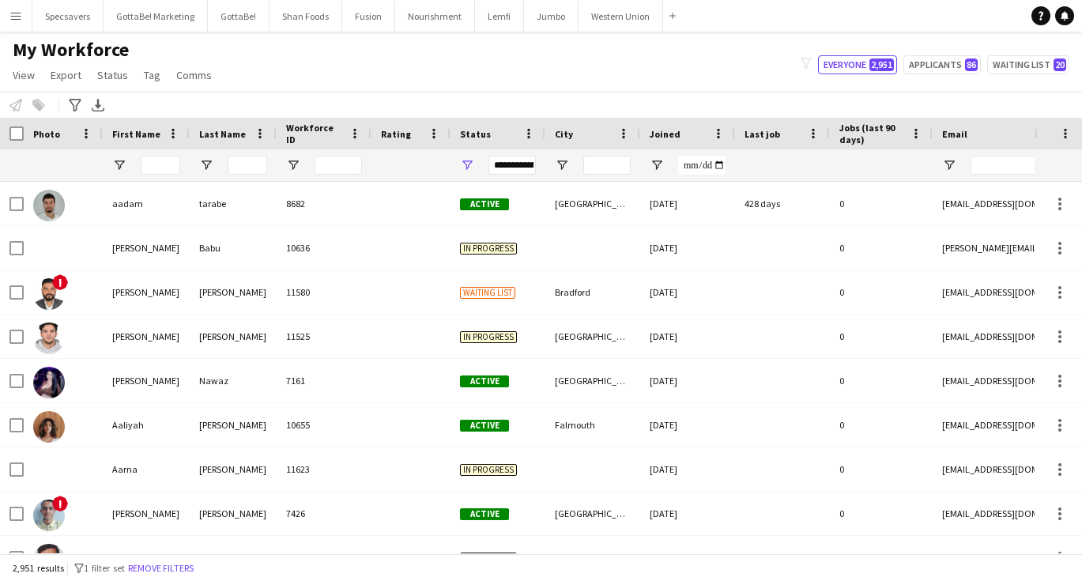
click at [23, 18] on button "Menu" at bounding box center [16, 16] width 32 height 32
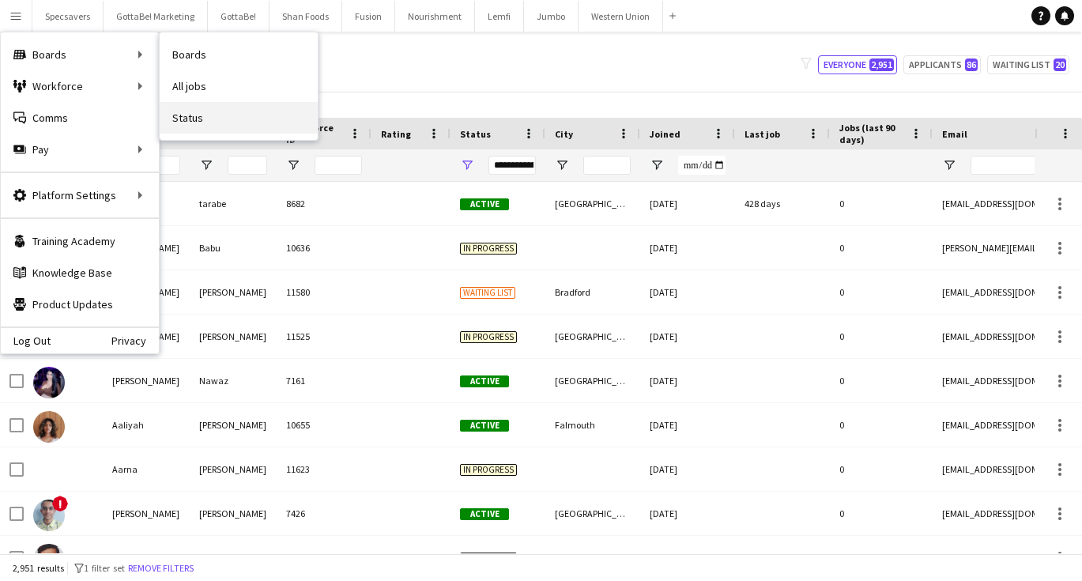
click at [209, 113] on link "Status" at bounding box center [239, 118] width 158 height 32
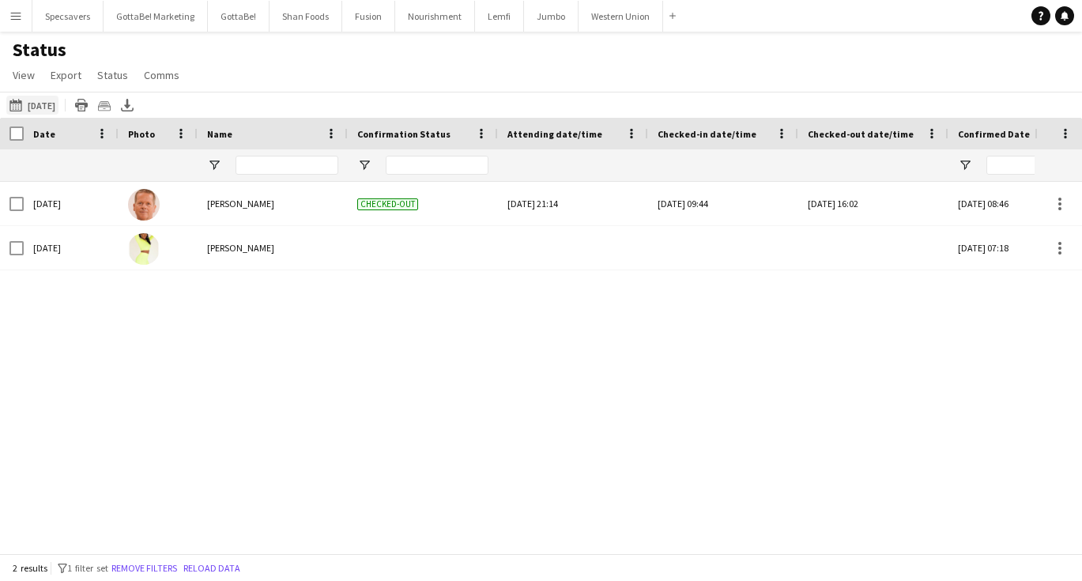
click at [53, 109] on button "[DATE] [DATE]" at bounding box center [32, 105] width 52 height 19
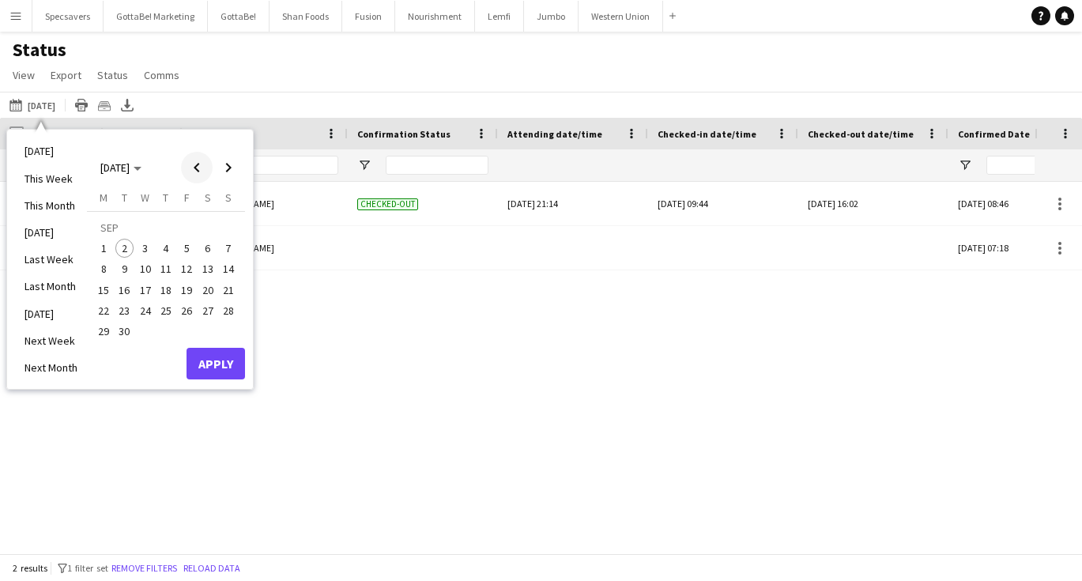
click at [201, 163] on span "Previous month" at bounding box center [197, 168] width 32 height 32
click at [206, 295] on span "23" at bounding box center [207, 293] width 19 height 19
click at [225, 341] on button "Apply" at bounding box center [215, 347] width 58 height 32
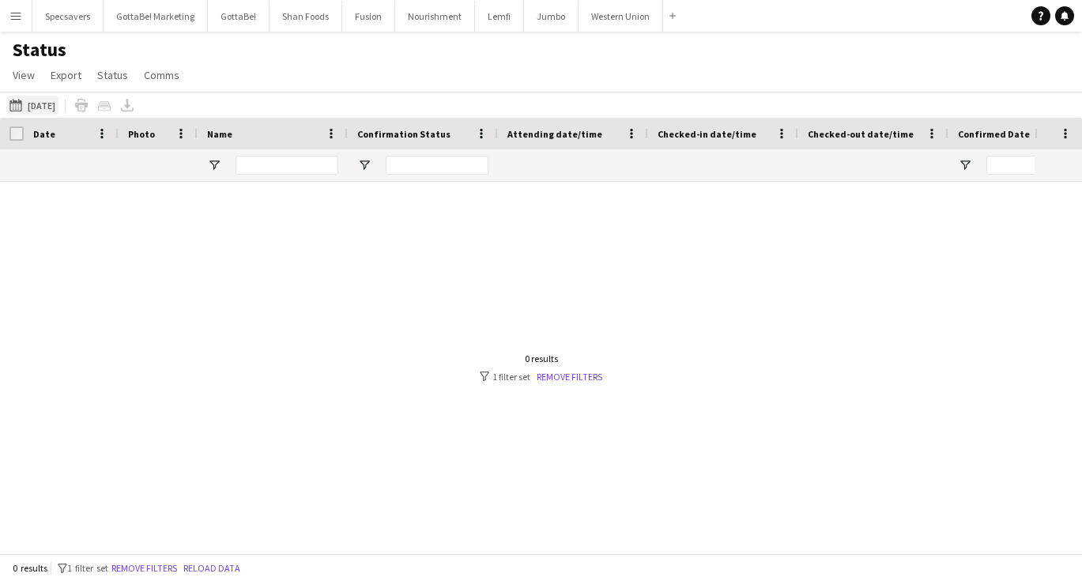
click at [40, 106] on button "[DATE] [DATE]" at bounding box center [32, 105] width 52 height 19
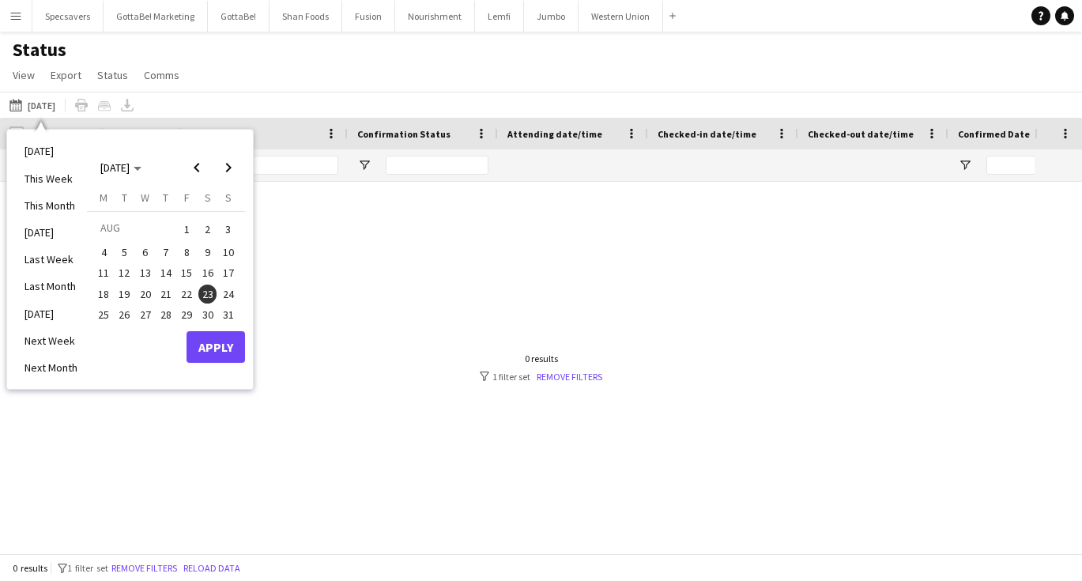
click at [122, 312] on span "26" at bounding box center [124, 314] width 19 height 19
click at [217, 342] on button "Apply" at bounding box center [215, 347] width 58 height 32
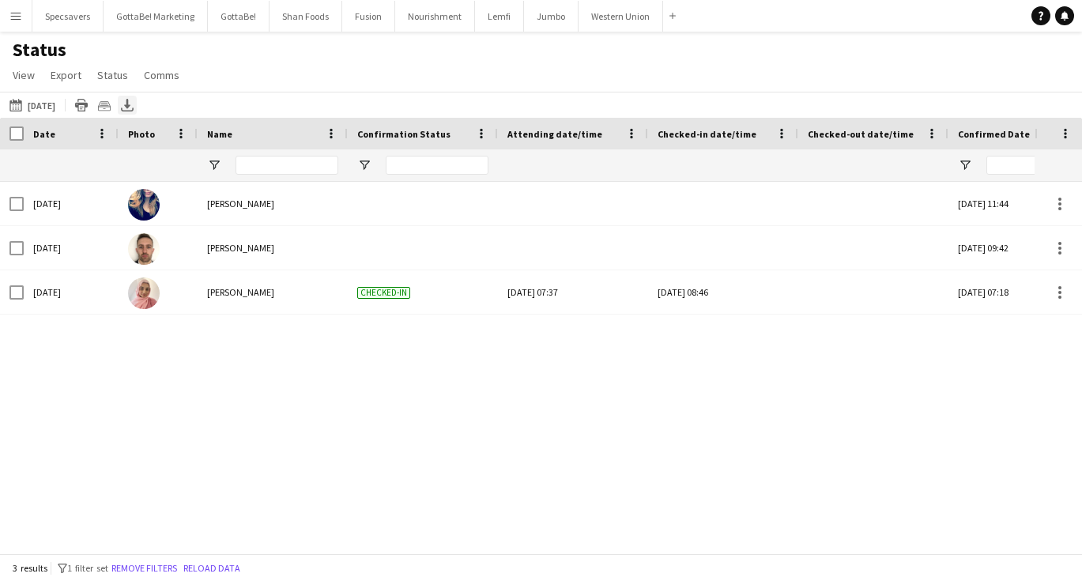
click at [130, 107] on icon at bounding box center [127, 103] width 6 height 9
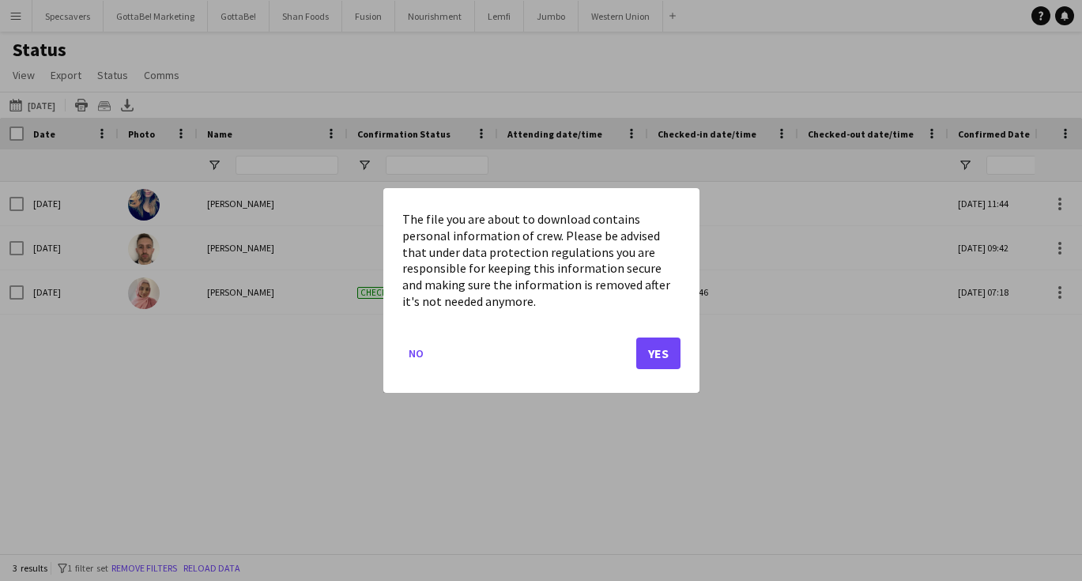
click at [665, 344] on button "Yes" at bounding box center [658, 353] width 44 height 32
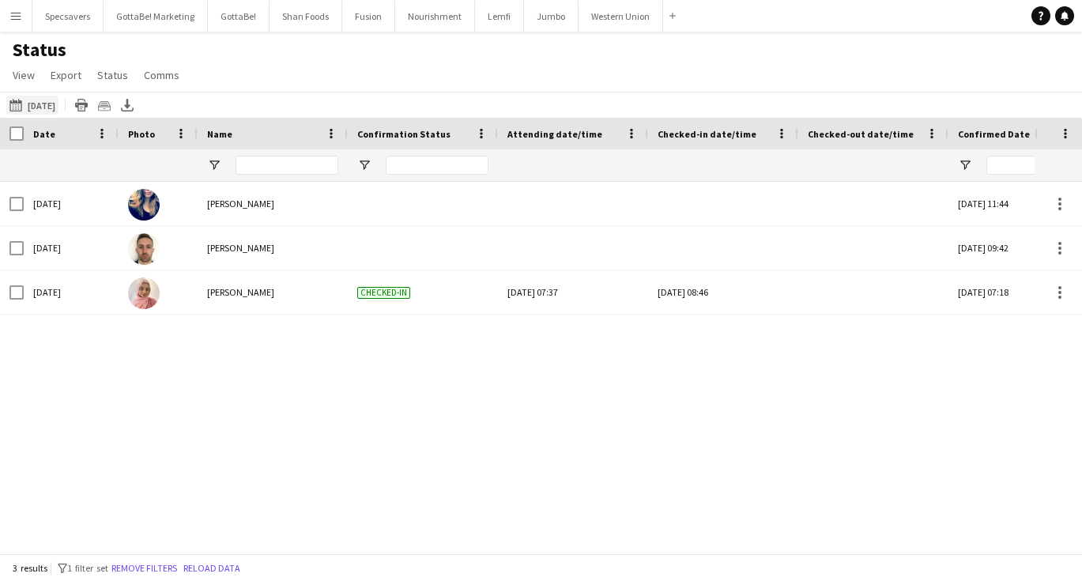
click at [51, 110] on button "[DATE] [DATE]" at bounding box center [32, 105] width 52 height 19
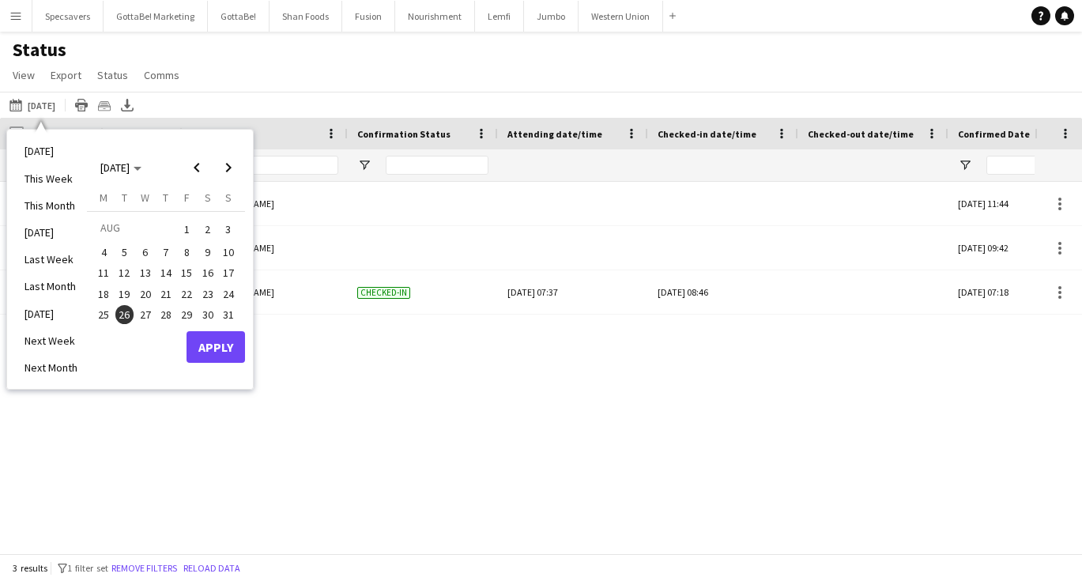
click at [147, 312] on span "27" at bounding box center [145, 314] width 19 height 19
click at [227, 336] on button "Apply" at bounding box center [215, 347] width 58 height 32
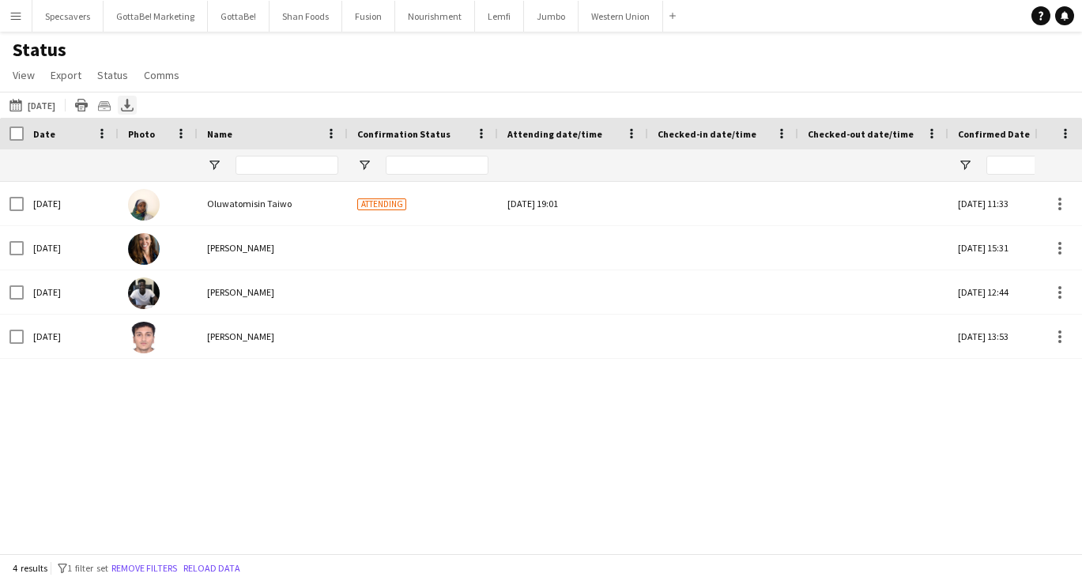
click at [134, 100] on icon "Export XLSX" at bounding box center [127, 105] width 13 height 13
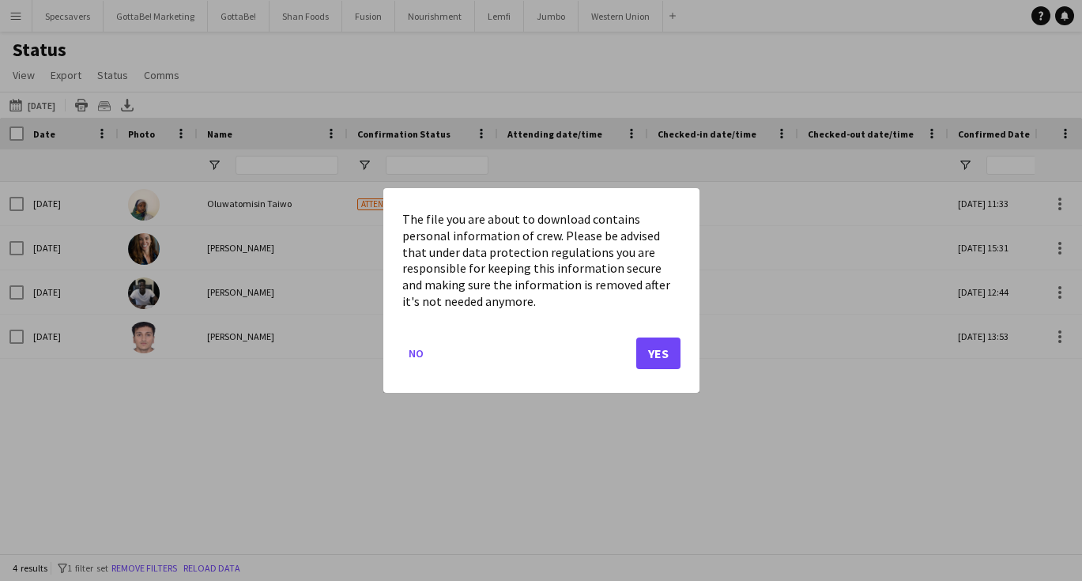
click at [671, 352] on button "Yes" at bounding box center [658, 353] width 44 height 32
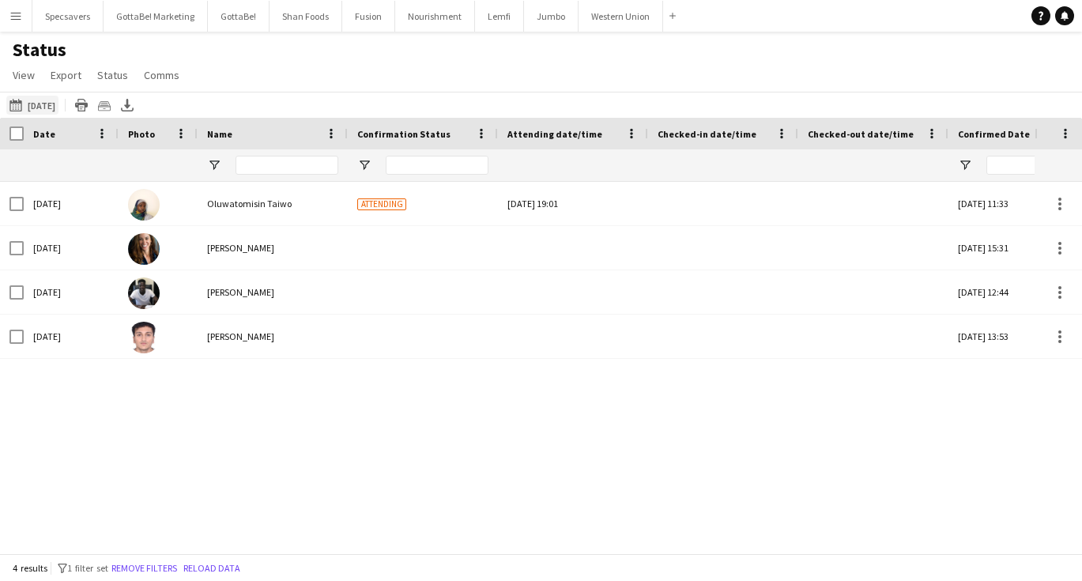
click at [46, 100] on button "[DATE] [DATE]" at bounding box center [32, 105] width 52 height 19
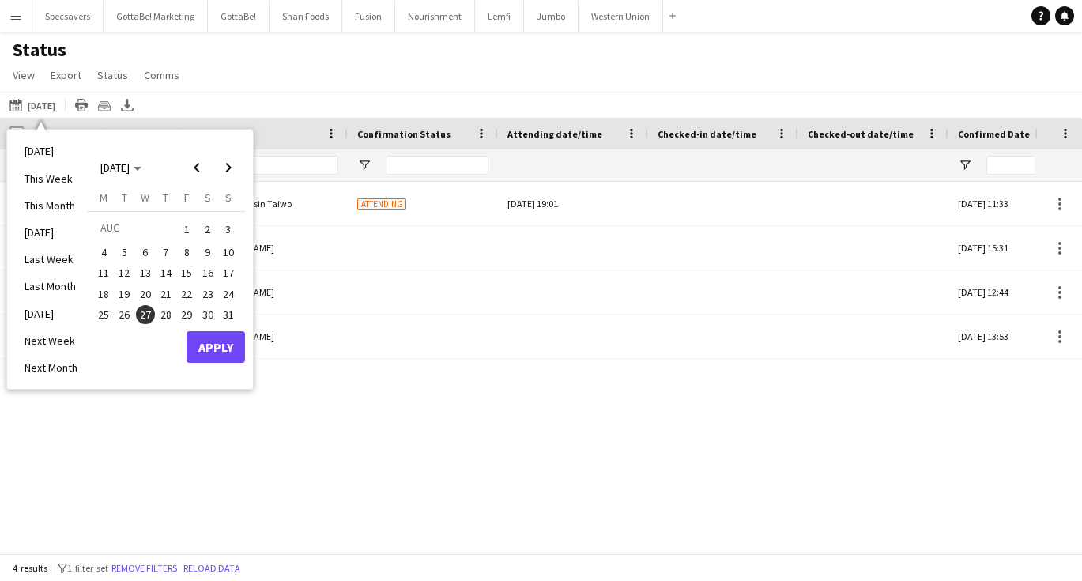
click at [166, 309] on span "28" at bounding box center [165, 314] width 19 height 19
click at [224, 341] on button "Apply" at bounding box center [215, 347] width 58 height 32
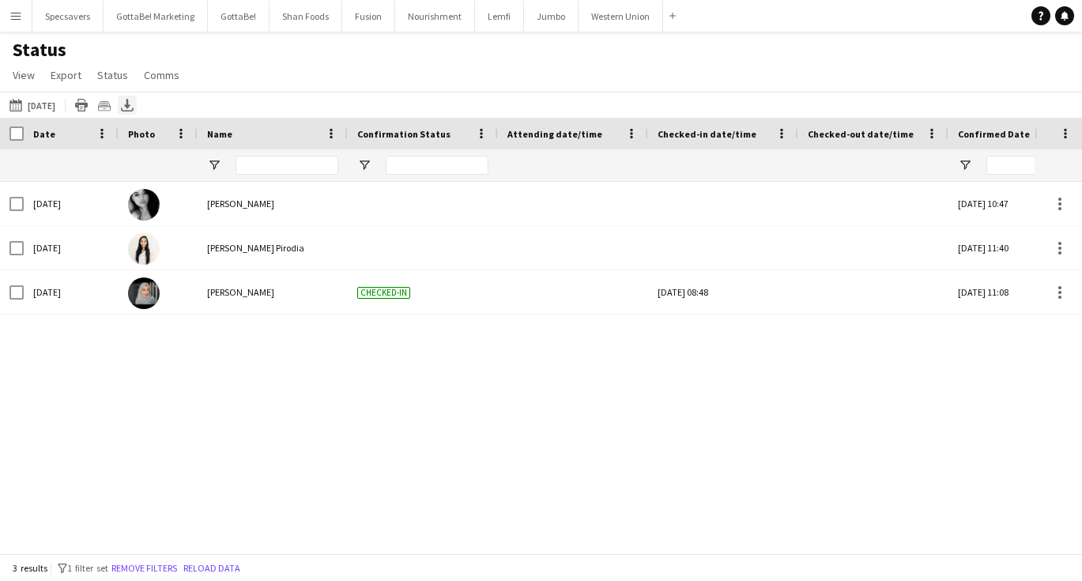
click at [134, 104] on icon "Export XLSX" at bounding box center [127, 105] width 13 height 13
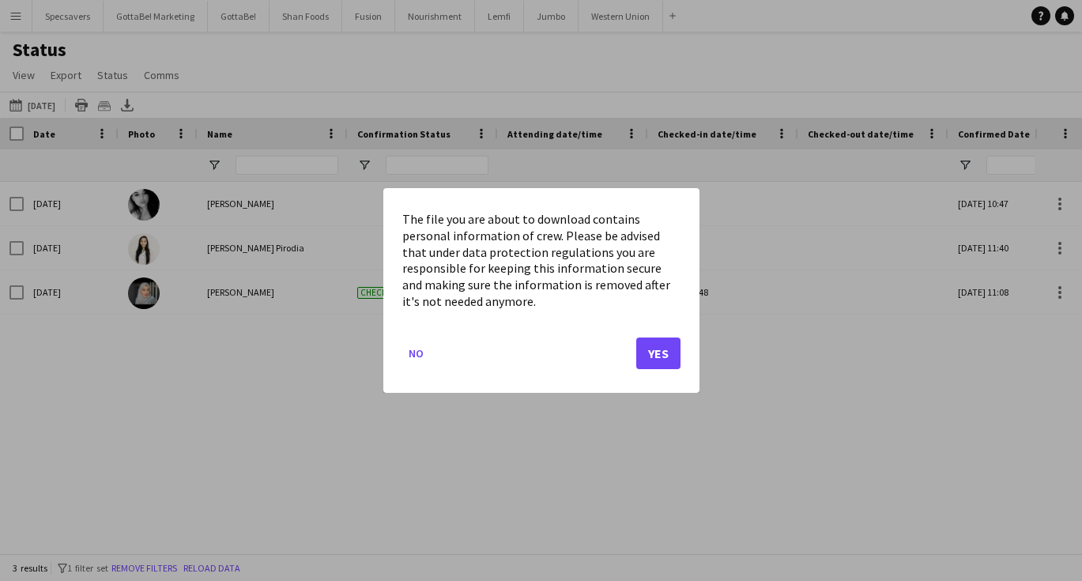
click at [677, 345] on button "Yes" at bounding box center [658, 353] width 44 height 32
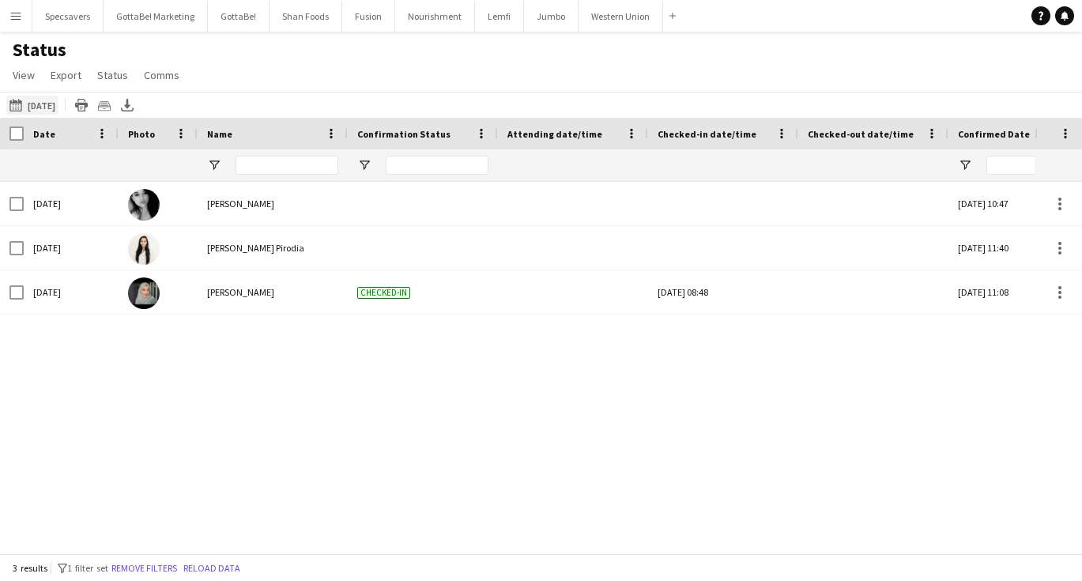
click at [48, 103] on button "[DATE] [DATE]" at bounding box center [32, 105] width 52 height 19
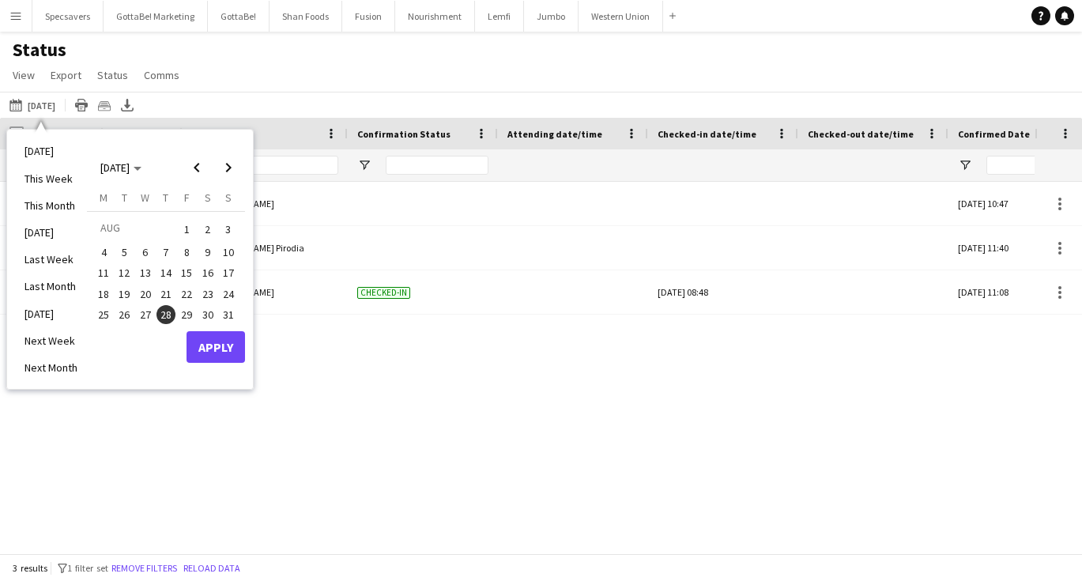
click at [186, 312] on span "29" at bounding box center [186, 314] width 19 height 19
click at [232, 340] on button "Apply" at bounding box center [215, 347] width 58 height 32
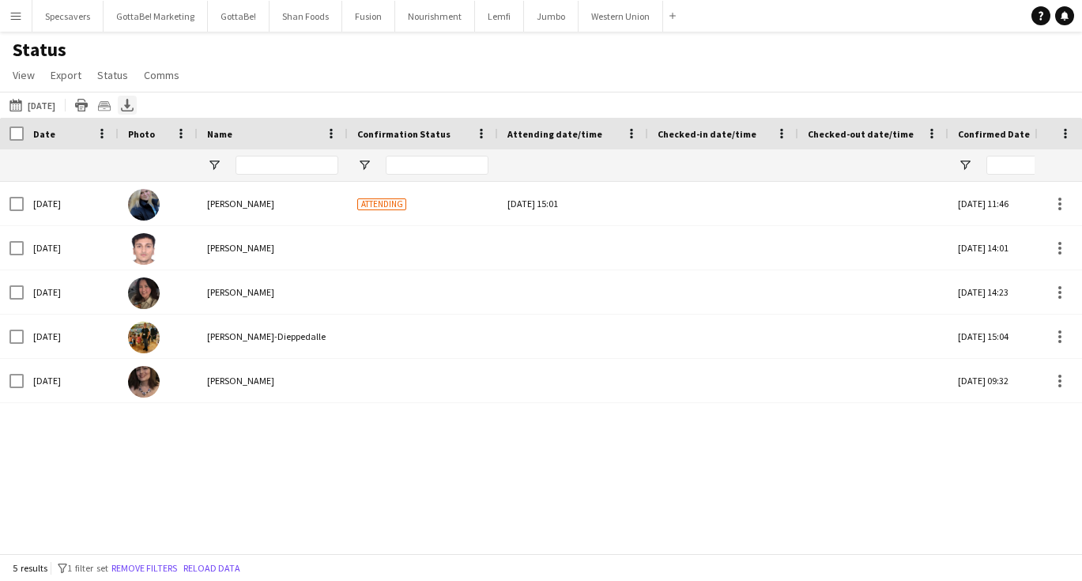
click at [134, 104] on icon "Export XLSX" at bounding box center [127, 105] width 13 height 13
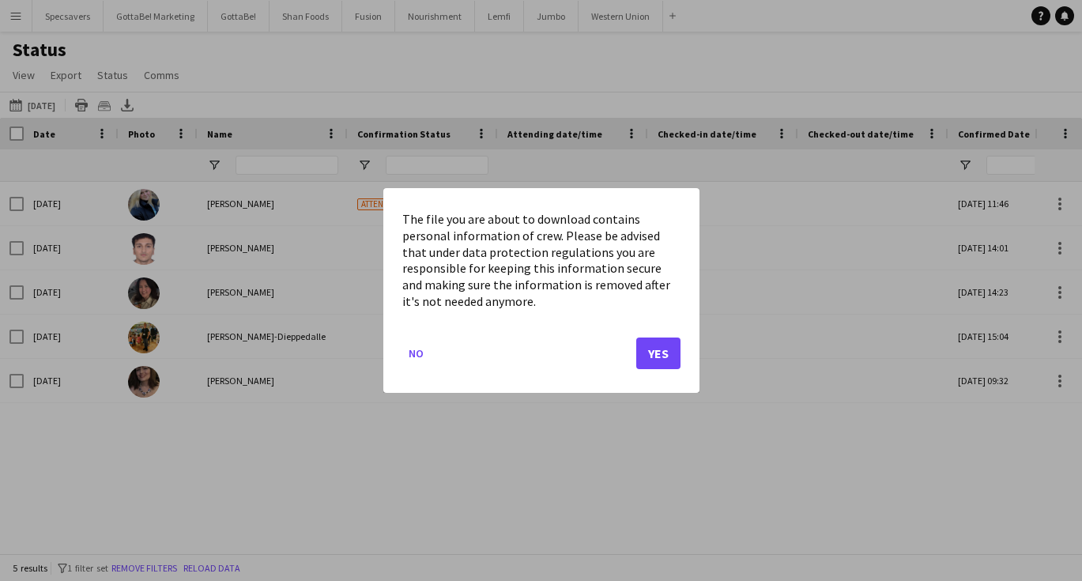
click at [669, 353] on button "Yes" at bounding box center [658, 353] width 44 height 32
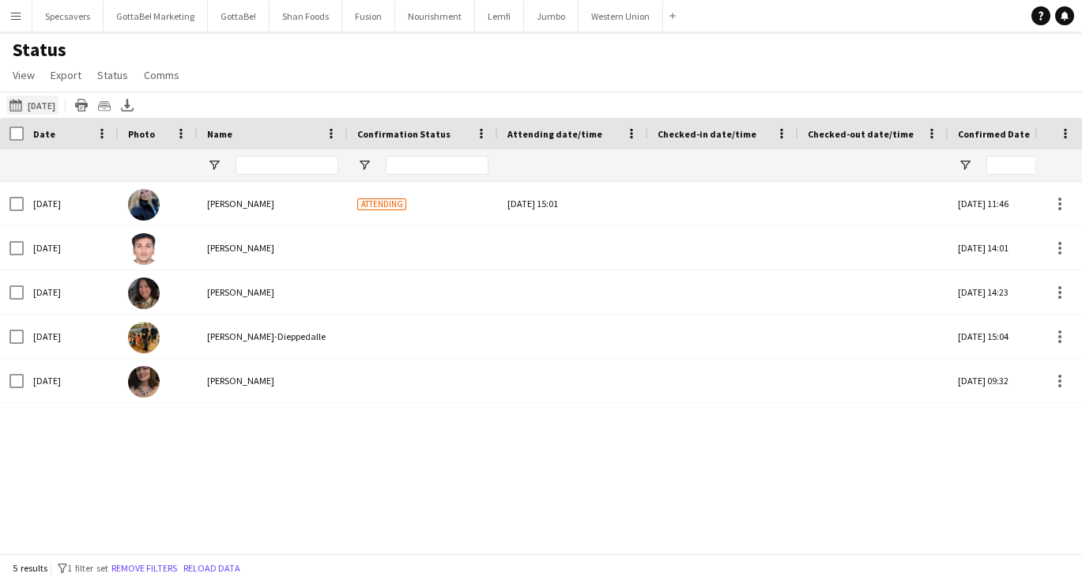
click at [58, 107] on button "[DATE] [DATE]" at bounding box center [32, 105] width 52 height 19
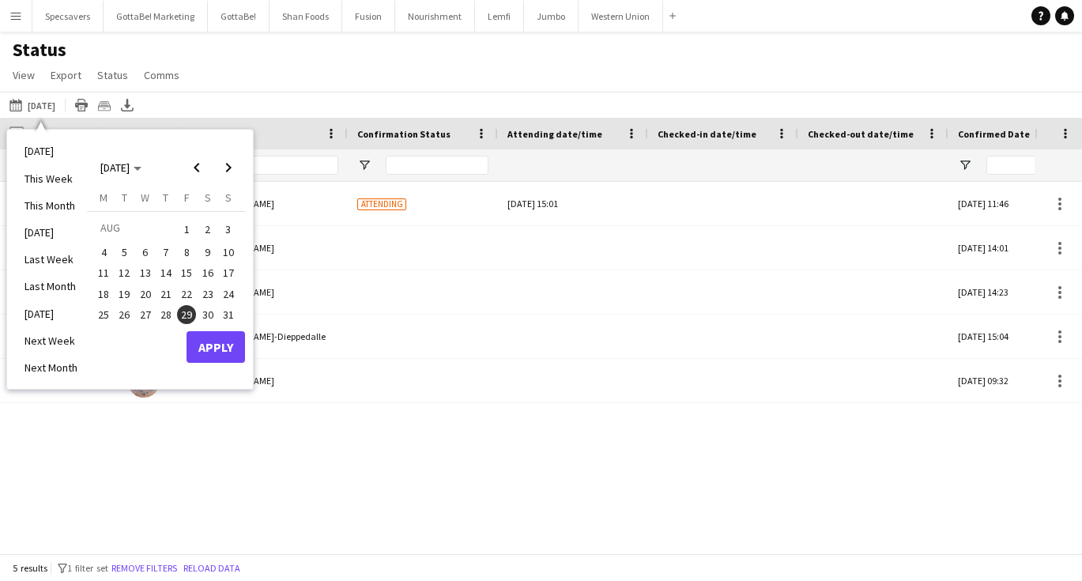
click at [203, 312] on span "30" at bounding box center [207, 314] width 19 height 19
click at [211, 342] on button "Apply" at bounding box center [215, 347] width 58 height 32
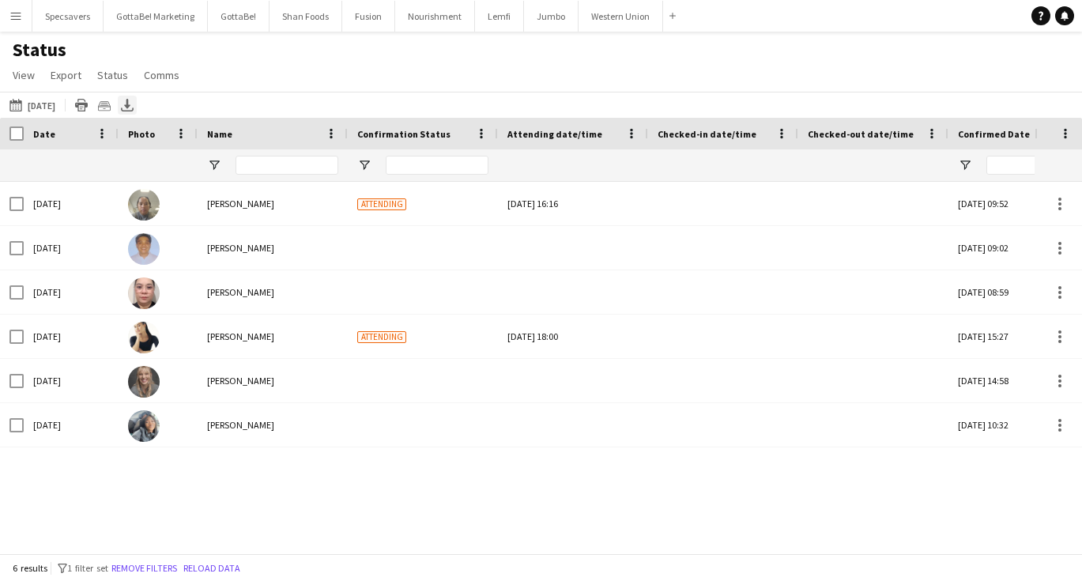
click at [130, 107] on icon at bounding box center [127, 103] width 6 height 9
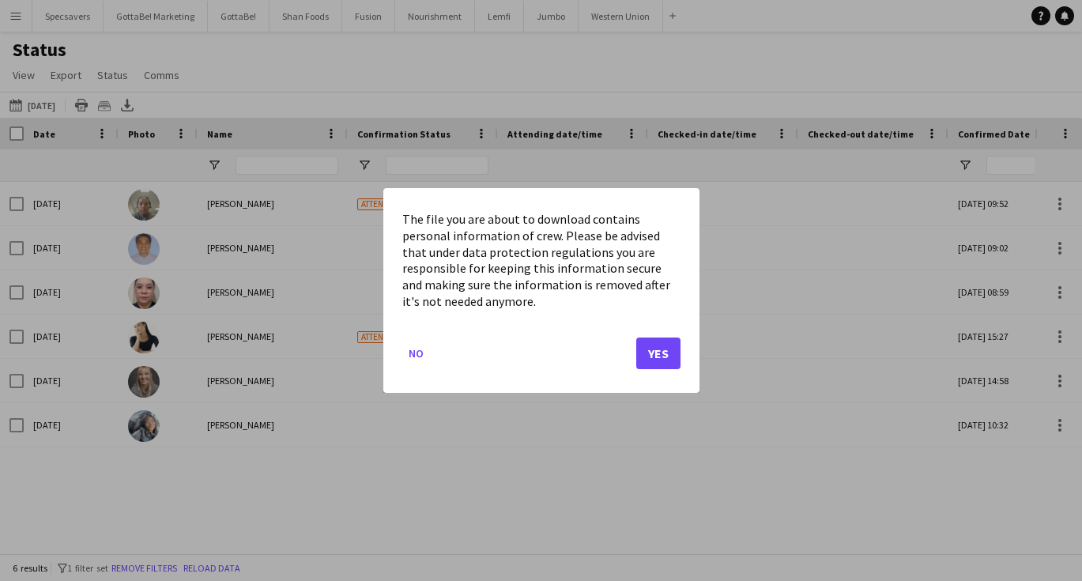
click at [656, 358] on button "Yes" at bounding box center [658, 353] width 44 height 32
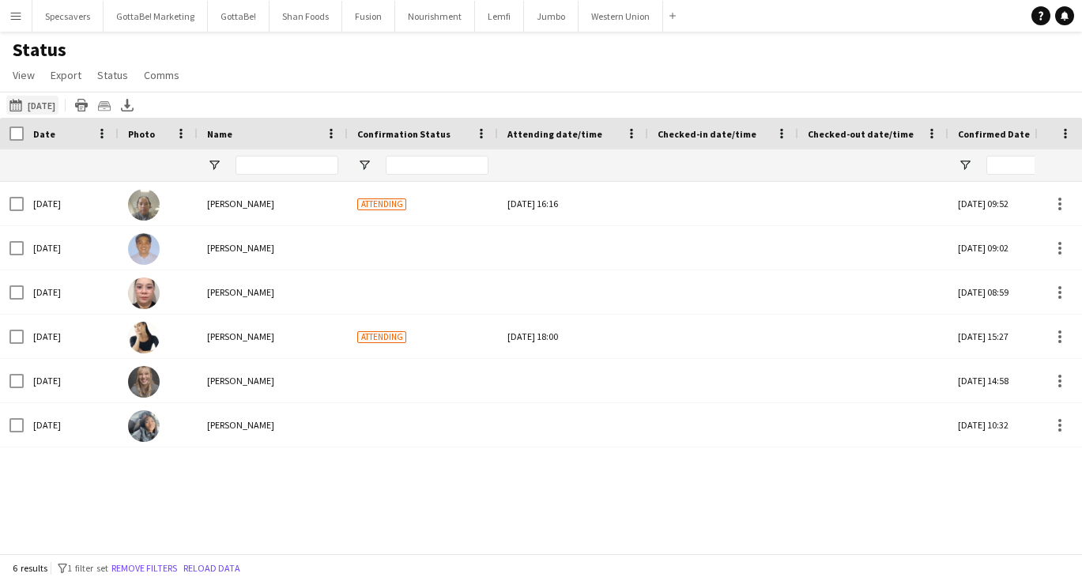
click at [55, 103] on button "[DATE] [DATE]" at bounding box center [32, 105] width 52 height 19
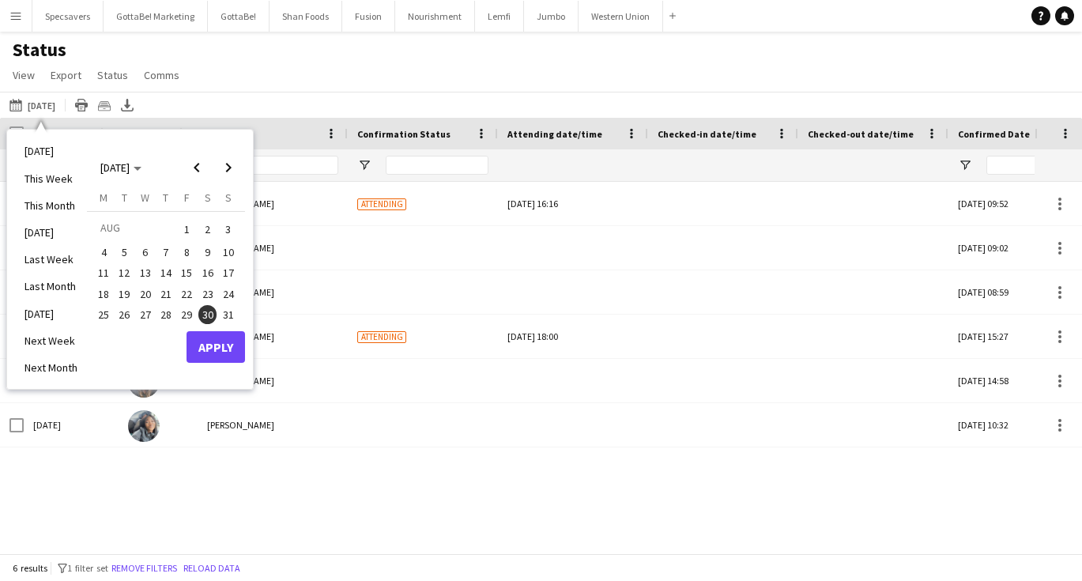
click at [231, 311] on span "31" at bounding box center [228, 314] width 19 height 19
click at [218, 340] on button "Apply" at bounding box center [215, 347] width 58 height 32
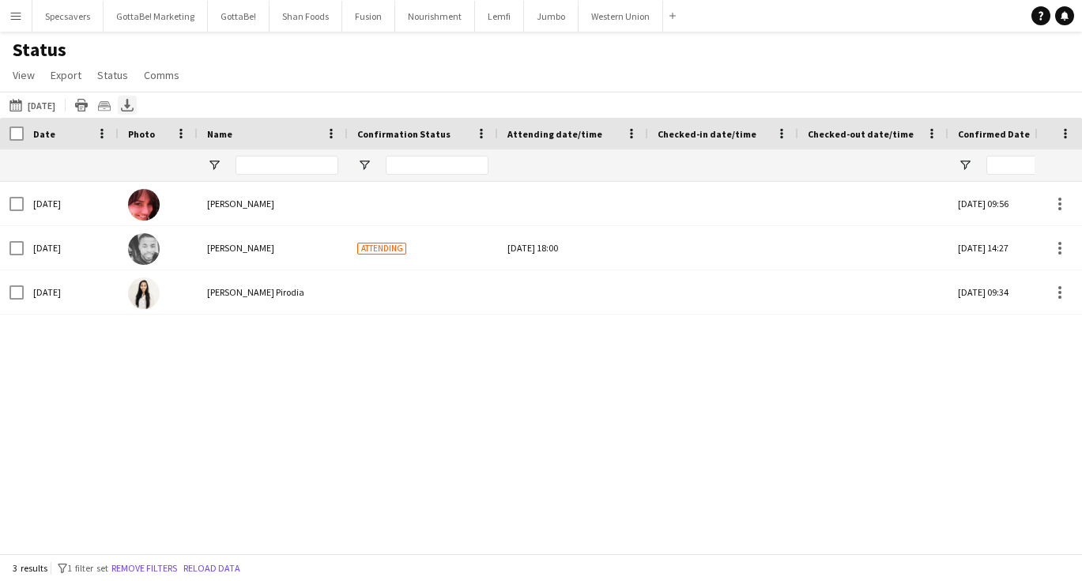
click at [130, 104] on icon at bounding box center [127, 103] width 6 height 9
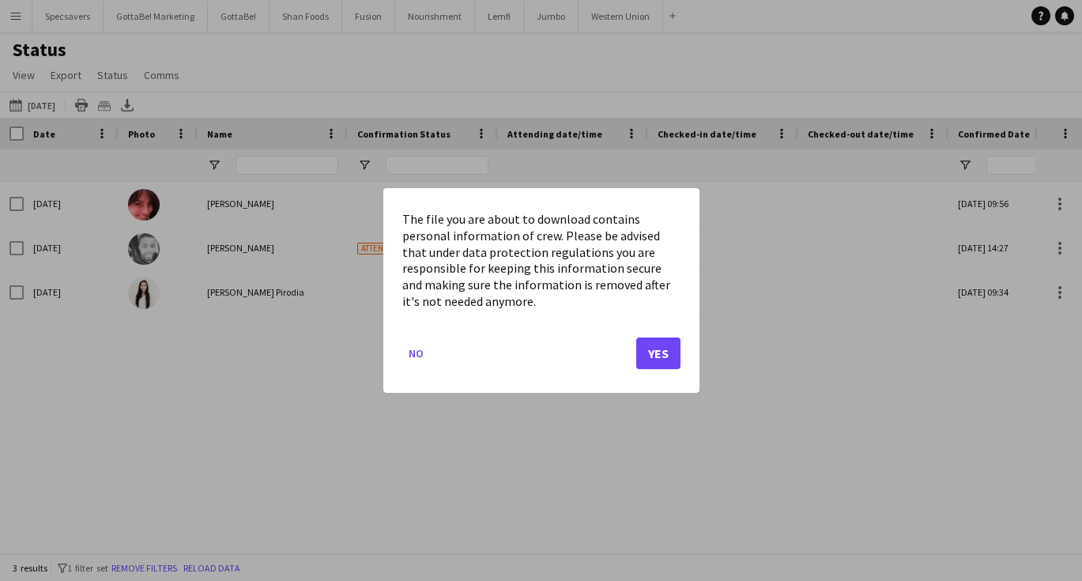
click at [664, 359] on button "Yes" at bounding box center [658, 353] width 44 height 32
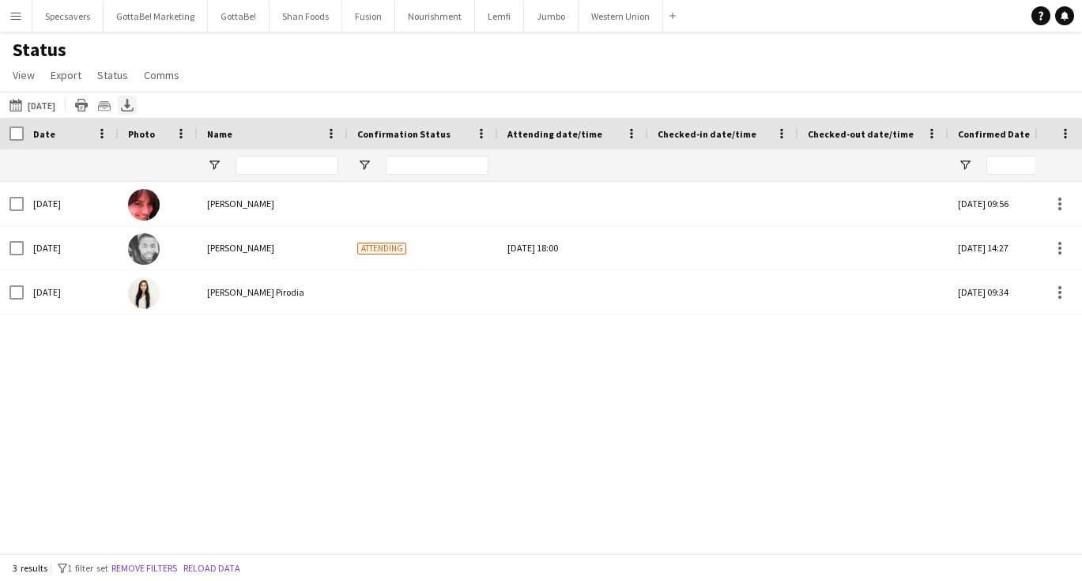
click at [130, 102] on icon at bounding box center [127, 103] width 6 height 9
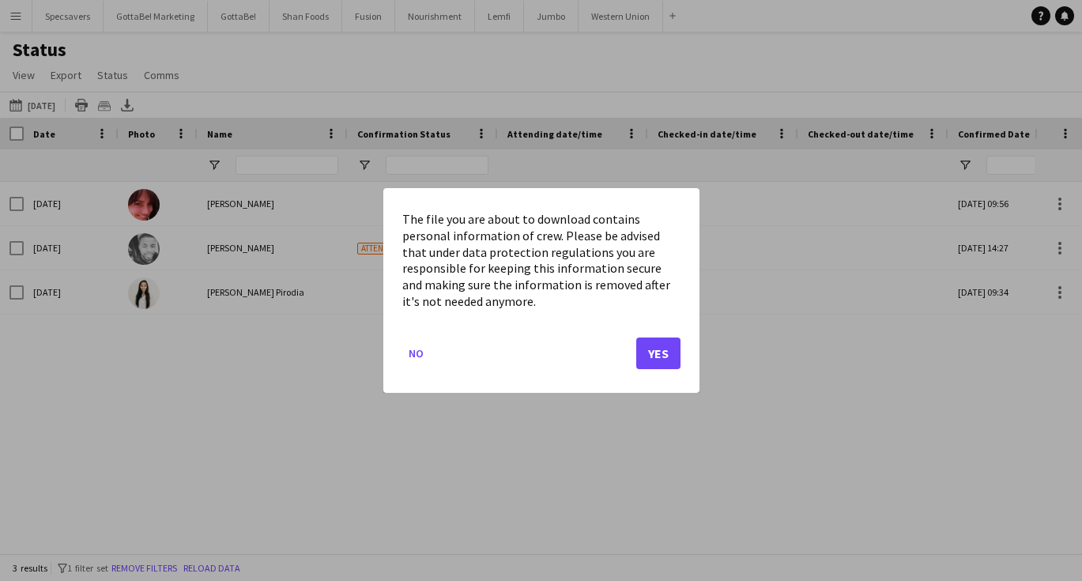
click at [668, 356] on button "Yes" at bounding box center [658, 353] width 44 height 32
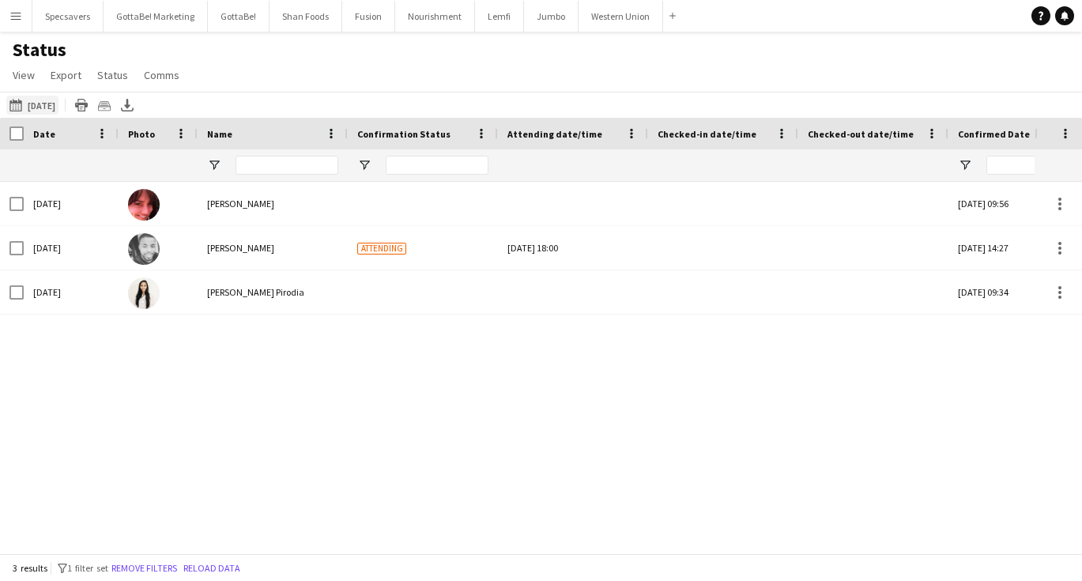
click at [55, 100] on button "[DATE] [DATE]" at bounding box center [32, 105] width 52 height 19
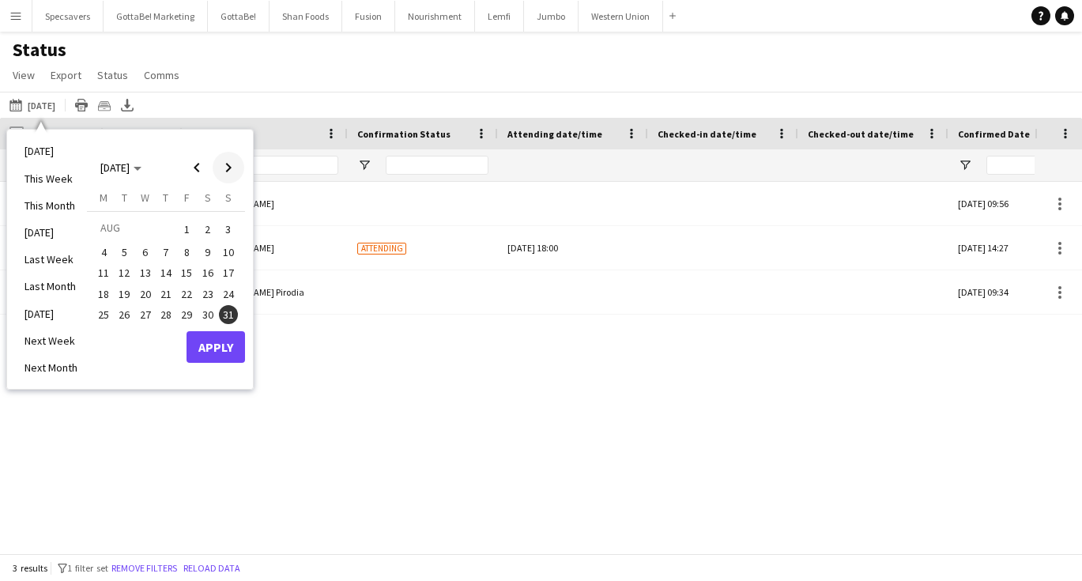
click at [222, 171] on span "Next month" at bounding box center [229, 168] width 32 height 32
click at [100, 247] on span "1" at bounding box center [103, 248] width 19 height 19
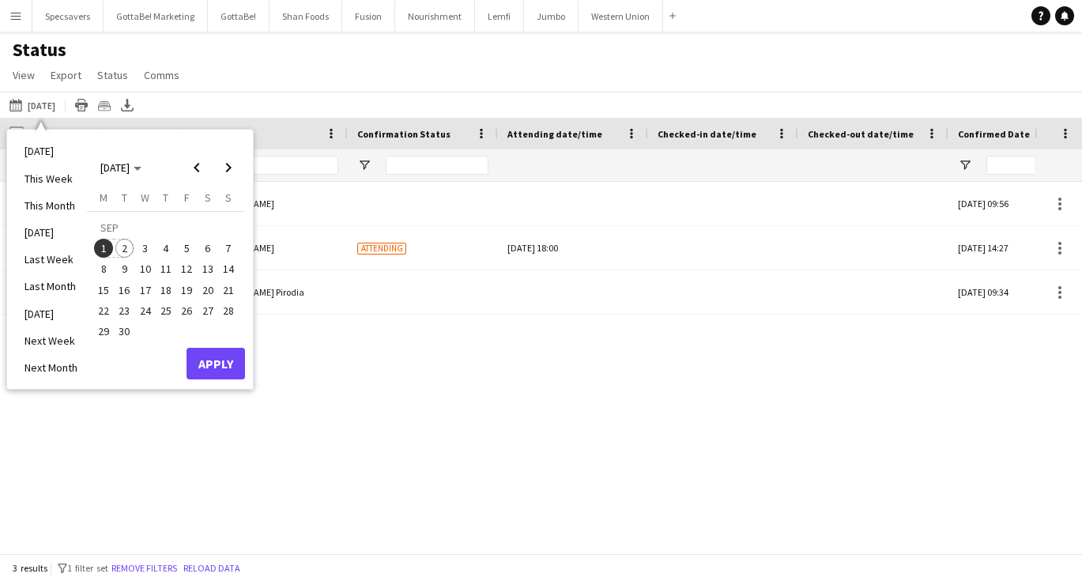
click at [126, 246] on span "2" at bounding box center [124, 248] width 19 height 19
click at [314, 386] on div "[DATE] [PERSON_NAME] [DATE] 09:56 Confirmed 6450 [DATE] [PERSON_NAME] Attending…" at bounding box center [517, 367] width 1034 height 371
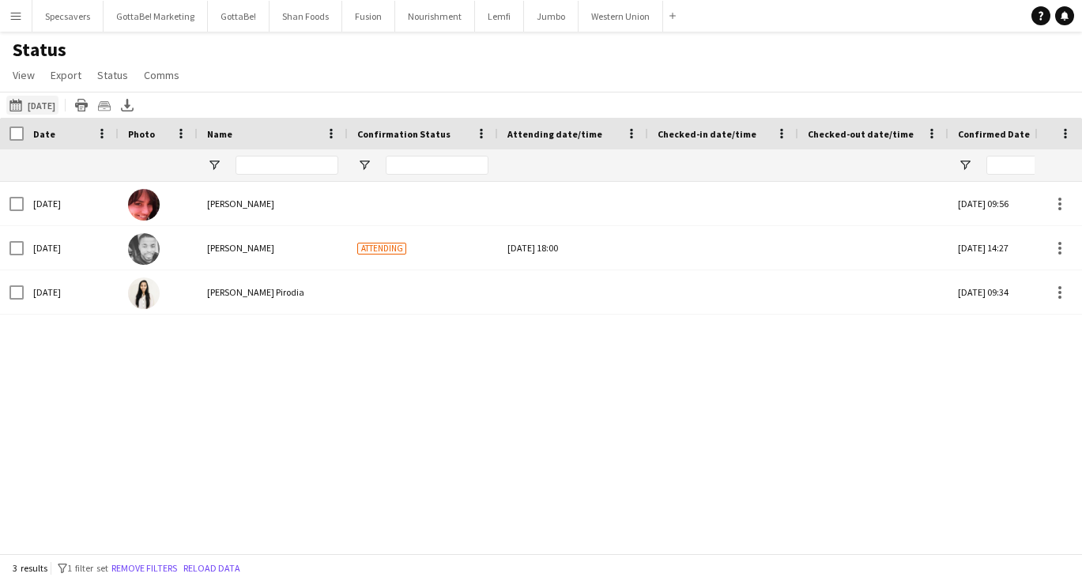
click at [58, 110] on button "[DATE] [DATE]" at bounding box center [32, 105] width 52 height 19
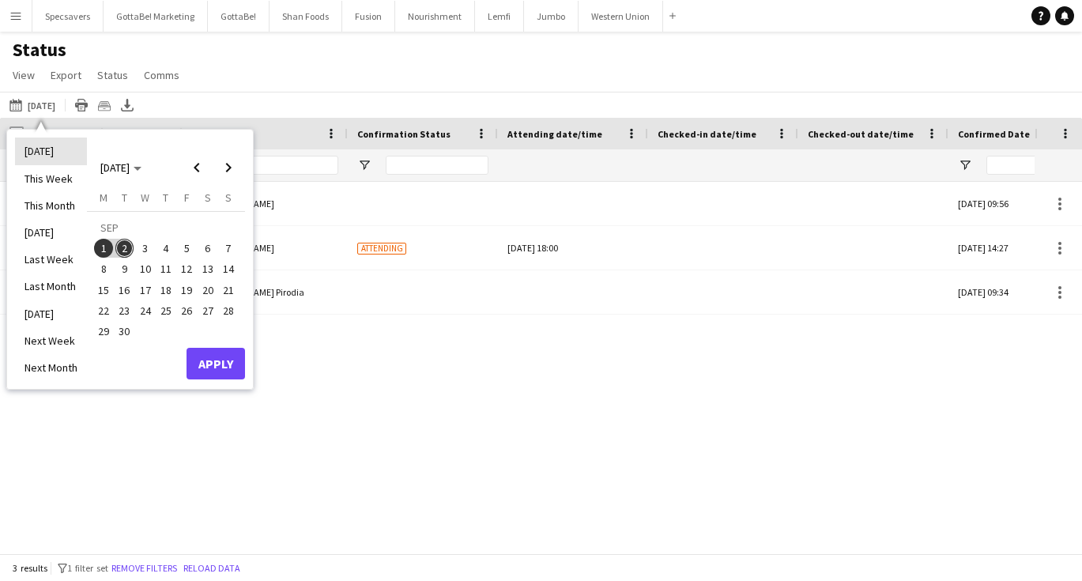
click at [40, 147] on li "[DATE]" at bounding box center [51, 150] width 72 height 27
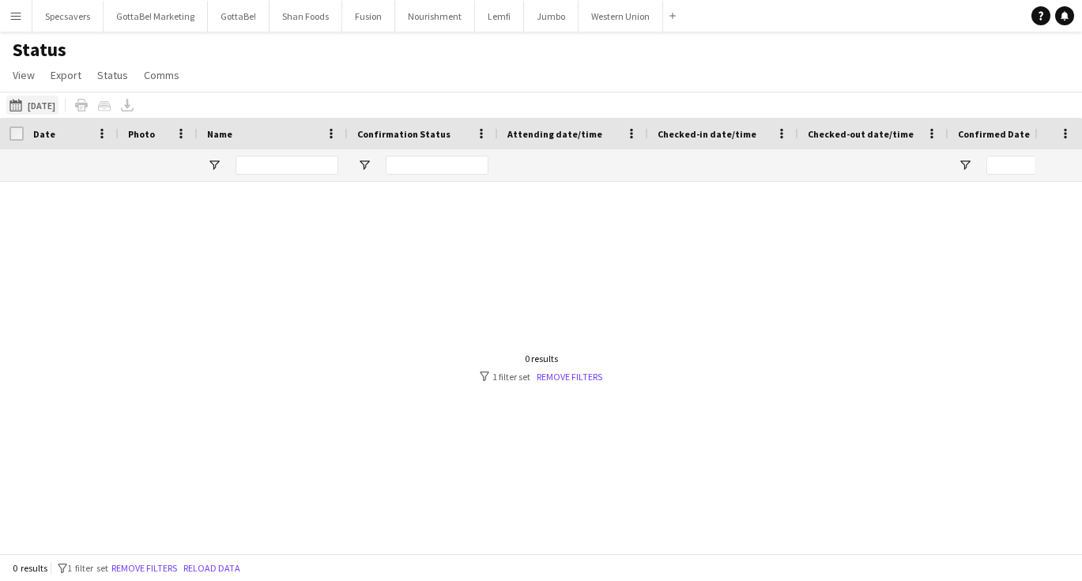
click at [40, 104] on button "[DATE] [DATE]" at bounding box center [32, 105] width 52 height 19
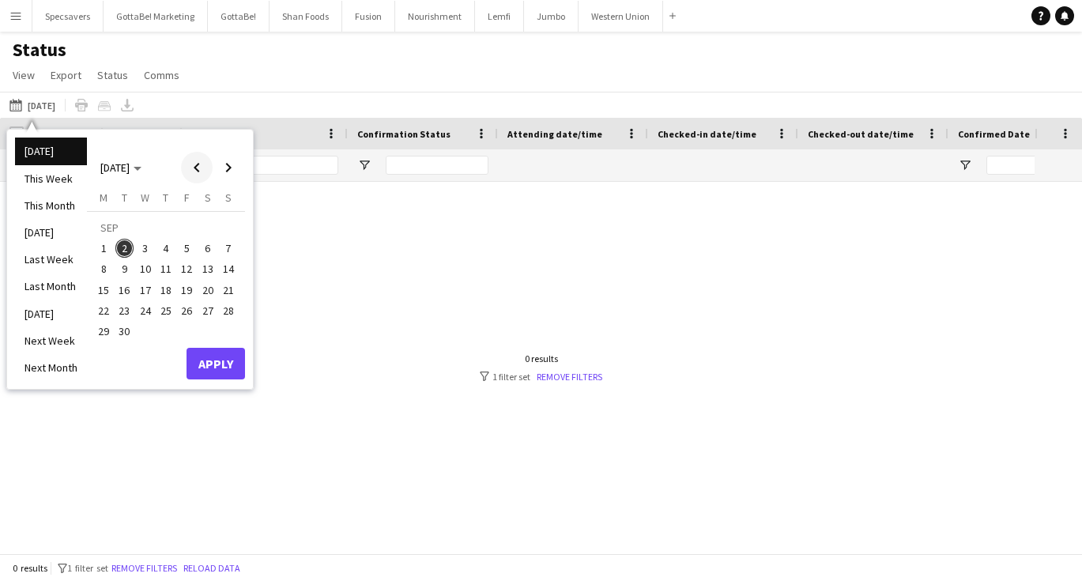
click at [201, 168] on span "Previous month" at bounding box center [197, 168] width 32 height 32
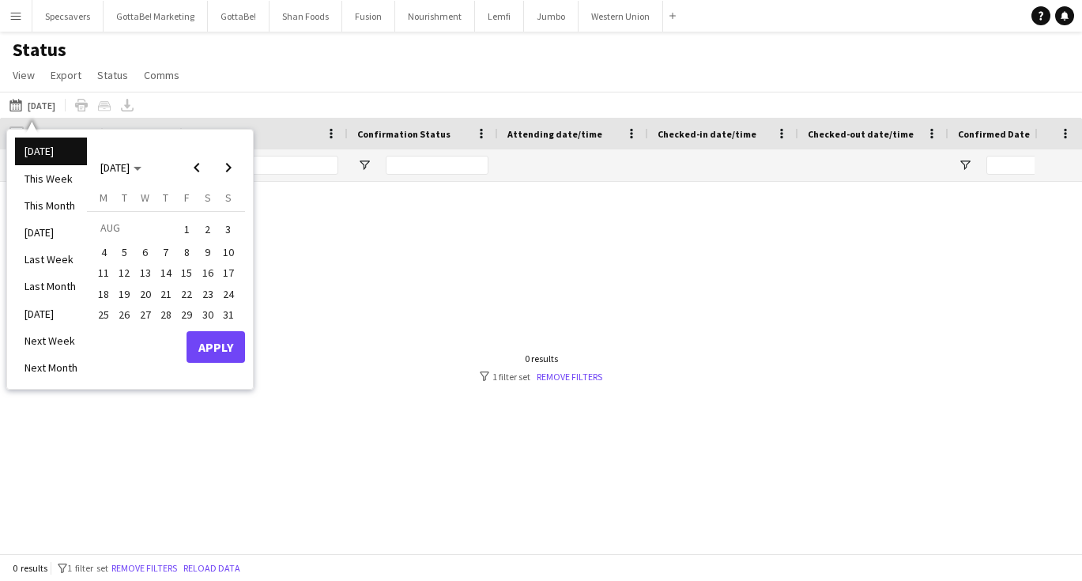
click at [190, 311] on span "29" at bounding box center [186, 314] width 19 height 19
click at [209, 337] on button "Apply" at bounding box center [215, 347] width 58 height 32
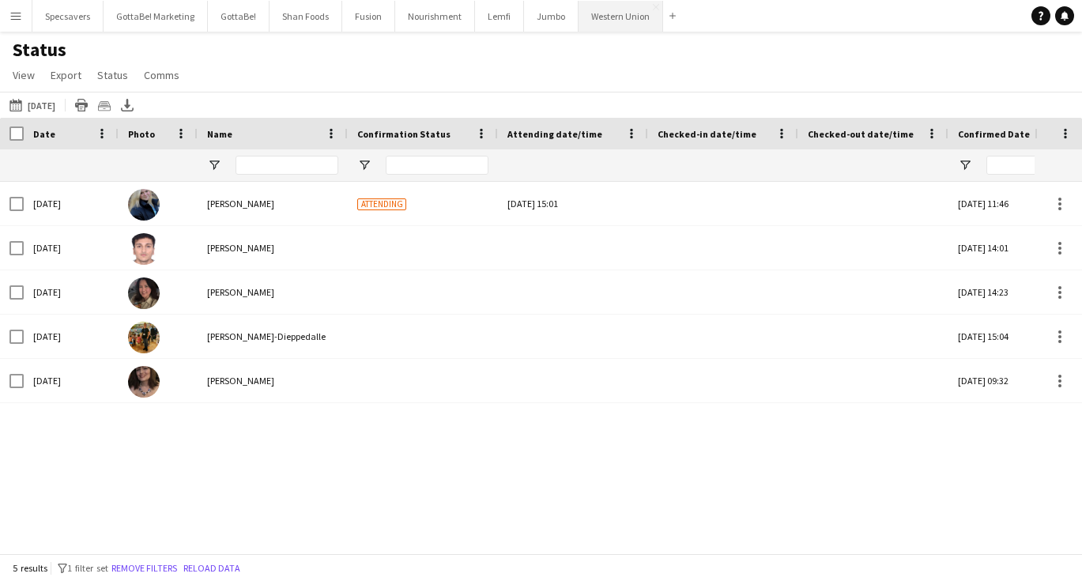
click at [595, 13] on button "Western Union Close" at bounding box center [620, 16] width 85 height 31
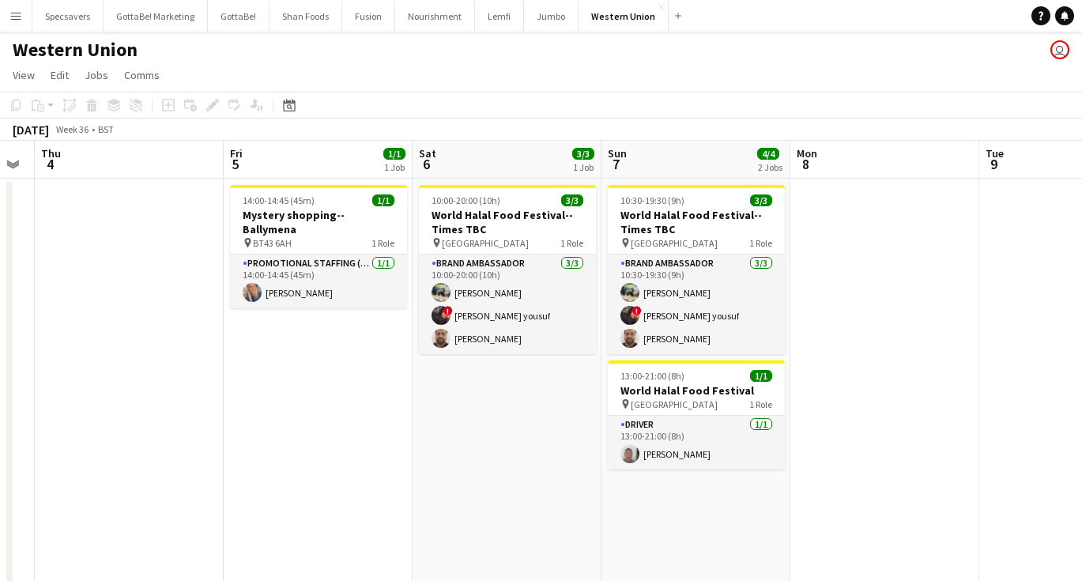
scroll to position [0, 628]
